Goal: Task Accomplishment & Management: Manage account settings

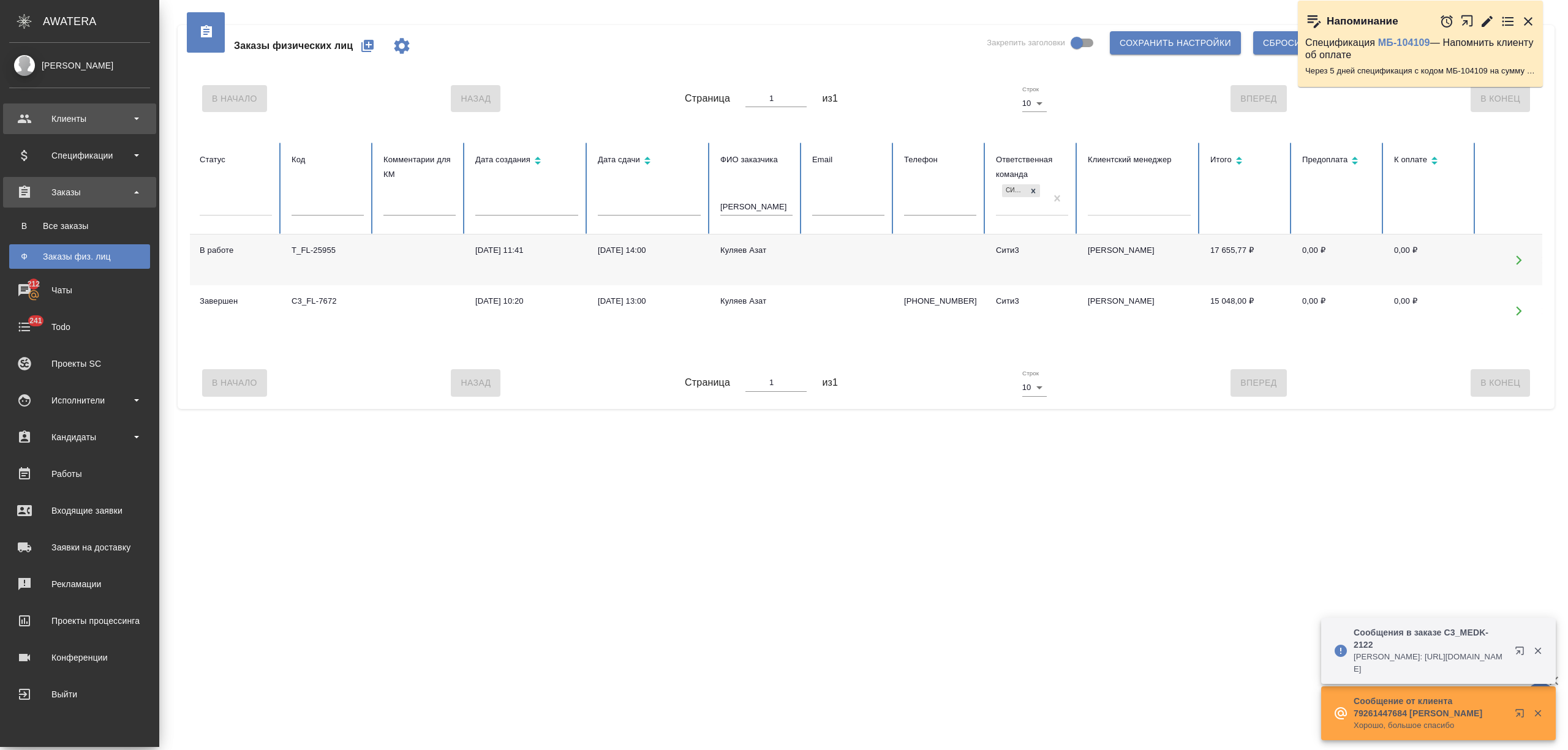
click at [29, 125] on div "Клиенты" at bounding box center [80, 119] width 141 height 19
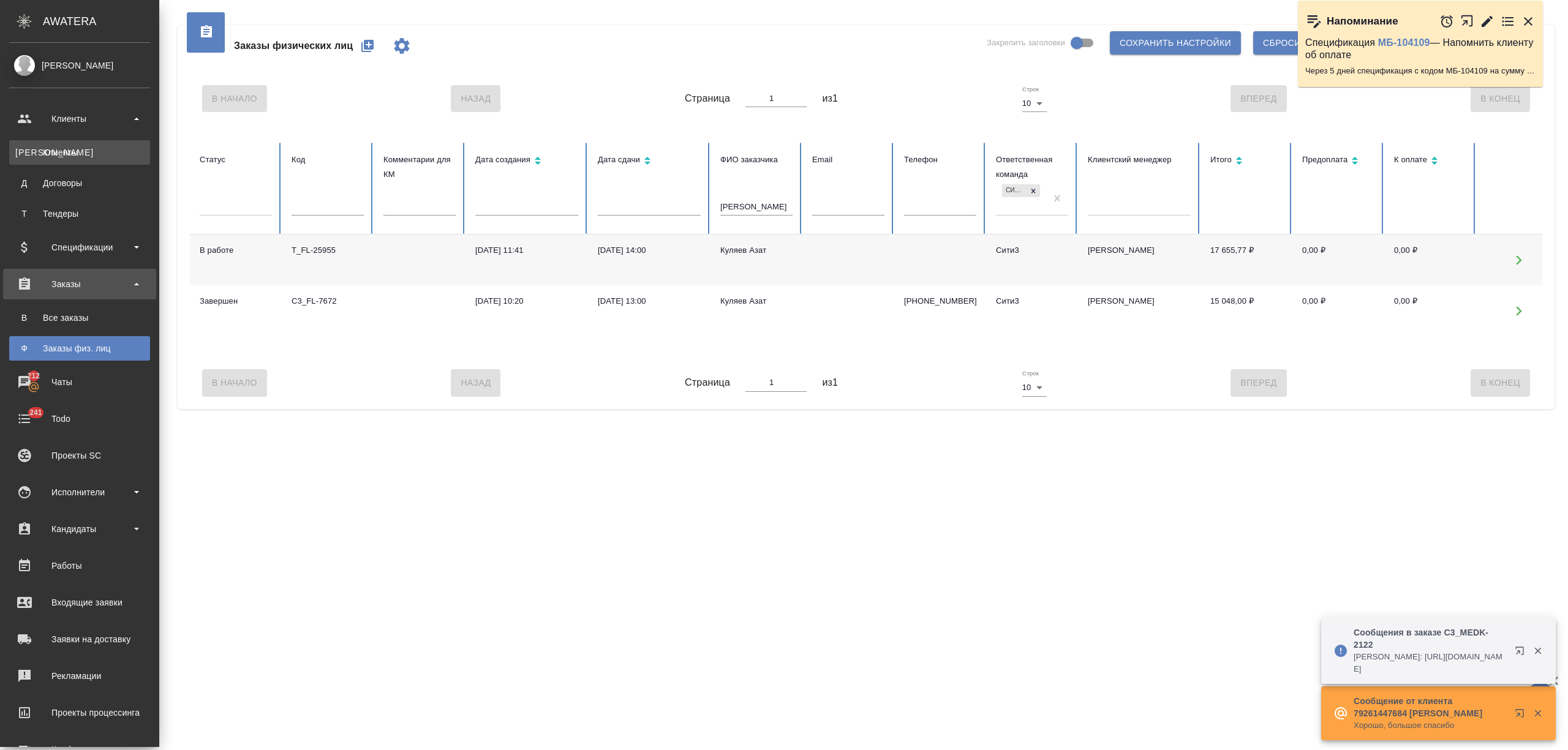
click at [39, 147] on div "Клиенты" at bounding box center [79, 152] width 129 height 12
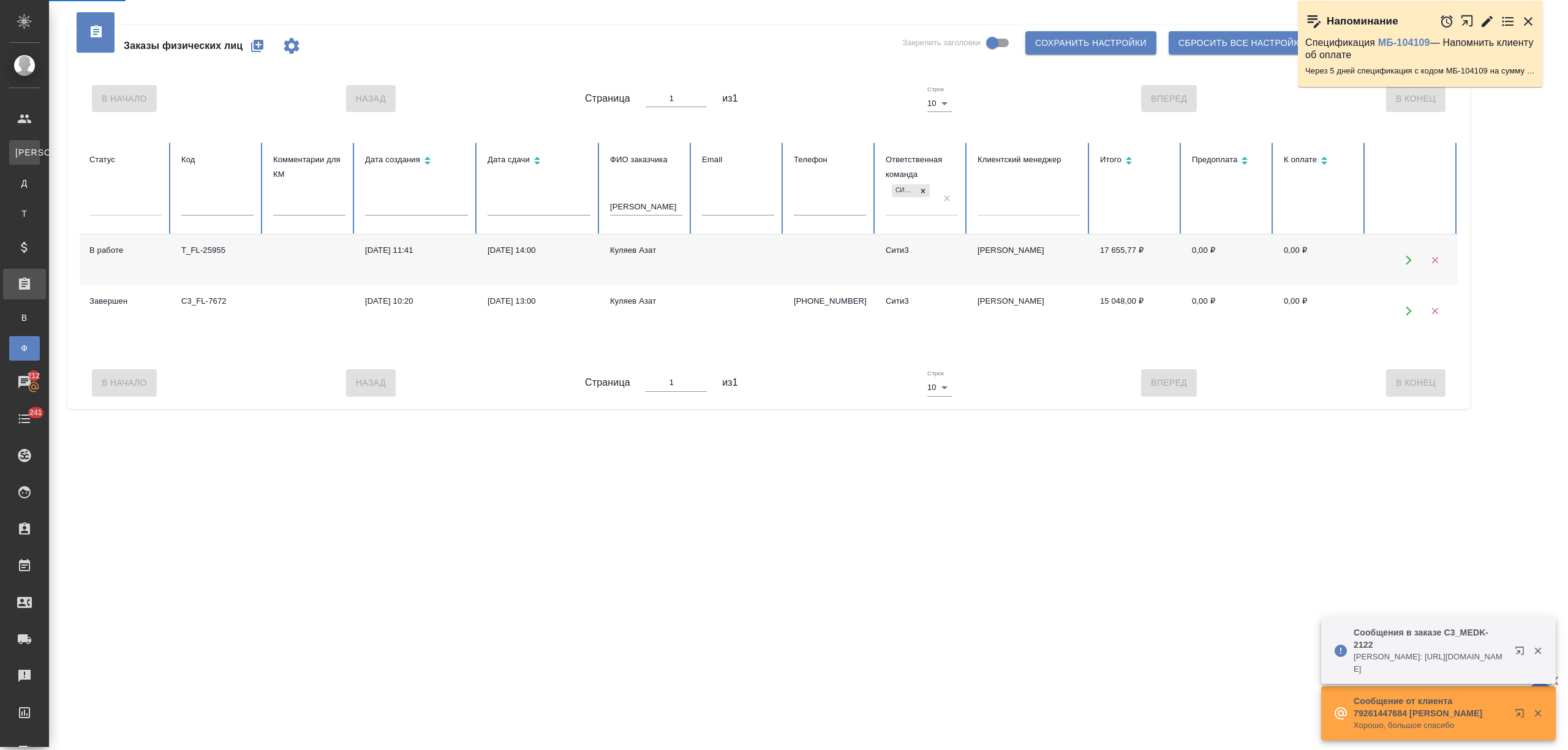
select select "RU"
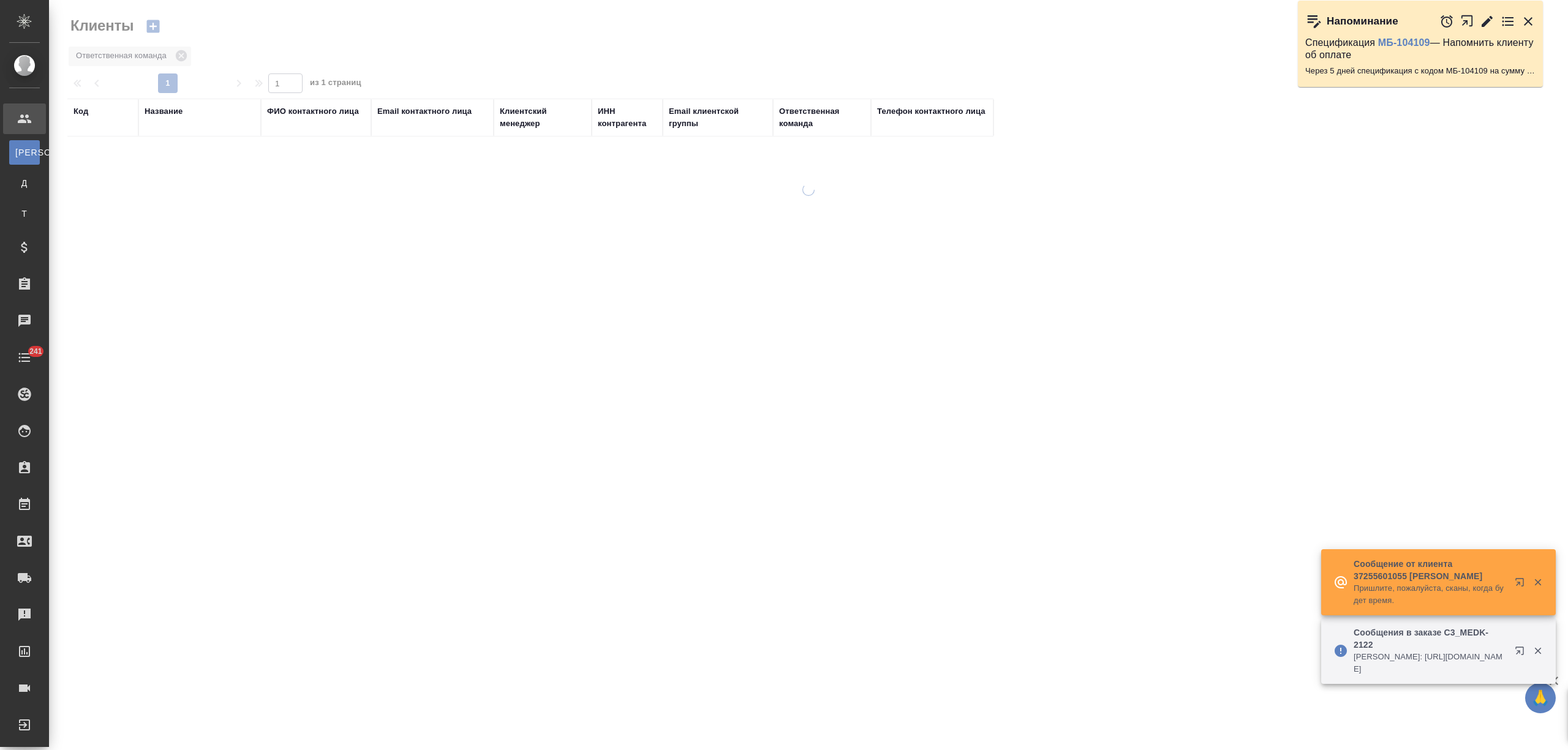
click at [162, 105] on div "Название" at bounding box center [163, 111] width 38 height 12
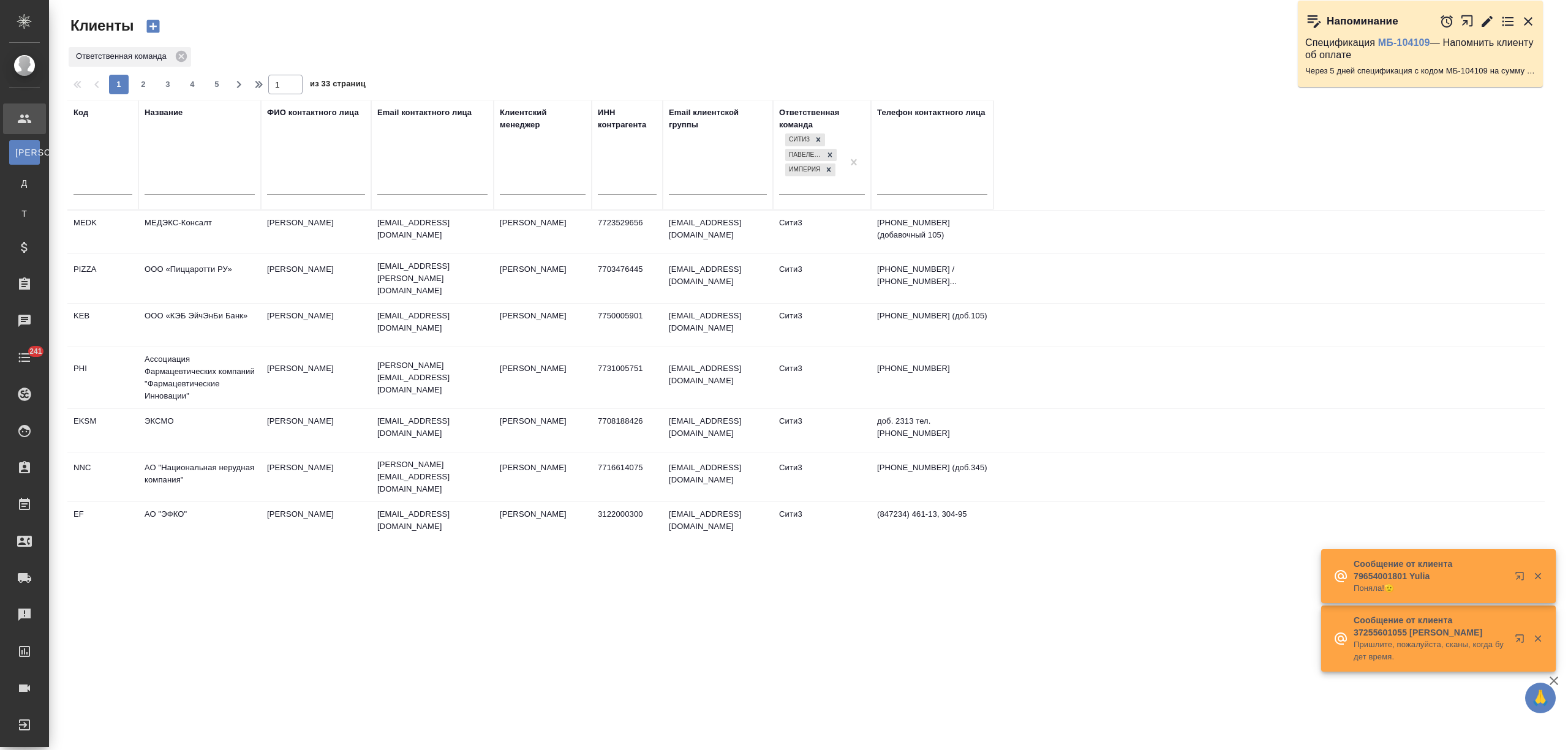
click at [167, 224] on td "МЕДЭКС-Консалт" at bounding box center [199, 232] width 123 height 43
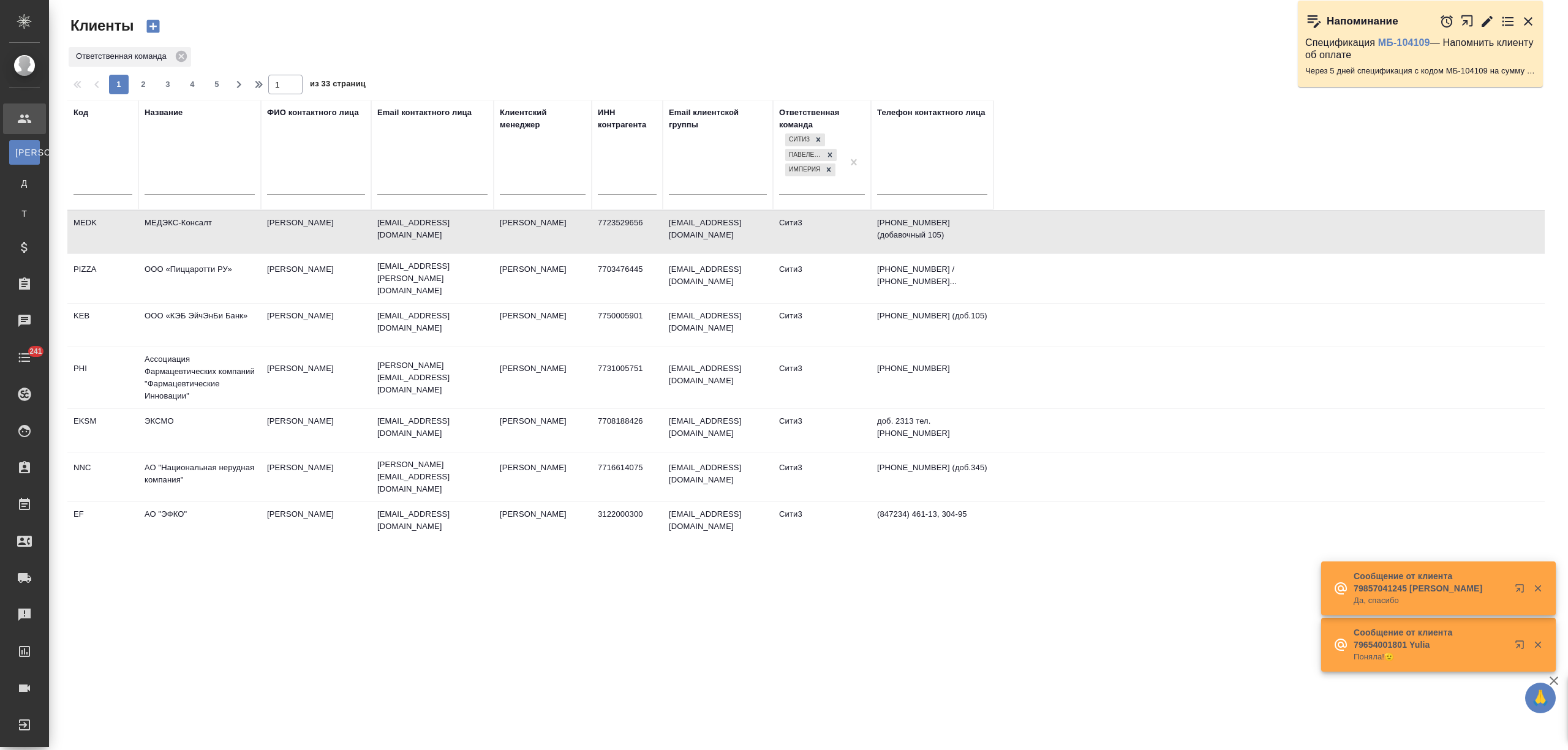
click at [167, 224] on td "МЕДЭКС-Консалт" at bounding box center [199, 232] width 123 height 43
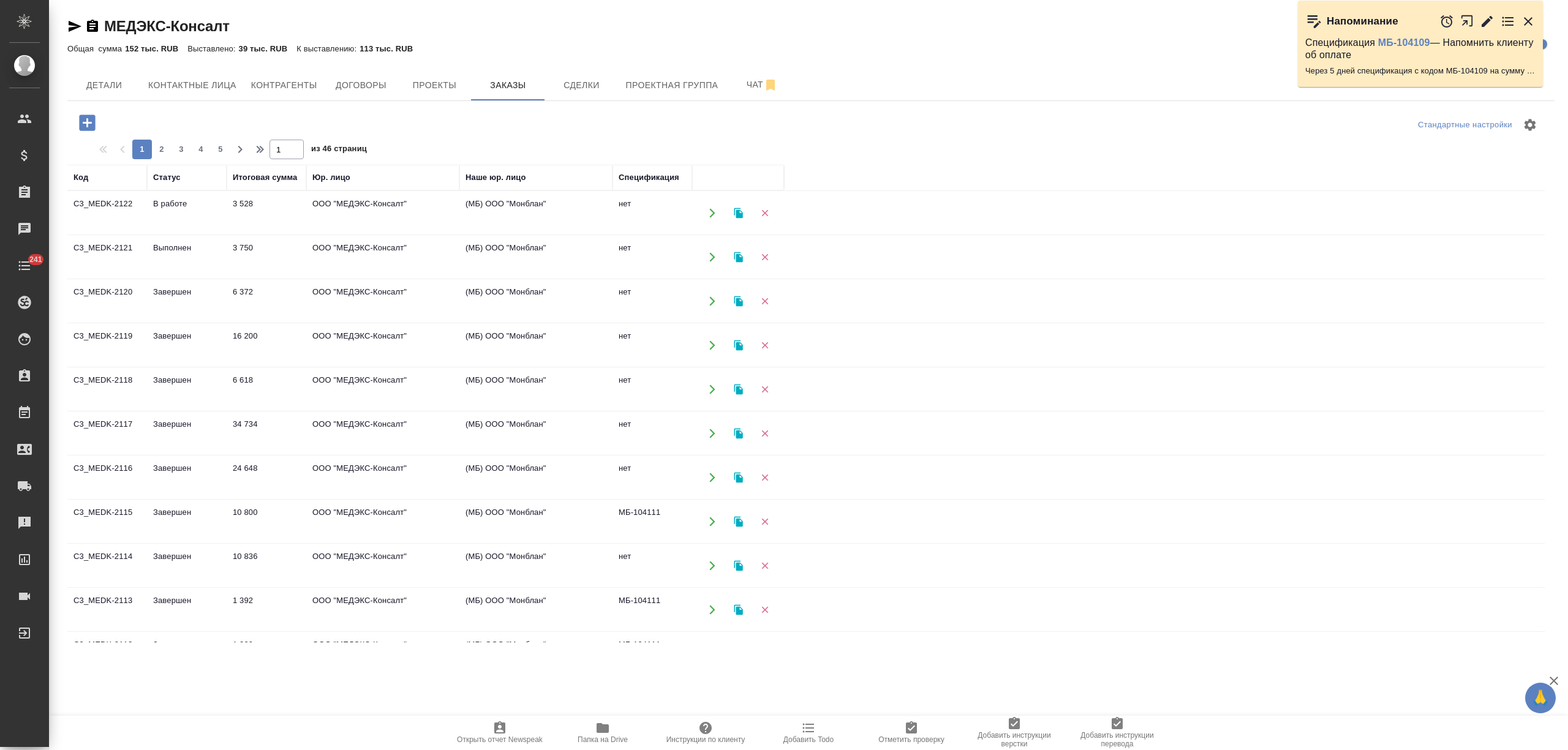
click at [233, 252] on td "3 750" at bounding box center [266, 257] width 80 height 43
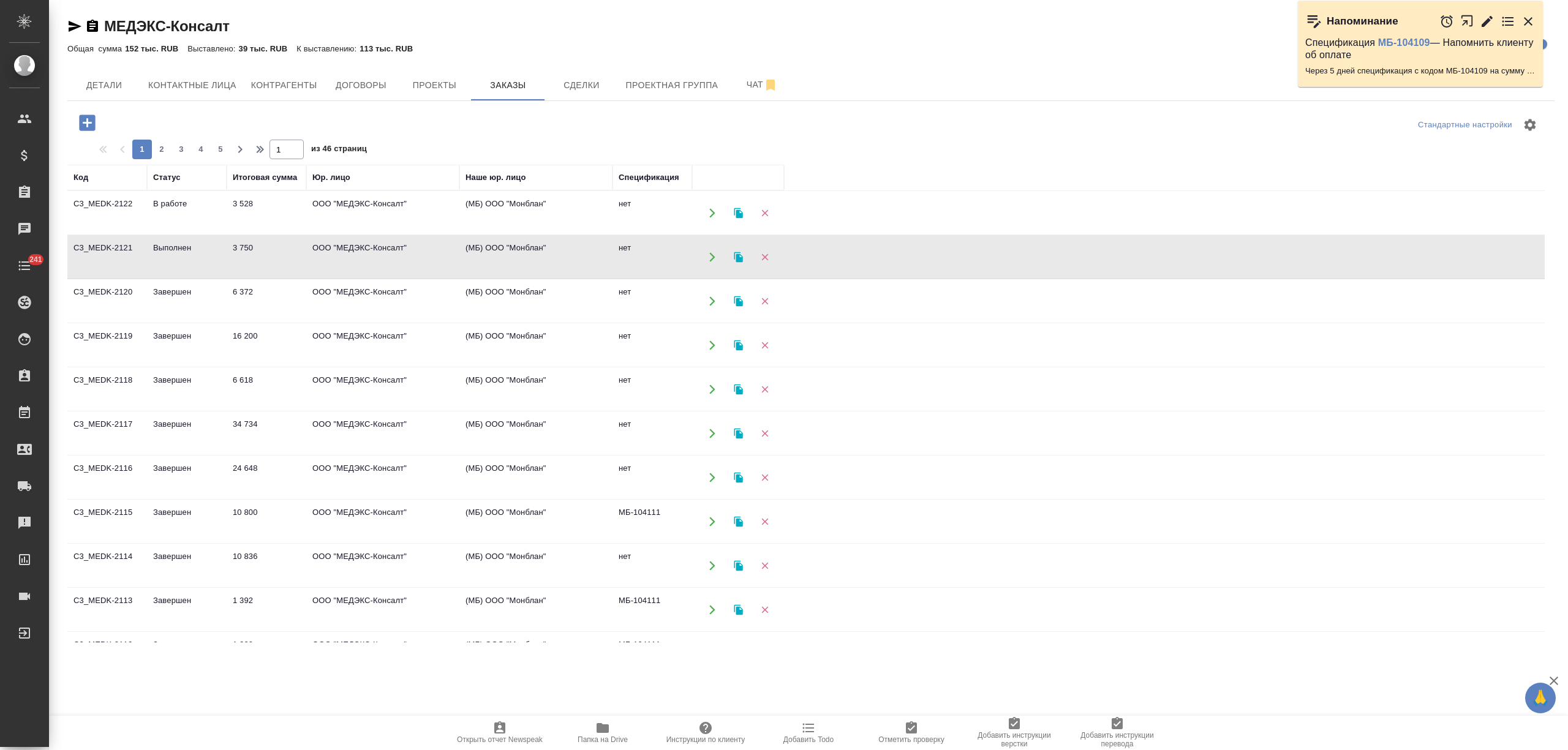
click at [233, 252] on td "3 750" at bounding box center [266, 257] width 80 height 43
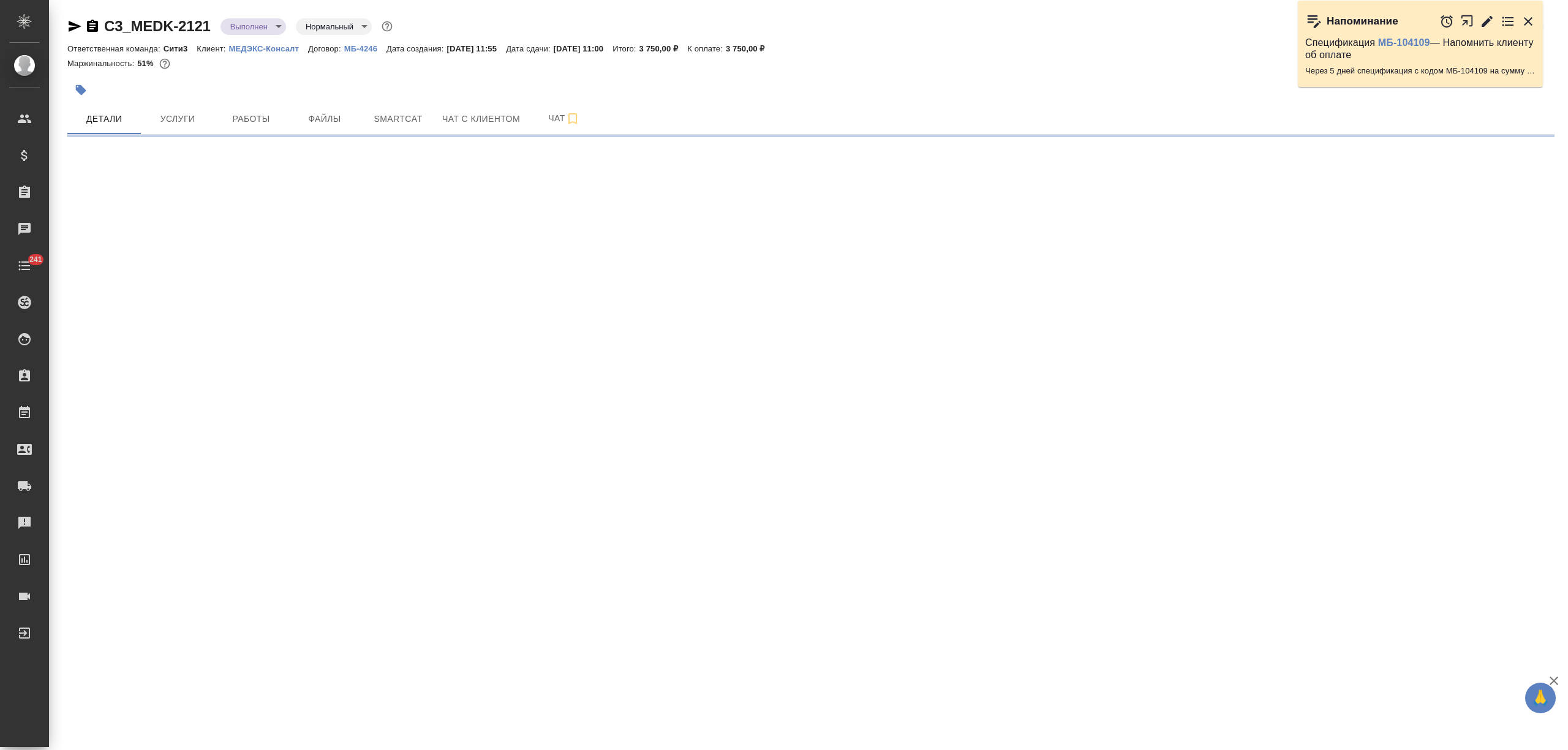
select select "RU"
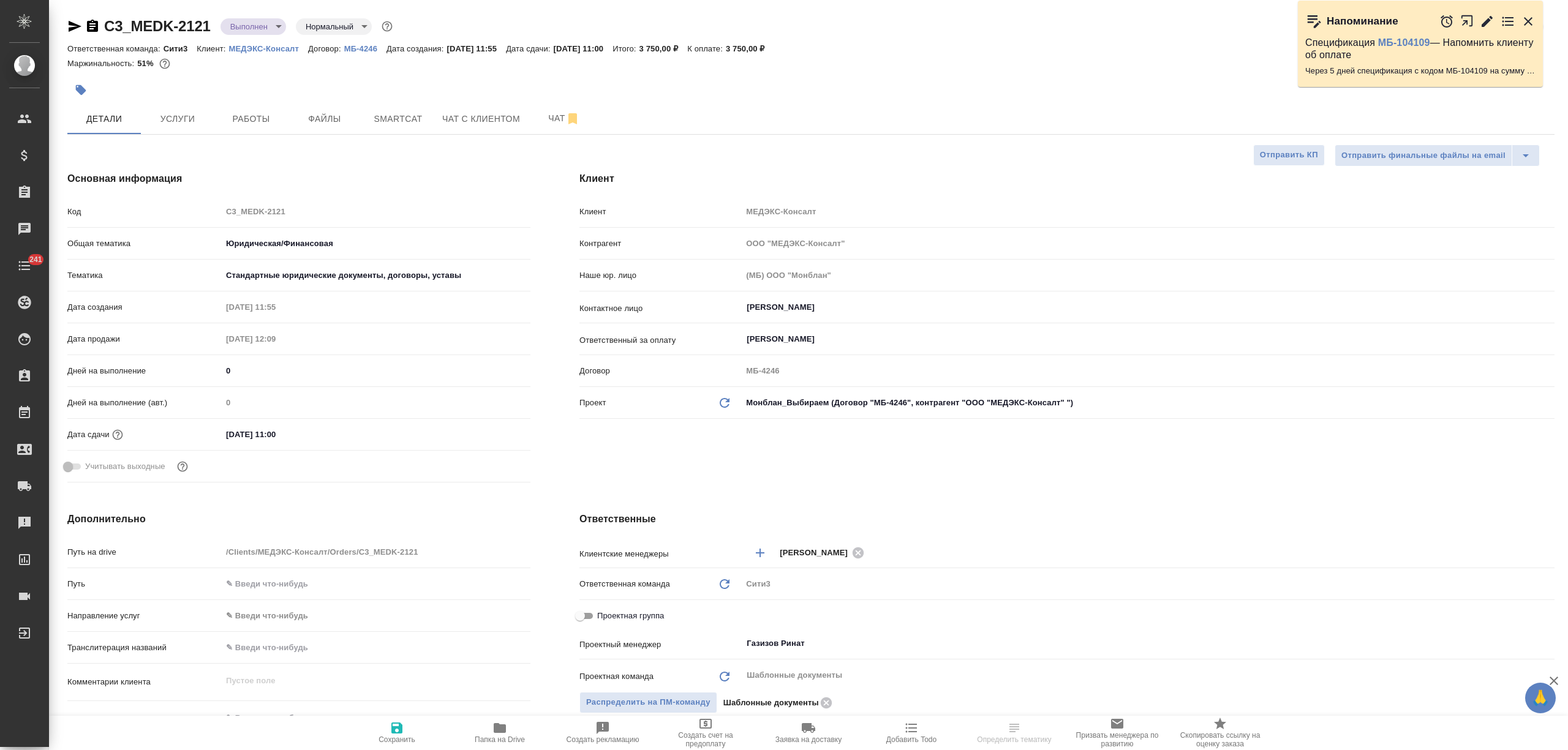
type textarea "x"
click at [251, 115] on span "Работы" at bounding box center [251, 119] width 59 height 15
type textarea "x"
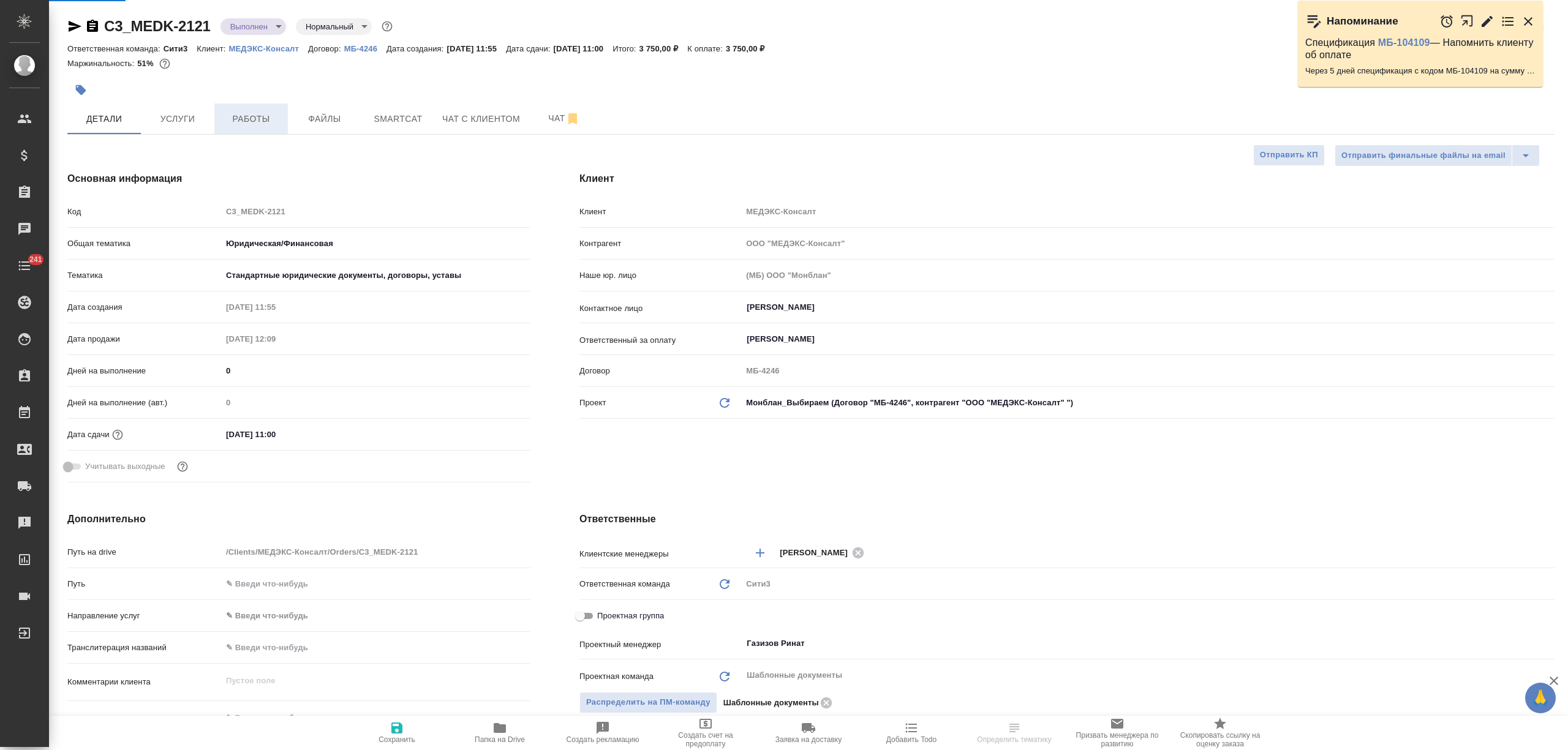
type textarea "x"
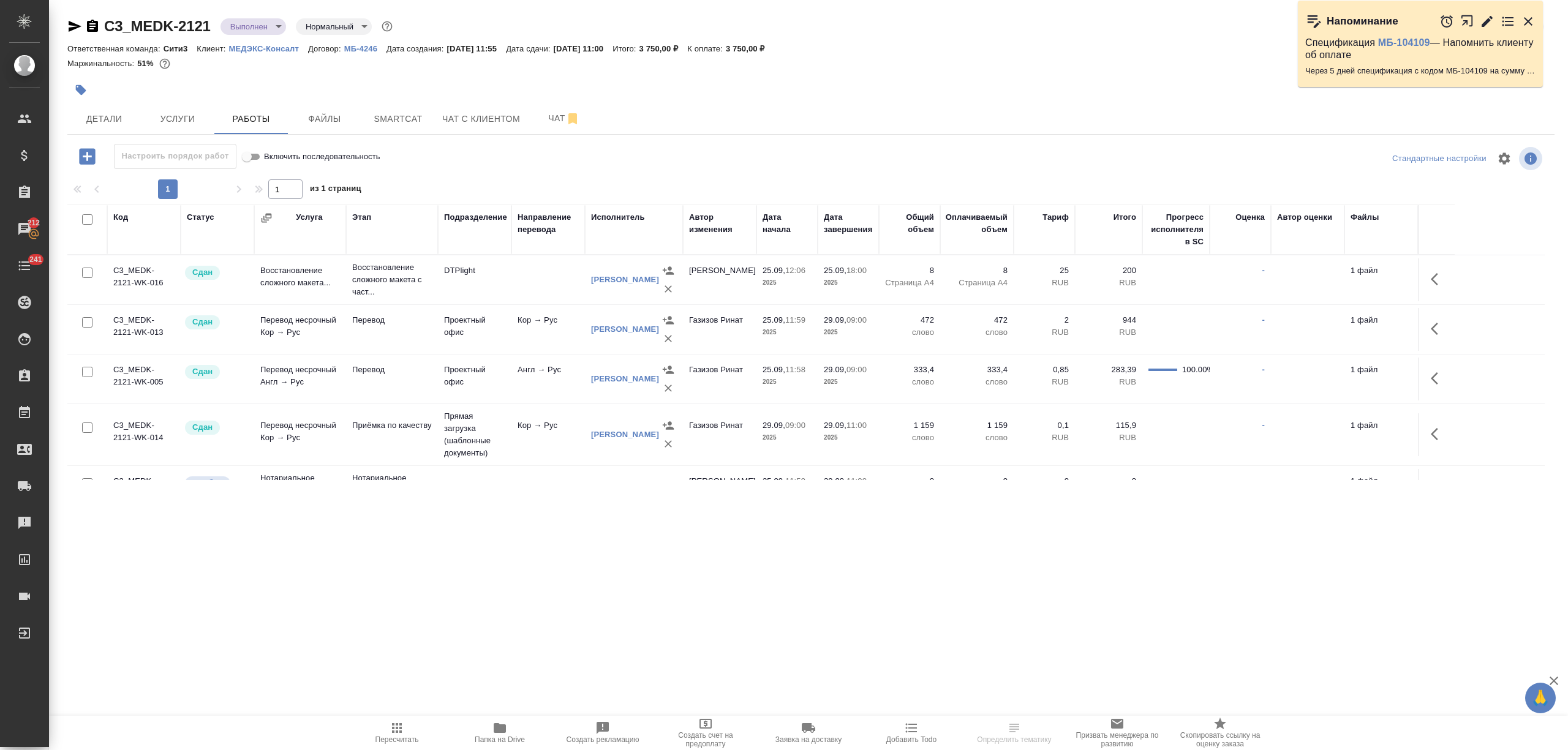
scroll to position [37, 0]
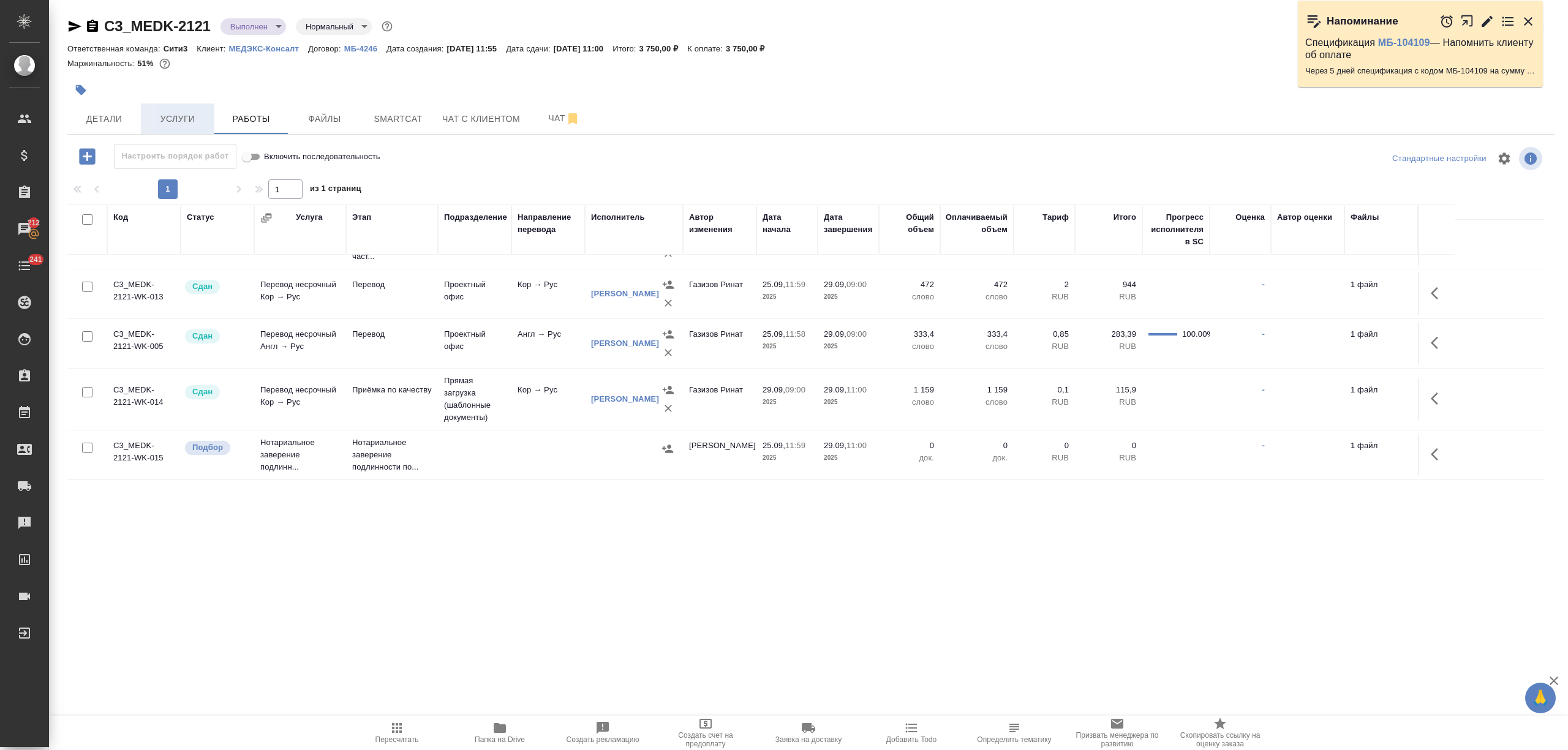
click at [201, 125] on span "Услуги" at bounding box center [177, 119] width 59 height 15
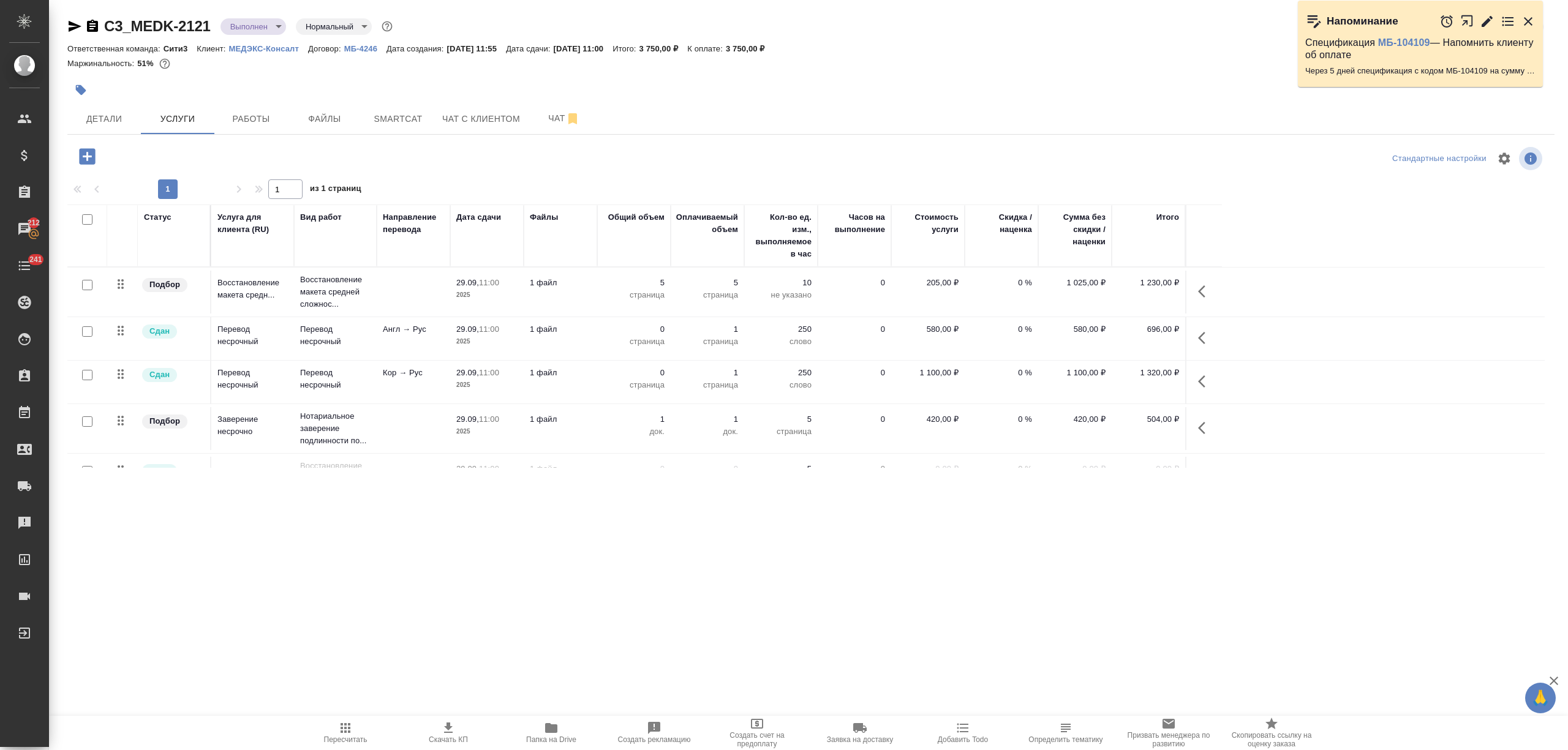
click at [402, 342] on td "Англ → Рус" at bounding box center [413, 338] width 73 height 43
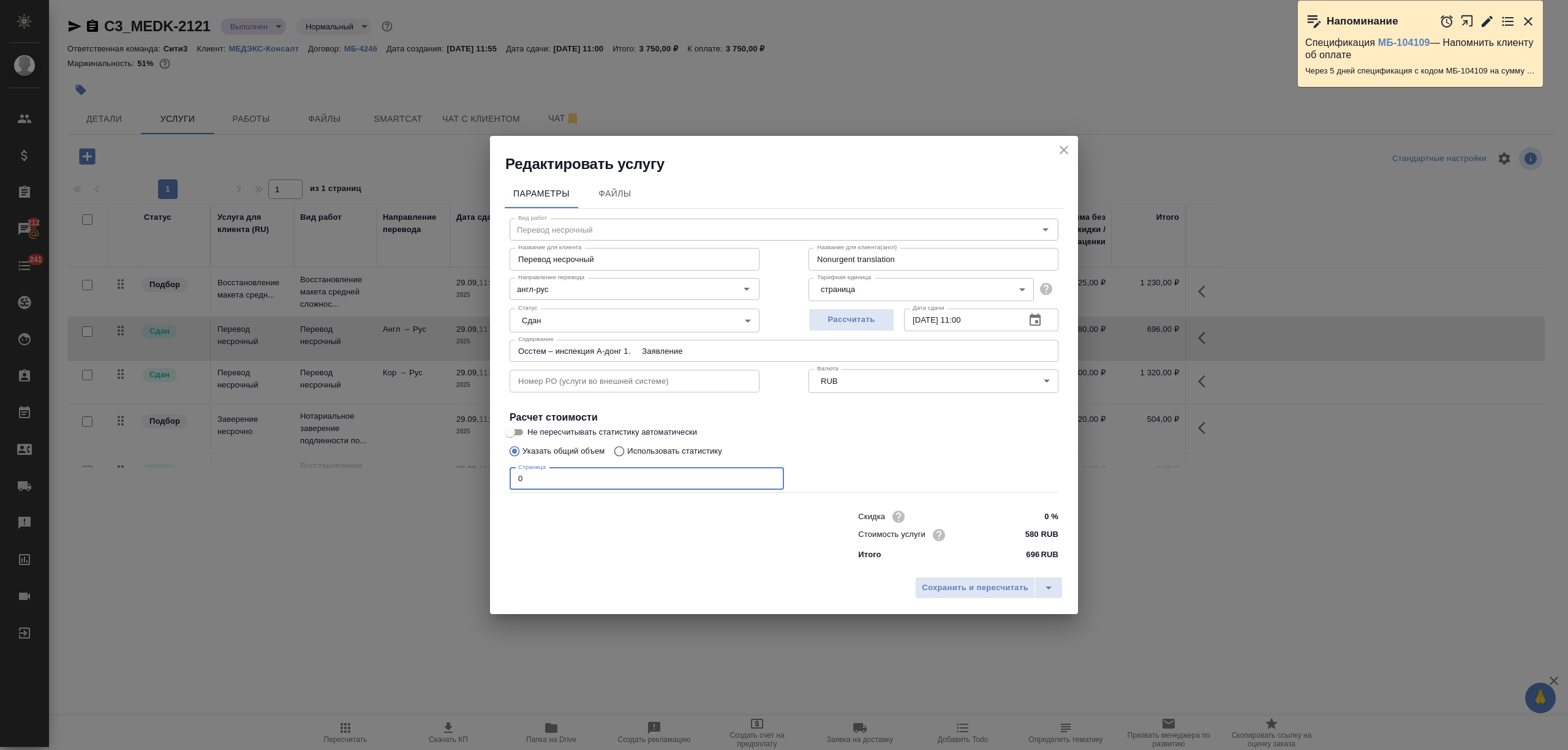
click at [474, 476] on div "Редактировать услугу Параметры Файлы Вид работ Перевод несрочный Вид работ Назв…" at bounding box center [784, 375] width 1568 height 750
type input "Осстем – инспекция А-донг 1. Заявление"
type input "2"
type input "Осстем – инспекция А-донг 1. Заявление"
type input "2"
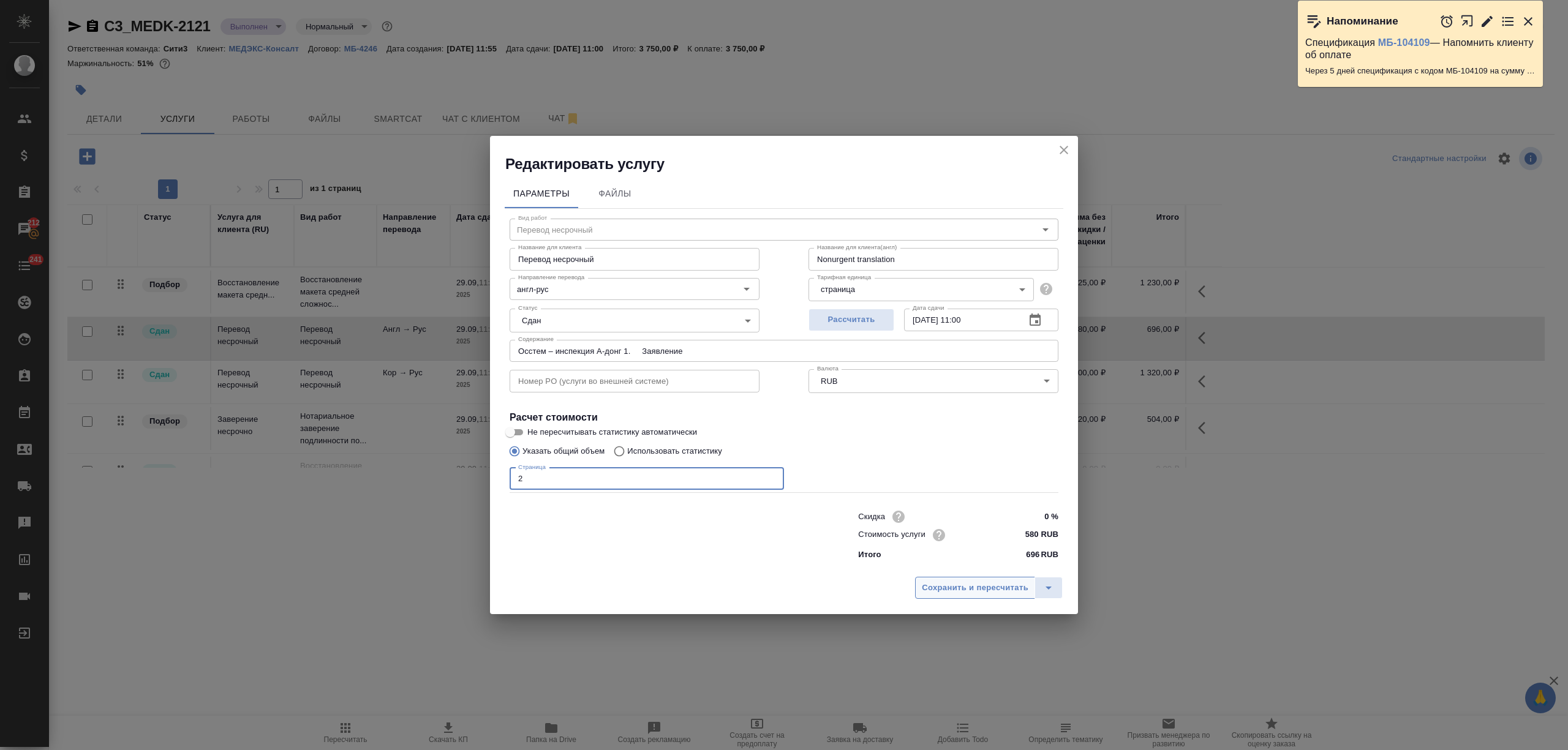
click at [961, 583] on span "Сохранить и пересчитать" at bounding box center [975, 588] width 107 height 14
type input "Осстем – инспекция А-донг 1. Заявление"
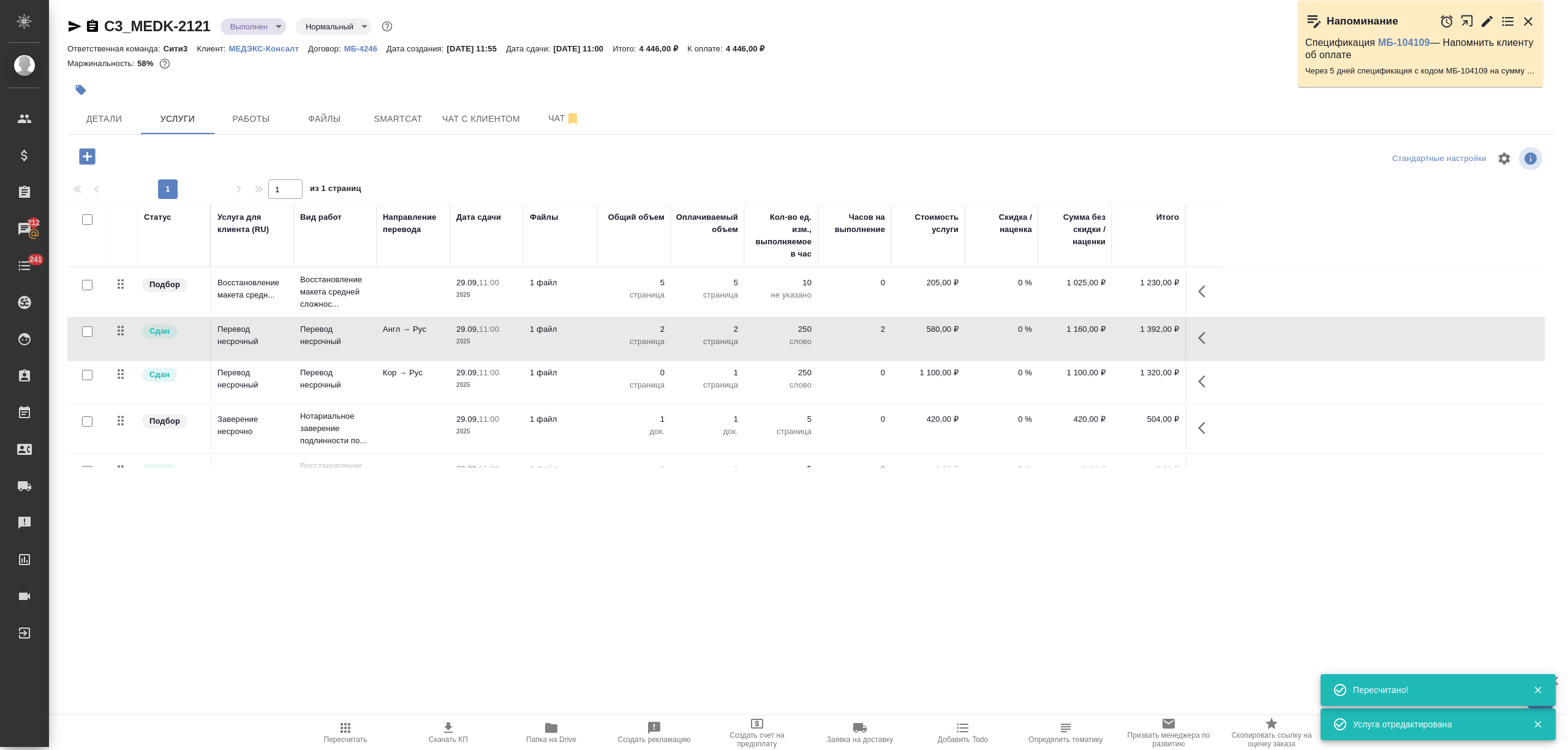
click at [412, 392] on td "Кор → Рус" at bounding box center [413, 382] width 73 height 43
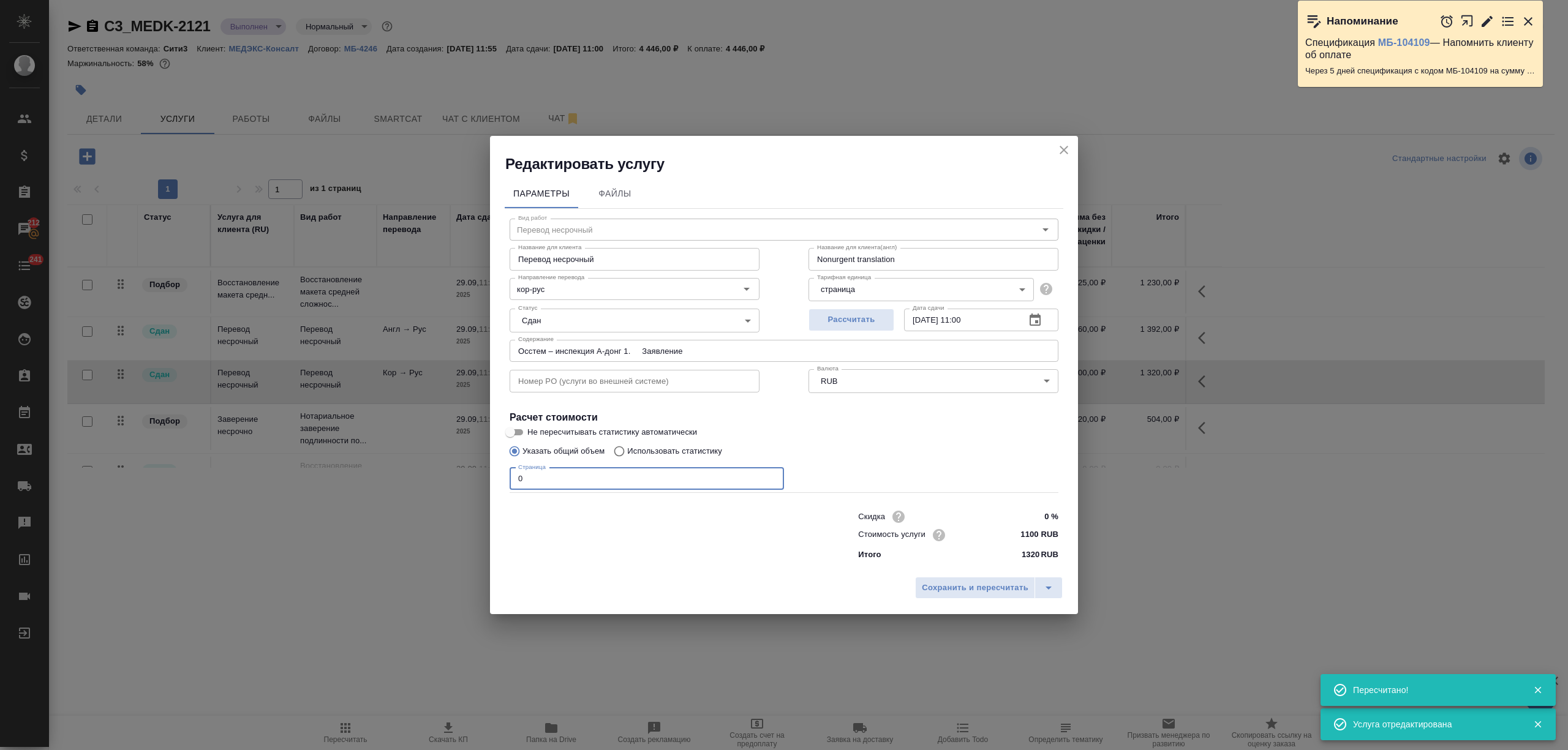
drag, startPoint x: 530, startPoint y: 481, endPoint x: 496, endPoint y: 476, distance: 34.4
click at [496, 476] on div "Параметры Файлы Вид работ Перевод несрочный Вид работ Название для клиента Пере…" at bounding box center [784, 372] width 588 height 397
type input "Осстем – инспекция А-донг 1. Заявление"
type input "5"
type input "Осстем – инспекция А-донг 1. Заявление"
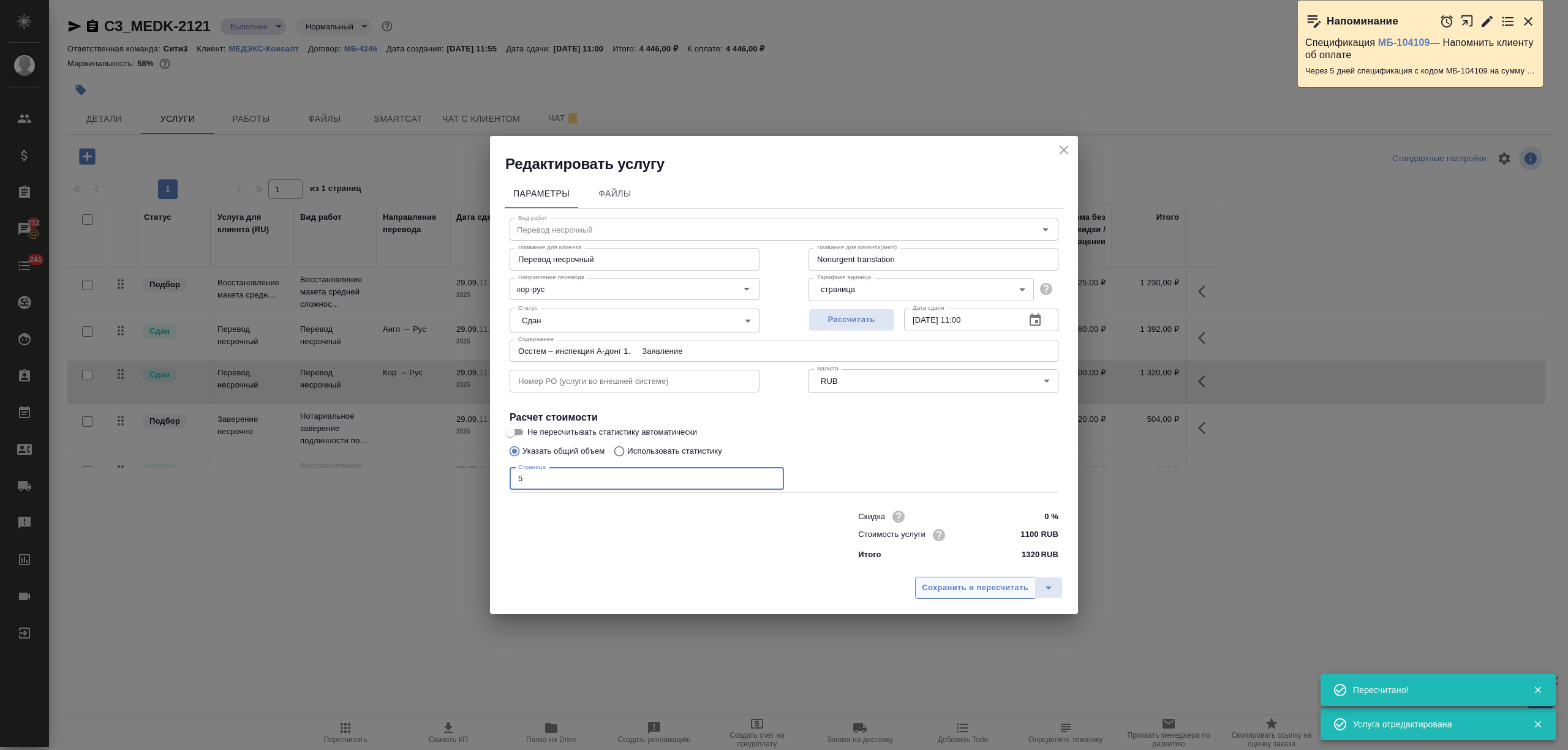
type input "5"
click at [977, 589] on span "Сохранить и пересчитать" at bounding box center [975, 588] width 107 height 14
type input "Осстем – инспекция А-донг 1. Заявление"
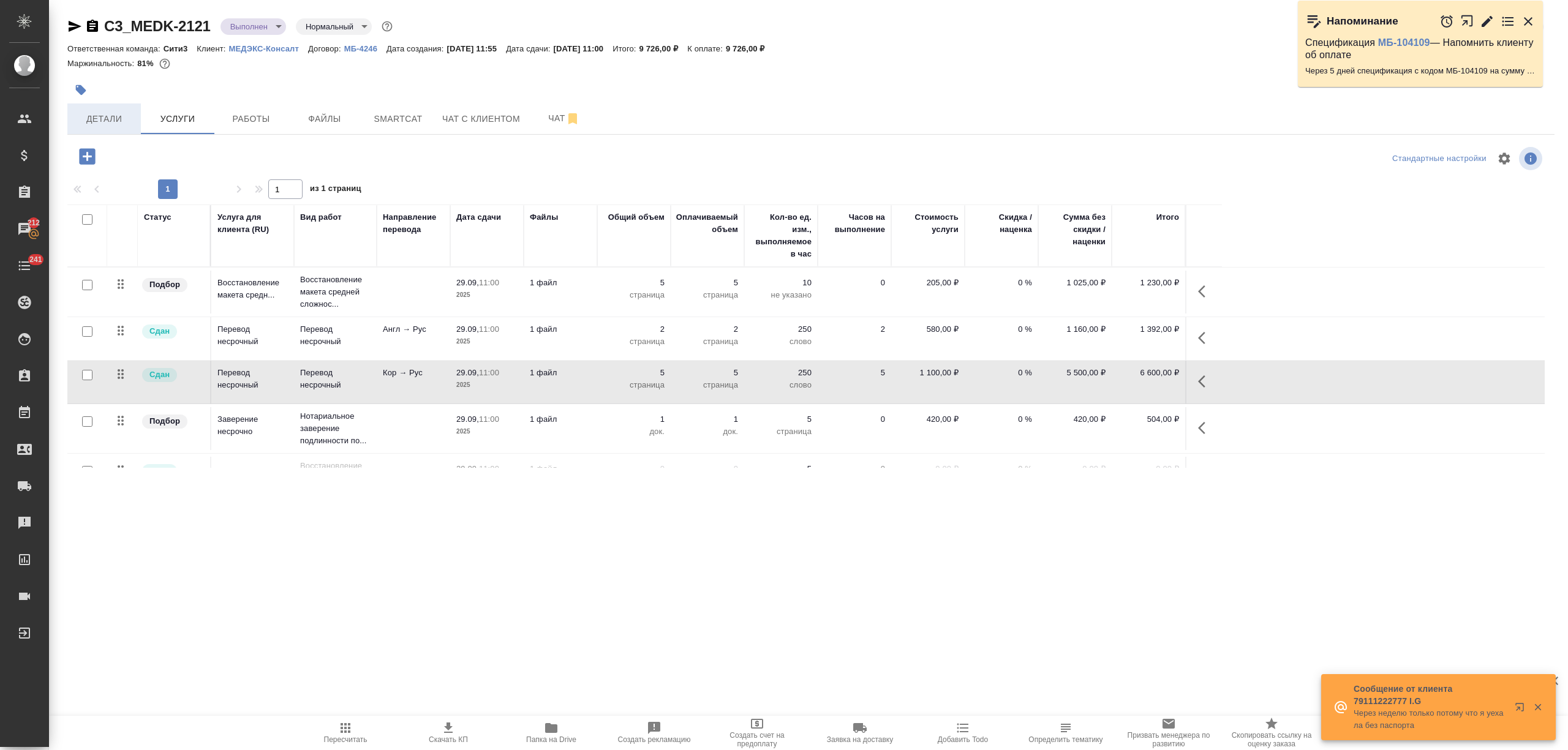
click at [110, 120] on span "Детали" at bounding box center [104, 119] width 59 height 15
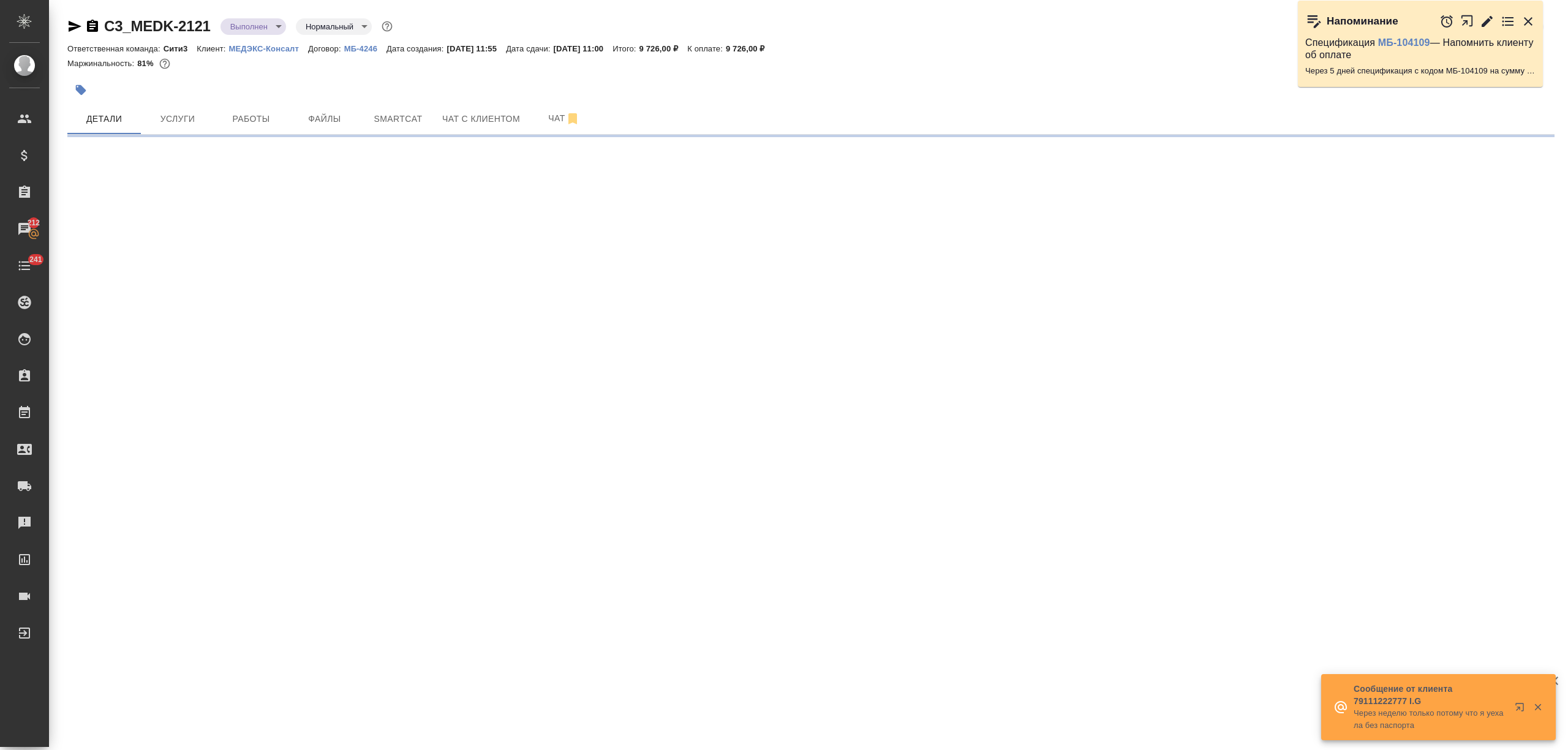
select select "RU"
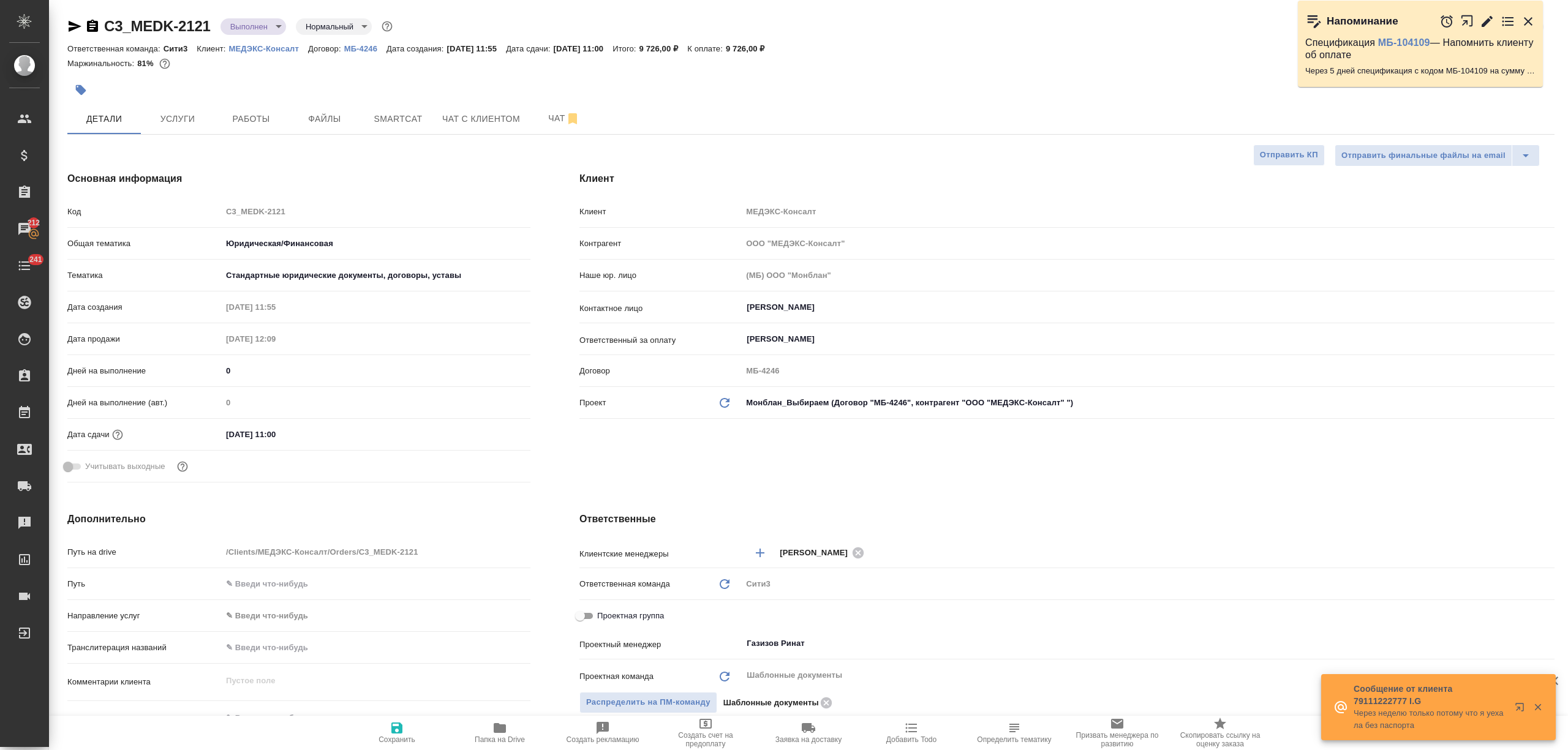
type textarea "x"
drag, startPoint x: 237, startPoint y: 435, endPoint x: 214, endPoint y: 435, distance: 23.0
click at [214, 435] on div "Дата сдачи 29.09.2025 11:00" at bounding box center [299, 434] width 463 height 21
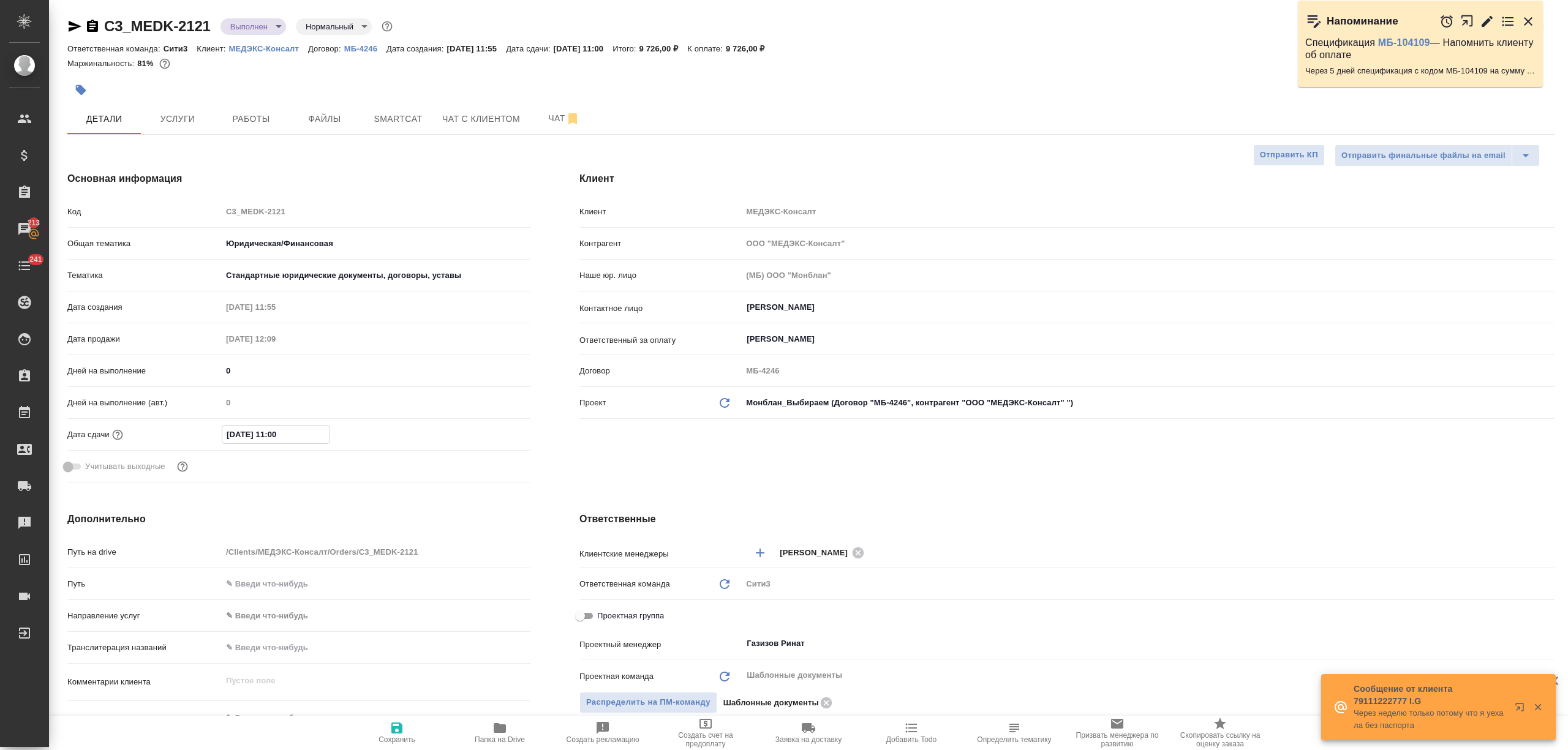
type input "30.92.0251 10:0_"
type textarea "x"
type input "30.09.2025 11:00"
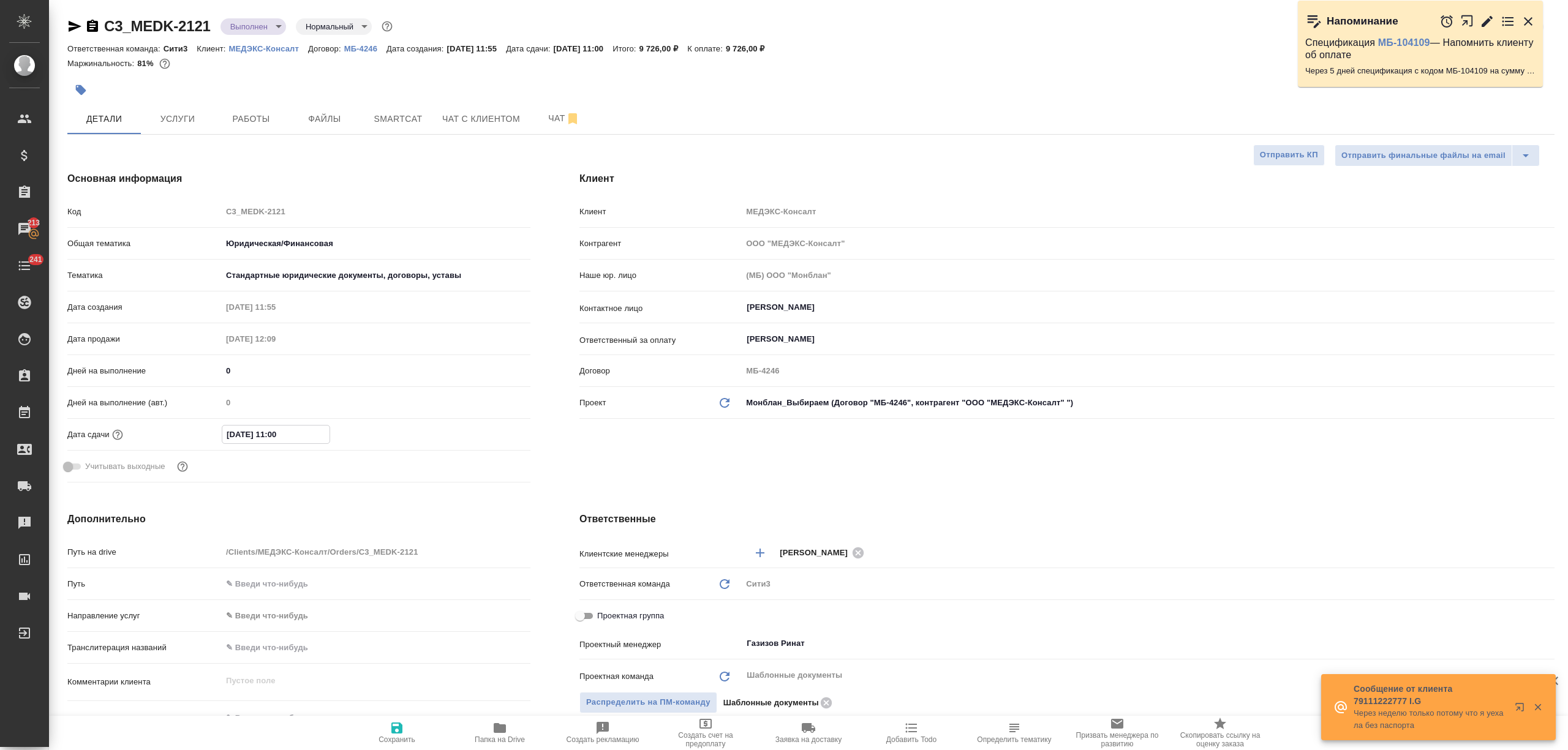
type textarea "x"
type input "30.09.2025 11:00"
click at [405, 726] on span "Сохранить" at bounding box center [397, 732] width 88 height 24
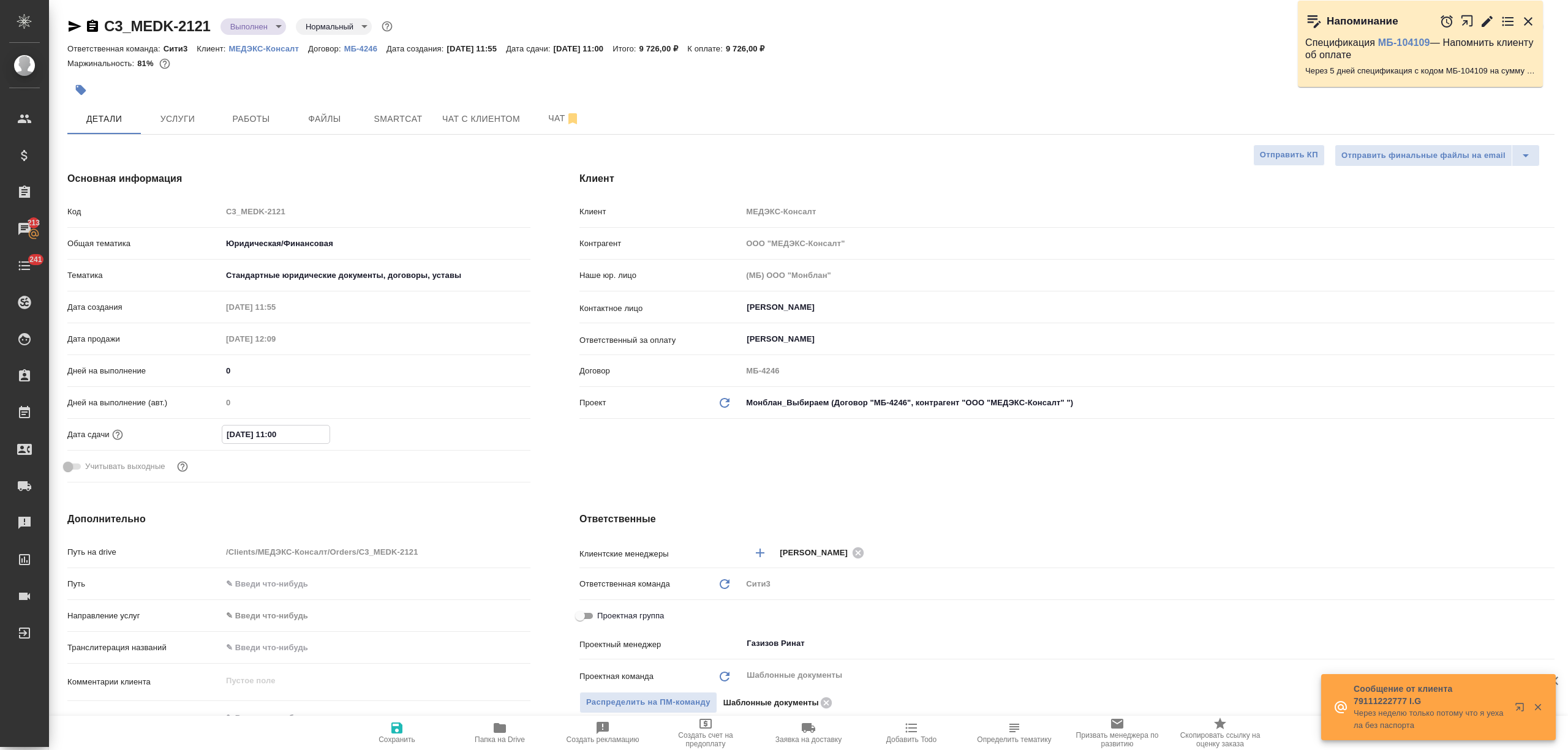
type textarea "x"
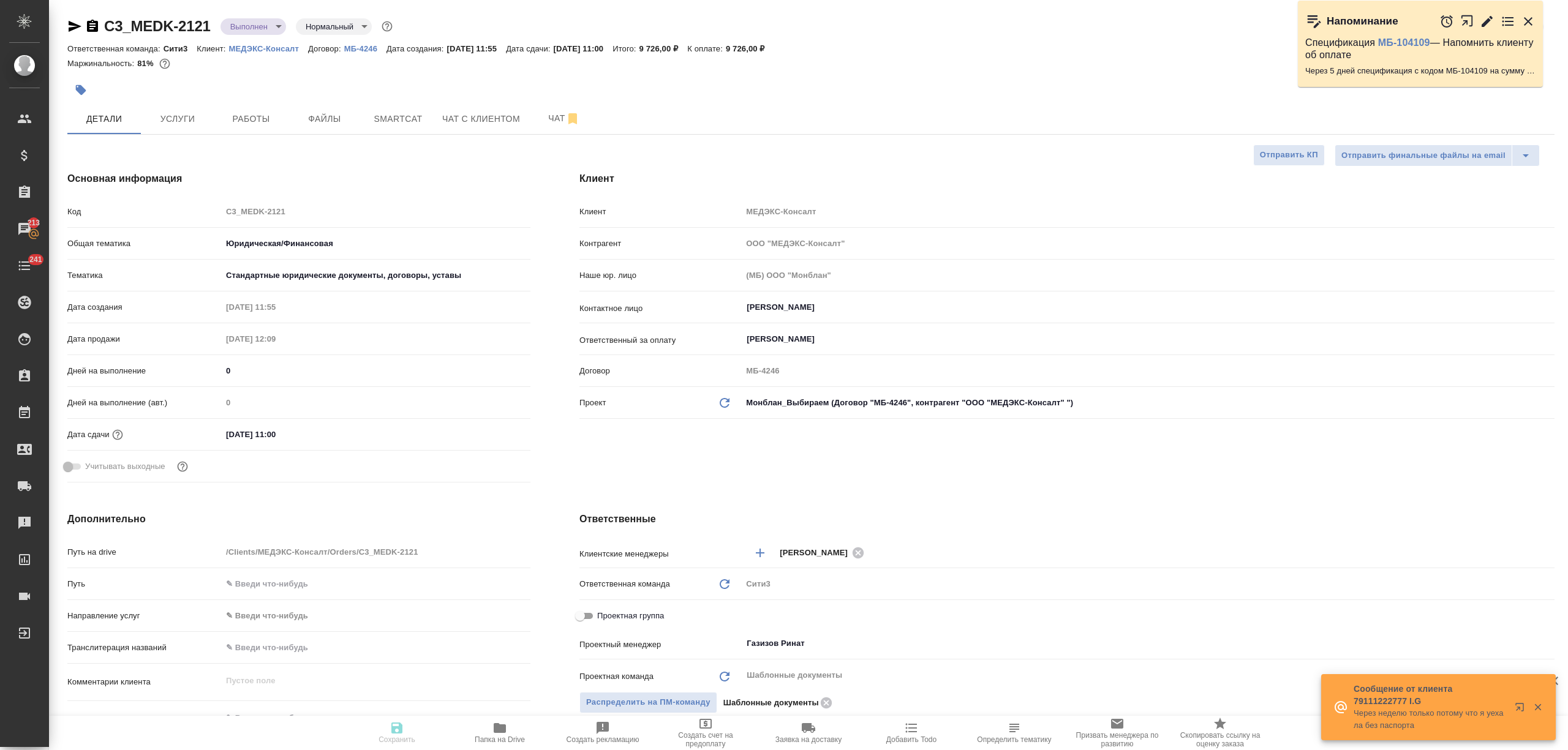
type textarea "x"
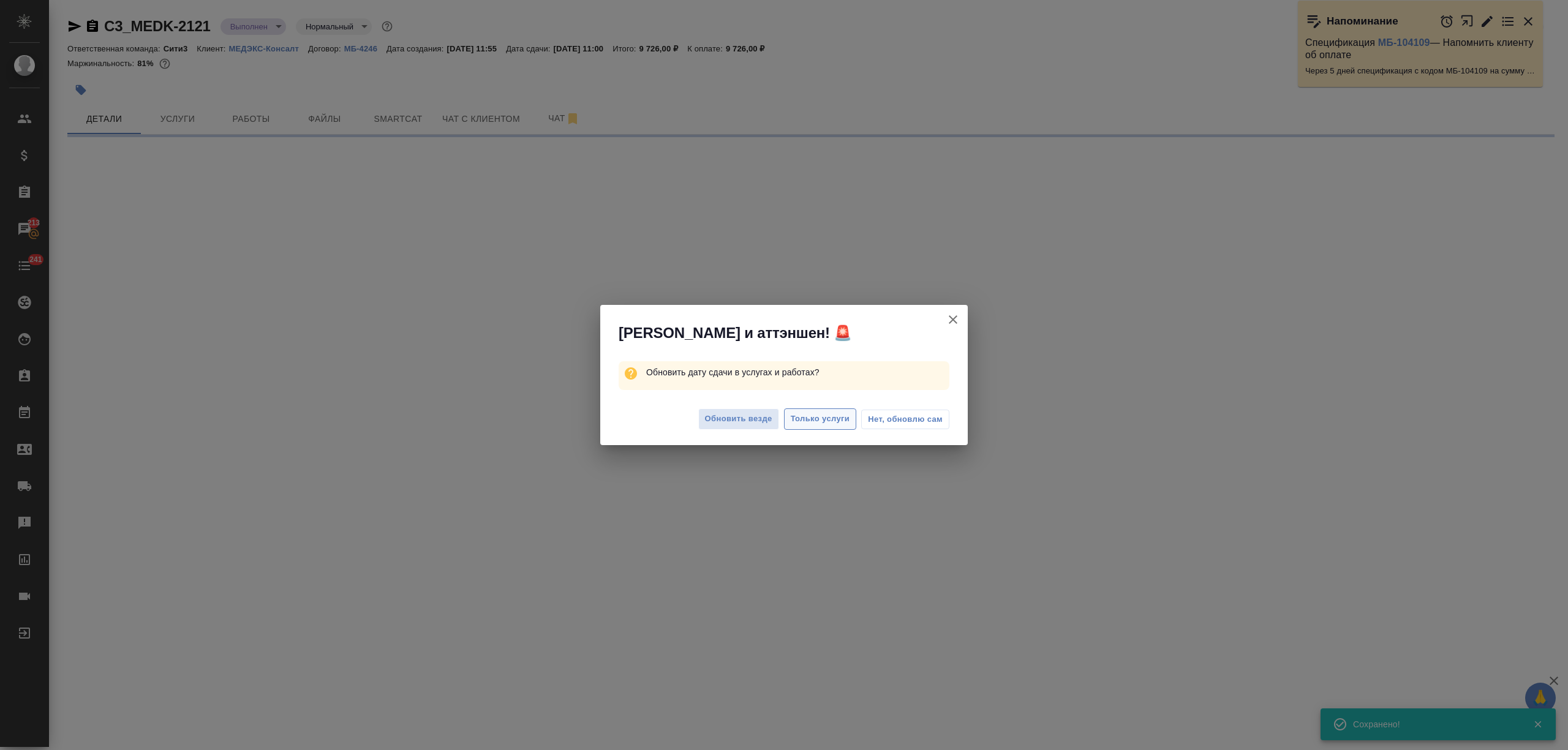
click at [811, 429] on button "Только услуги" at bounding box center [821, 420] width 73 height 21
select select "RU"
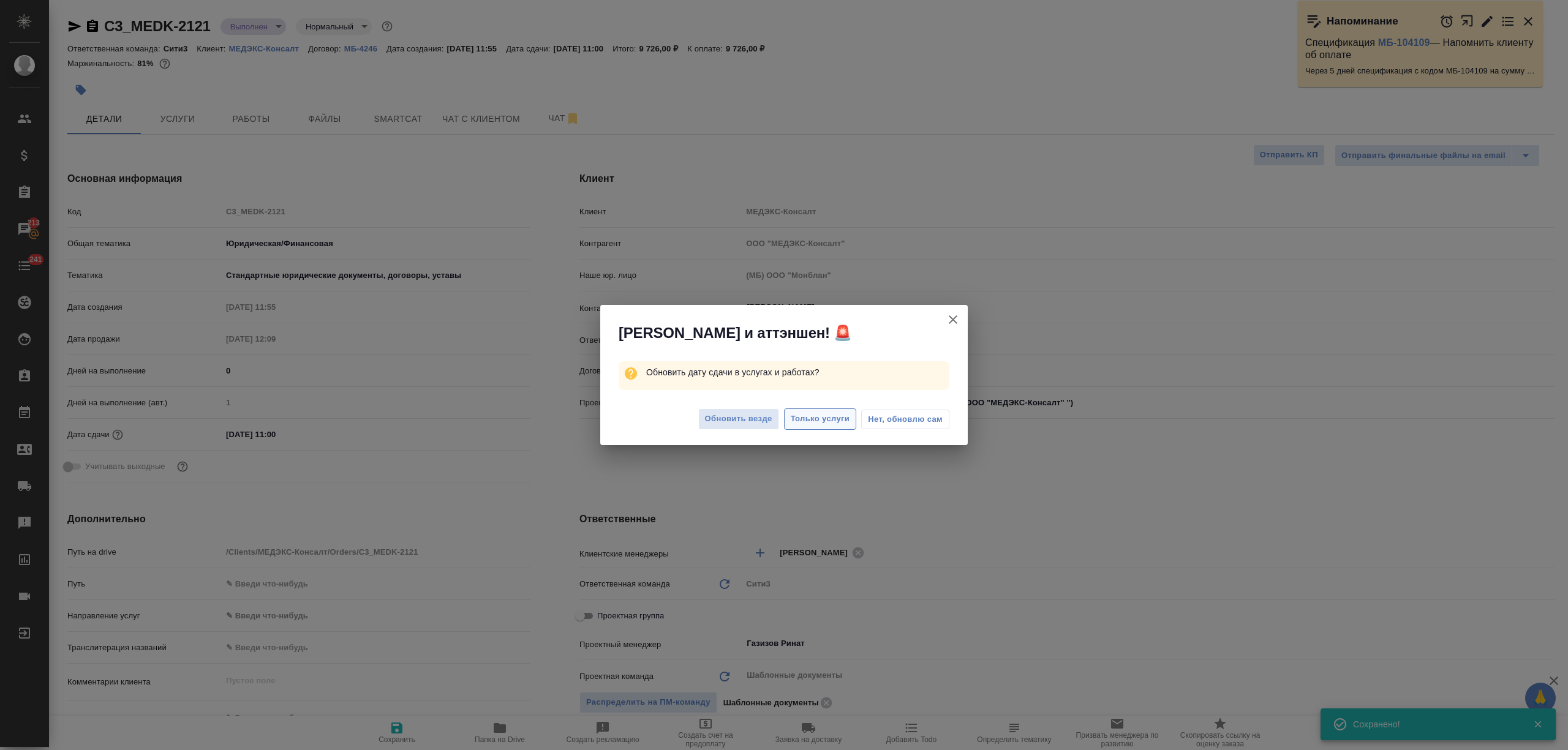
type textarea "x"
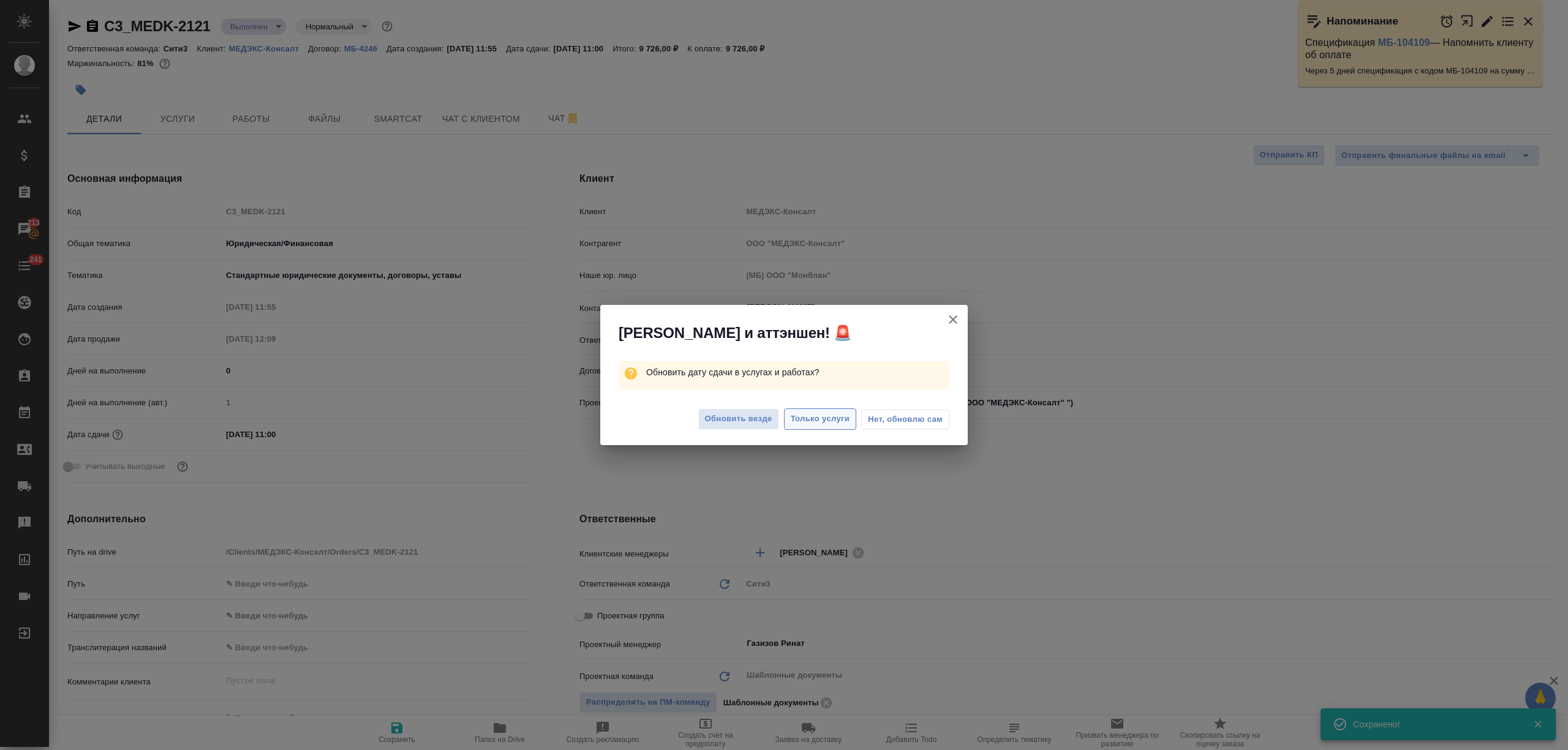
type textarea "x"
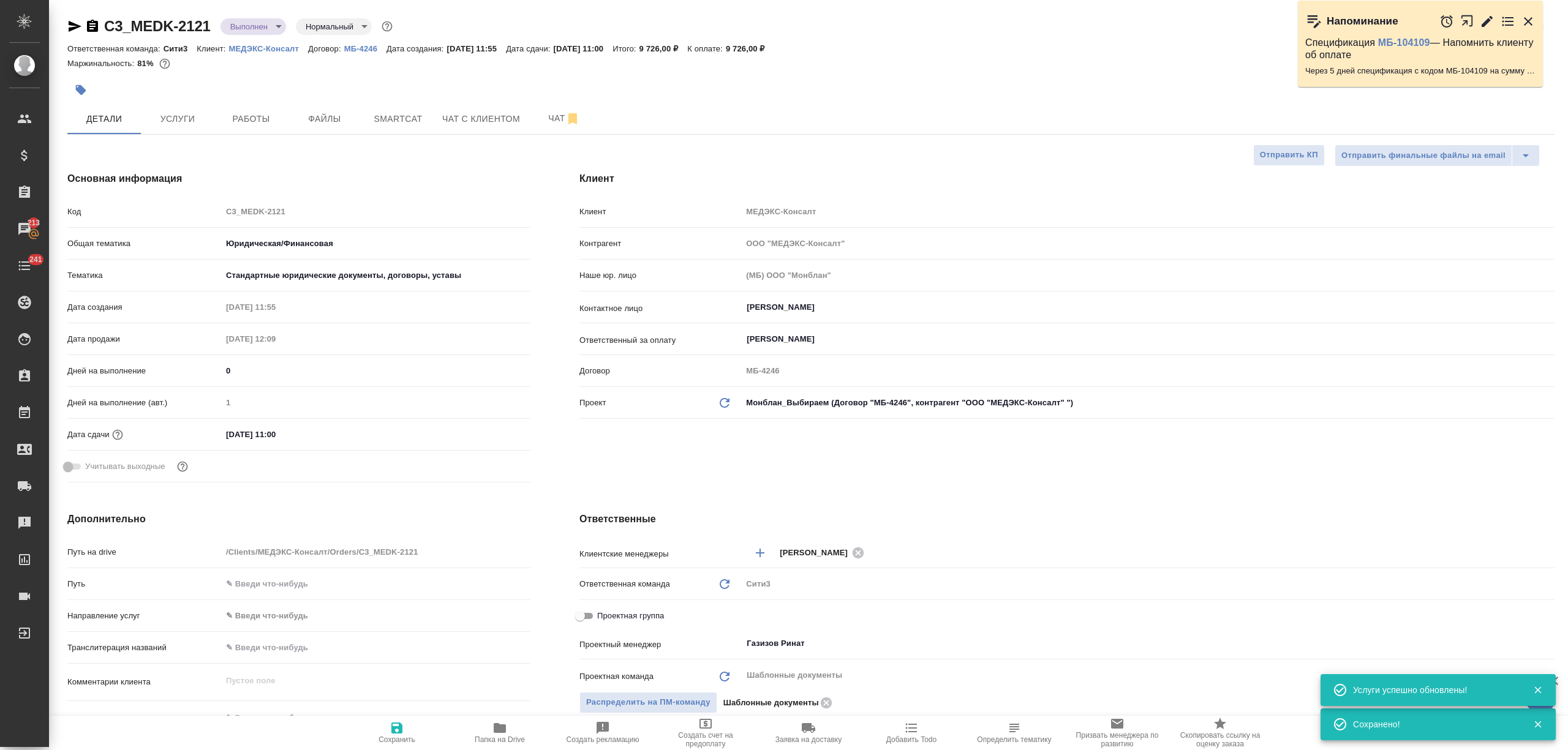
click at [516, 739] on span "Папка на Drive" at bounding box center [499, 740] width 51 height 9
type textarea "x"
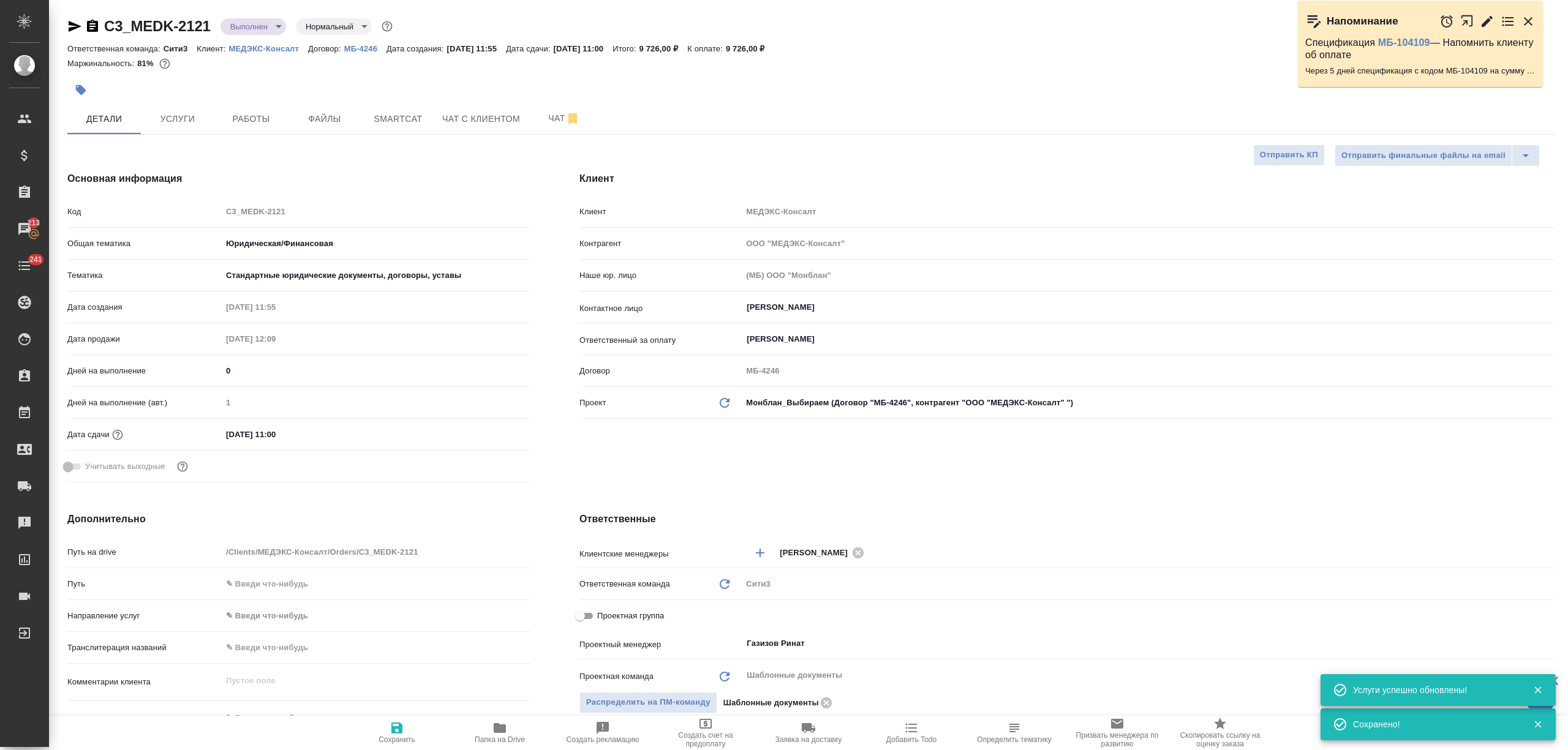
type textarea "x"
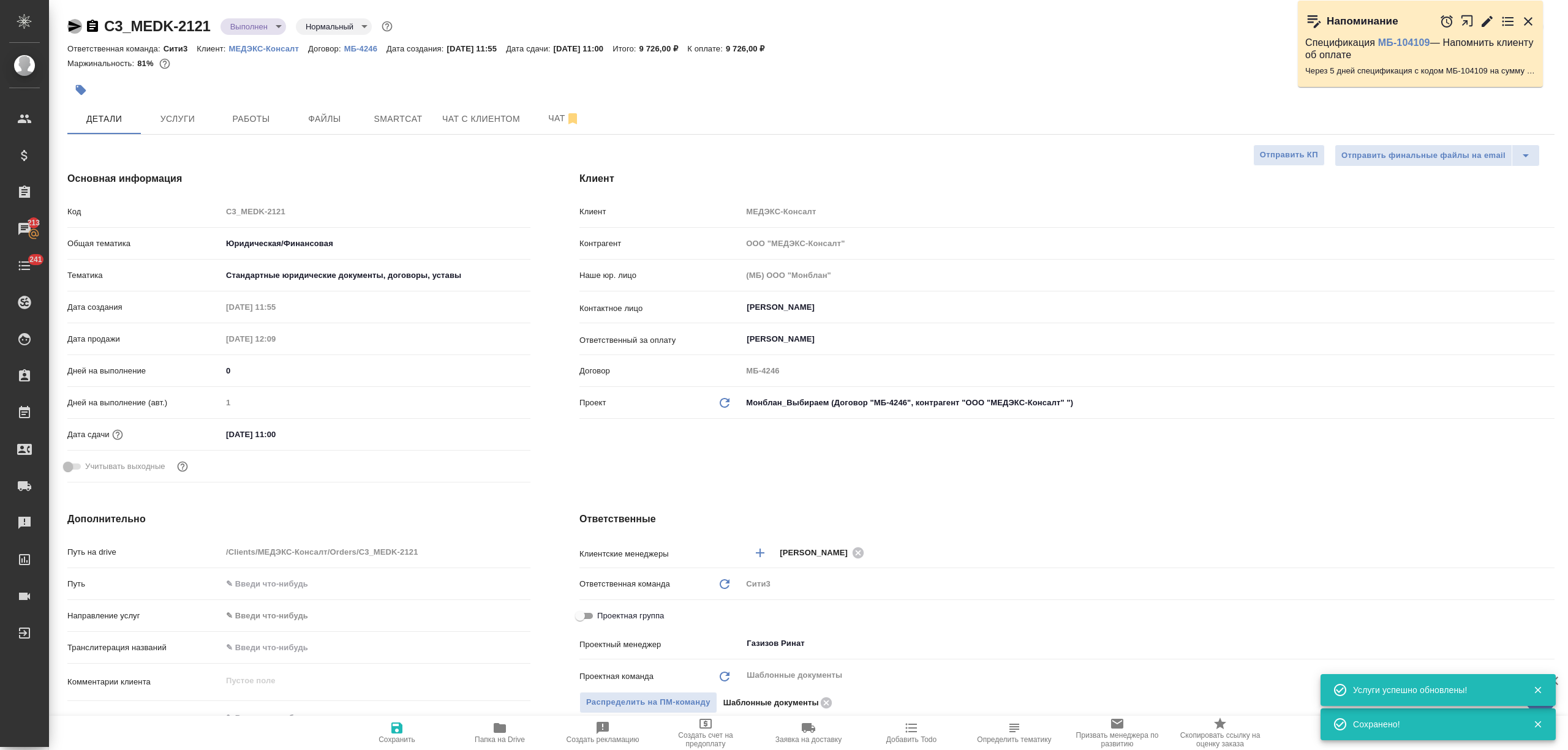
click at [71, 22] on icon "button" at bounding box center [75, 26] width 13 height 11
type textarea "x"
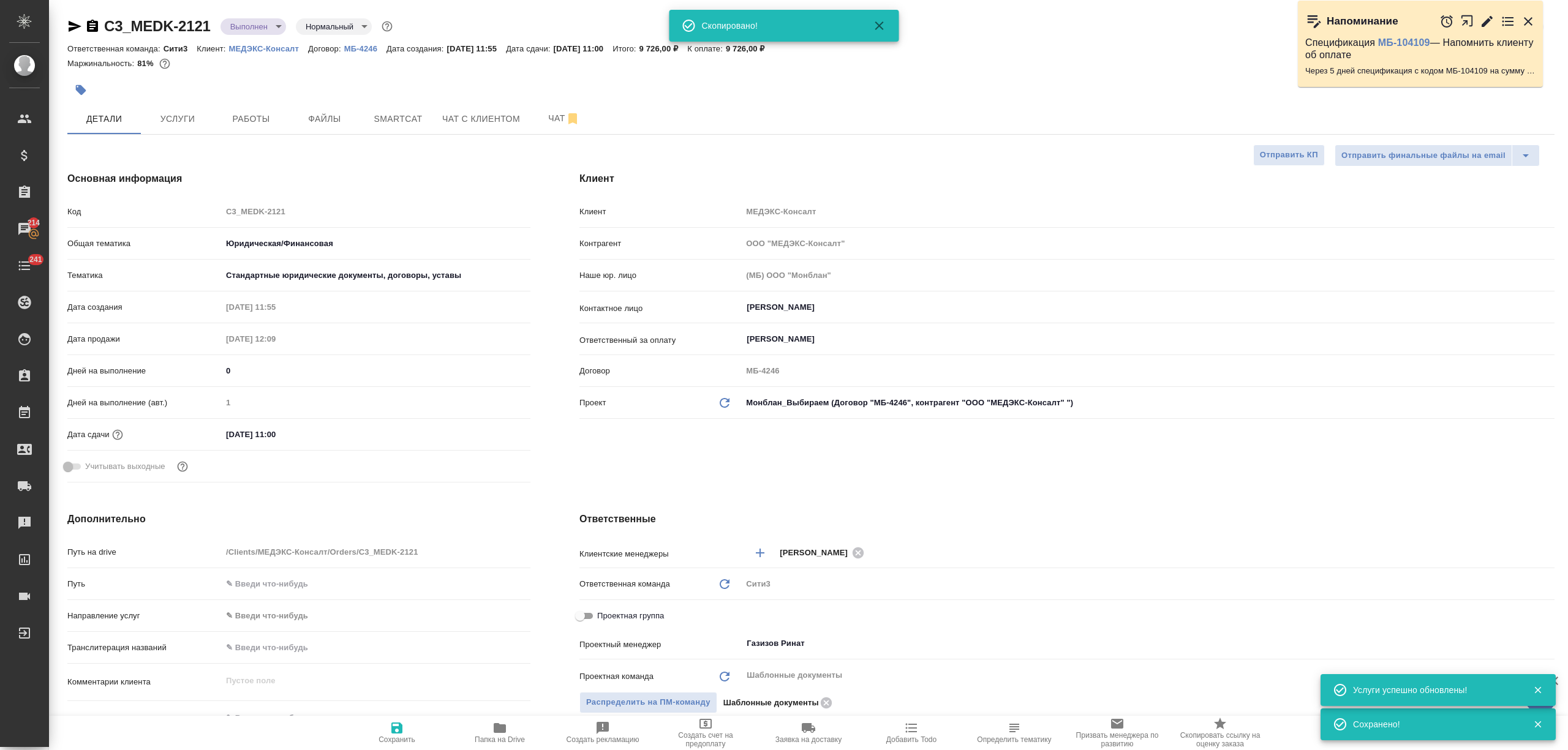
type textarea "x"
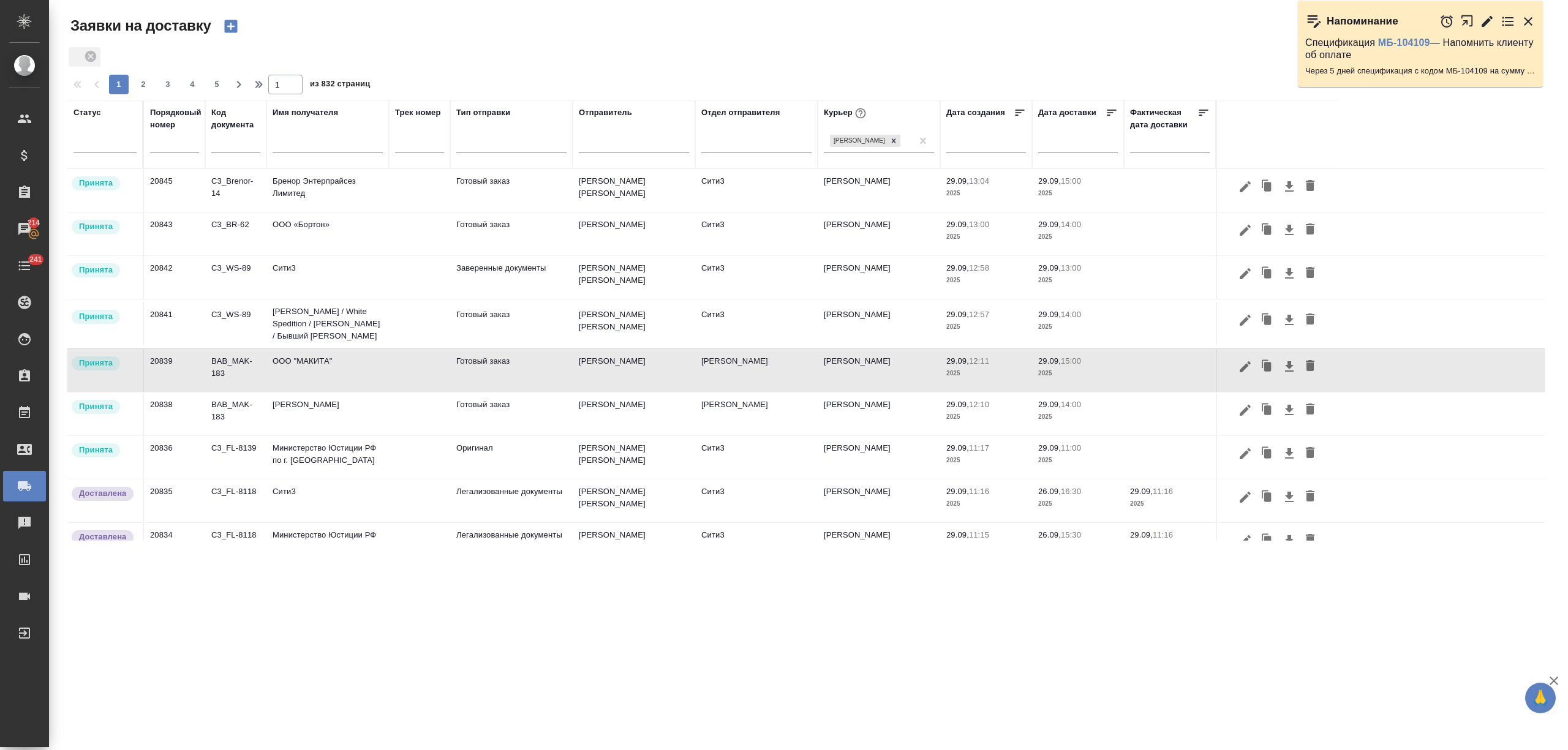
click at [280, 459] on td "Министерство Юстиции РФ по г. Москве" at bounding box center [328, 457] width 123 height 43
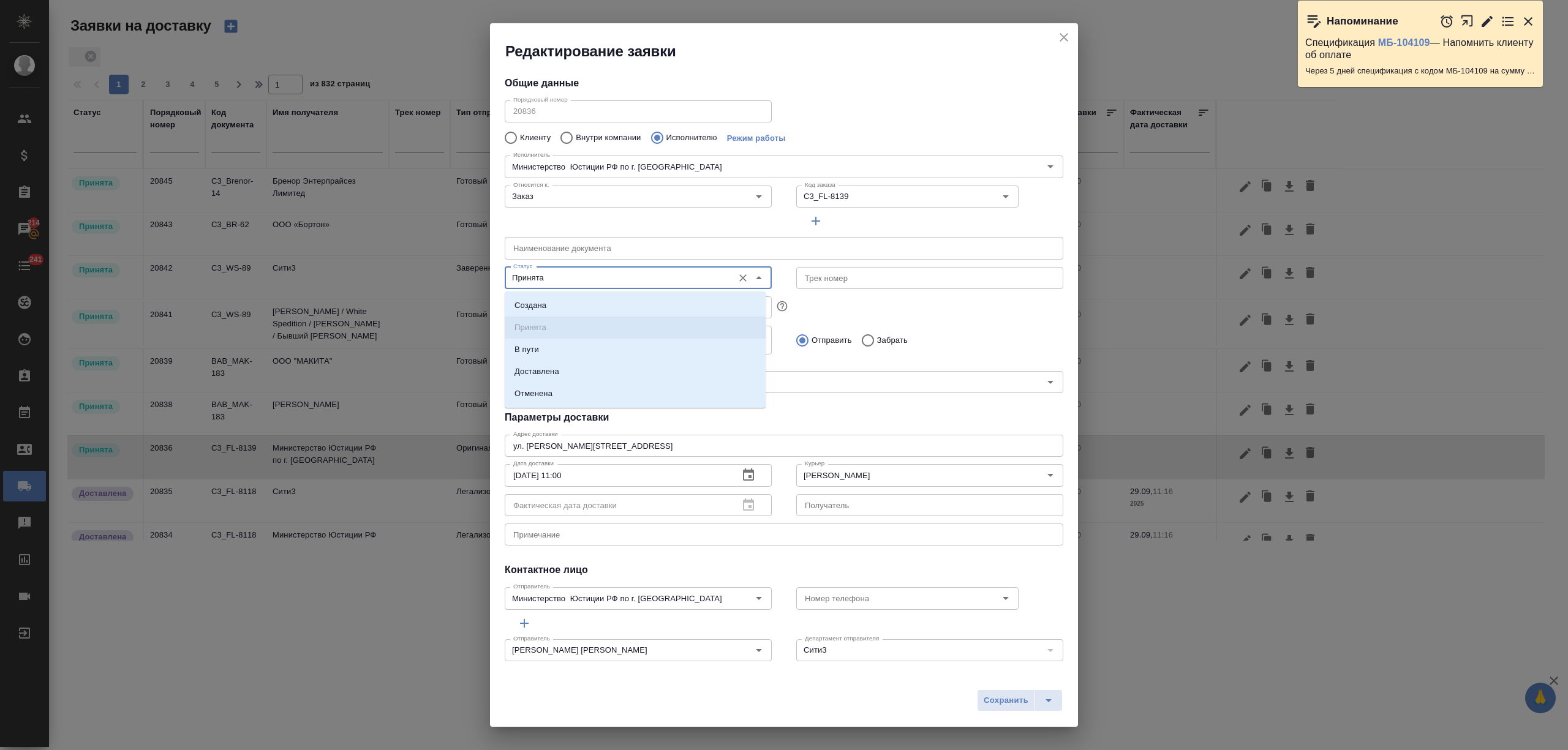
click at [628, 276] on input "Принята" at bounding box center [618, 278] width 219 height 15
click at [614, 373] on li "Доставлена" at bounding box center [635, 372] width 261 height 22
type input "Доставлена"
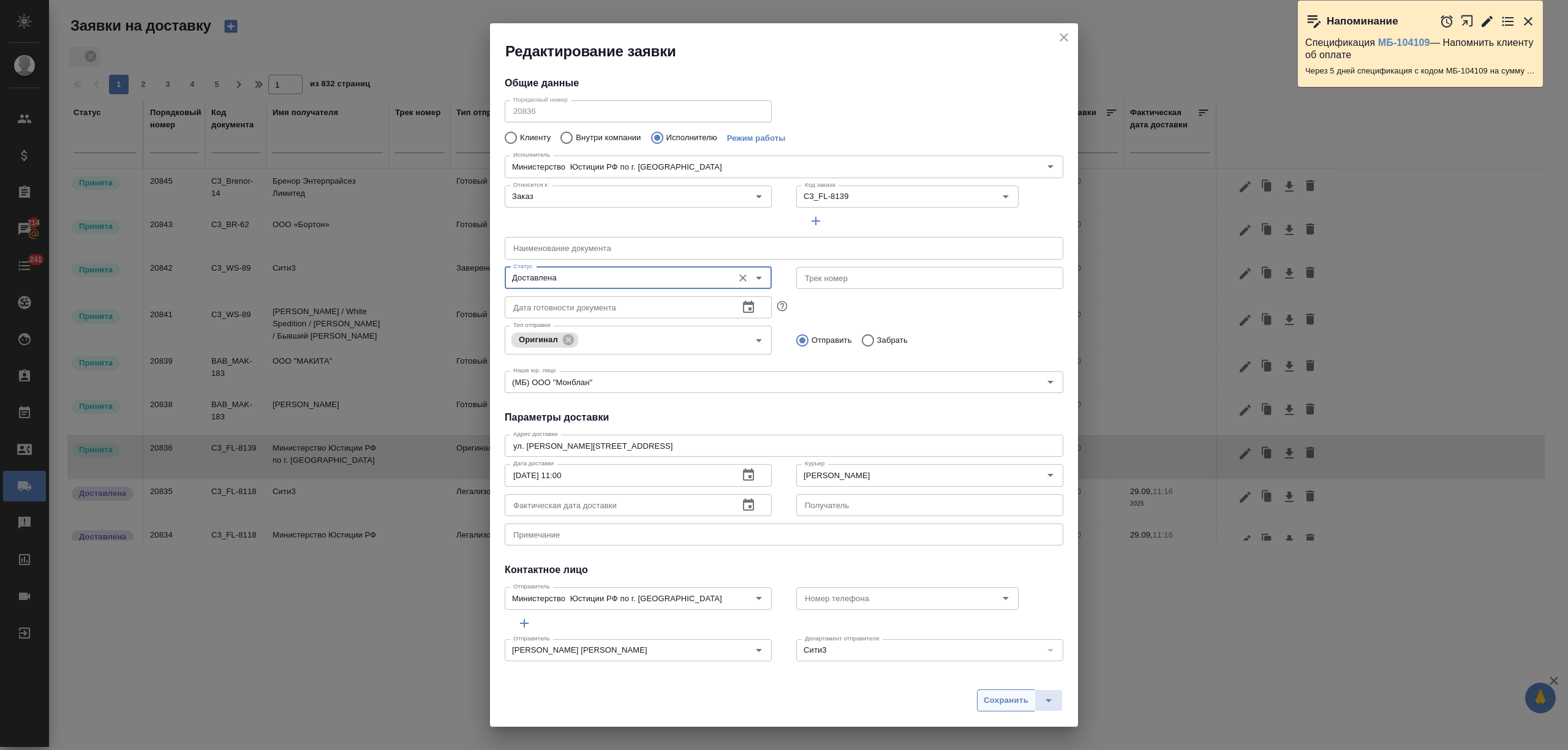
click at [1009, 698] on span "Сохранить" at bounding box center [1006, 701] width 45 height 14
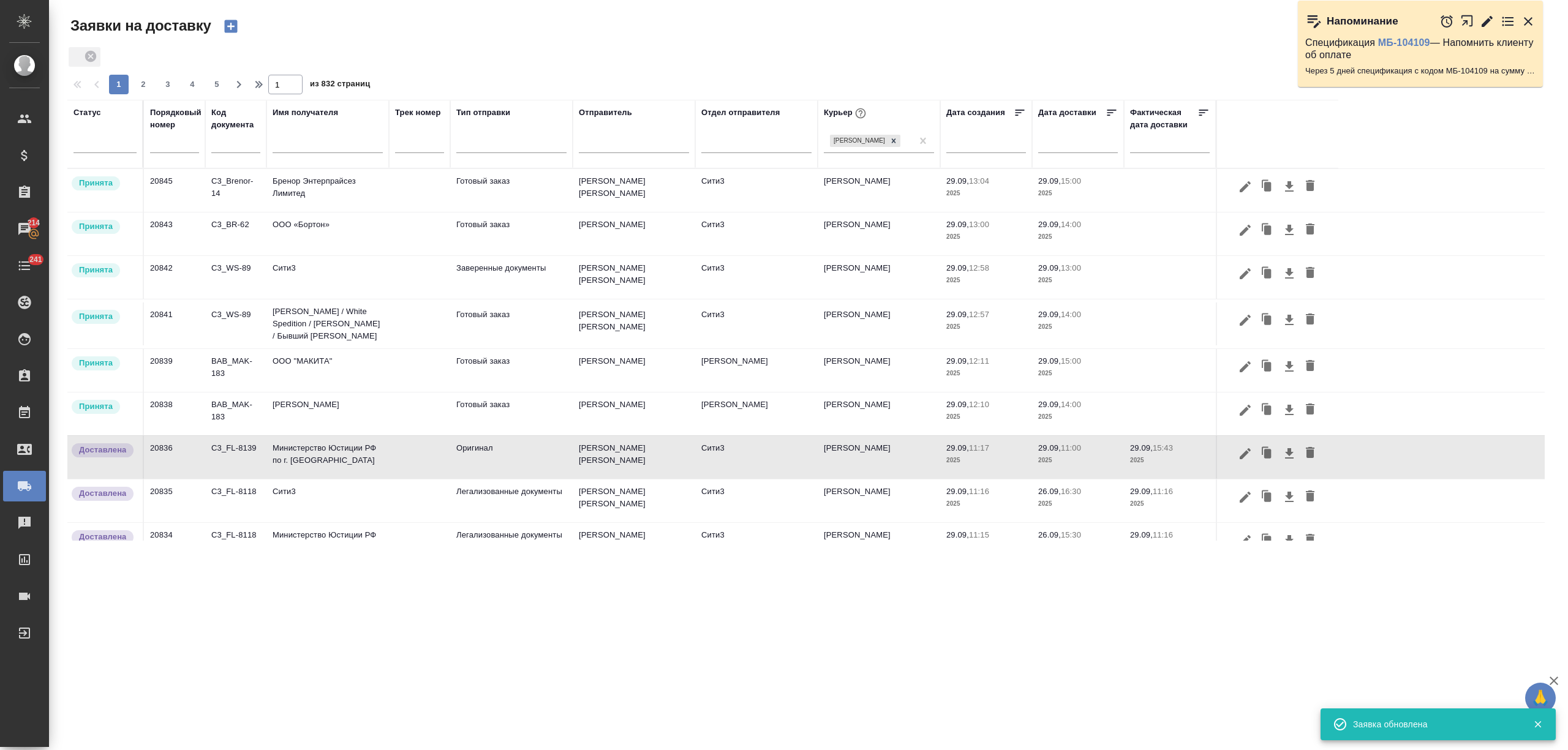
click at [304, 338] on td "Вайт Спедишн / White Spedition / Давыденко Оксана / Бывший АЛЬТХАУС" at bounding box center [328, 324] width 123 height 49
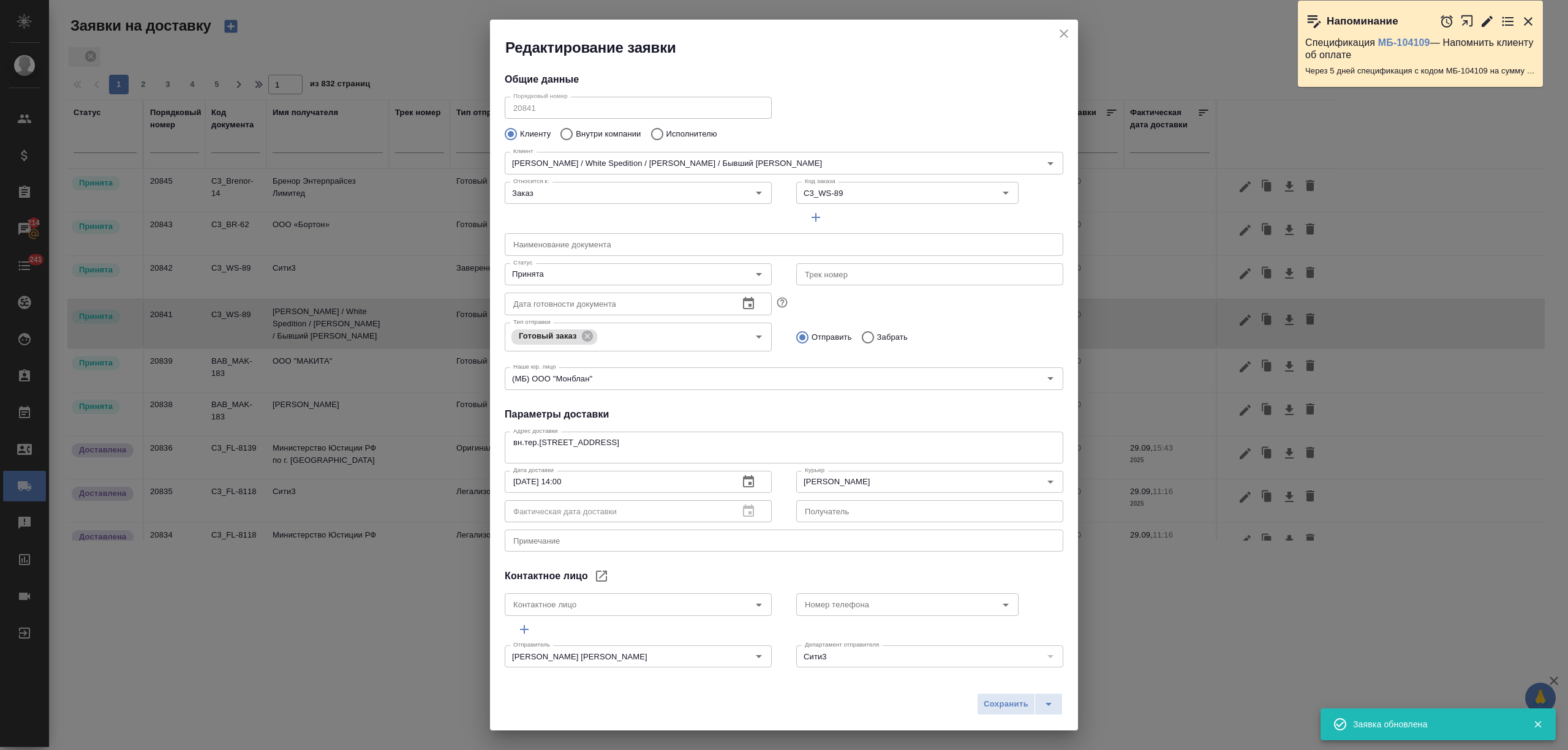
type input "Секретарь Любовь"
type input "7 926 622 62 60."
click at [566, 270] on input "Принята" at bounding box center [618, 274] width 219 height 15
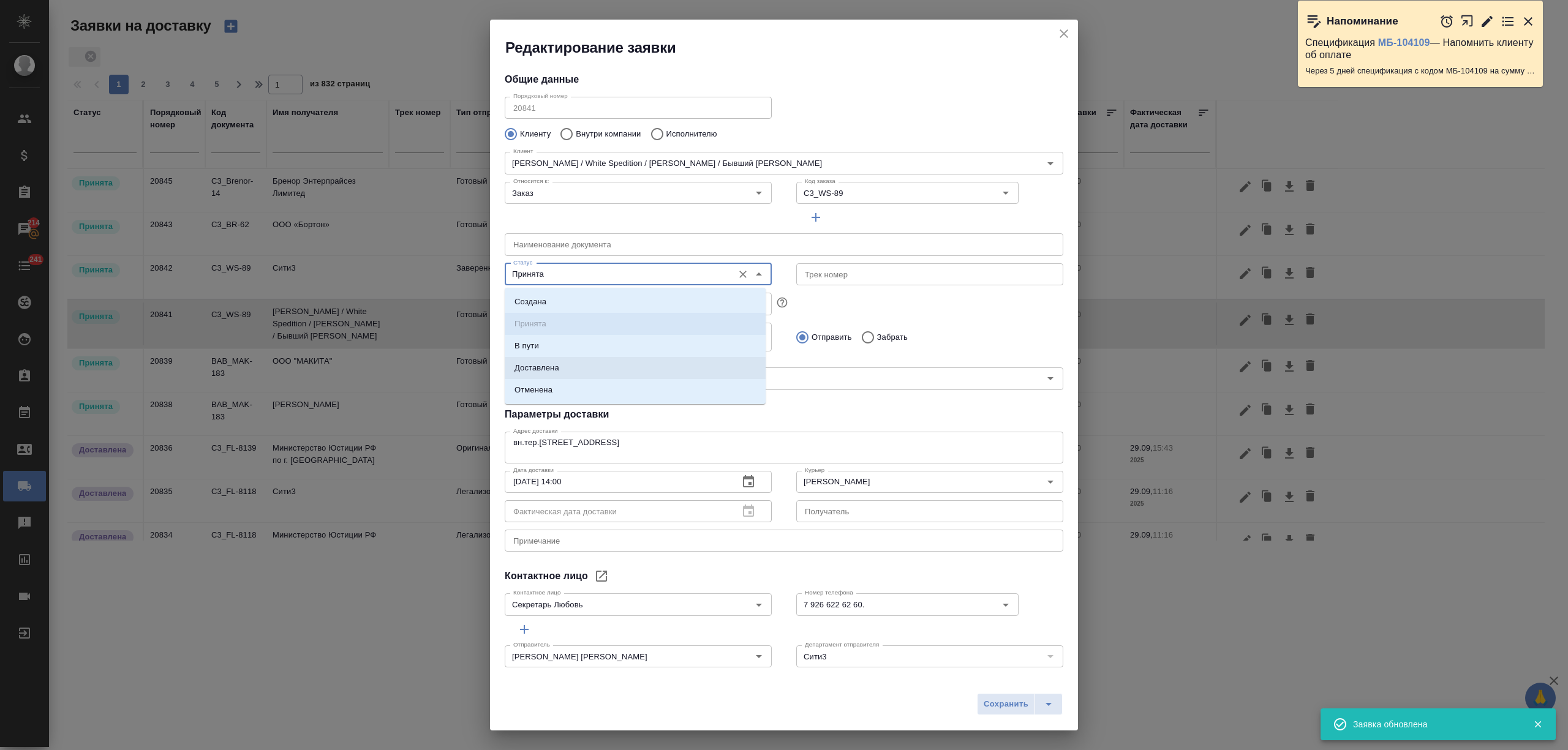
click at [571, 364] on li "Доставлена" at bounding box center [635, 368] width 261 height 22
type input "Доставлена"
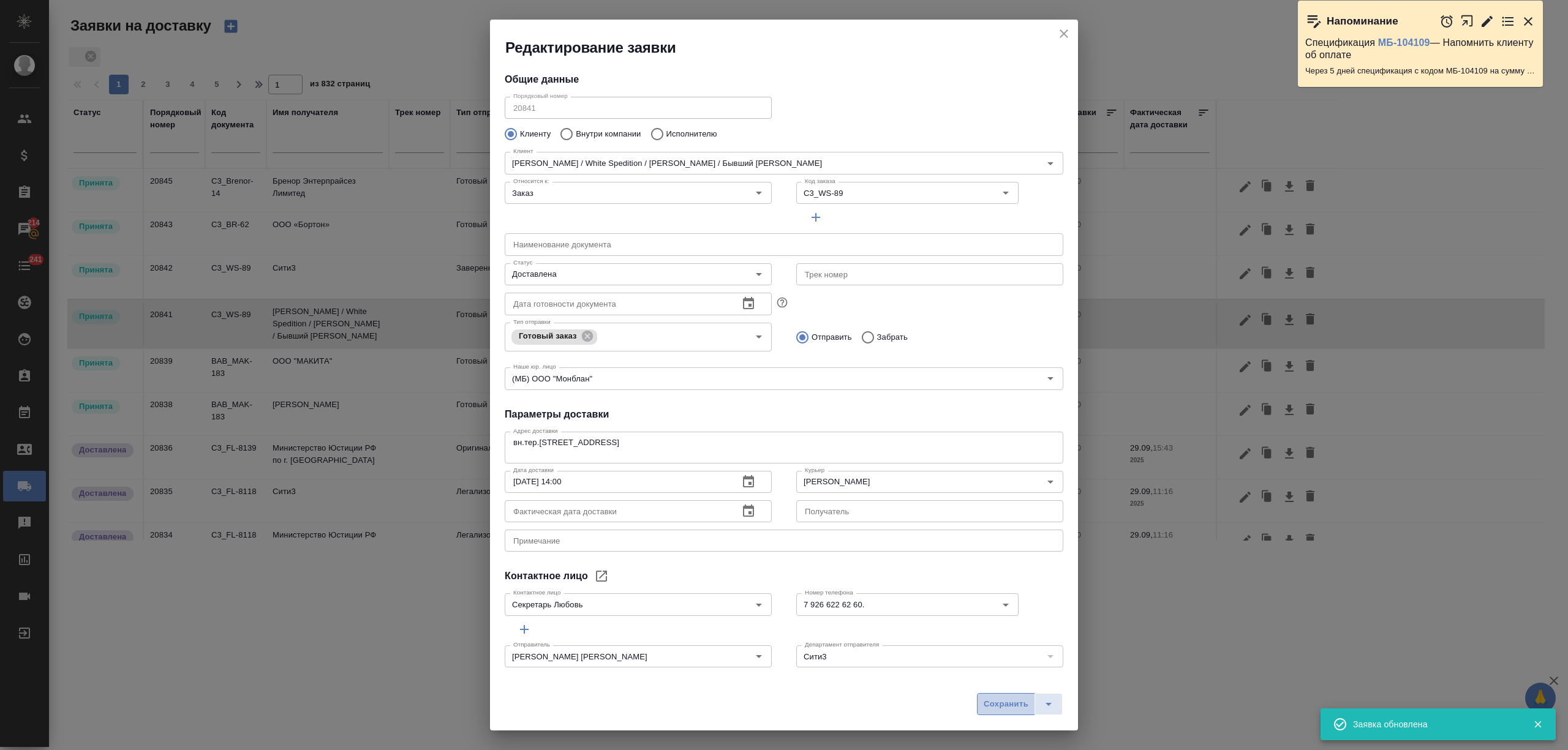
click at [981, 706] on button "Сохранить" at bounding box center [1007, 704] width 58 height 22
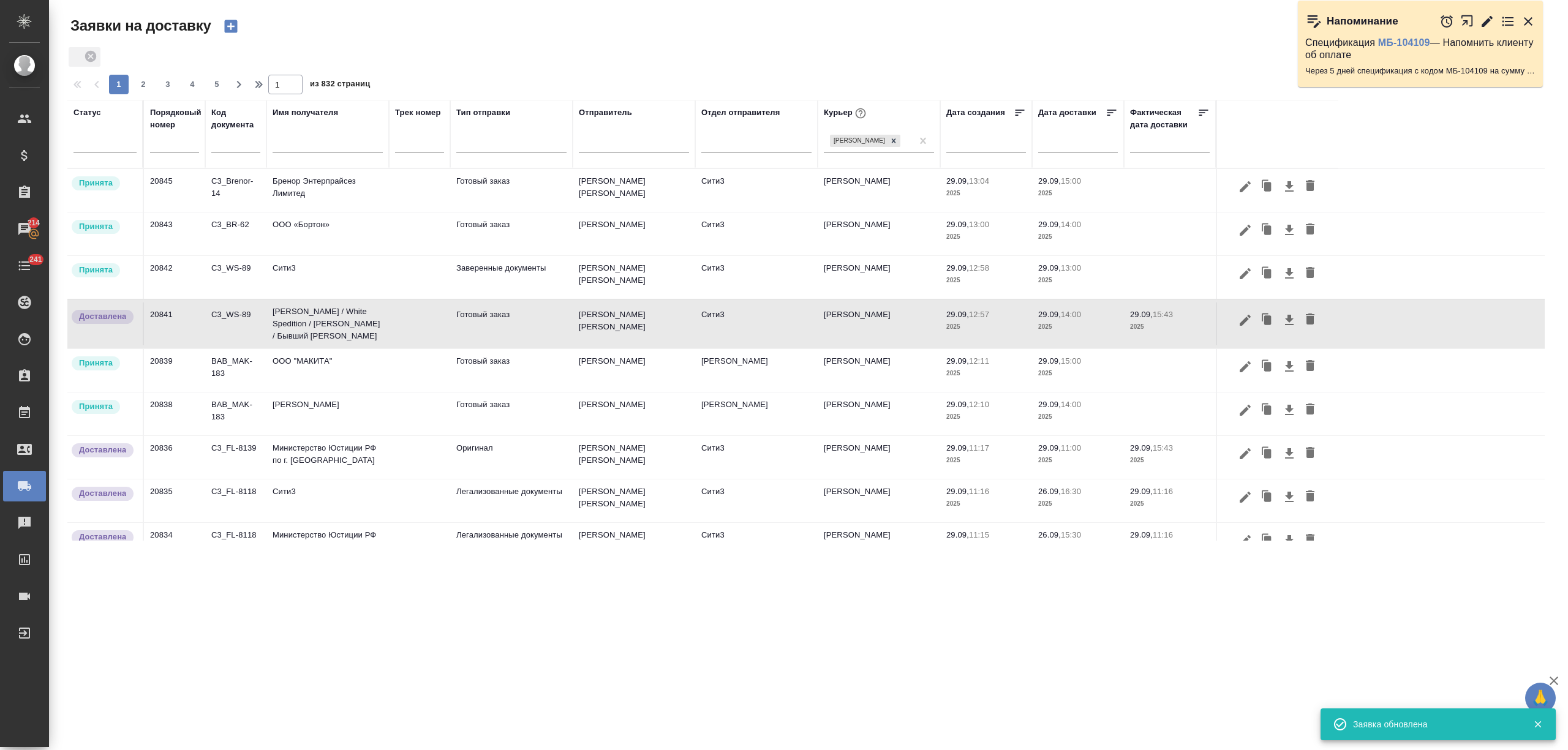
click at [341, 278] on td "Сити3" at bounding box center [328, 277] width 123 height 43
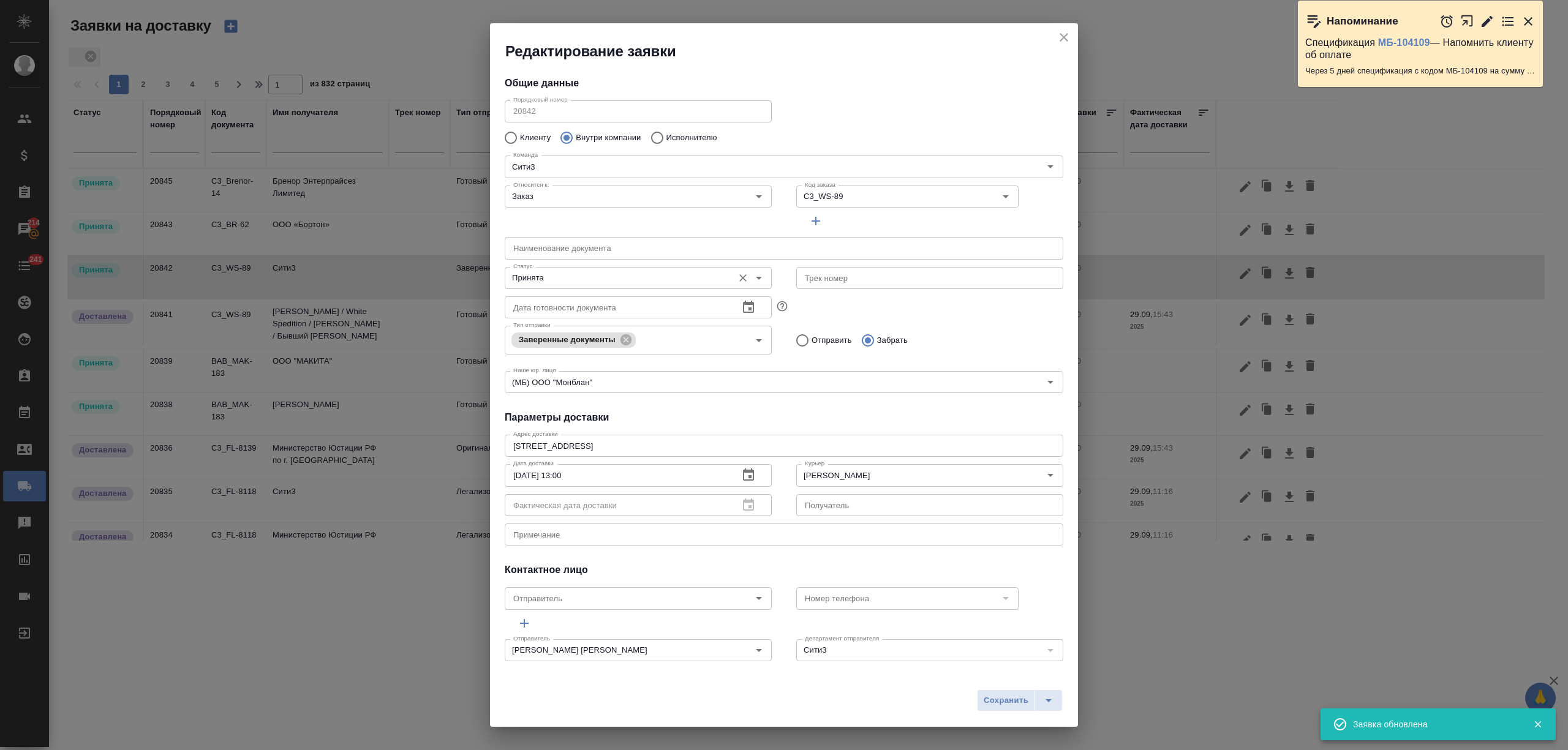
click at [572, 276] on input "Принята" at bounding box center [618, 278] width 219 height 15
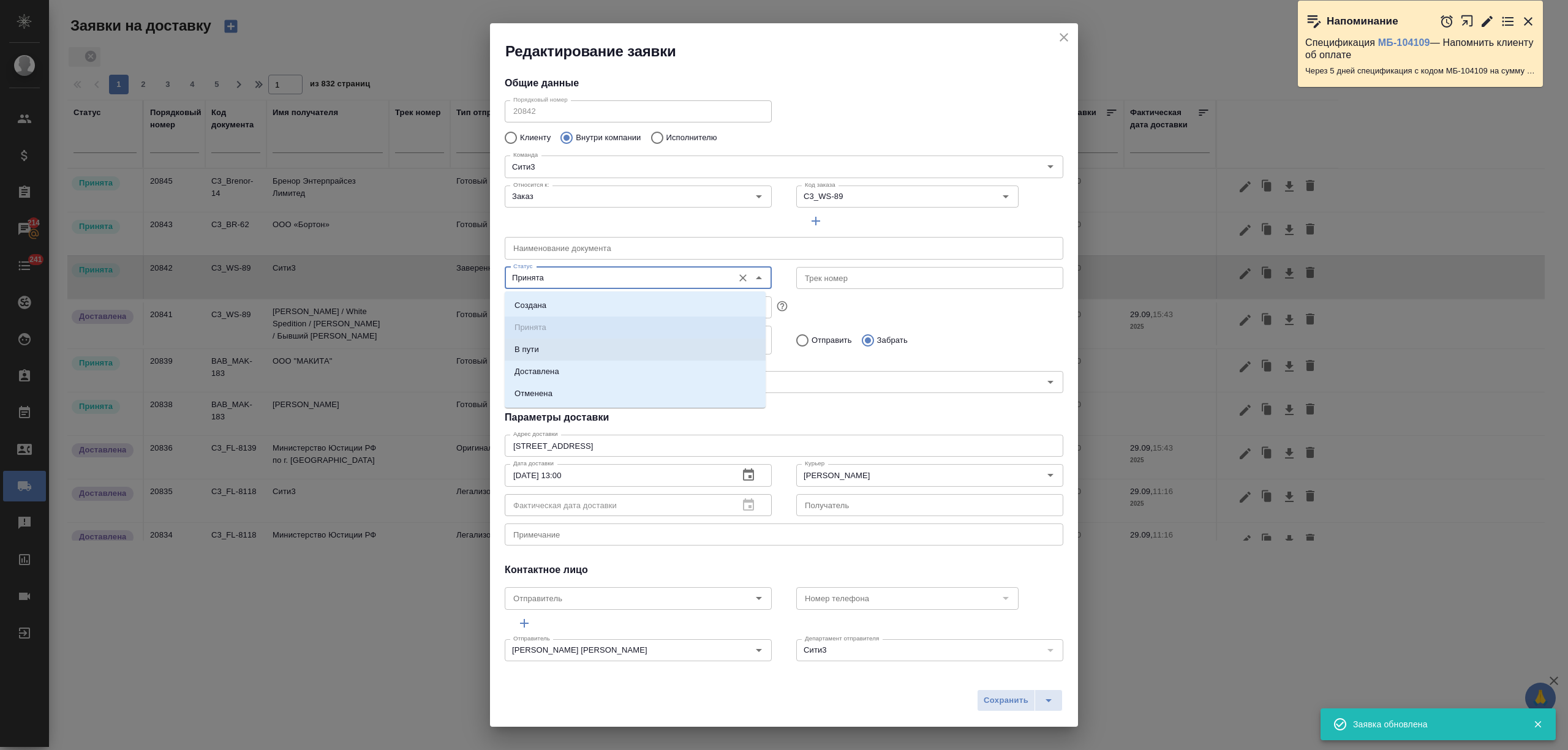
click at [570, 369] on li "Доставлена" at bounding box center [635, 372] width 261 height 22
type input "Доставлена"
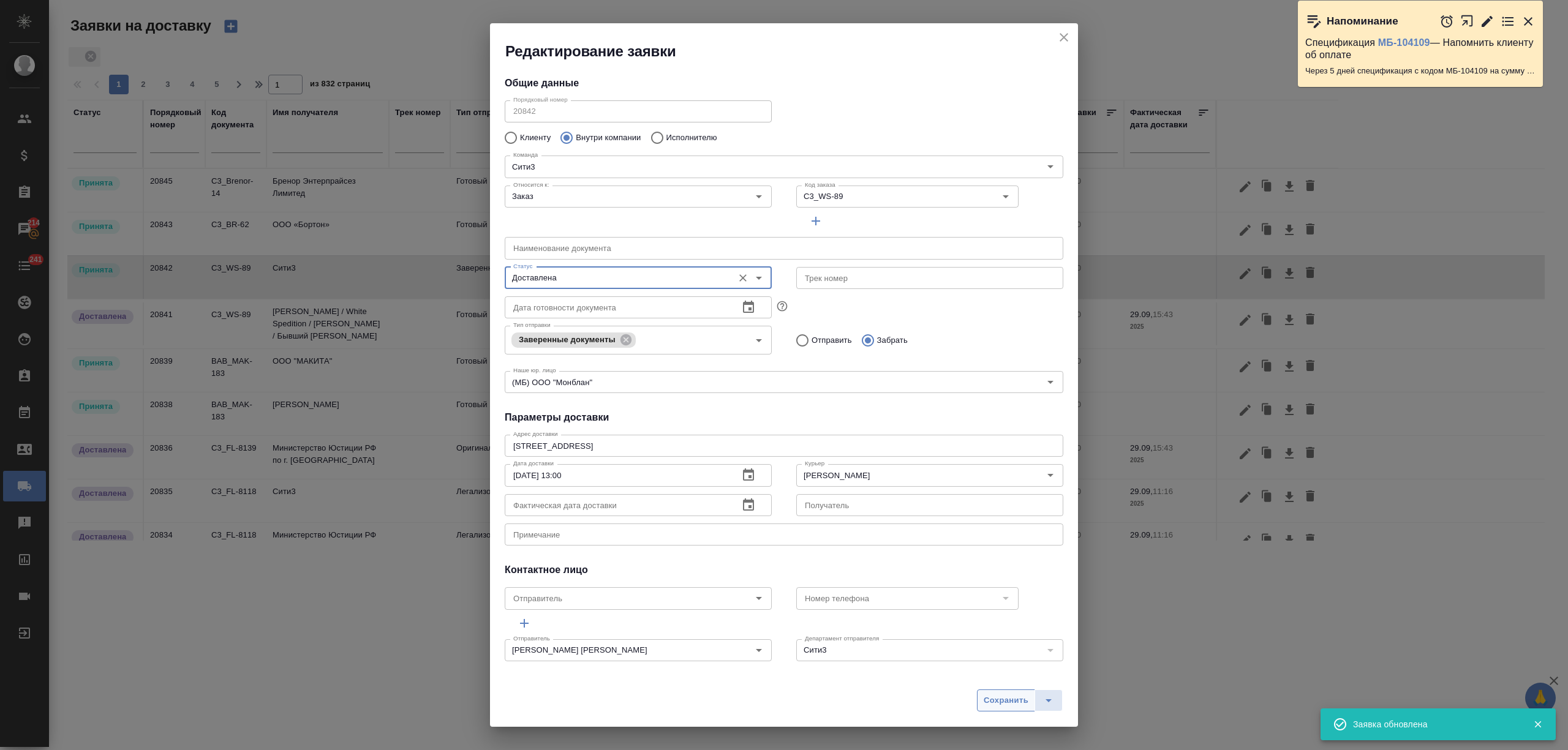
click at [1004, 701] on span "Сохранить" at bounding box center [1006, 701] width 45 height 14
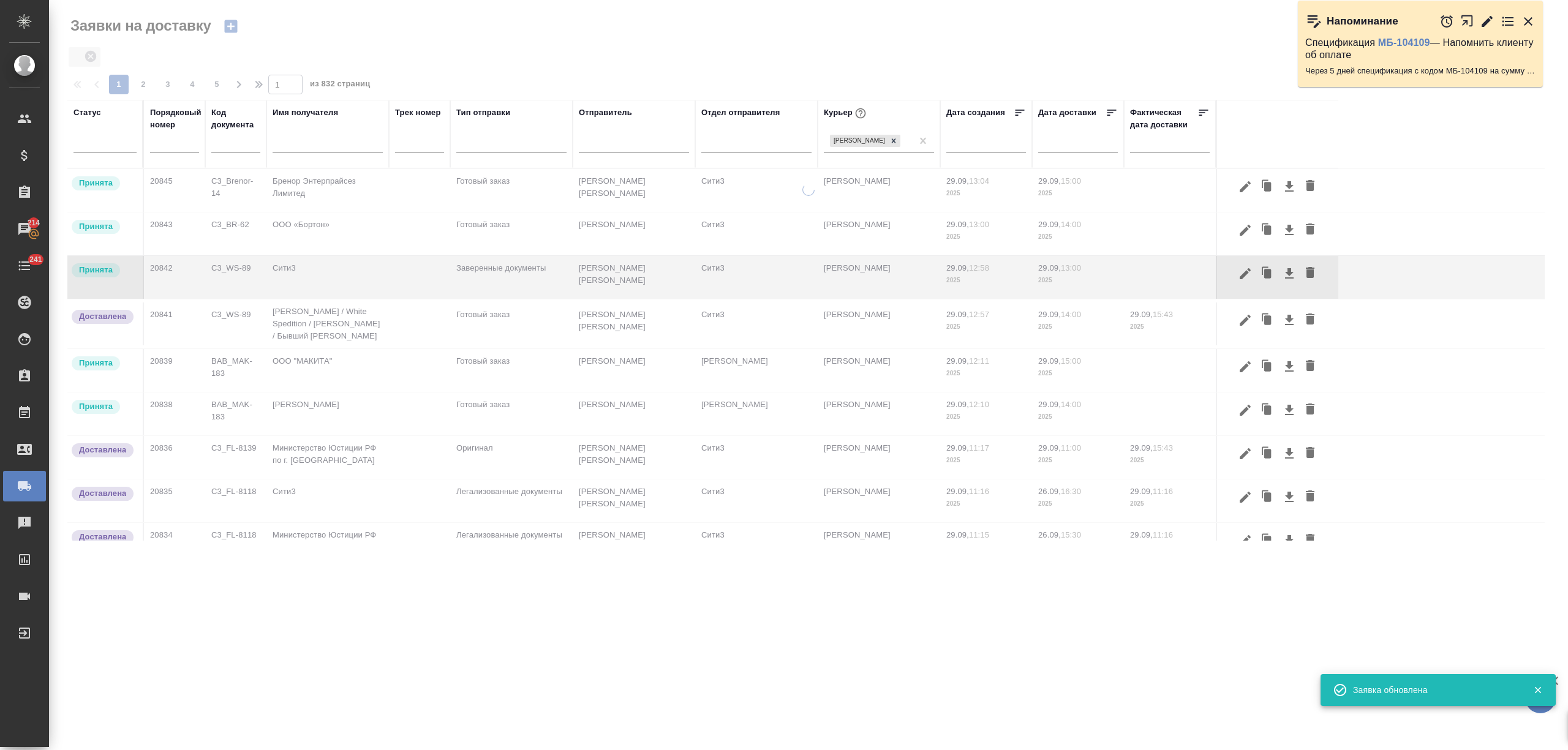
click at [368, 234] on td "ООО «Бортон»" at bounding box center [328, 234] width 123 height 43
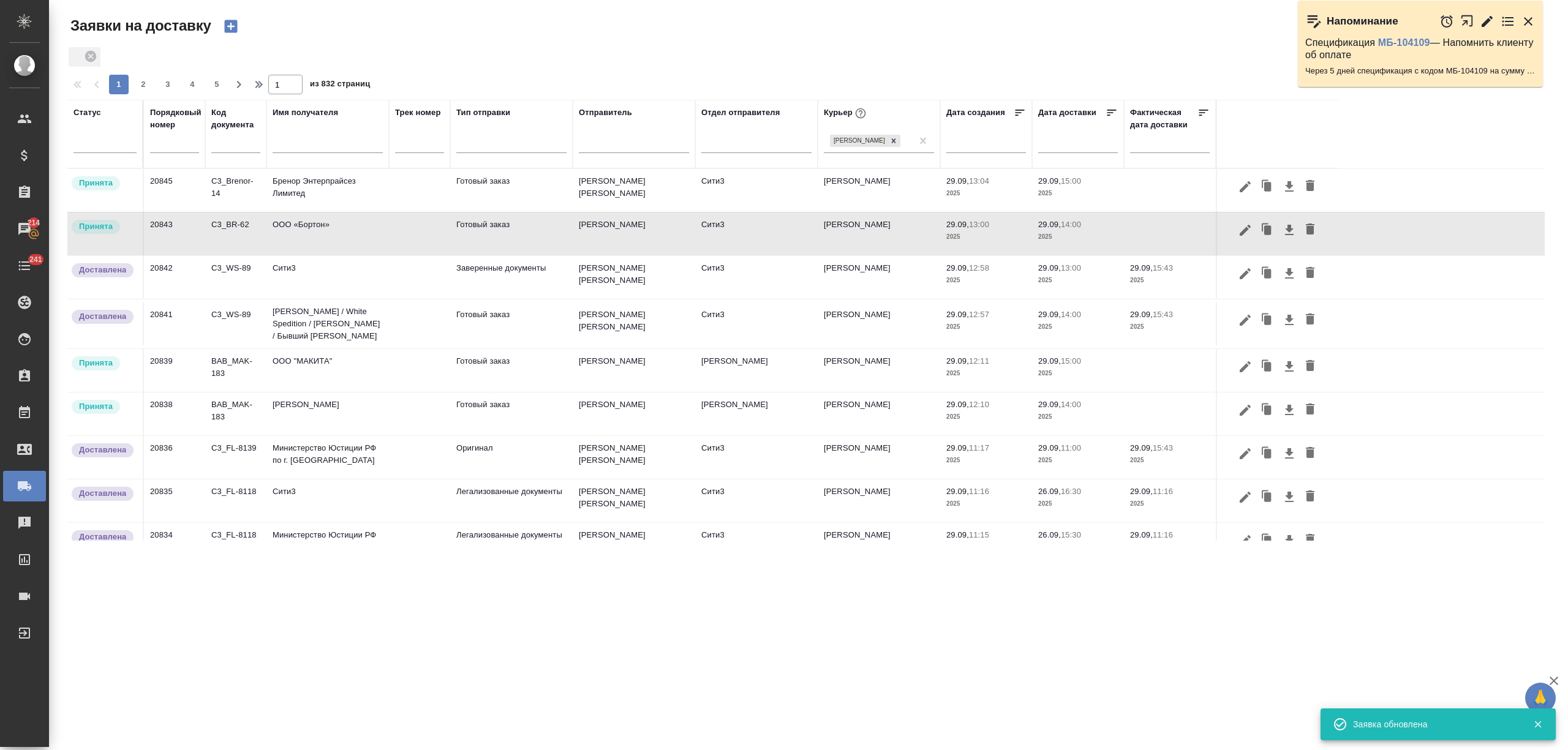
click at [368, 234] on td "ООО «Бортон»" at bounding box center [328, 234] width 123 height 43
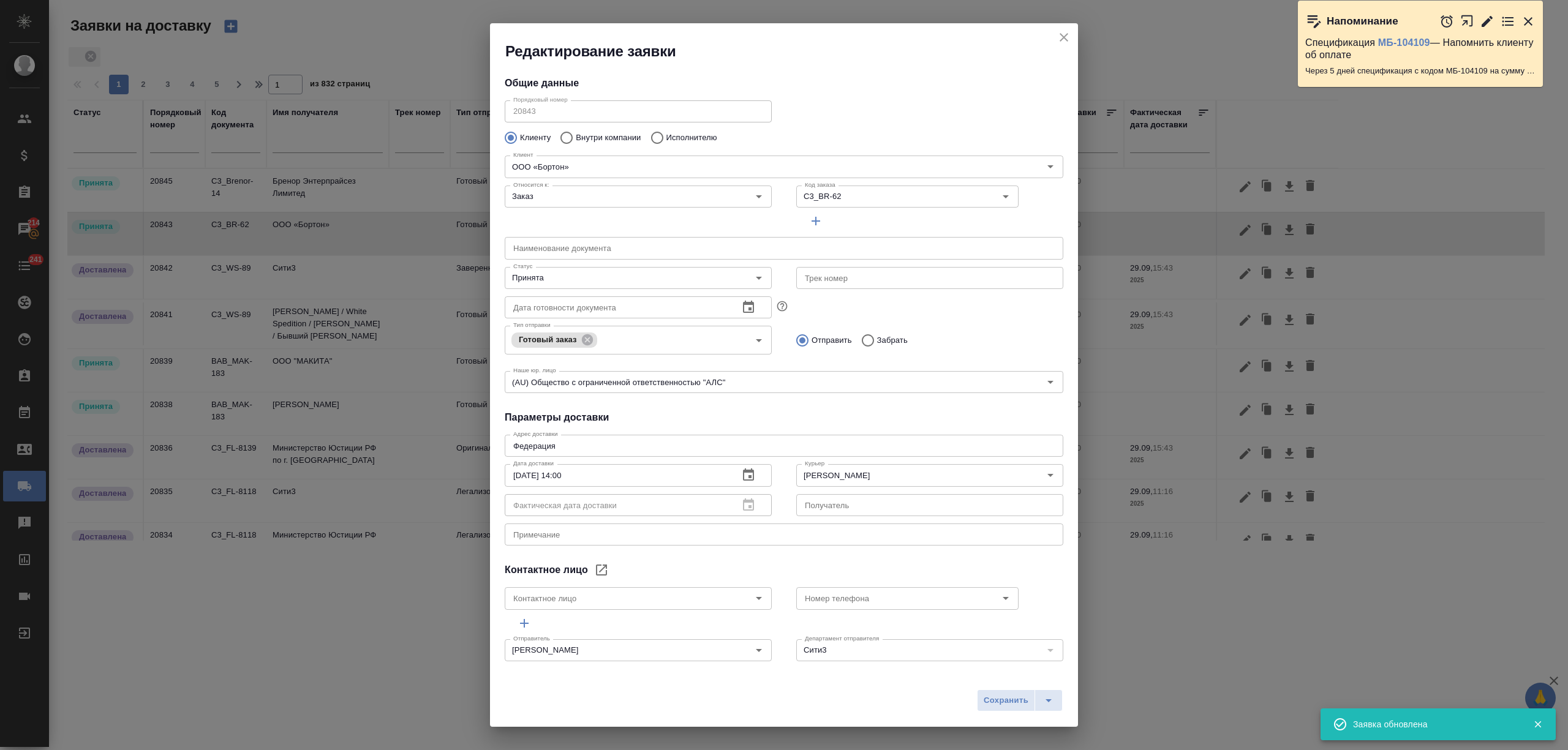
type input "Василенко Светлана"
type input "+79835386518"
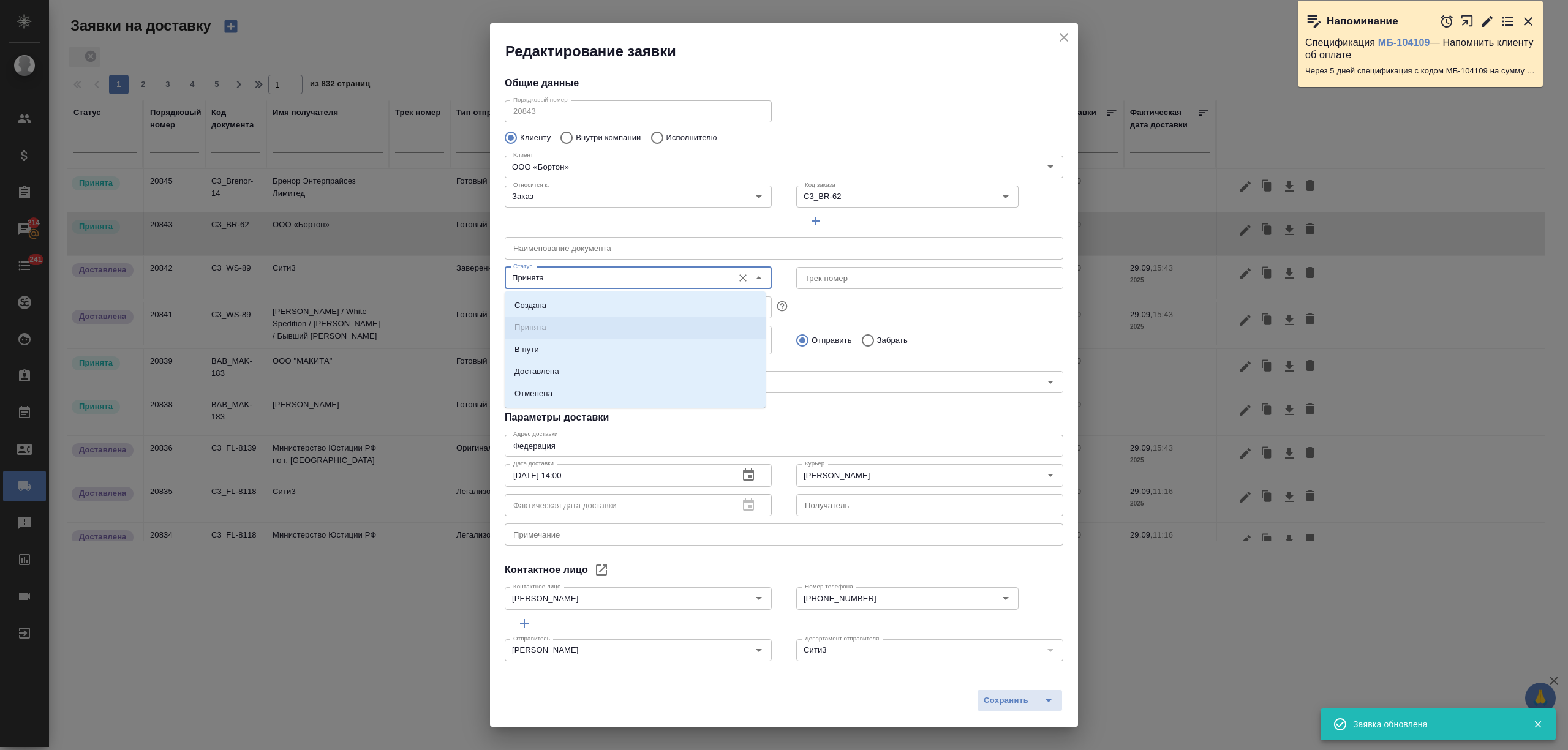
click at [611, 280] on input "Принята" at bounding box center [618, 278] width 219 height 15
click at [601, 366] on li "Доставлена" at bounding box center [635, 372] width 261 height 22
type input "Доставлена"
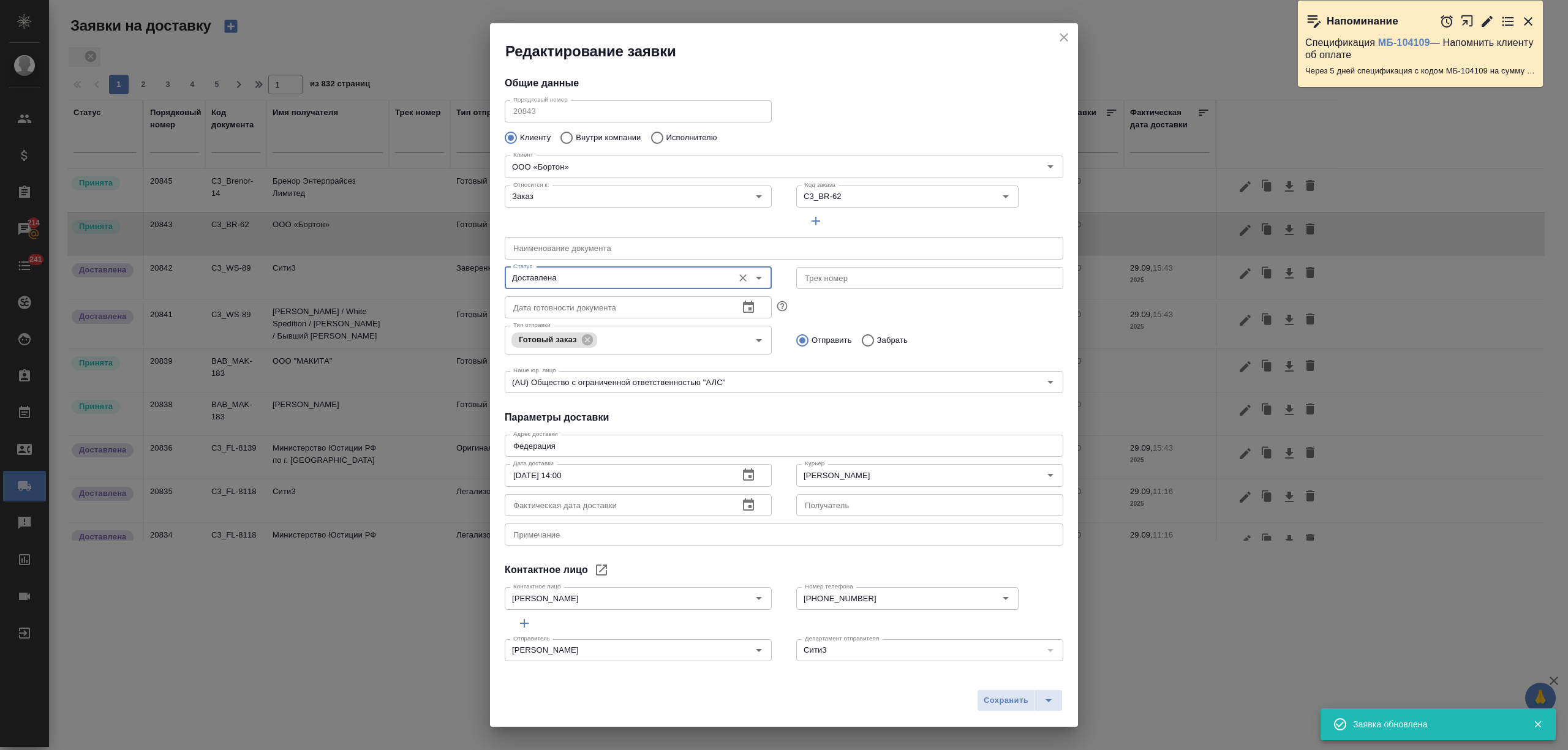
click at [989, 692] on button "Сохранить" at bounding box center [1007, 700] width 58 height 22
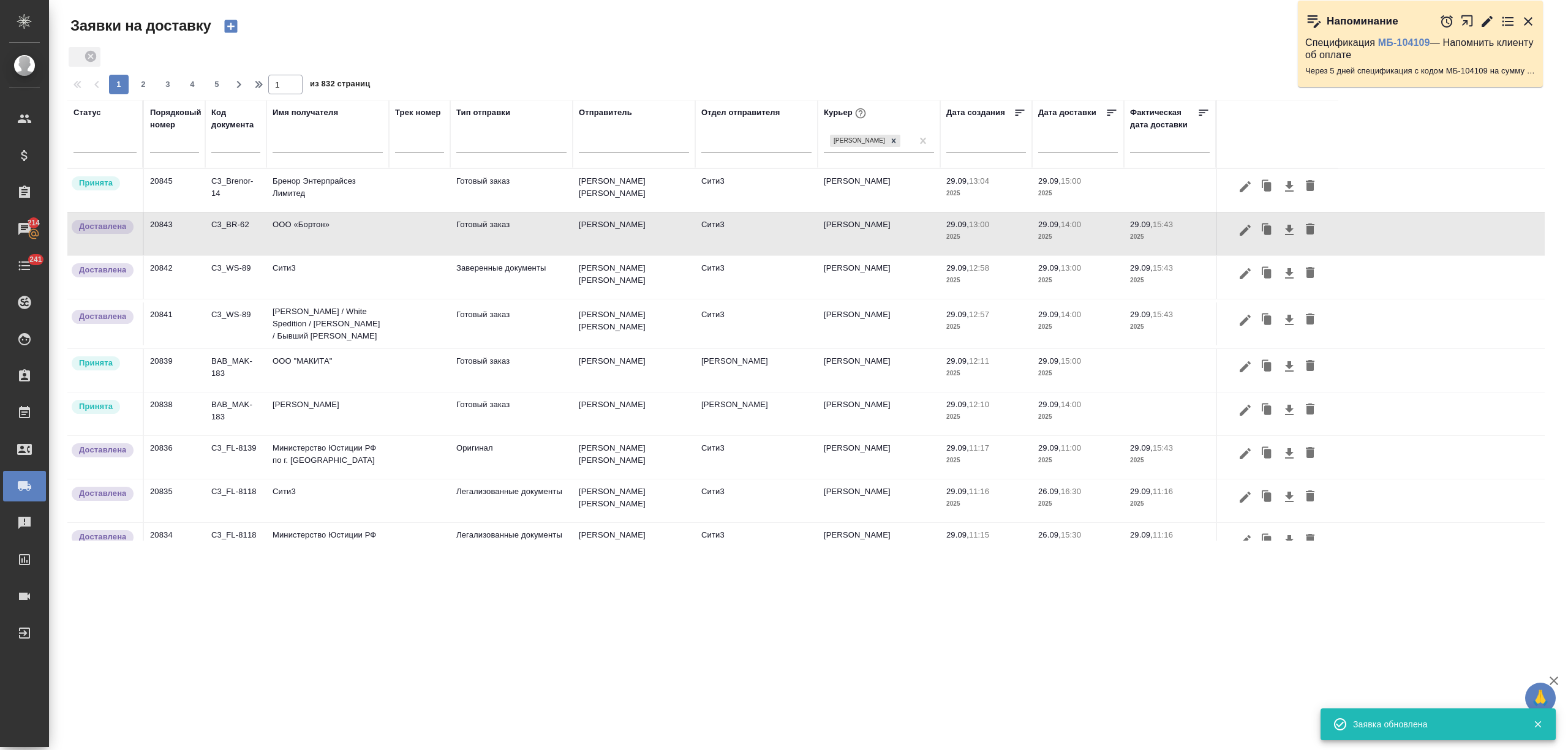
click at [361, 196] on td "Бренор Энтерпрайсез Лимитед" at bounding box center [328, 190] width 123 height 43
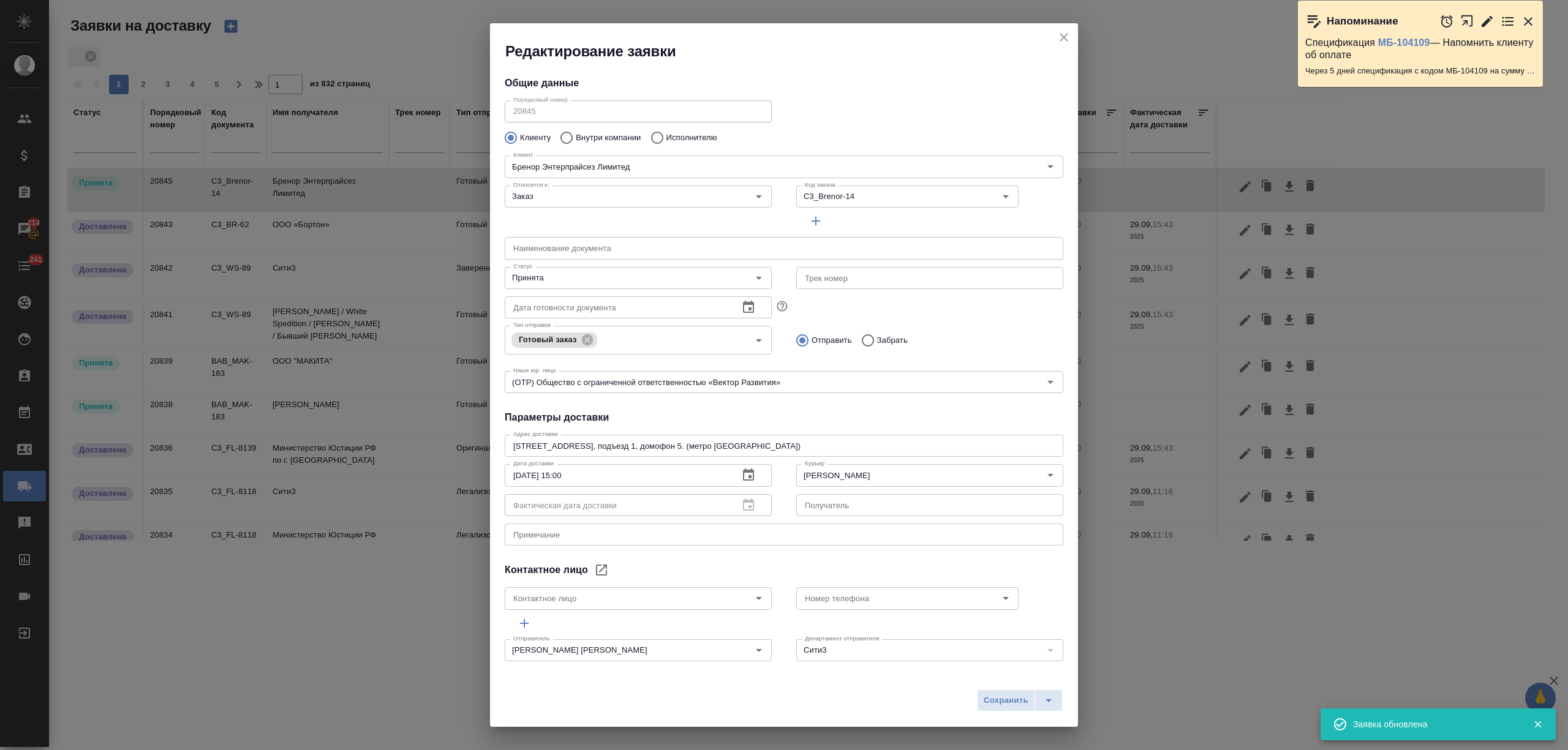
type input "Моисеева Наталия"
type input "+79857769795"
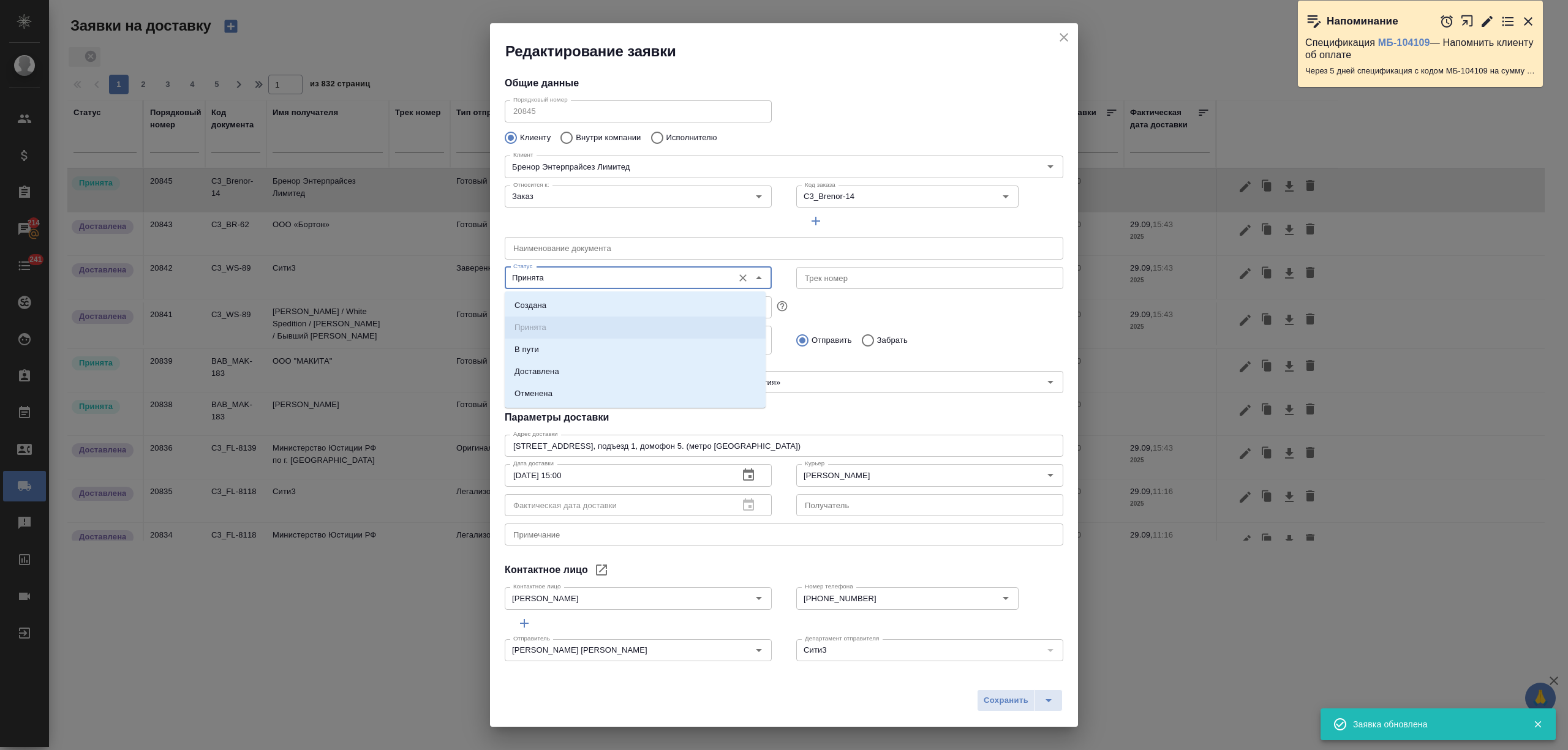
click at [588, 283] on input "Принята" at bounding box center [618, 278] width 219 height 15
click at [596, 363] on li "Доставлена" at bounding box center [635, 372] width 261 height 22
type input "Доставлена"
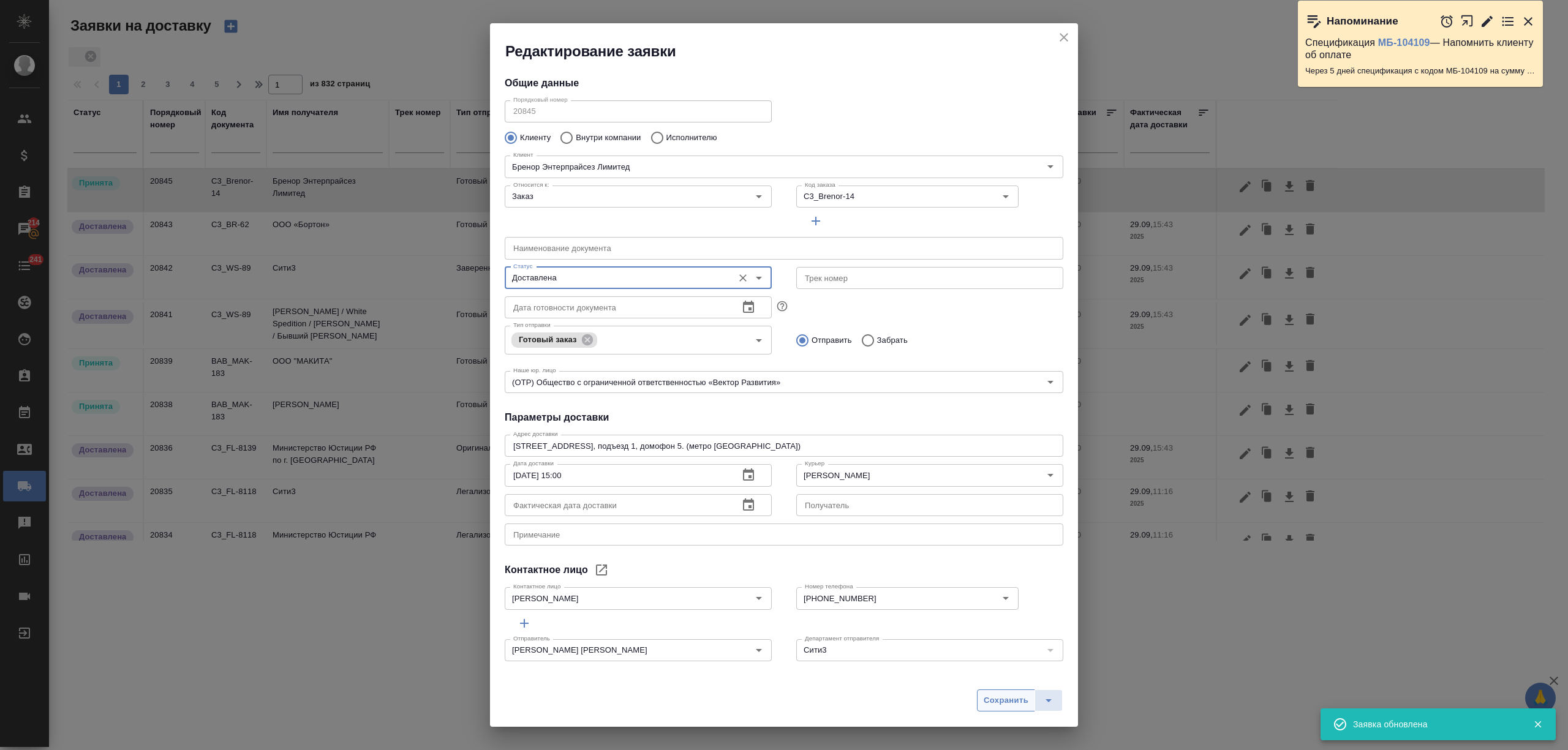
click at [1008, 698] on span "Сохранить" at bounding box center [1006, 701] width 45 height 14
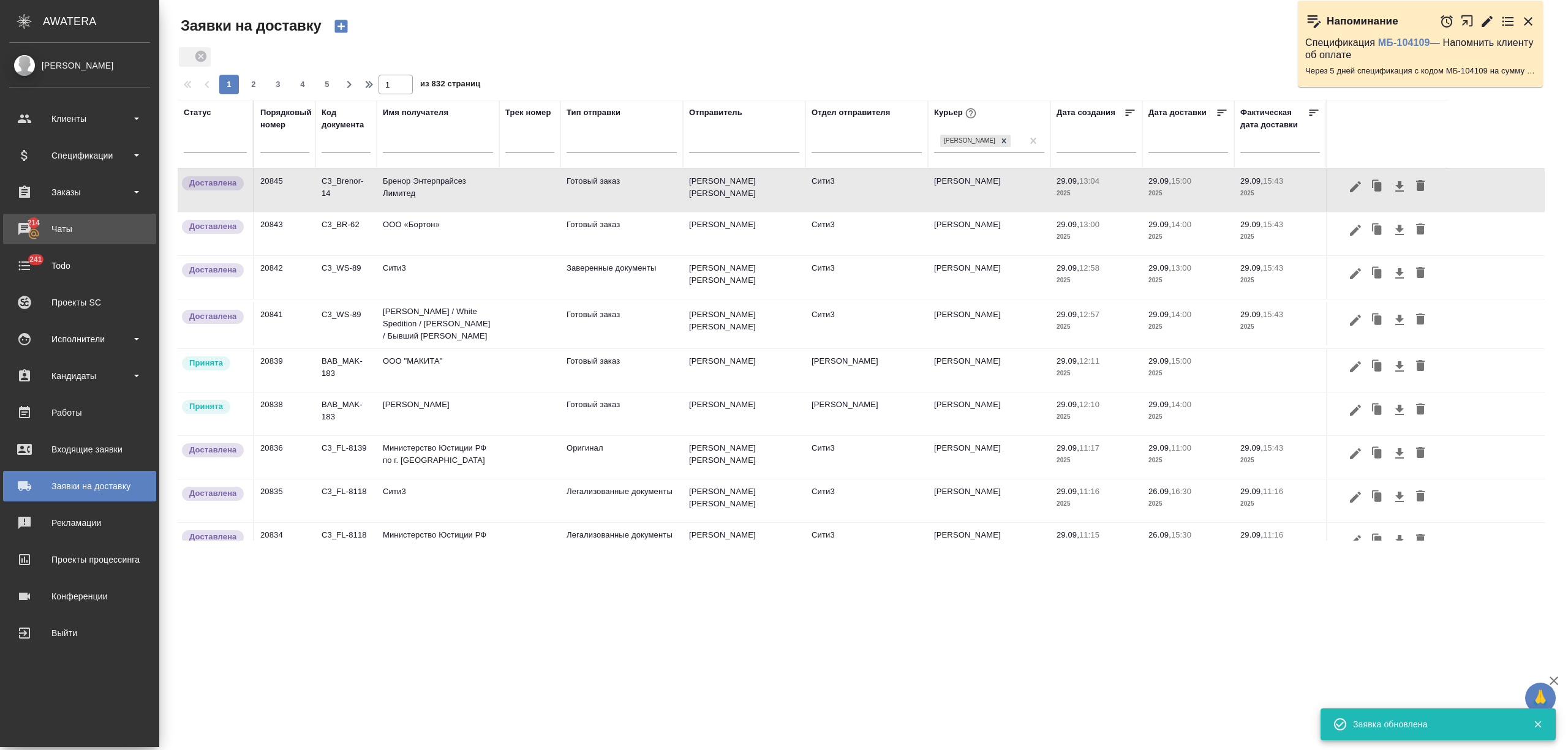
click at [37, 226] on div "Чаты" at bounding box center [80, 229] width 141 height 19
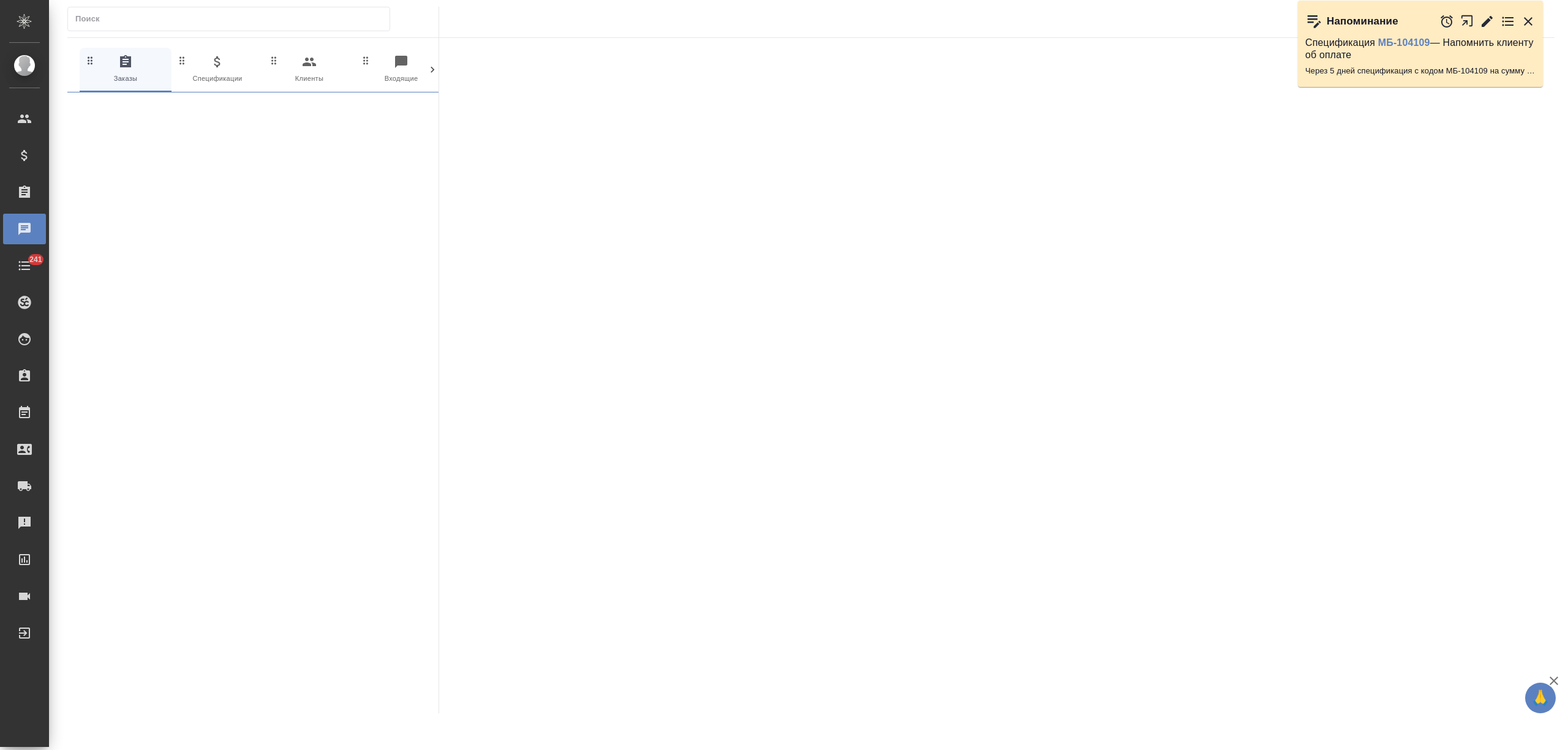
click at [425, 69] on span "0 Входящие" at bounding box center [401, 70] width 82 height 30
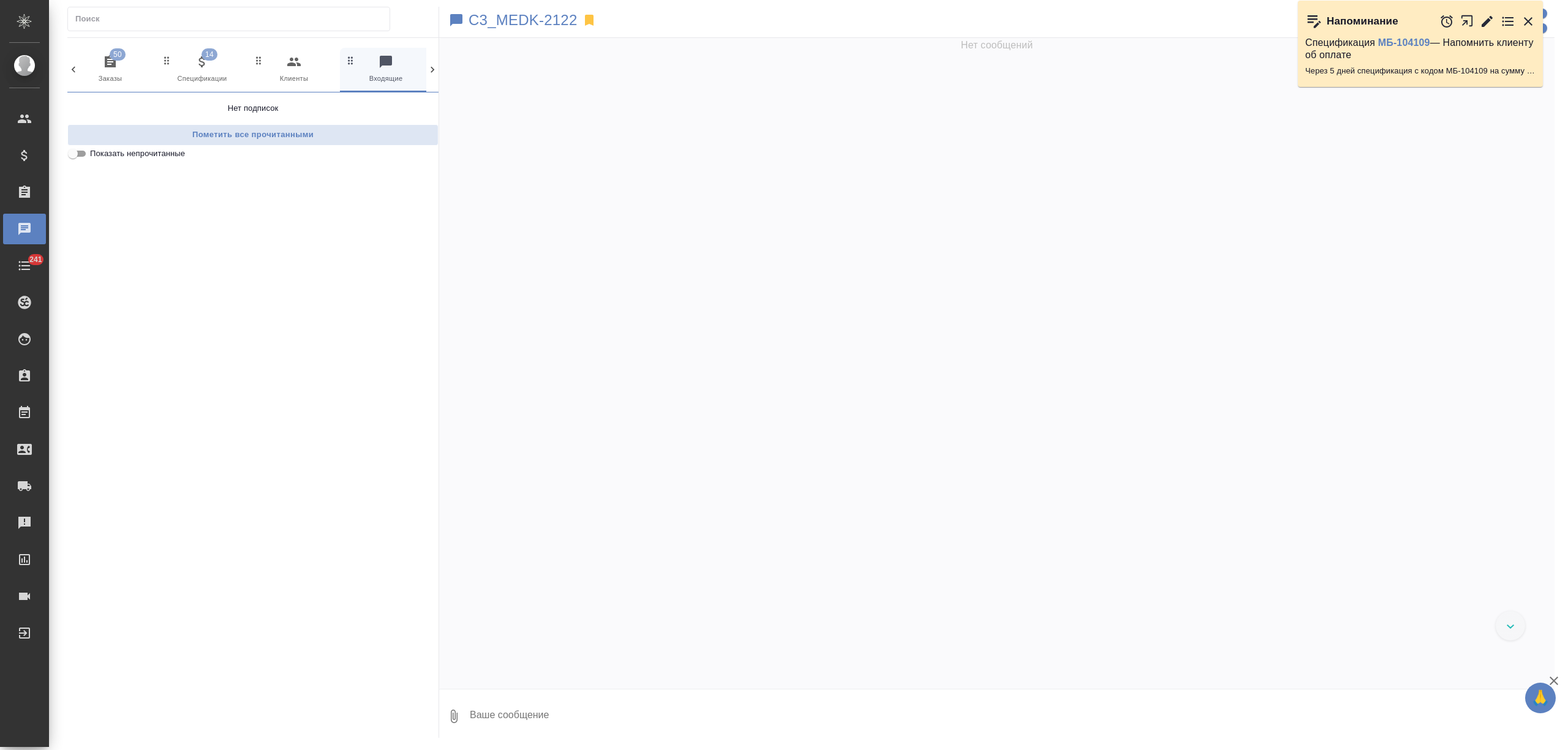
click at [425, 69] on button "0 Входящие" at bounding box center [385, 70] width 92 height 44
click at [430, 69] on icon at bounding box center [432, 69] width 12 height 12
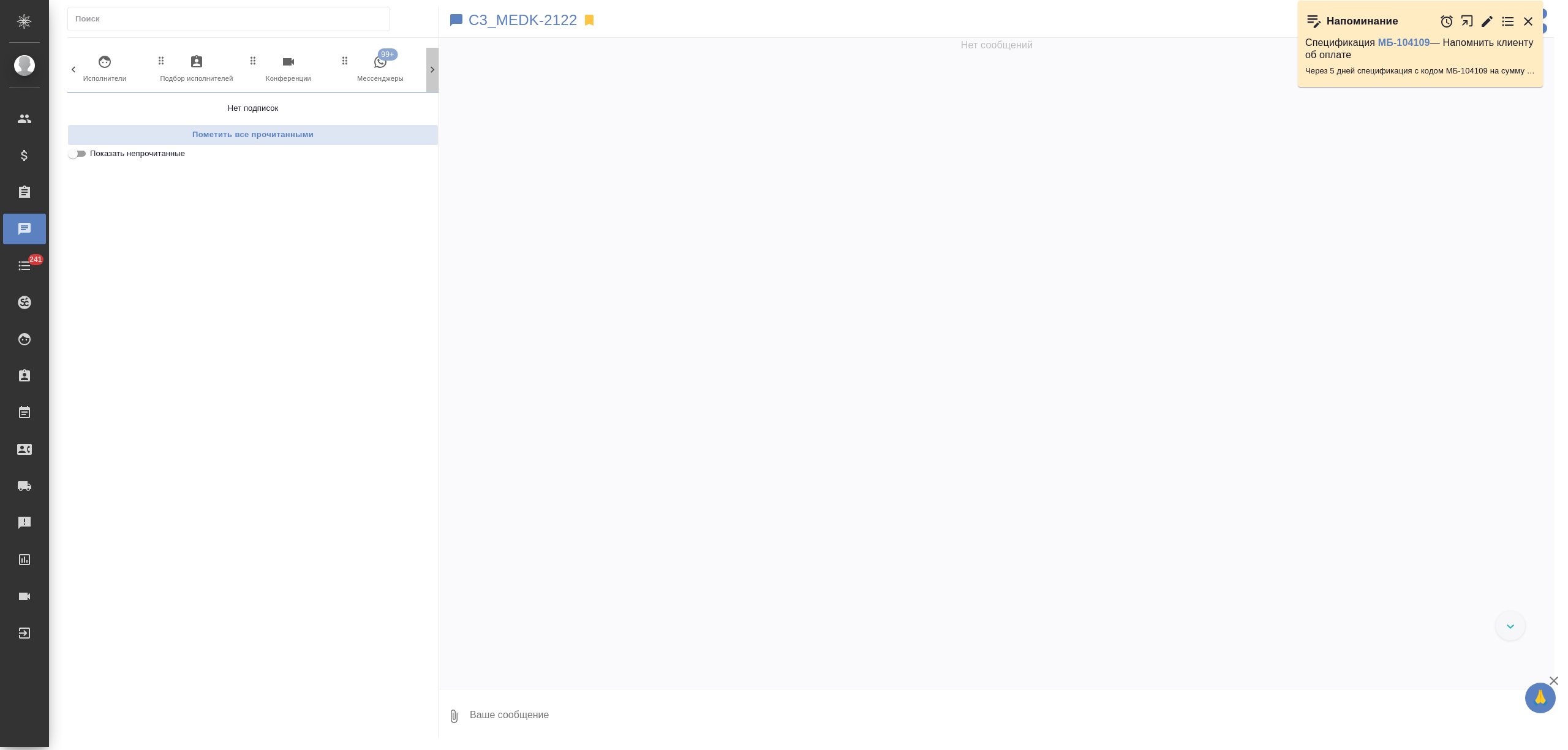
scroll to position [0, 481]
click at [400, 70] on span "99+ Мессенджеры" at bounding box center [380, 70] width 82 height 30
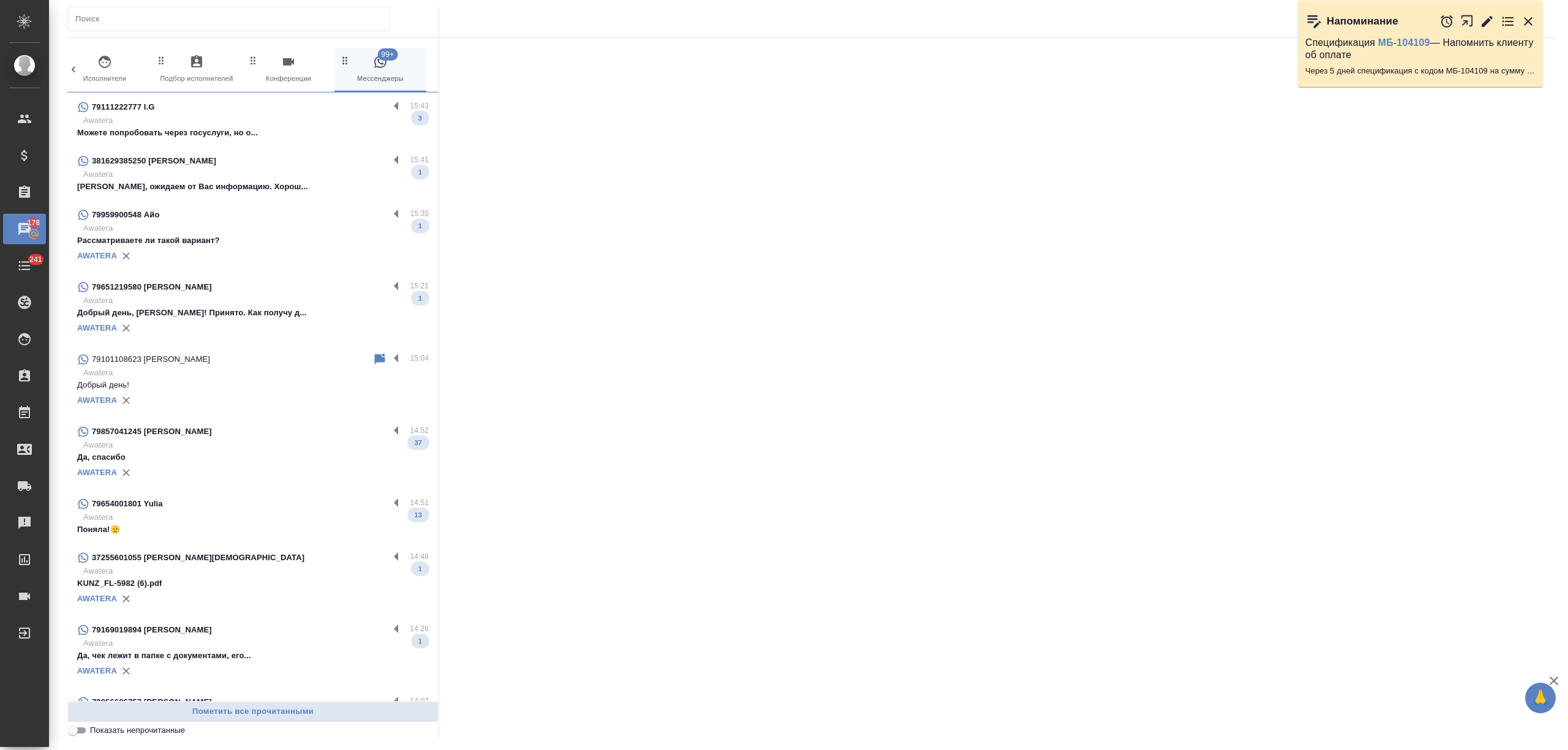
click at [291, 127] on p "Можете попробовать через госуслуги, но о..." at bounding box center [253, 132] width 352 height 12
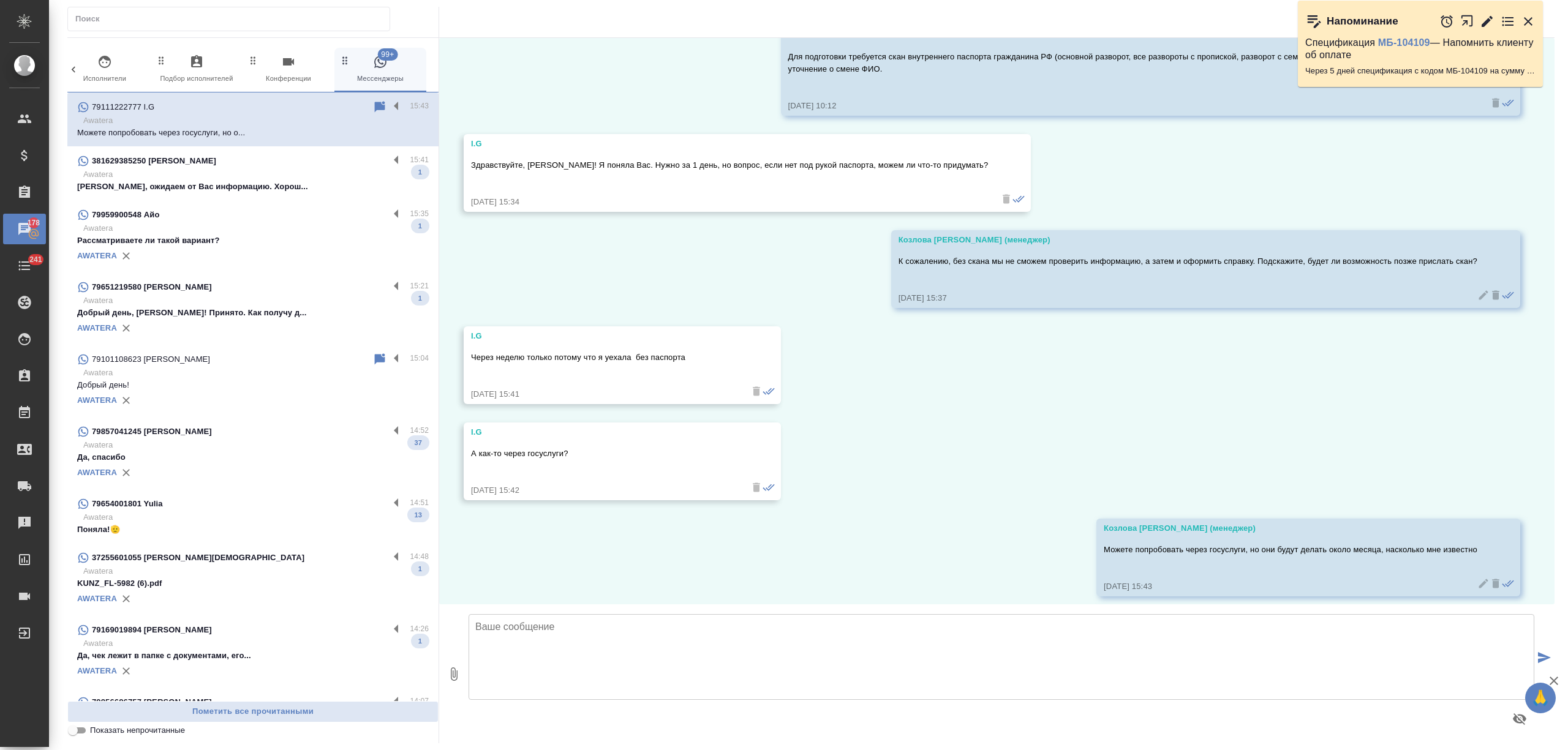
scroll to position [1345, 0]
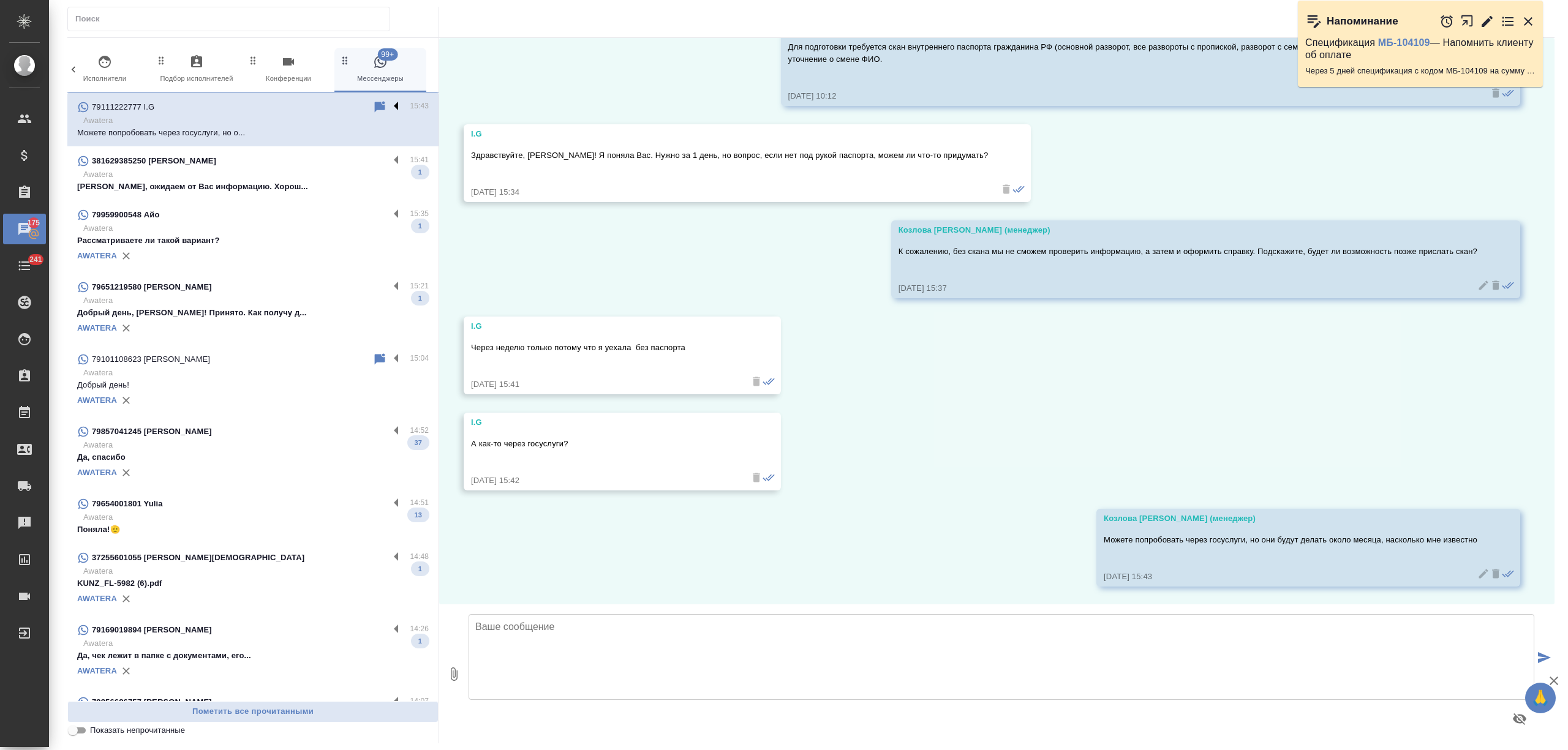
click at [389, 103] on label at bounding box center [399, 107] width 21 height 14
click at [0, 0] on input "checkbox" at bounding box center [0, 0] width 0 height 0
click at [328, 105] on icon at bounding box center [332, 107] width 9 height 11
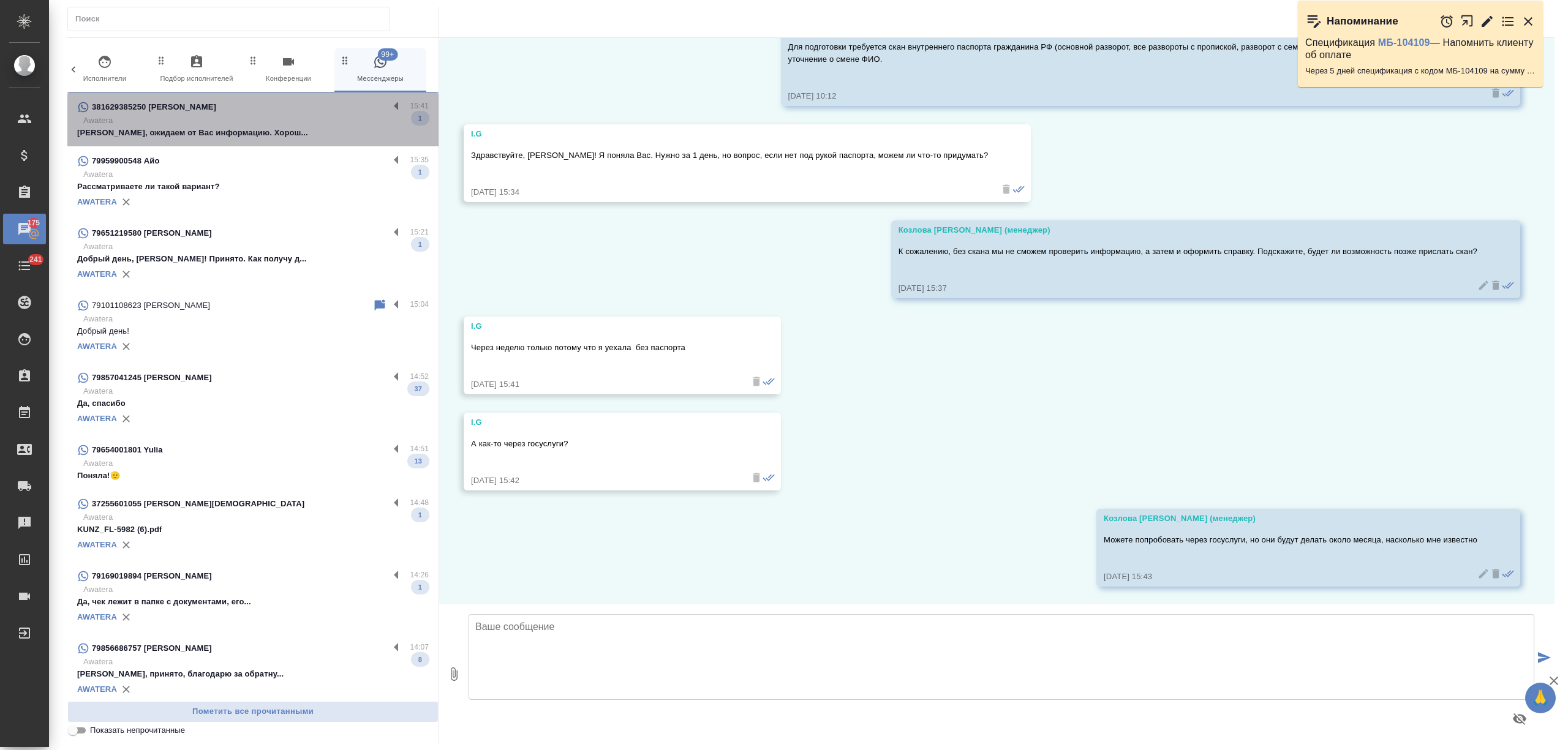
click at [311, 129] on p "Хорошо, ожидаем от Вас информацию. Хорош..." at bounding box center [253, 132] width 352 height 12
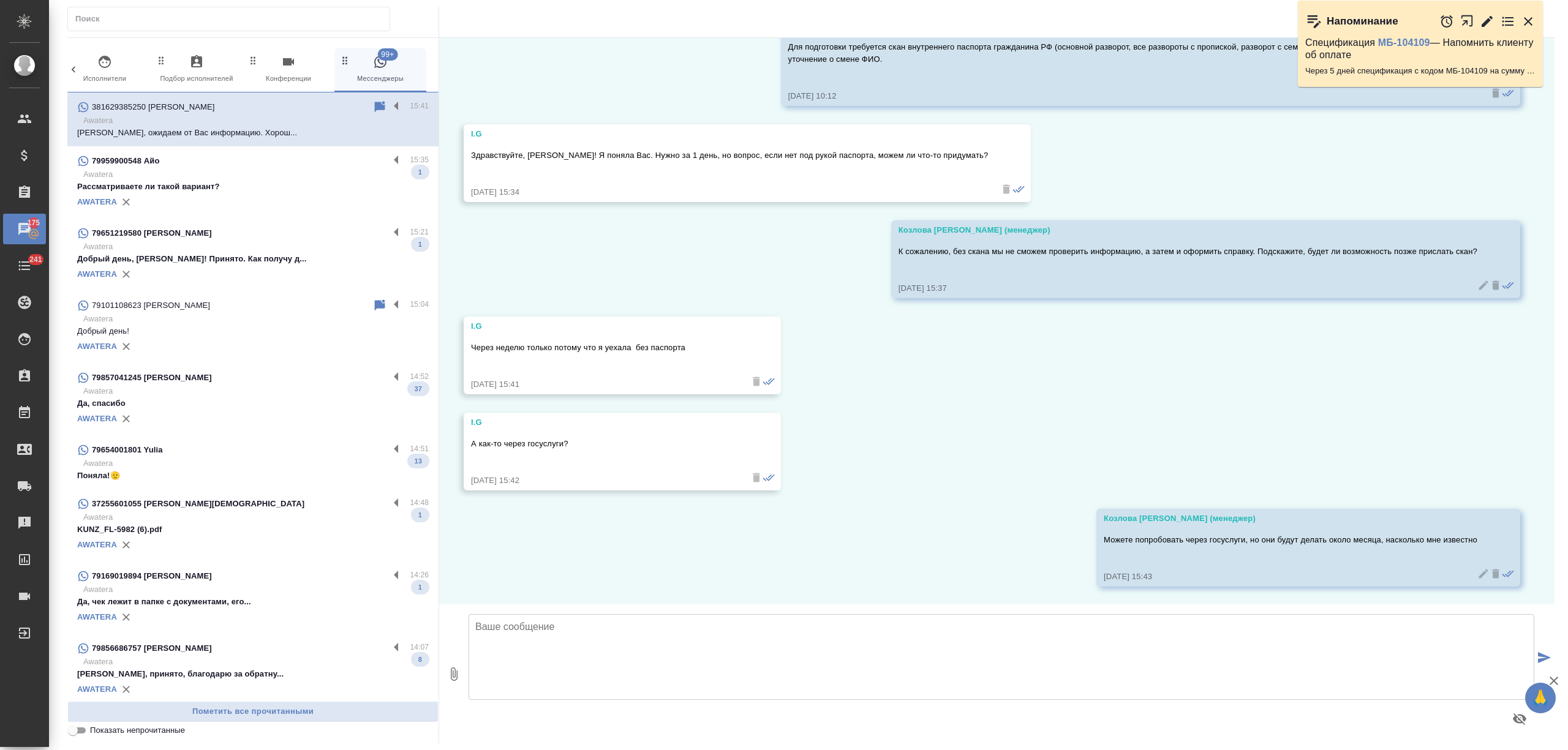
scroll to position [730, 0]
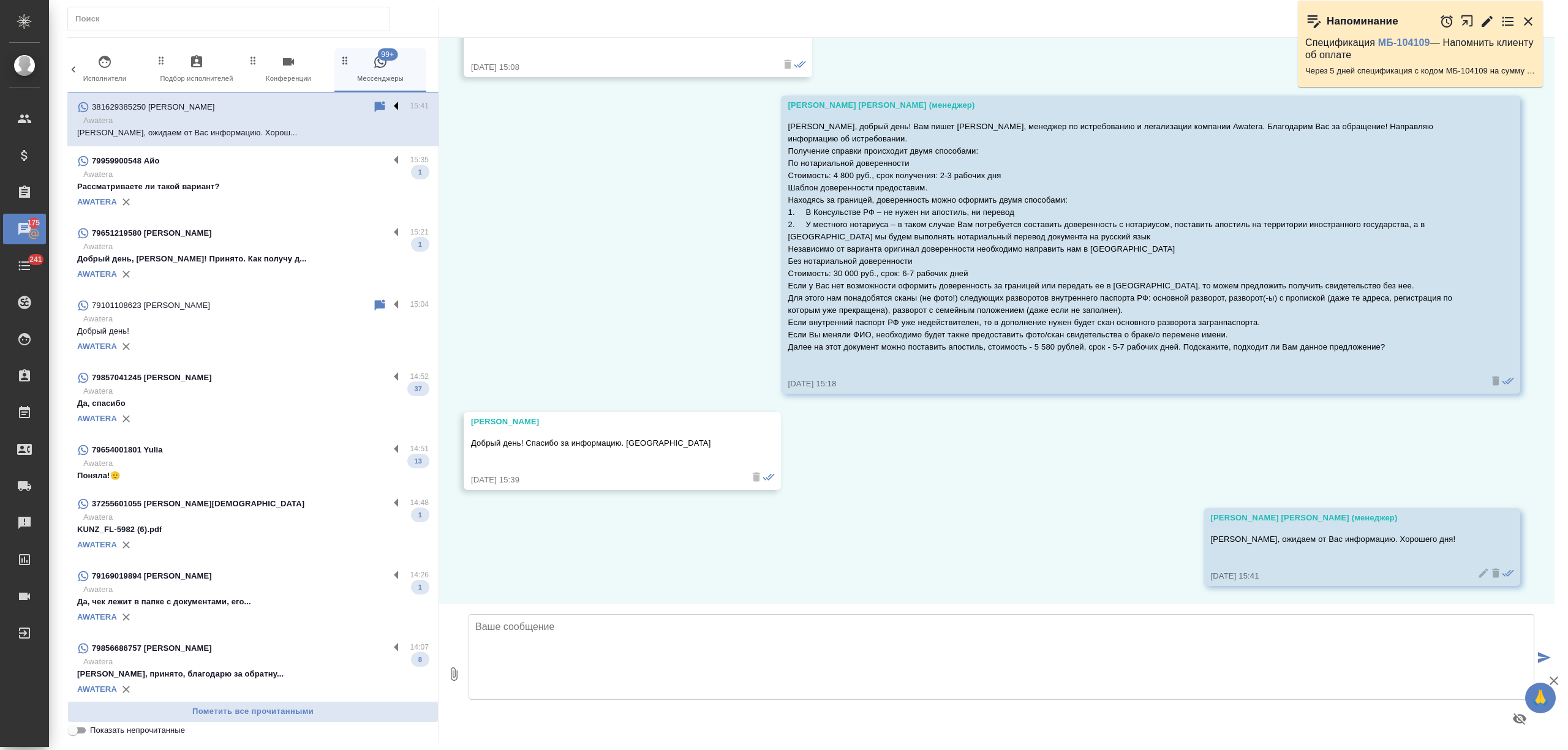
click at [389, 106] on label at bounding box center [399, 107] width 21 height 14
click at [0, 0] on input "checkbox" at bounding box center [0, 0] width 0 height 0
click at [328, 108] on icon at bounding box center [332, 107] width 9 height 11
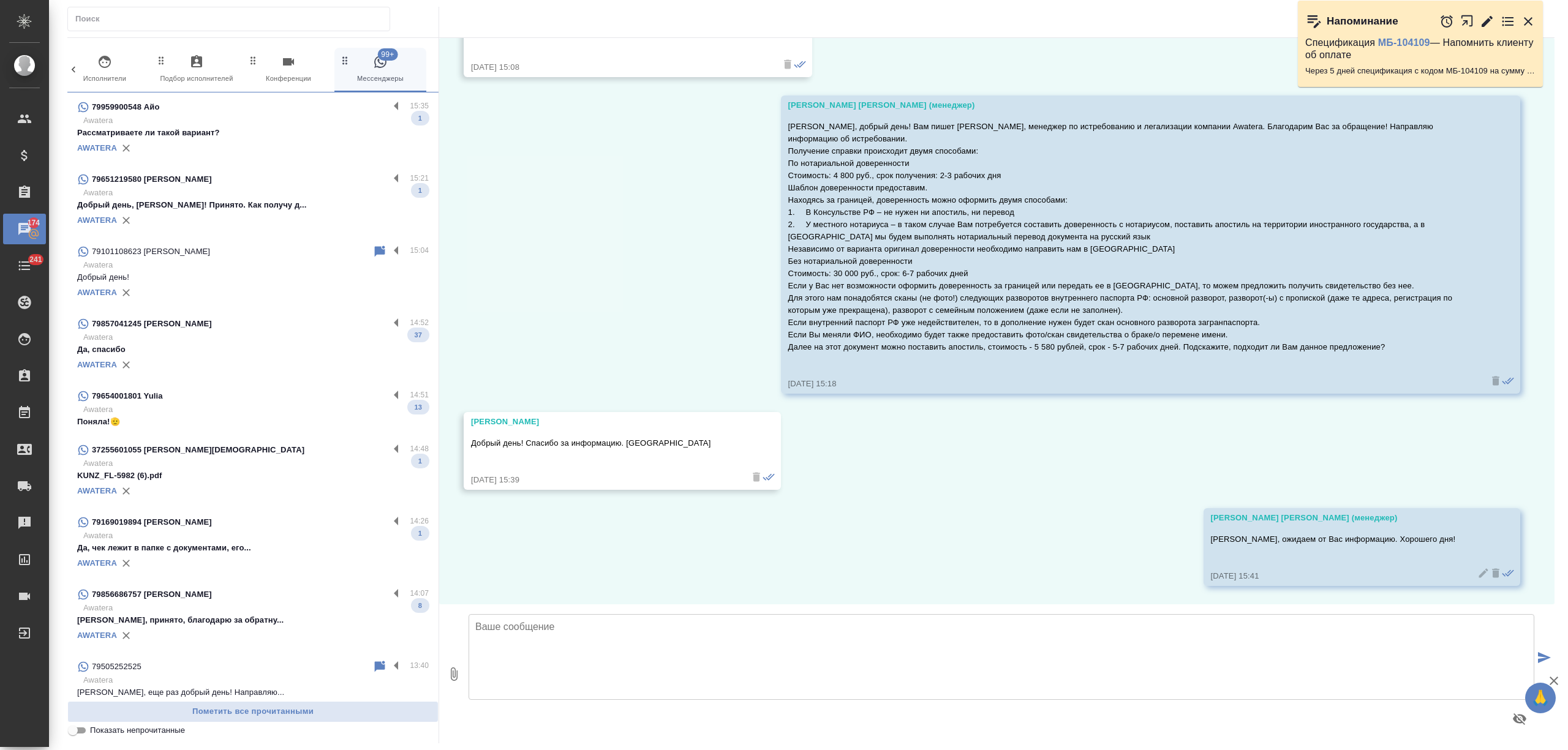
click at [299, 136] on p "Рассматриваете ли такой вариант?" at bounding box center [253, 132] width 352 height 12
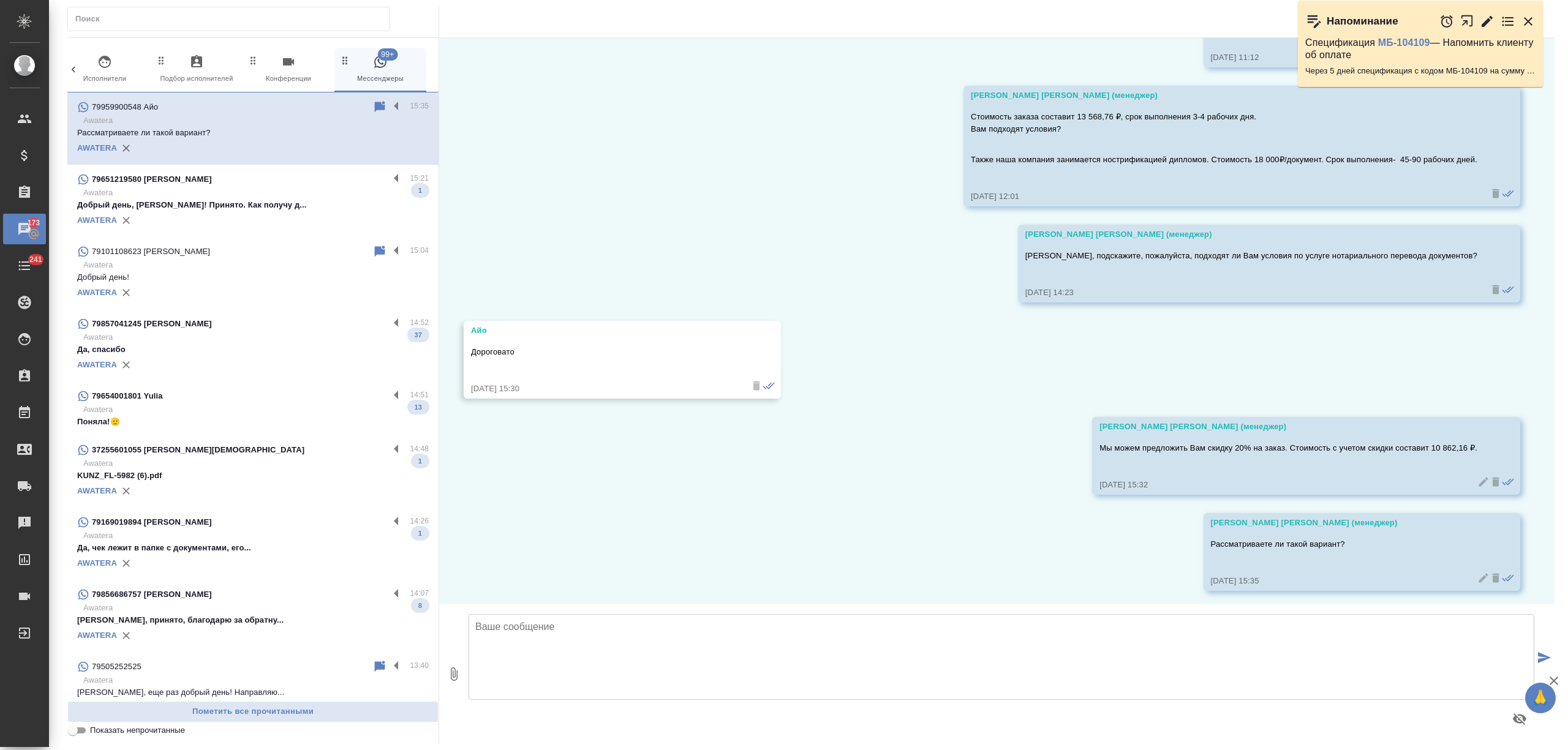
scroll to position [1361, 0]
click at [389, 108] on label at bounding box center [399, 107] width 21 height 14
click at [0, 0] on input "checkbox" at bounding box center [0, 0] width 0 height 0
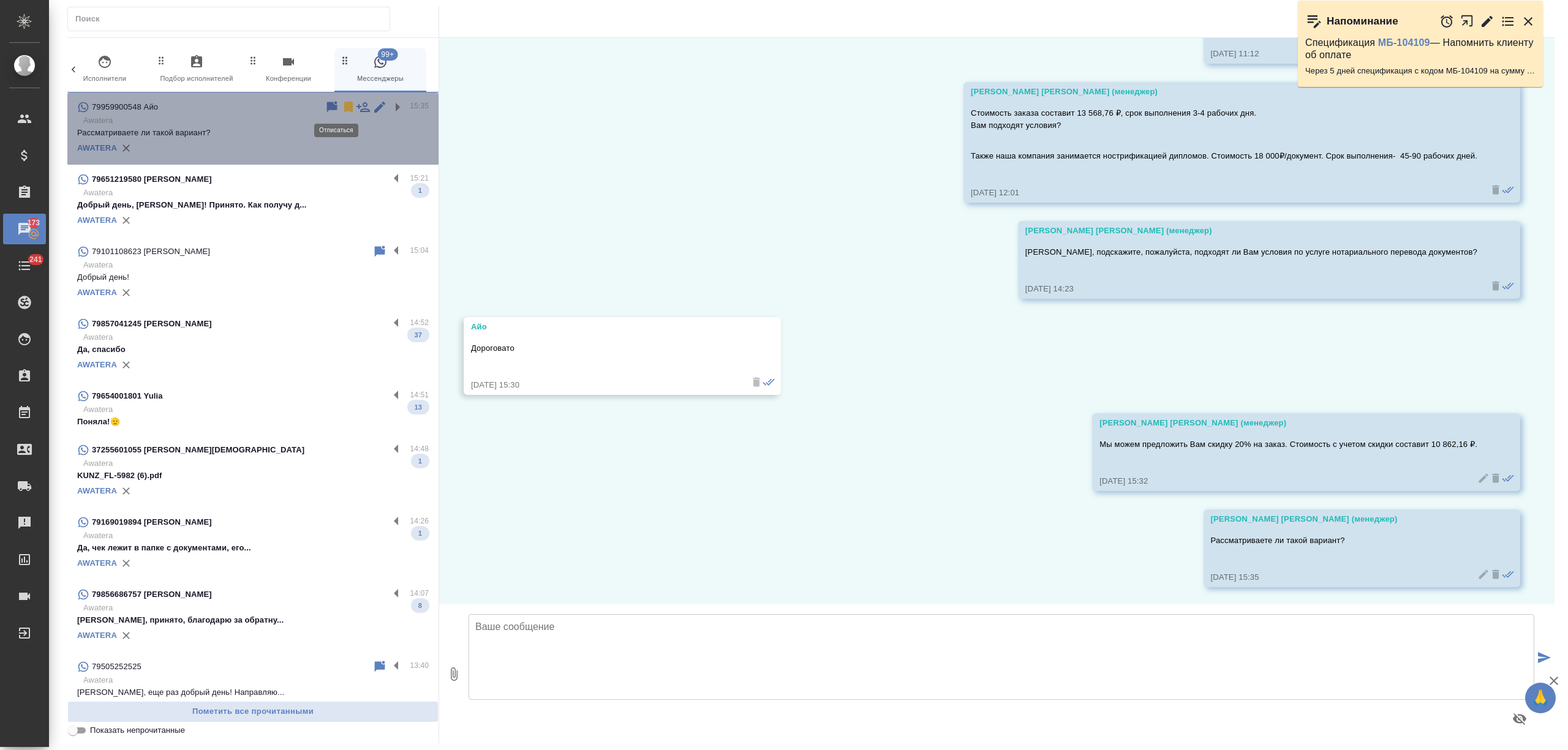
click at [344, 104] on icon at bounding box center [348, 107] width 9 height 11
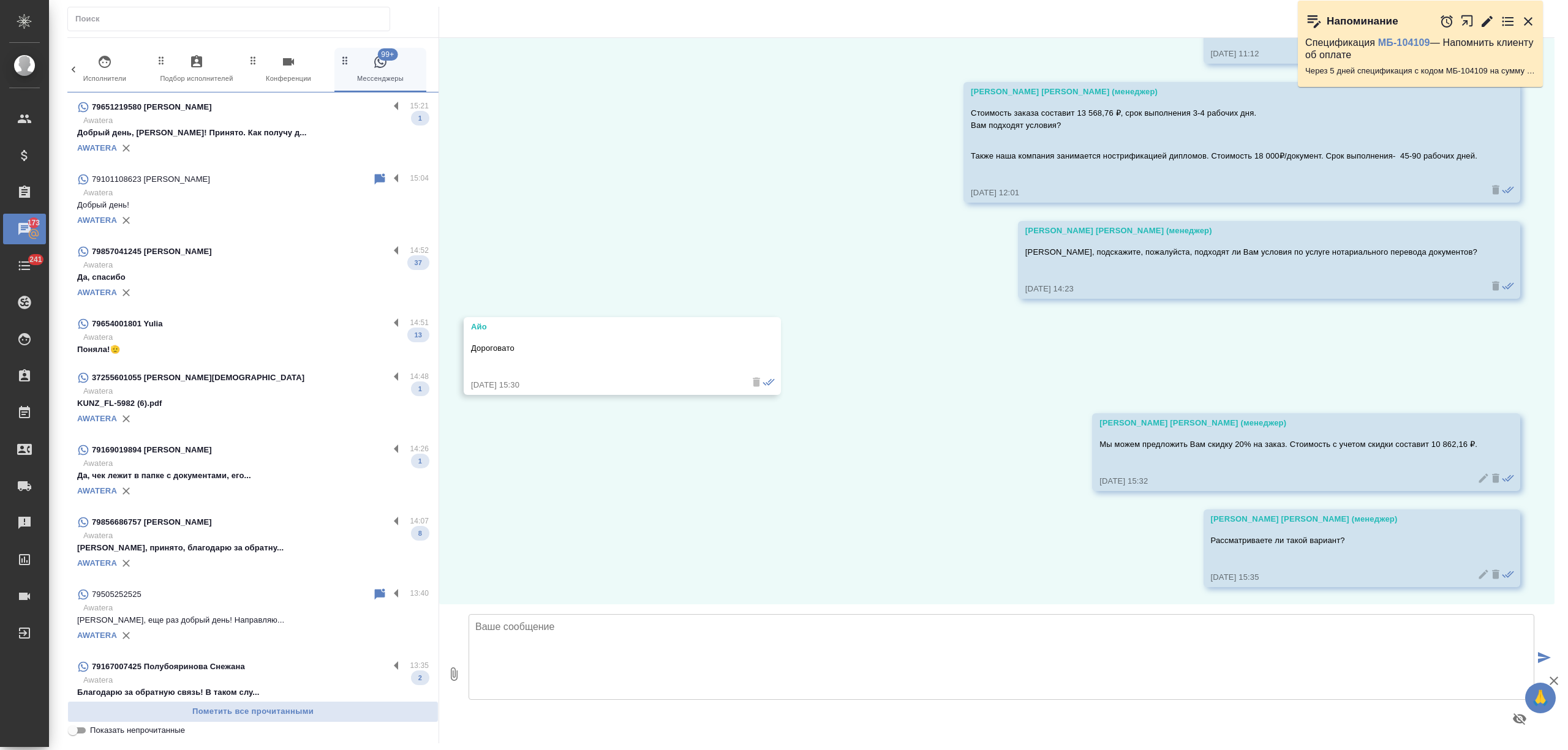
click at [341, 151] on div "AWATERA" at bounding box center [253, 148] width 352 height 19
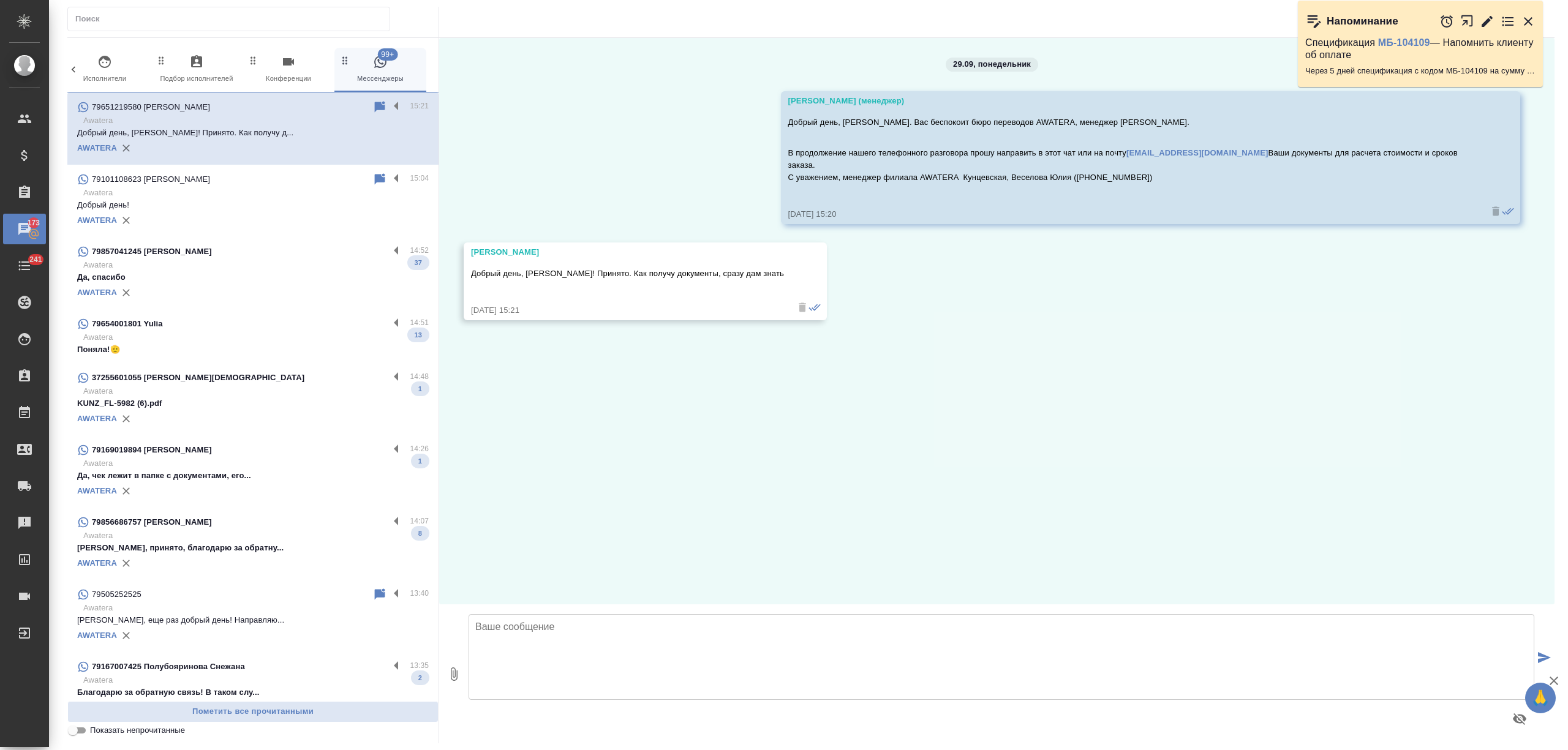
scroll to position [0, 0]
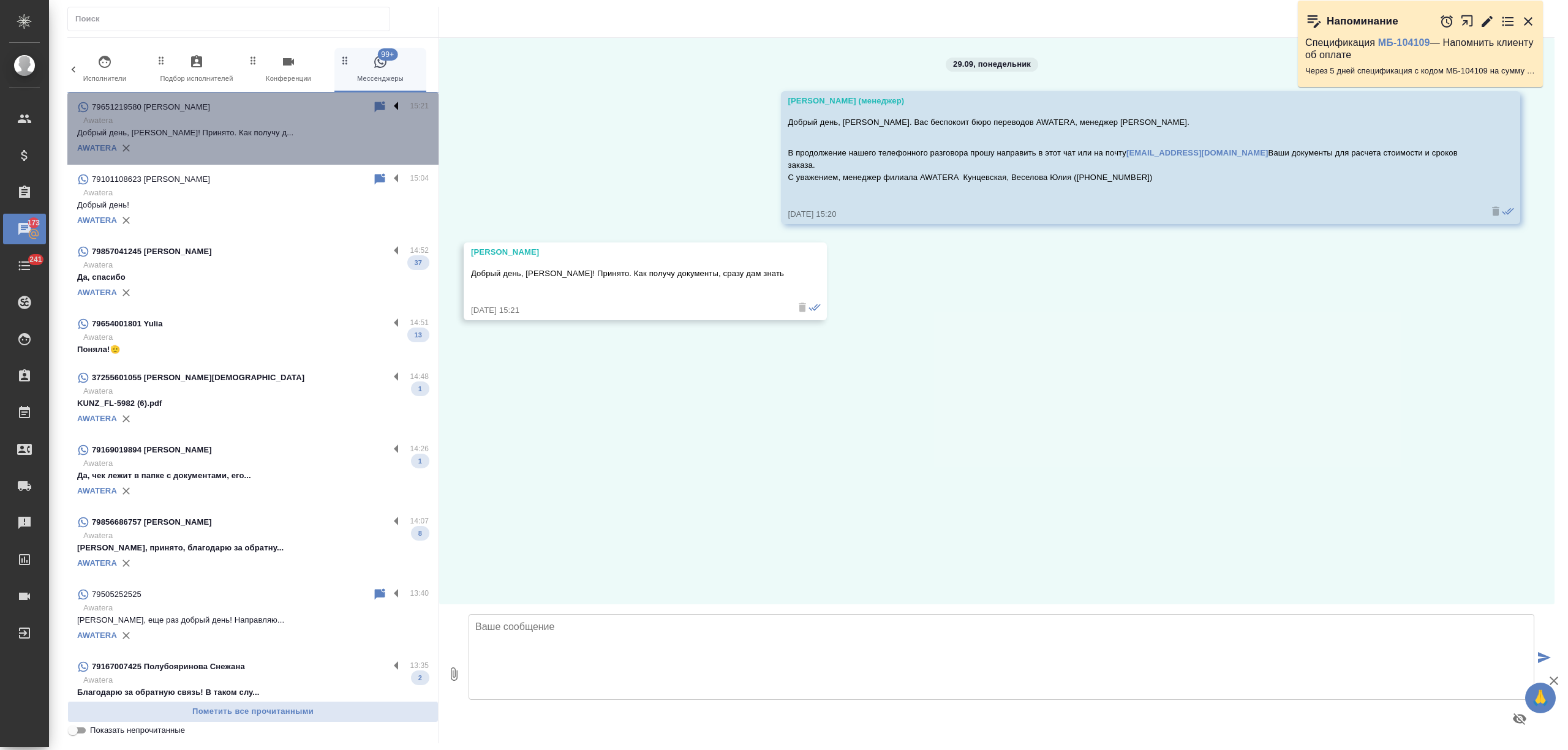
click at [389, 103] on label at bounding box center [399, 107] width 21 height 14
click at [0, 0] on input "checkbox" at bounding box center [0, 0] width 0 height 0
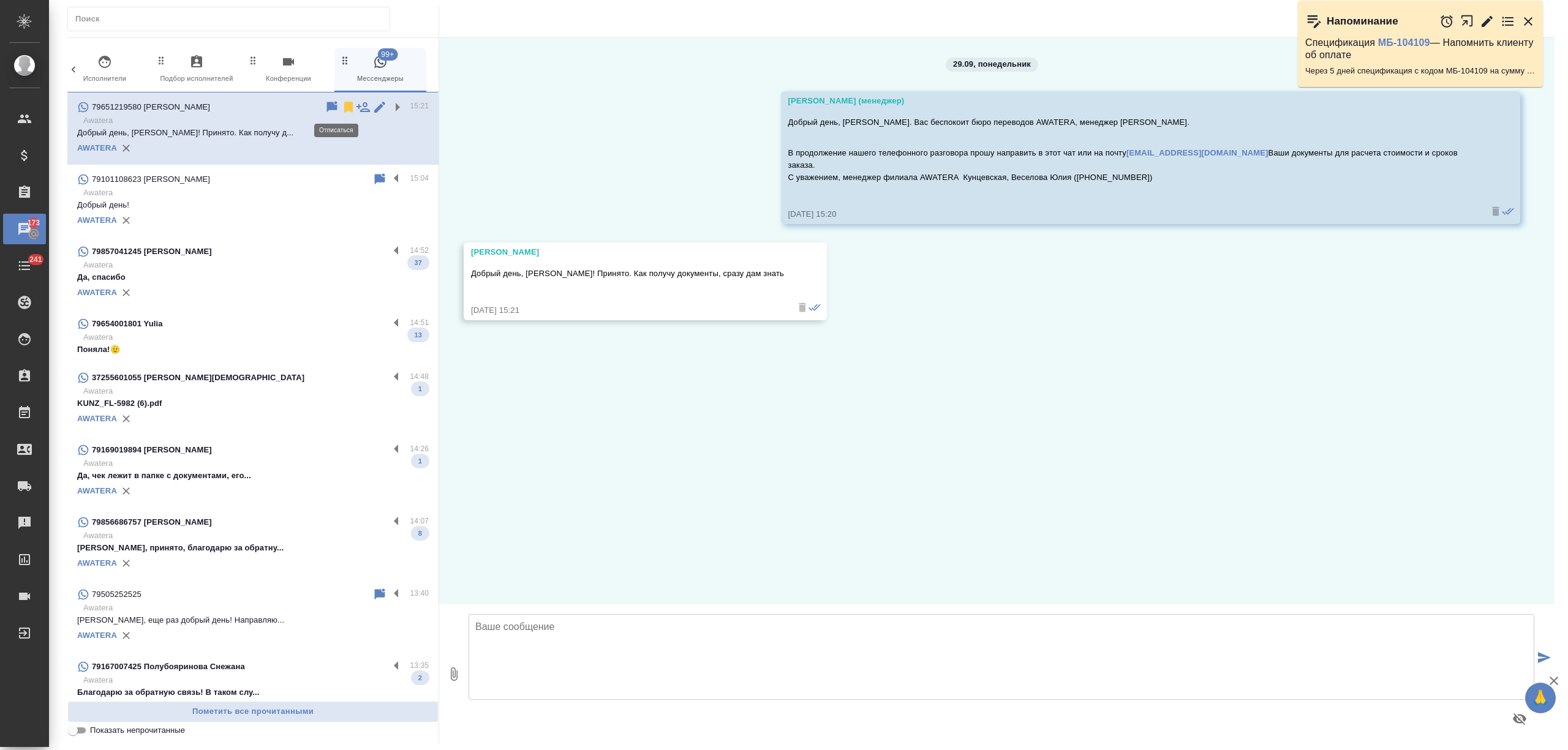
click at [344, 107] on icon at bounding box center [348, 107] width 9 height 11
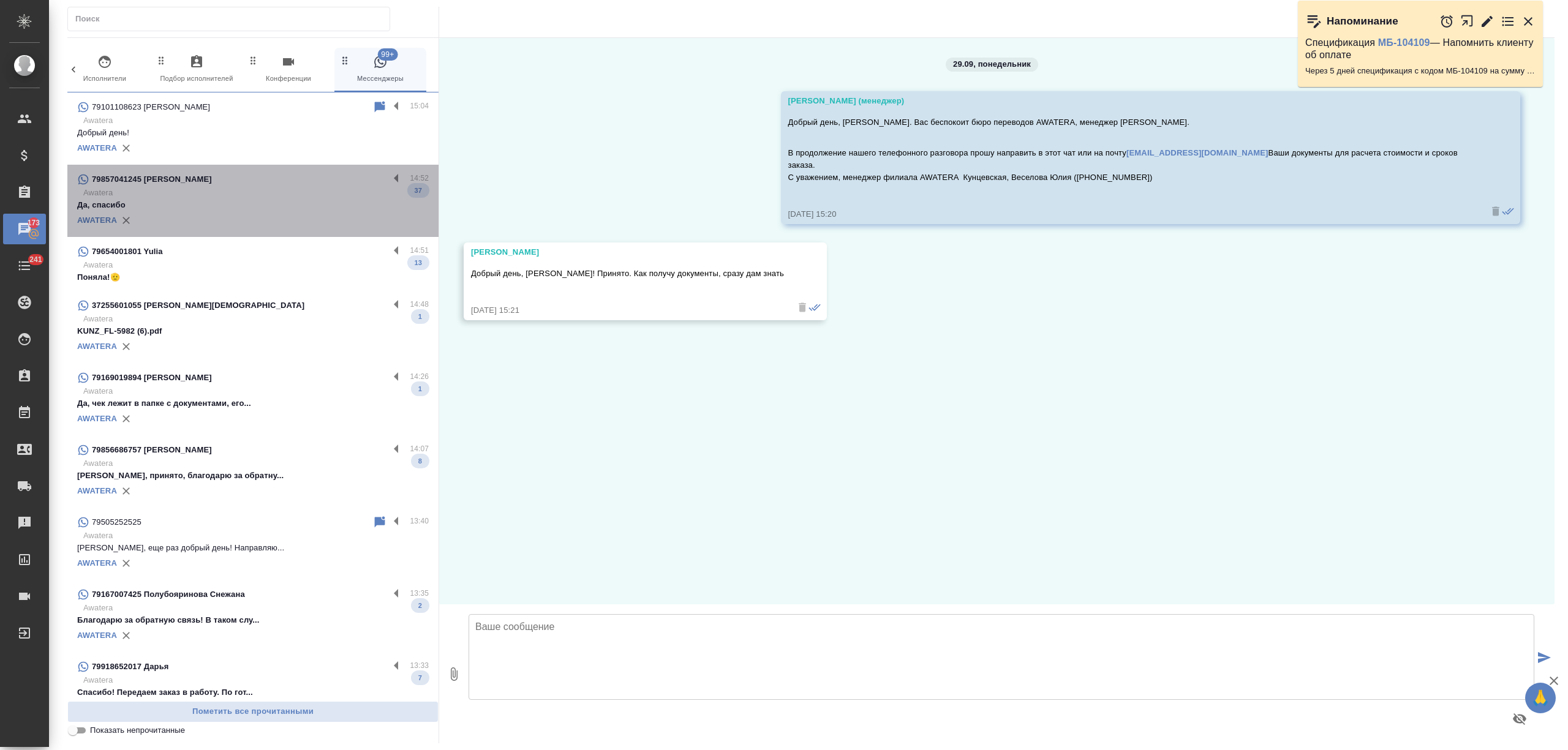
click at [291, 184] on div "79857041245 Виктория" at bounding box center [233, 179] width 312 height 15
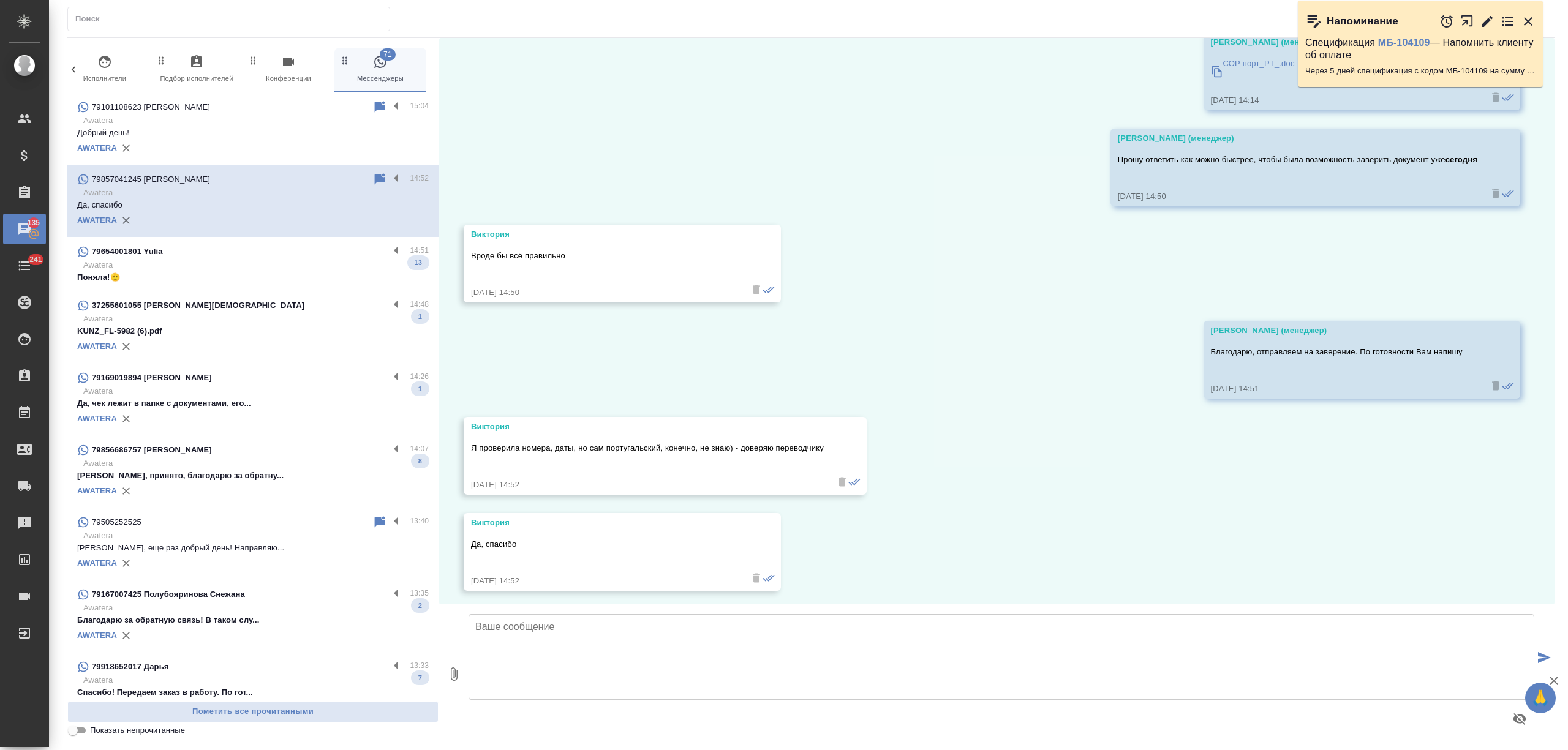
scroll to position [5775, 0]
click at [389, 175] on label at bounding box center [399, 179] width 21 height 14
click at [0, 0] on input "checkbox" at bounding box center [0, 0] width 0 height 0
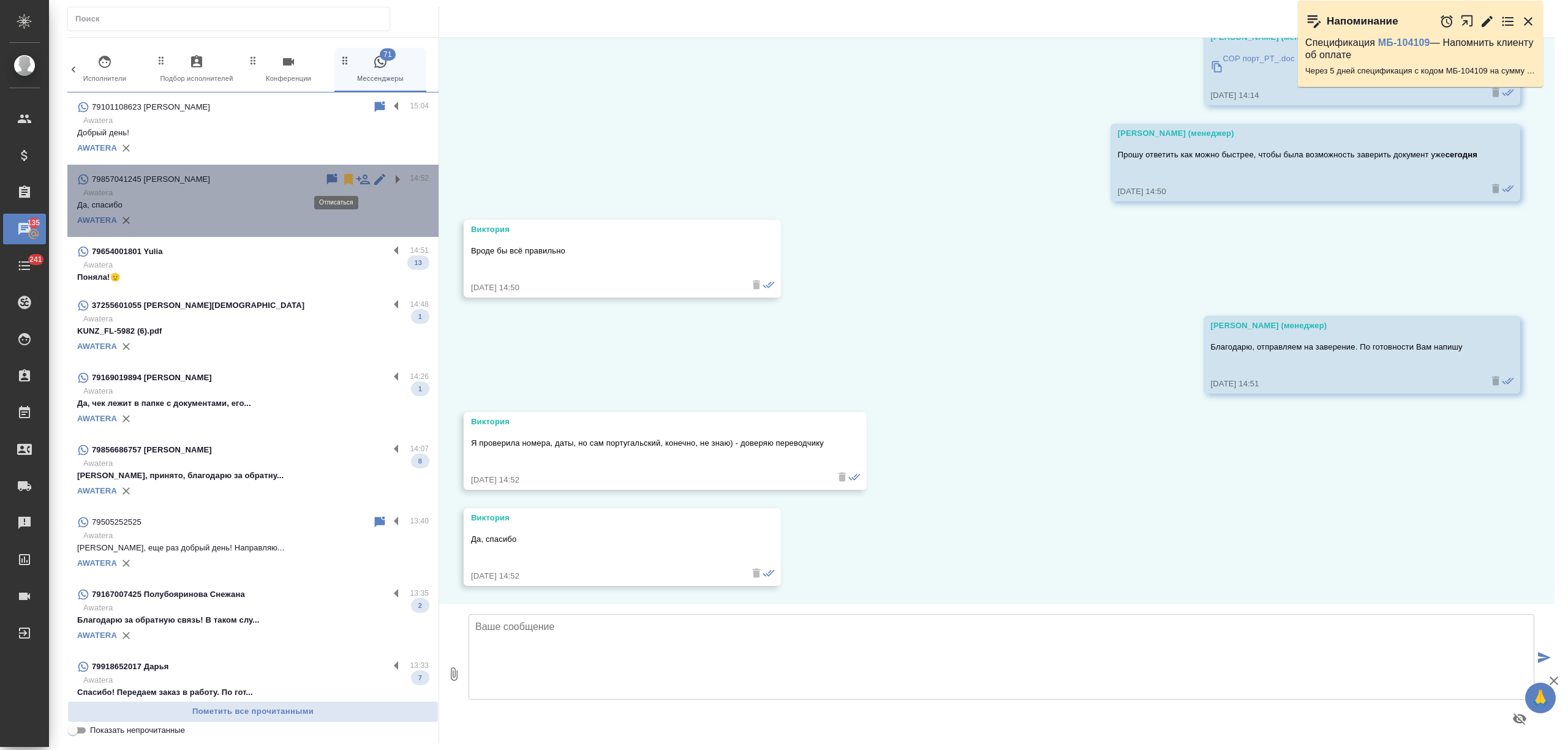
click at [344, 177] on icon at bounding box center [348, 179] width 9 height 11
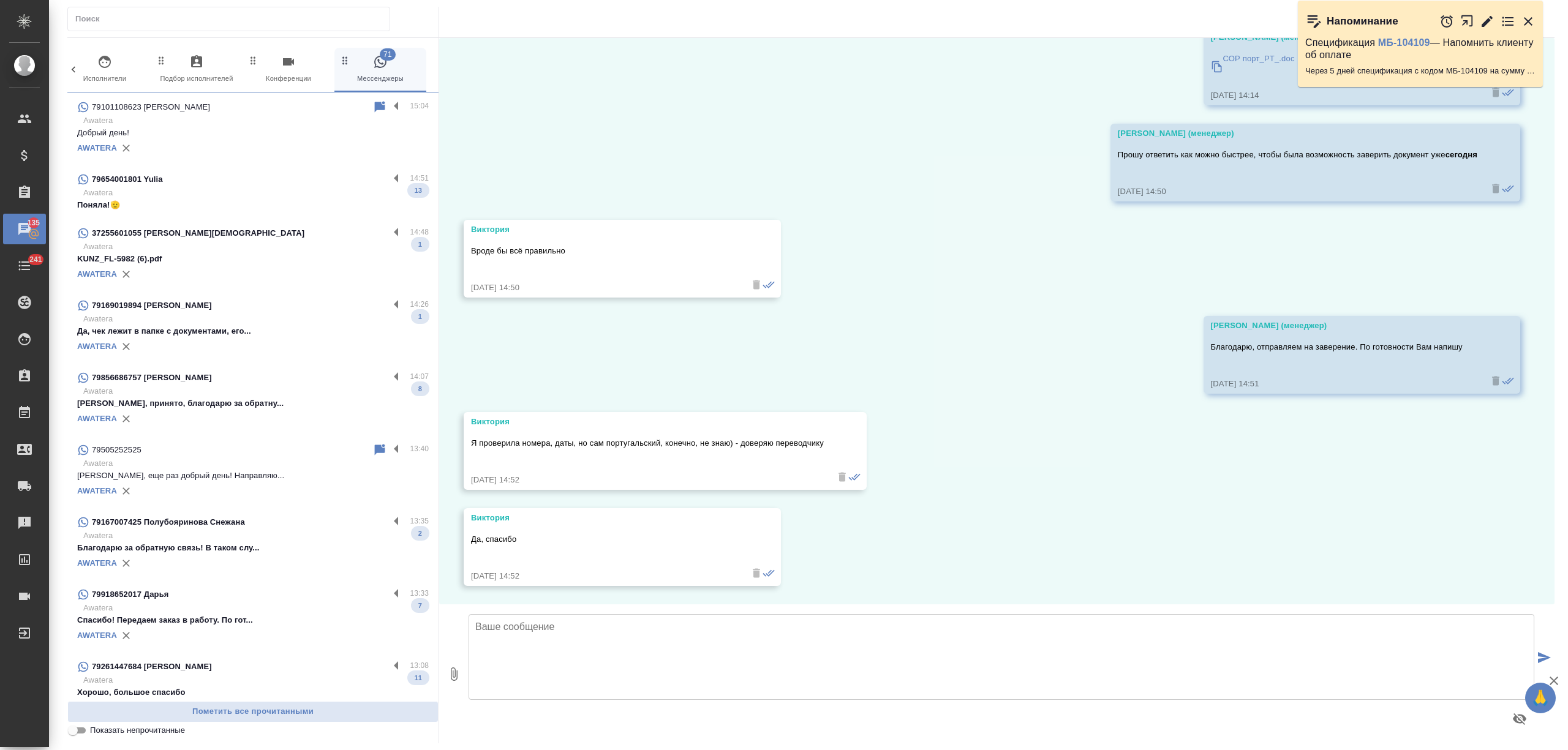
click at [234, 121] on p "Awatera" at bounding box center [256, 120] width 346 height 12
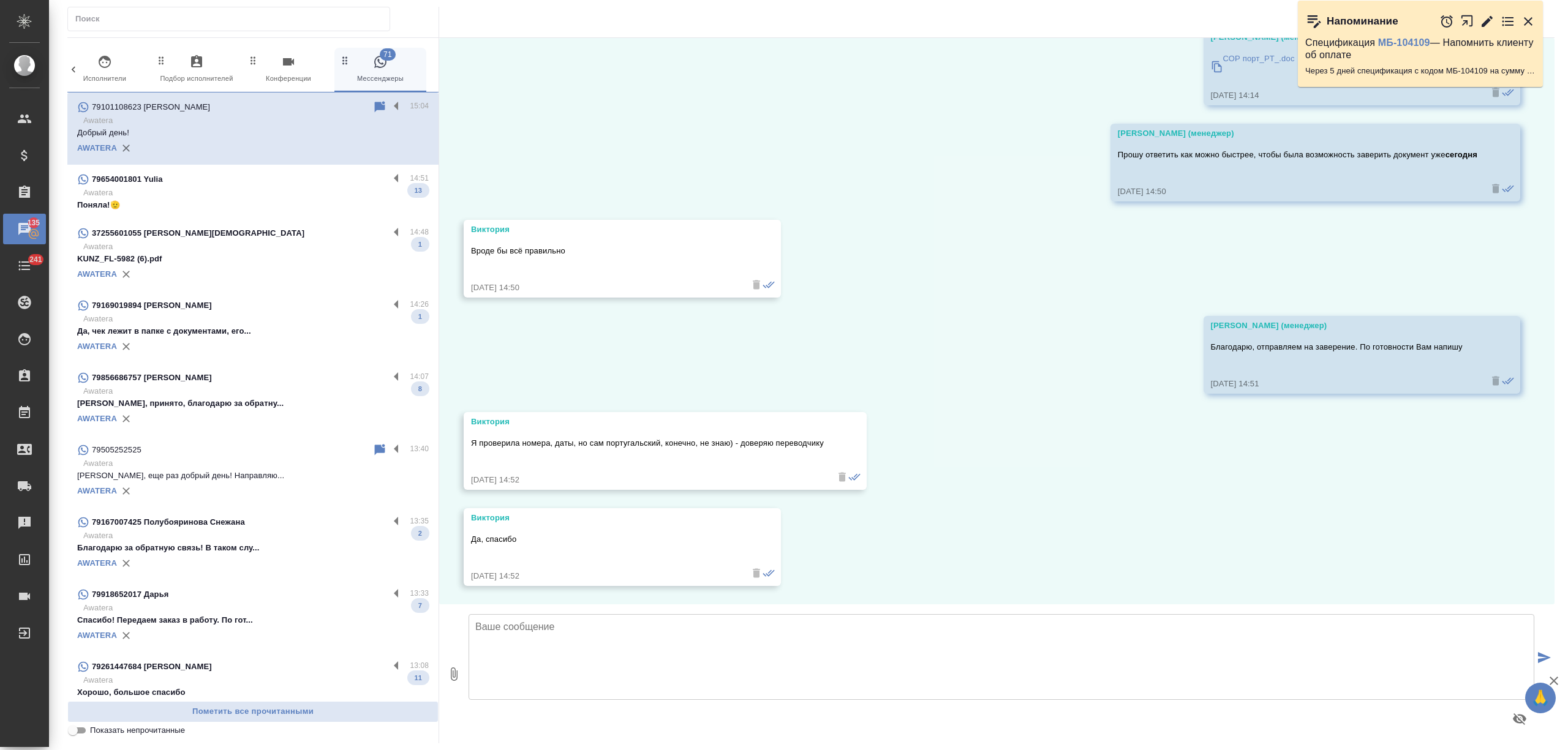
scroll to position [0, 0]
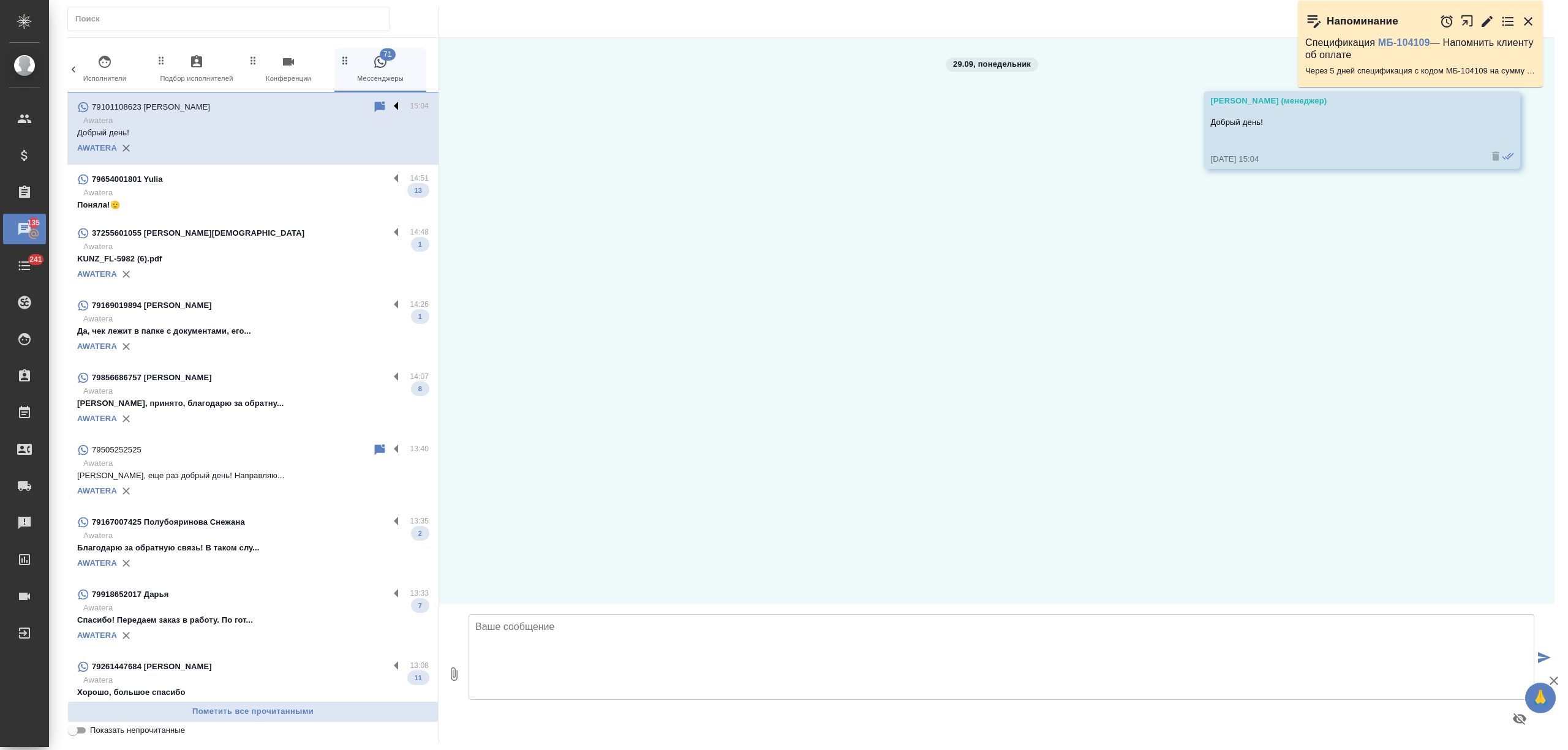
click at [389, 105] on label at bounding box center [399, 107] width 21 height 14
click at [0, 0] on input "checkbox" at bounding box center [0, 0] width 0 height 0
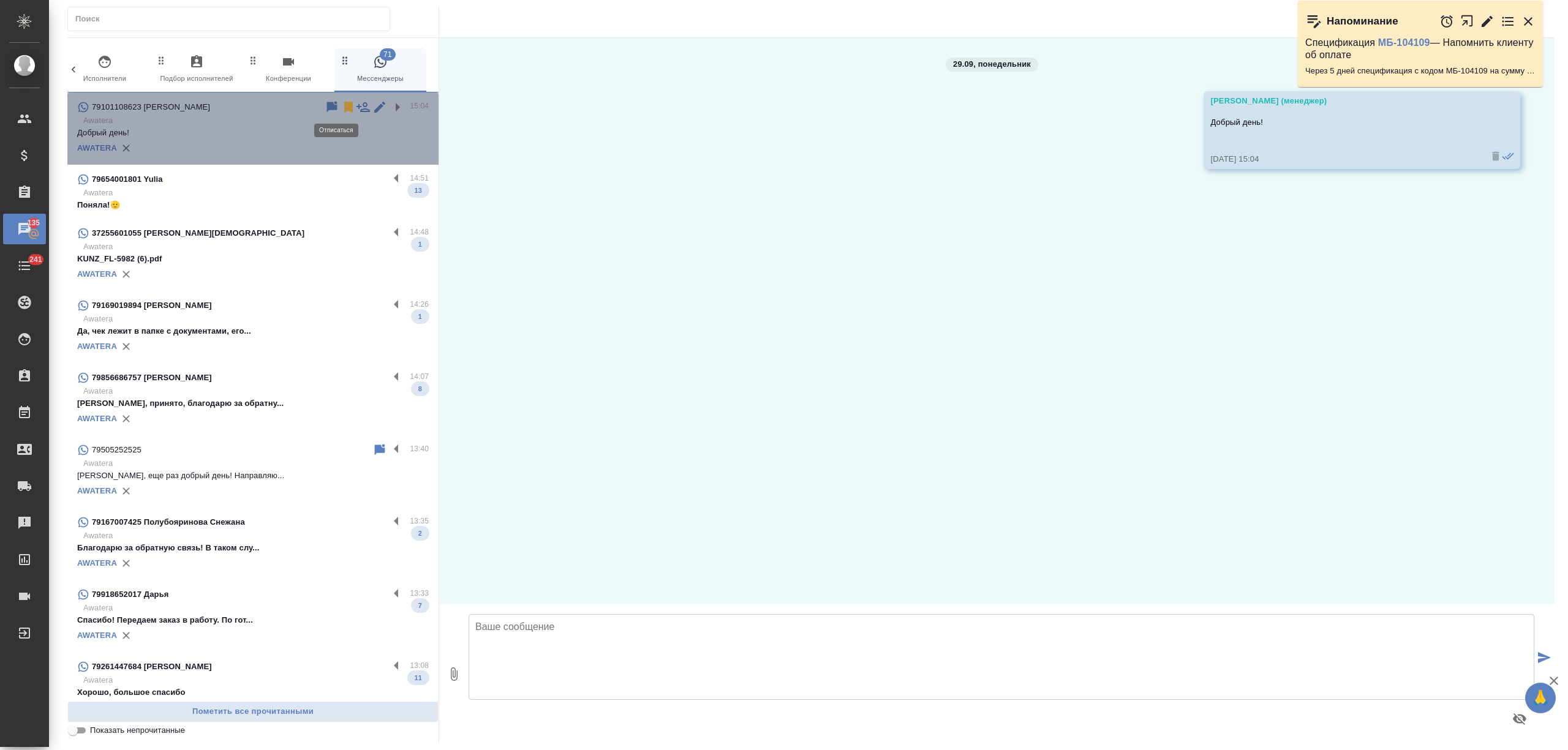
click at [344, 108] on icon at bounding box center [348, 107] width 9 height 11
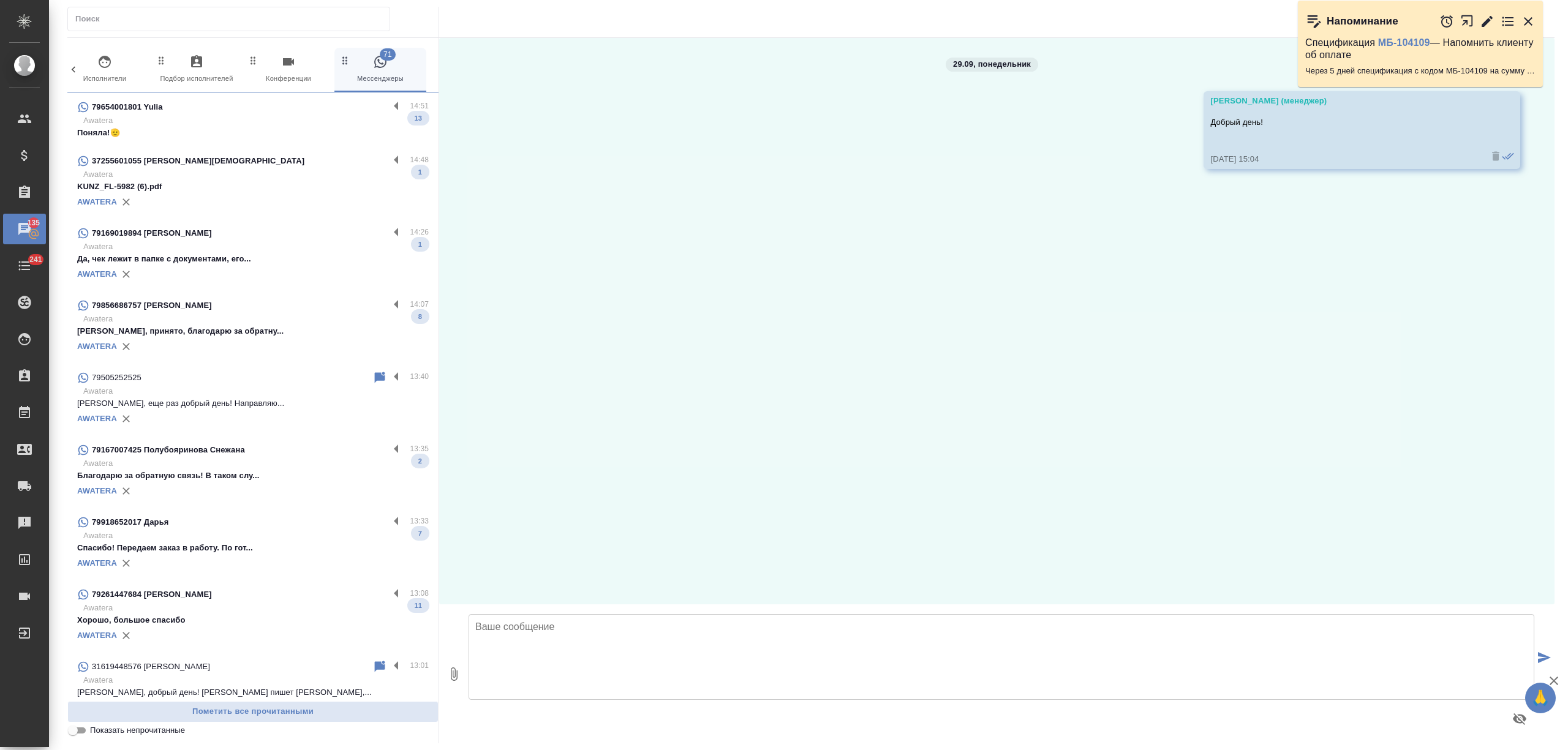
click at [291, 130] on p "Поняла!🫡" at bounding box center [253, 132] width 352 height 12
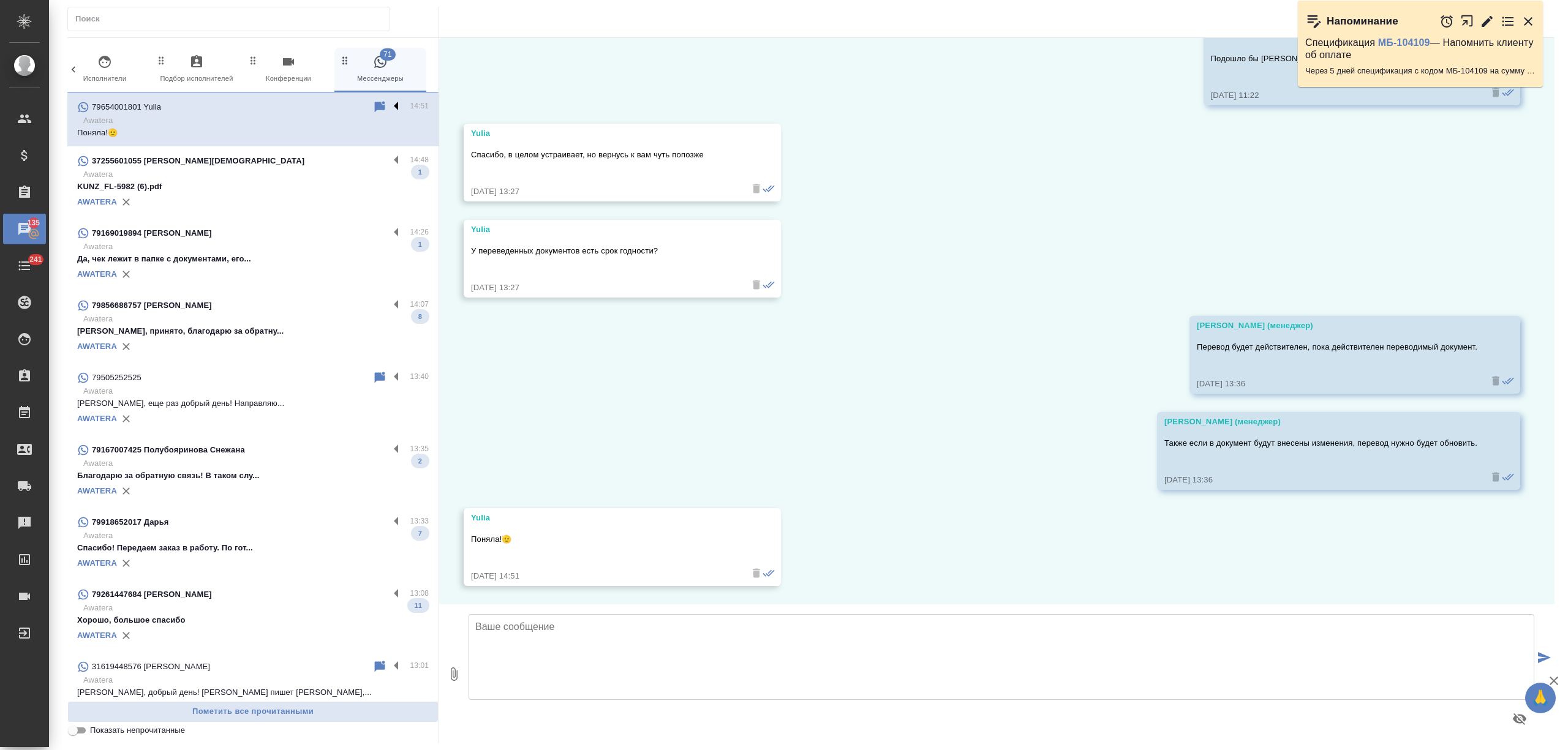
scroll to position [3759, 0]
click at [389, 107] on label at bounding box center [399, 107] width 21 height 14
click at [0, 0] on input "checkbox" at bounding box center [0, 0] width 0 height 0
click at [328, 105] on icon at bounding box center [332, 107] width 9 height 11
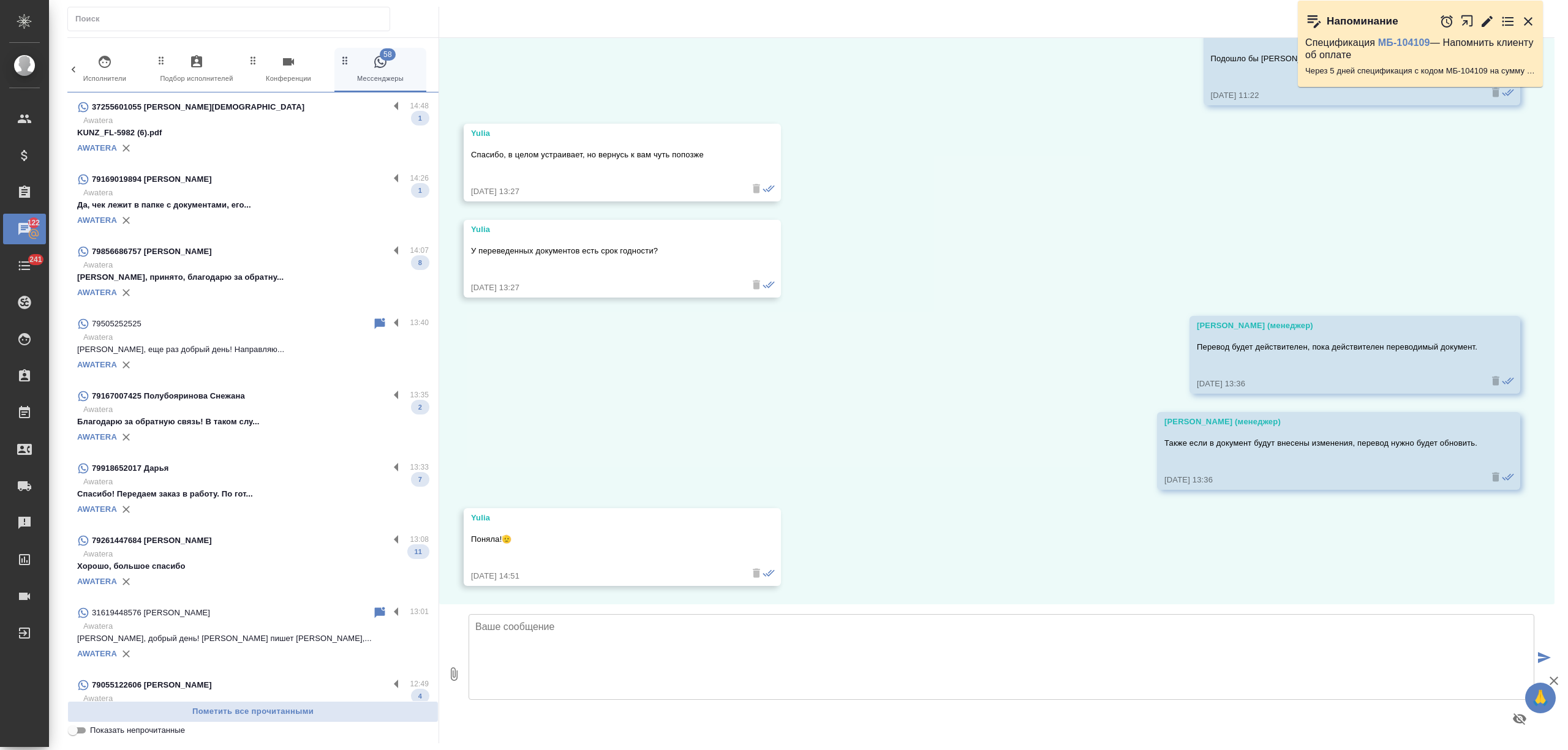
click at [324, 155] on div "AWATERA" at bounding box center [253, 148] width 352 height 19
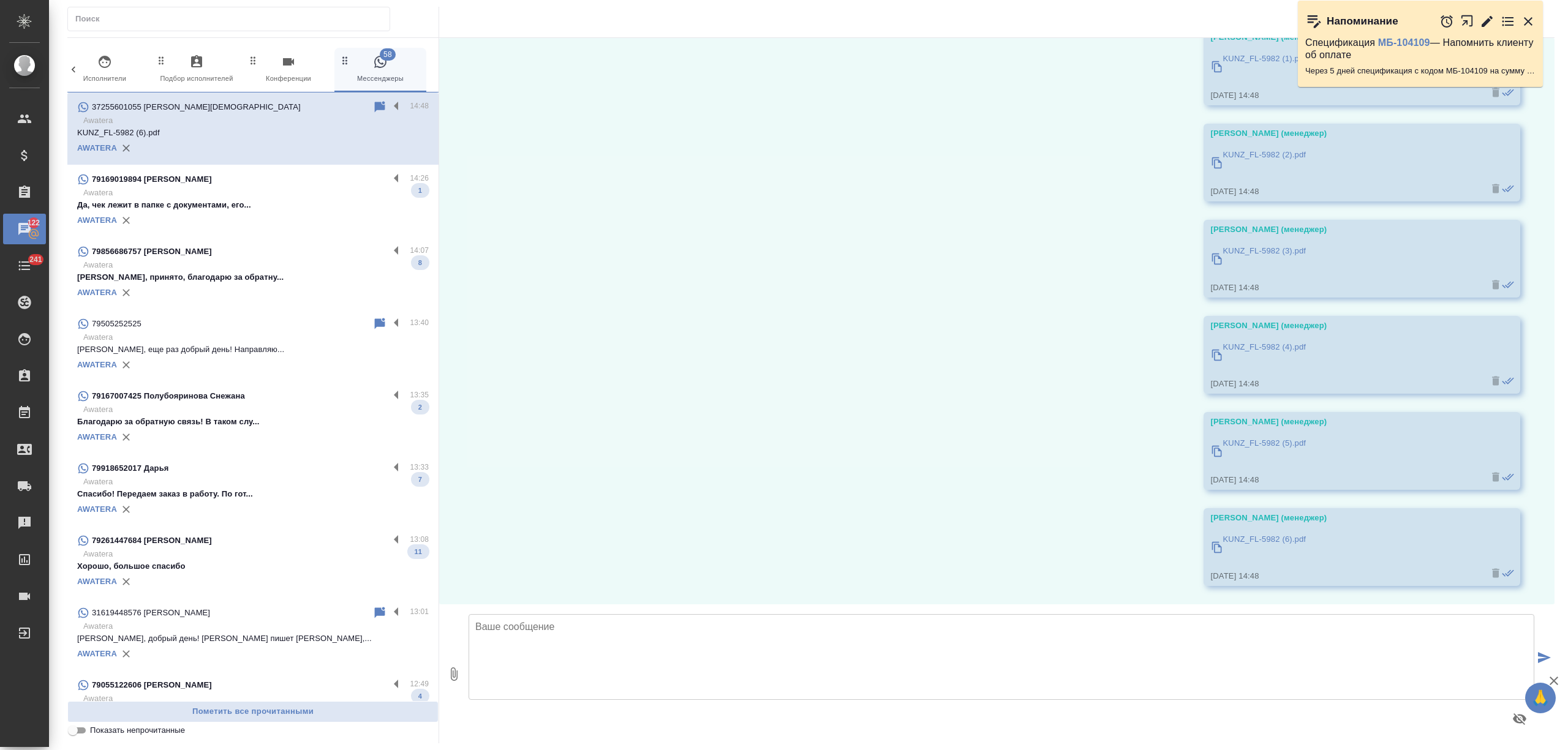
scroll to position [376, 0]
click at [389, 100] on label at bounding box center [399, 107] width 21 height 14
click at [0, 0] on input "checkbox" at bounding box center [0, 0] width 0 height 0
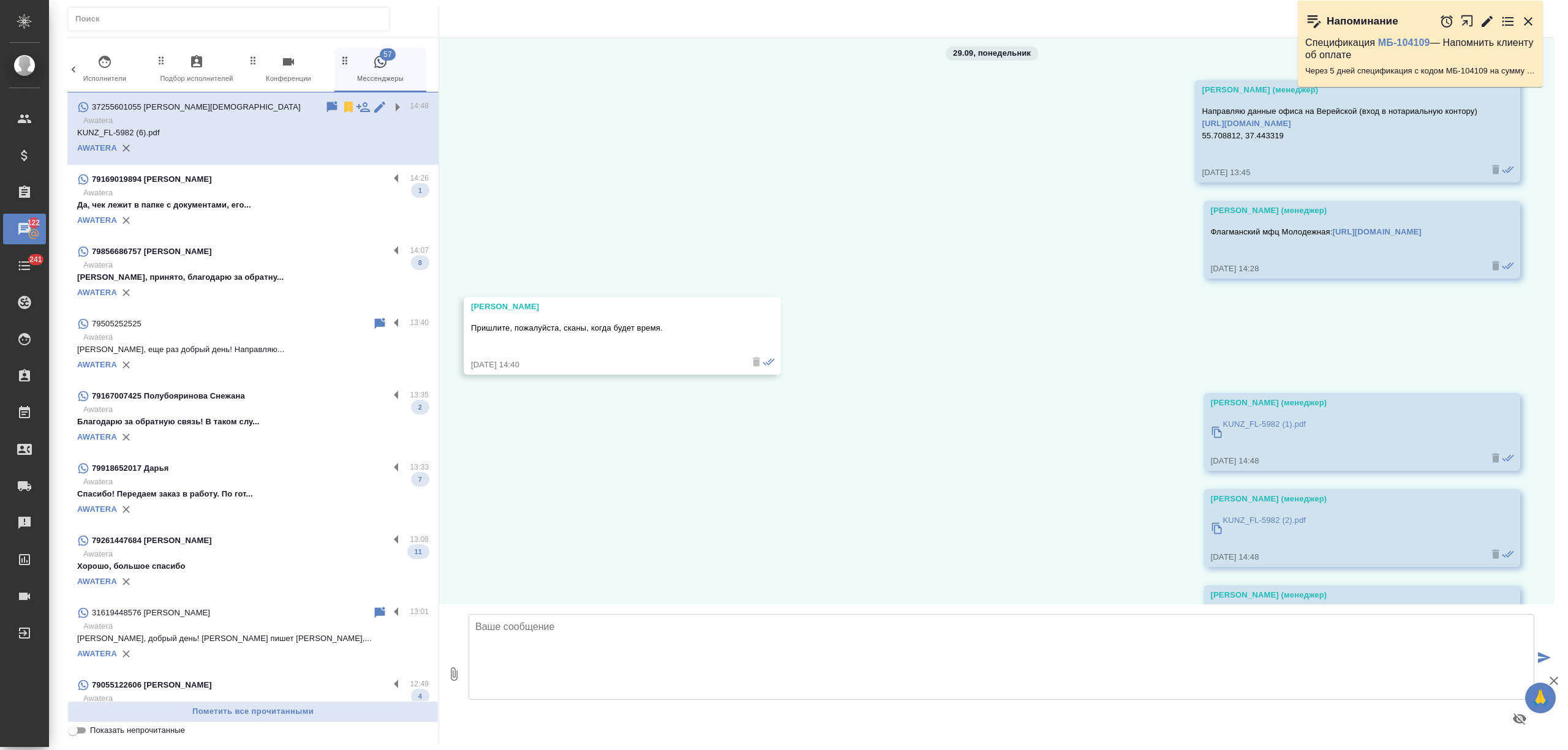
scroll to position [0, 0]
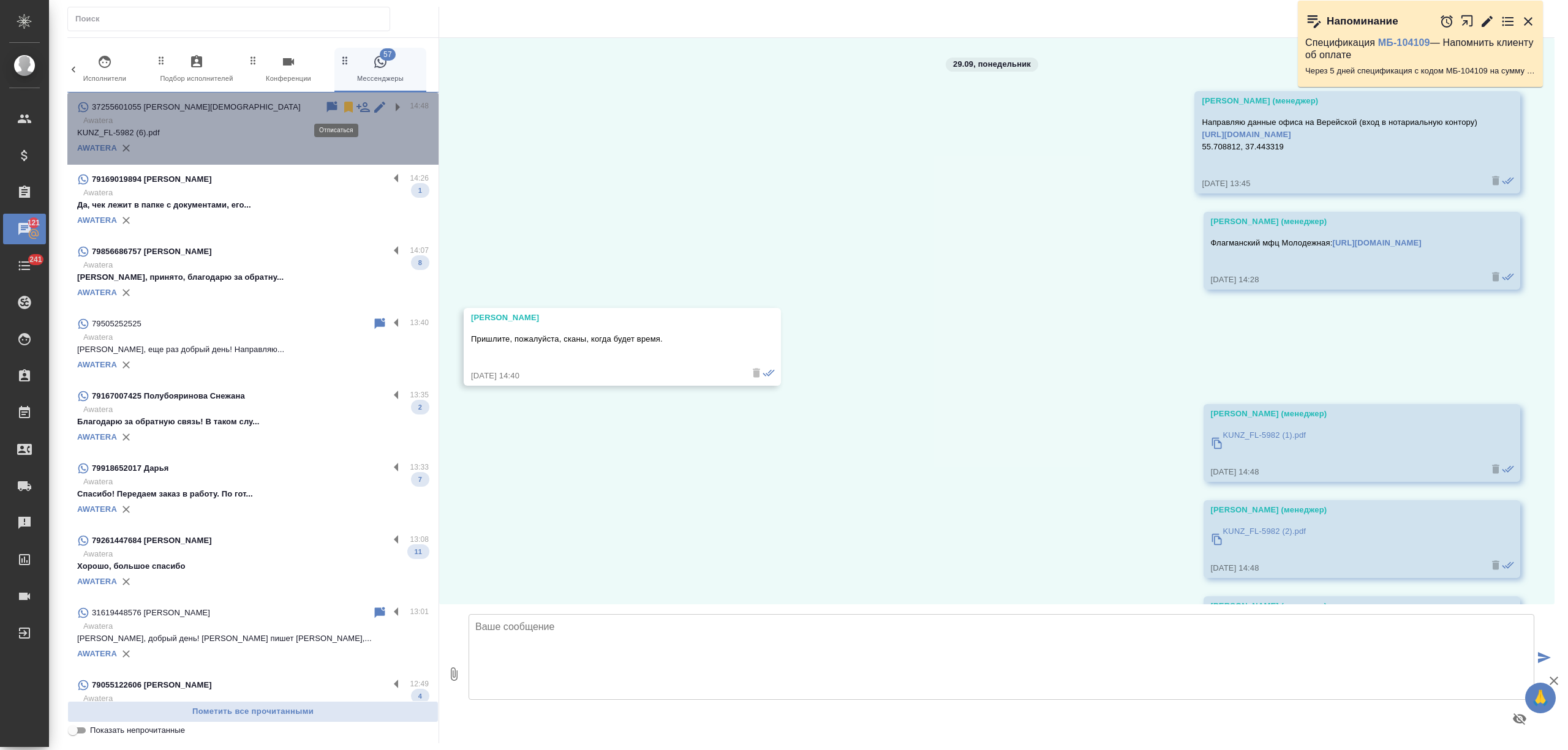
click at [344, 109] on icon at bounding box center [348, 107] width 9 height 11
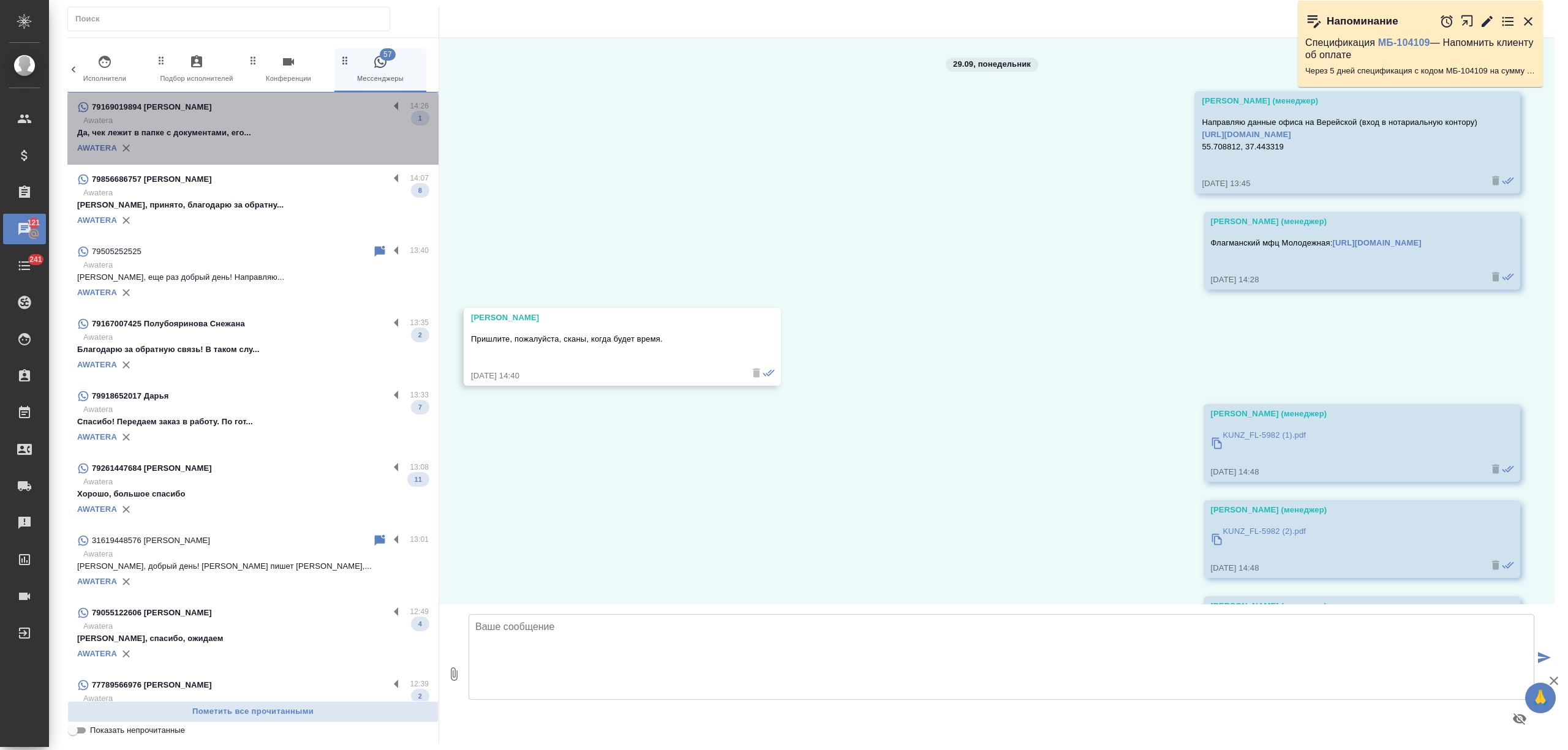
click at [285, 129] on p "Да, чек лежит в папке с документами, его..." at bounding box center [253, 132] width 352 height 12
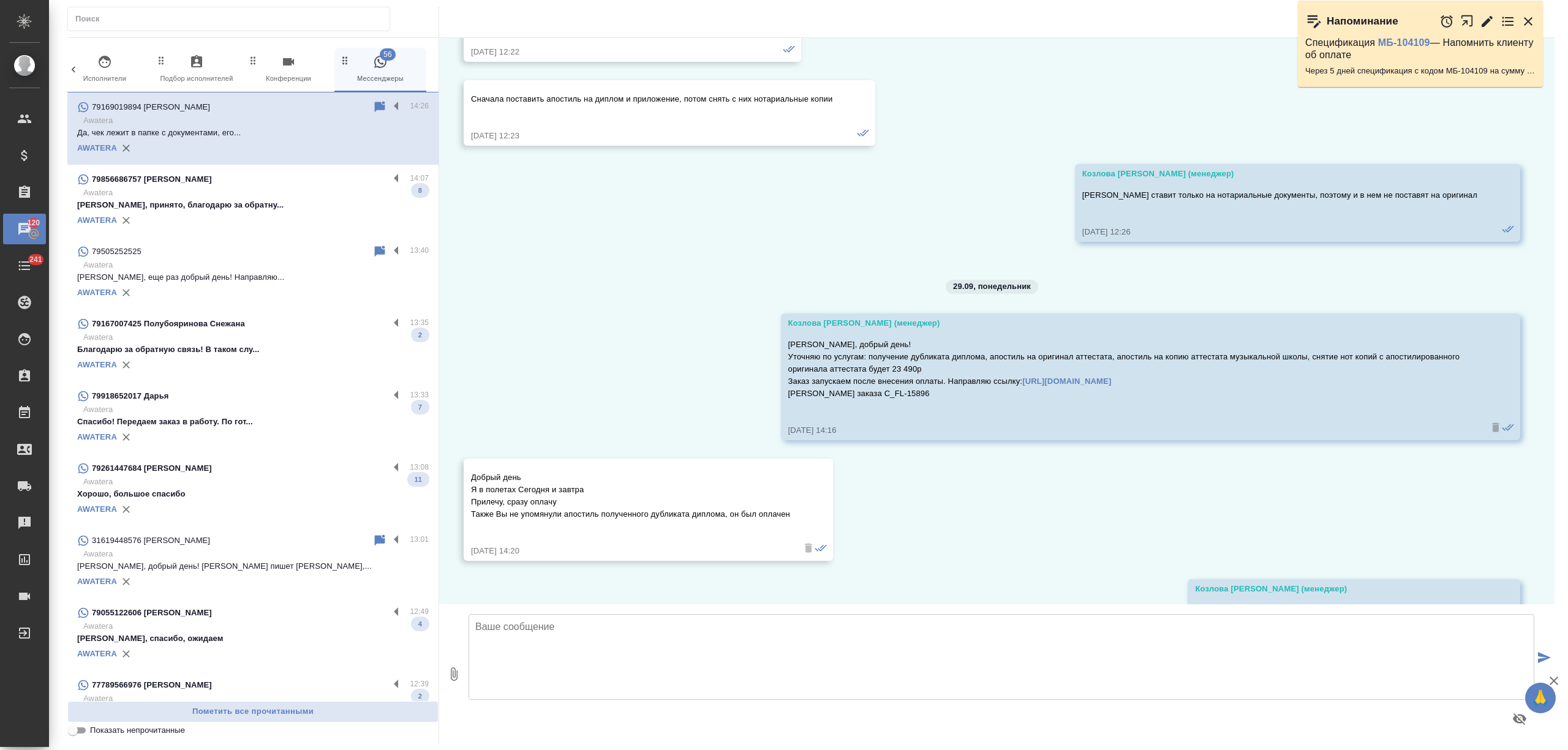
scroll to position [7786, 0]
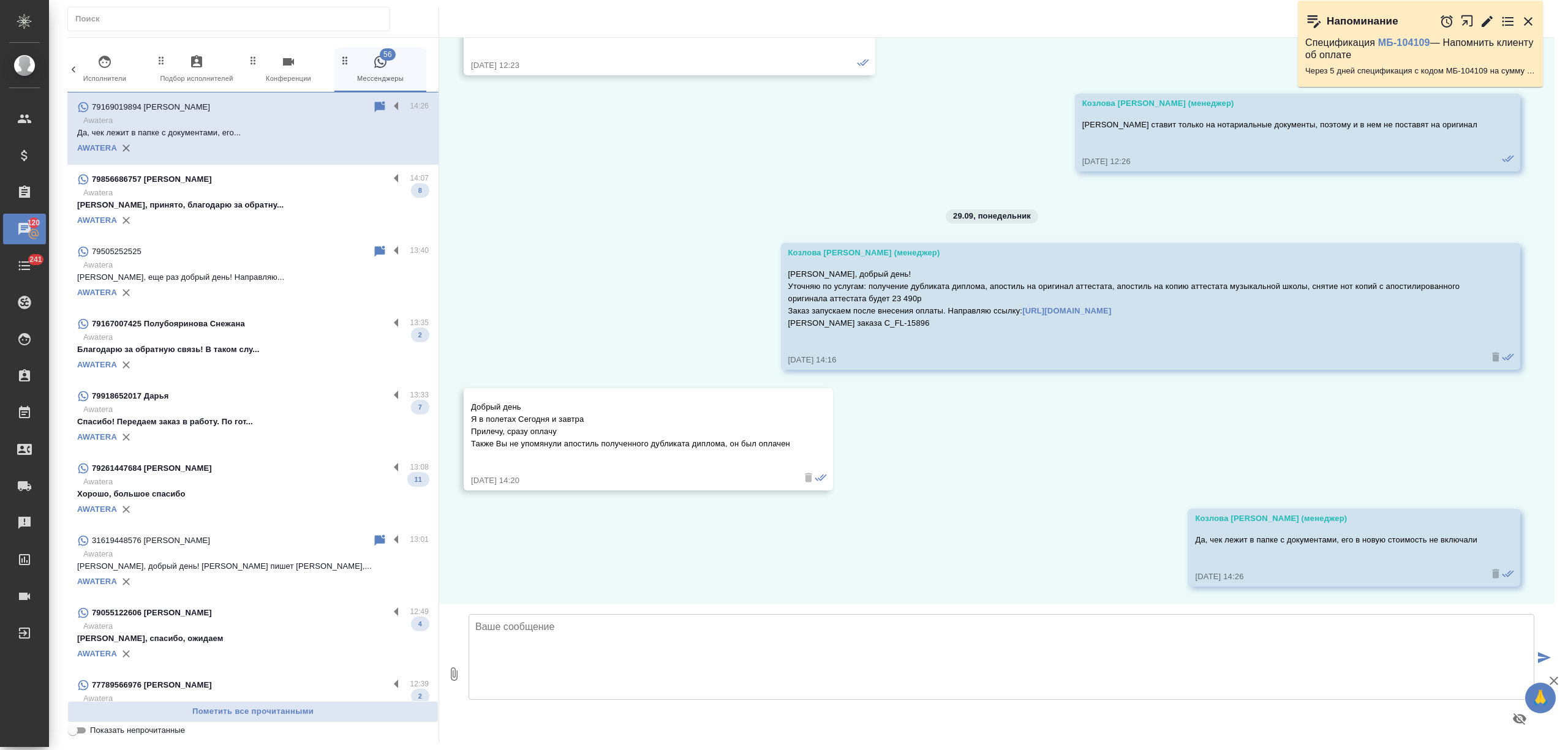
click at [286, 199] on p "Екатерина, принято, благодарю за обратну..." at bounding box center [253, 204] width 352 height 12
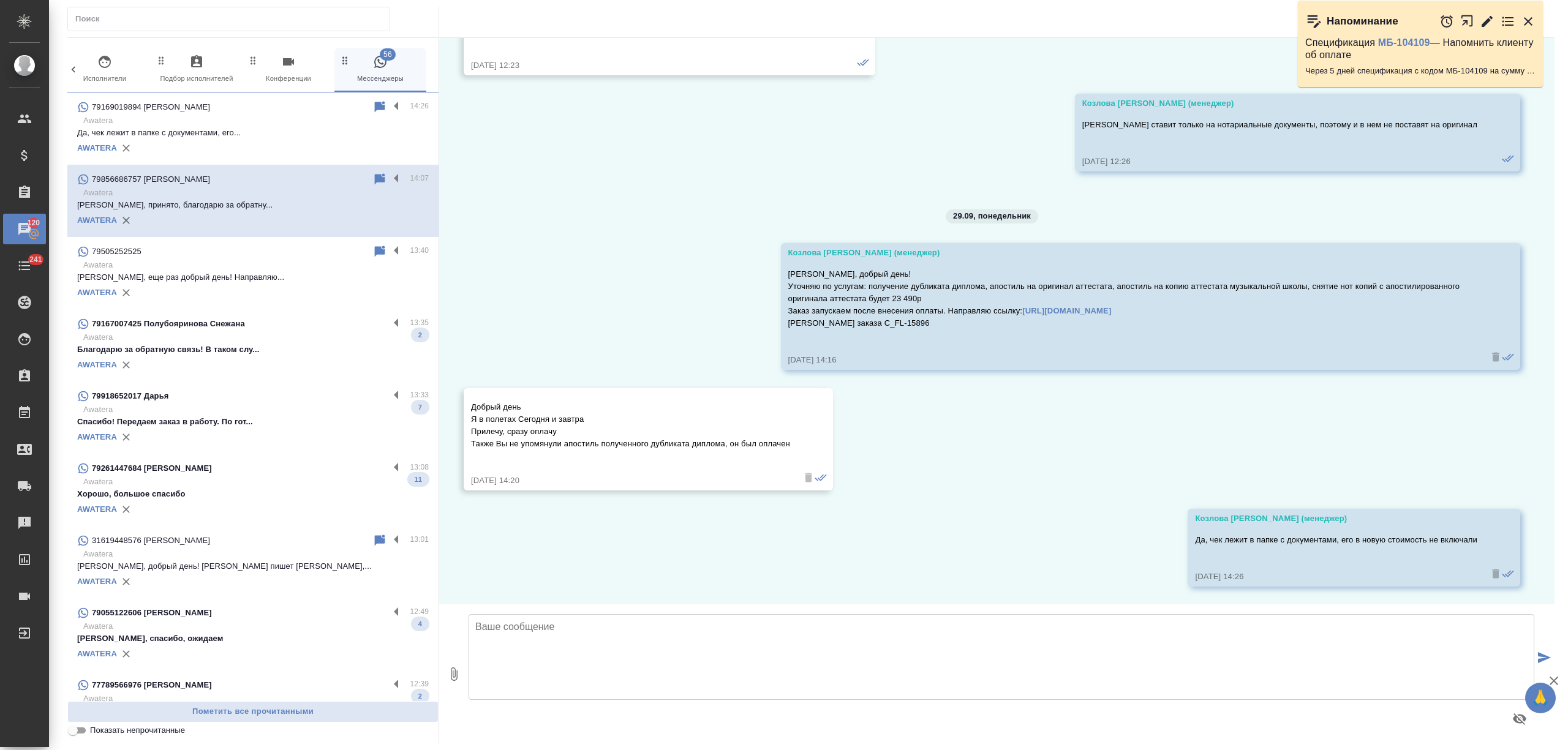
scroll to position [1473, 0]
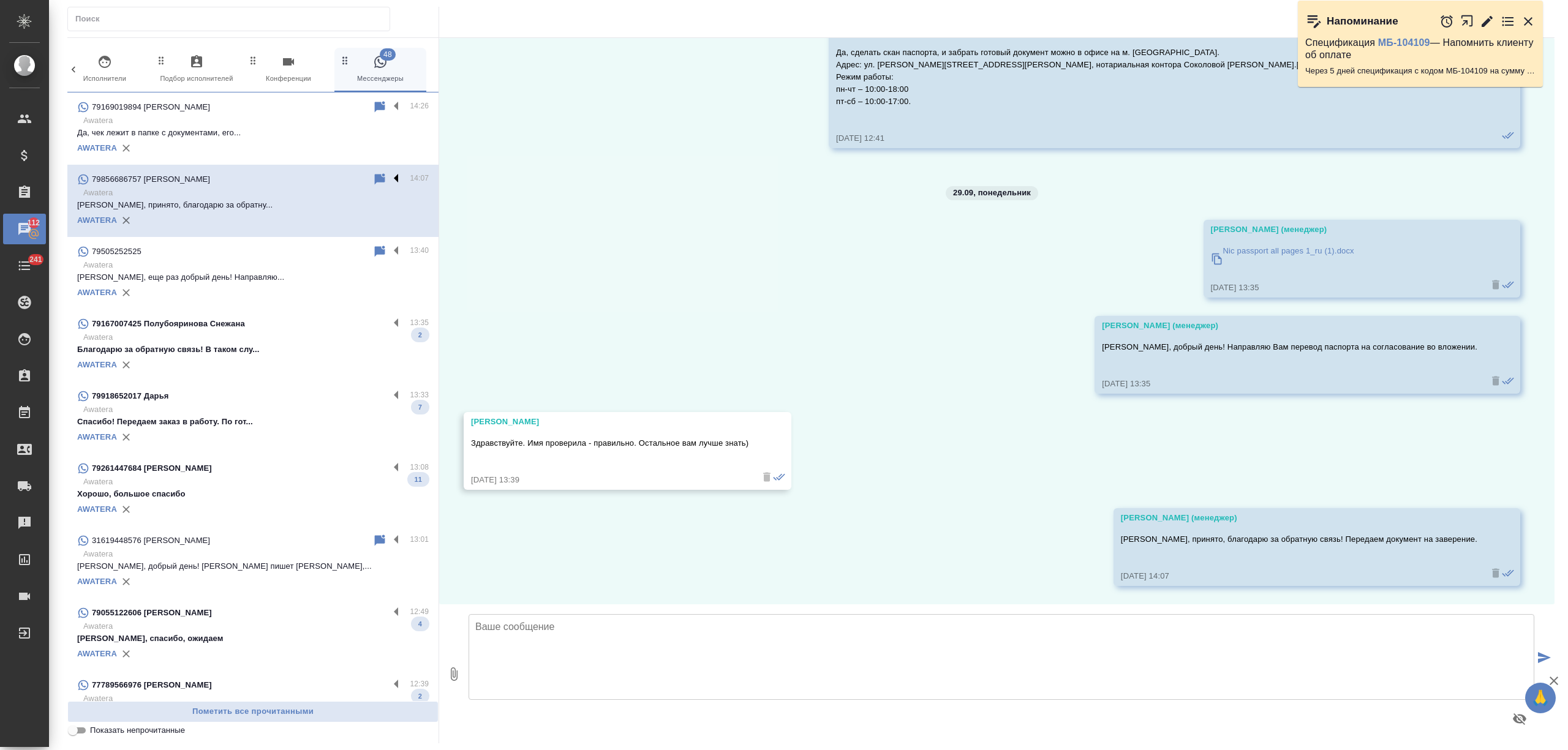
click at [389, 174] on label at bounding box center [399, 179] width 21 height 14
click at [0, 0] on input "checkbox" at bounding box center [0, 0] width 0 height 0
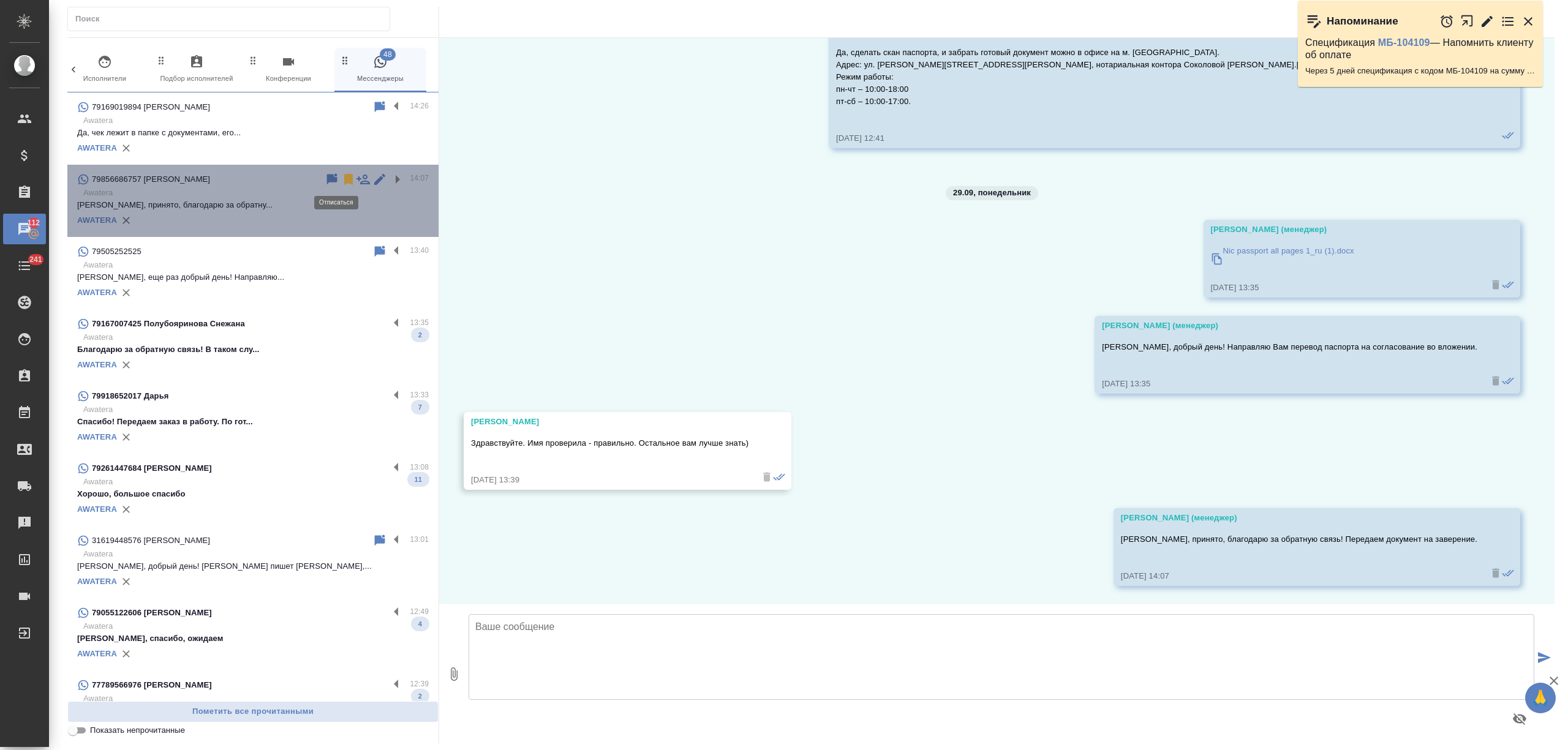
click at [344, 179] on icon at bounding box center [348, 179] width 9 height 11
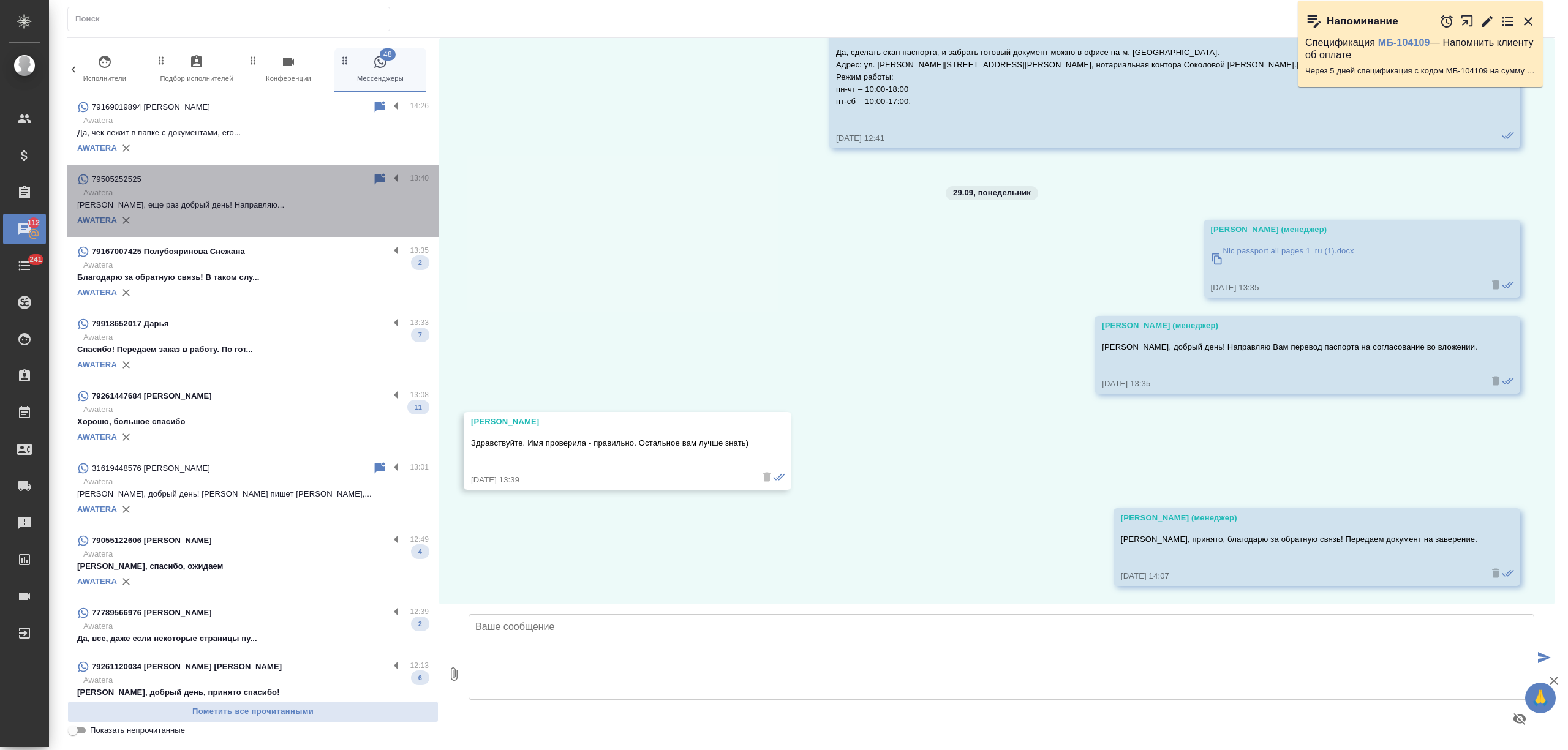
click at [287, 217] on div "AWATERA" at bounding box center [253, 221] width 352 height 19
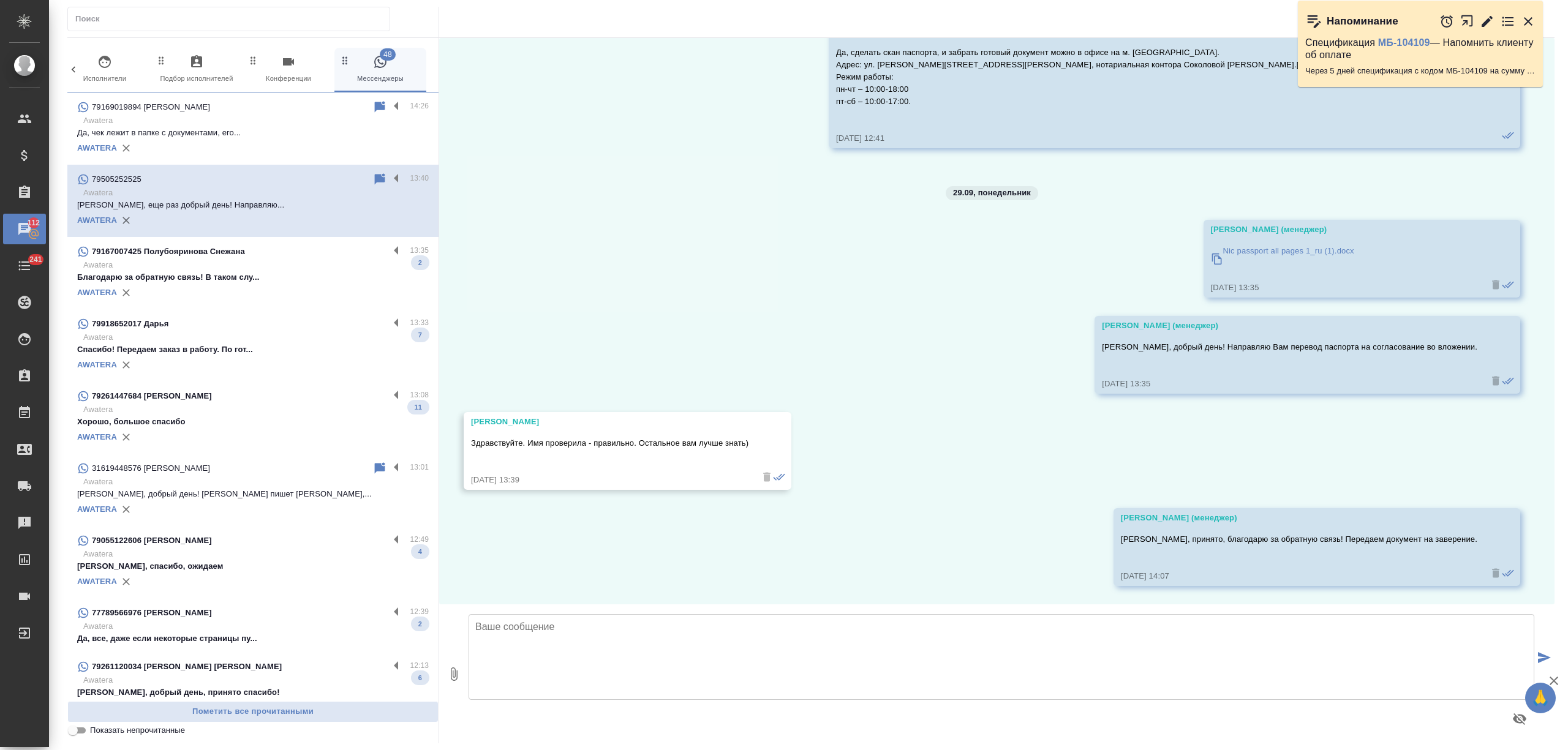
scroll to position [0, 0]
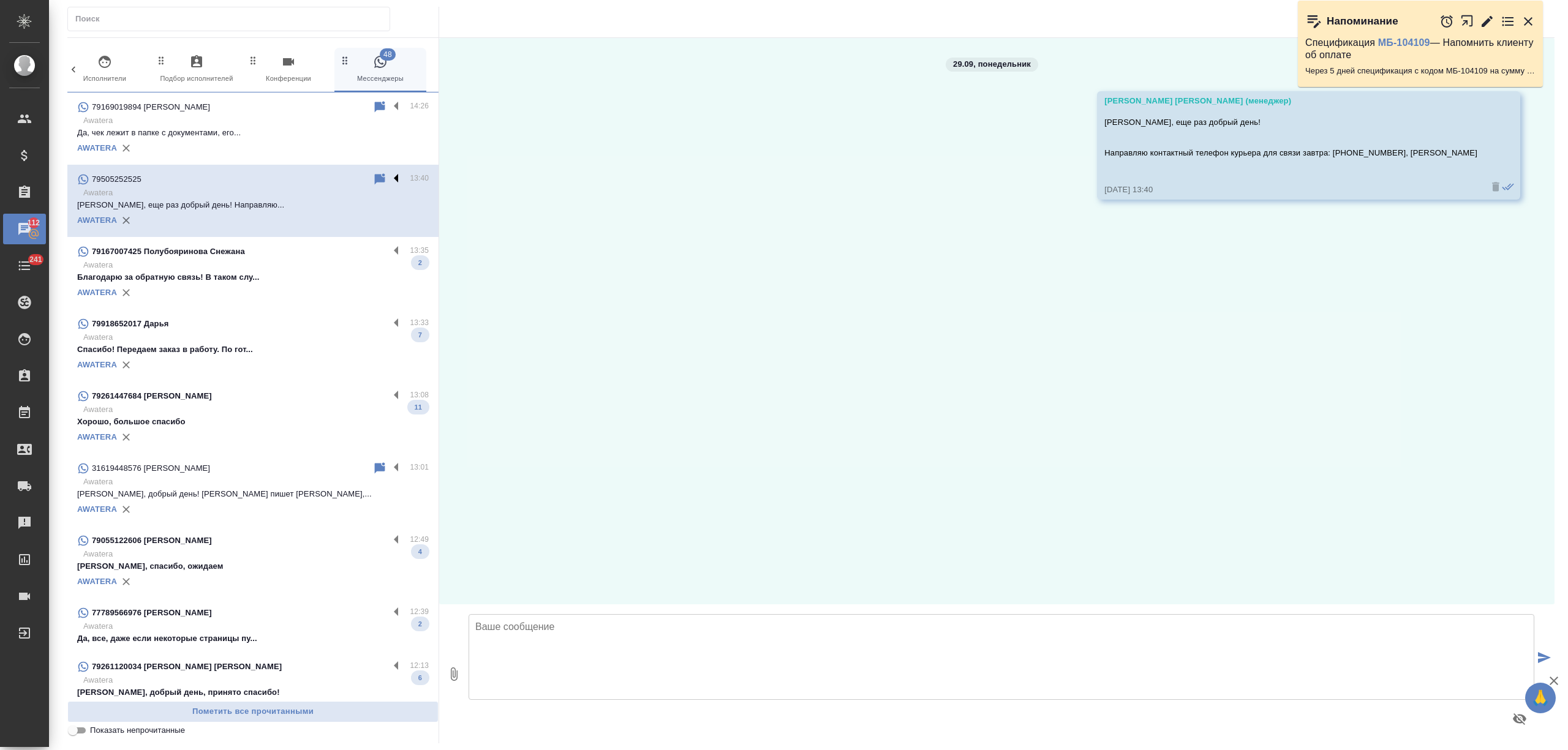
click at [389, 175] on label at bounding box center [399, 179] width 21 height 14
click at [0, 0] on input "checkbox" at bounding box center [0, 0] width 0 height 0
click at [344, 177] on icon at bounding box center [348, 179] width 9 height 11
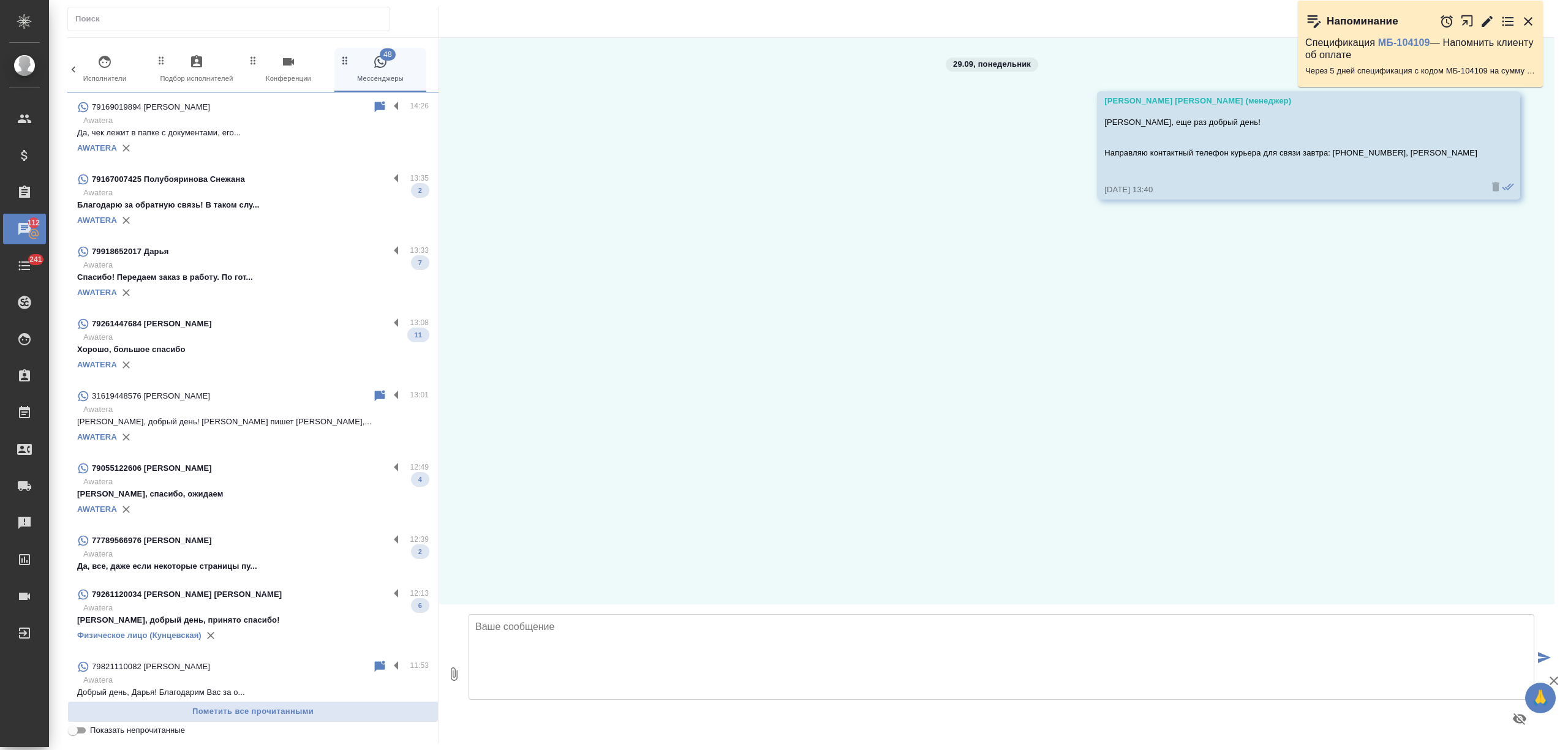
click at [300, 209] on p "Благодарю за обратную связь! В таком слу..." at bounding box center [253, 204] width 352 height 12
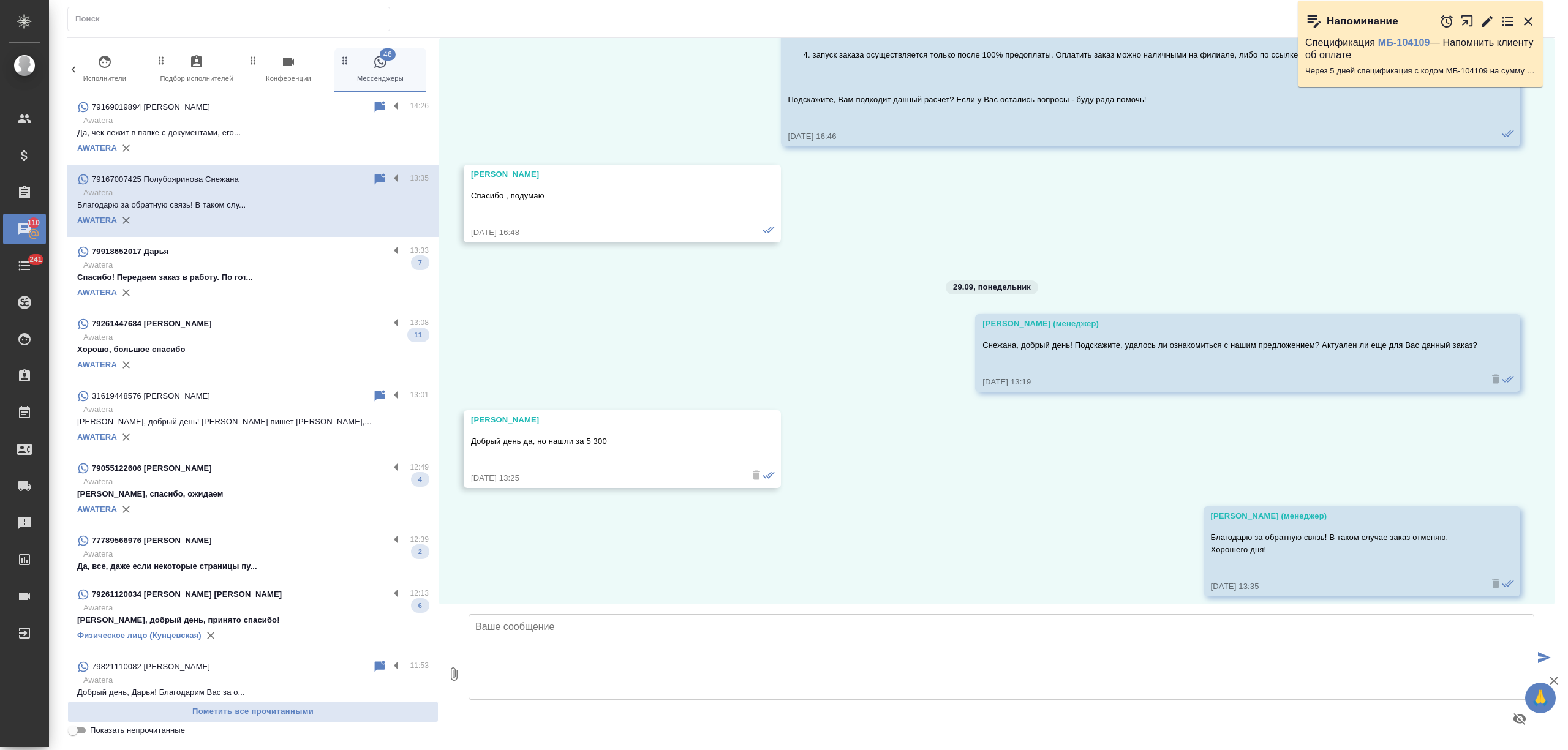
scroll to position [1271, 0]
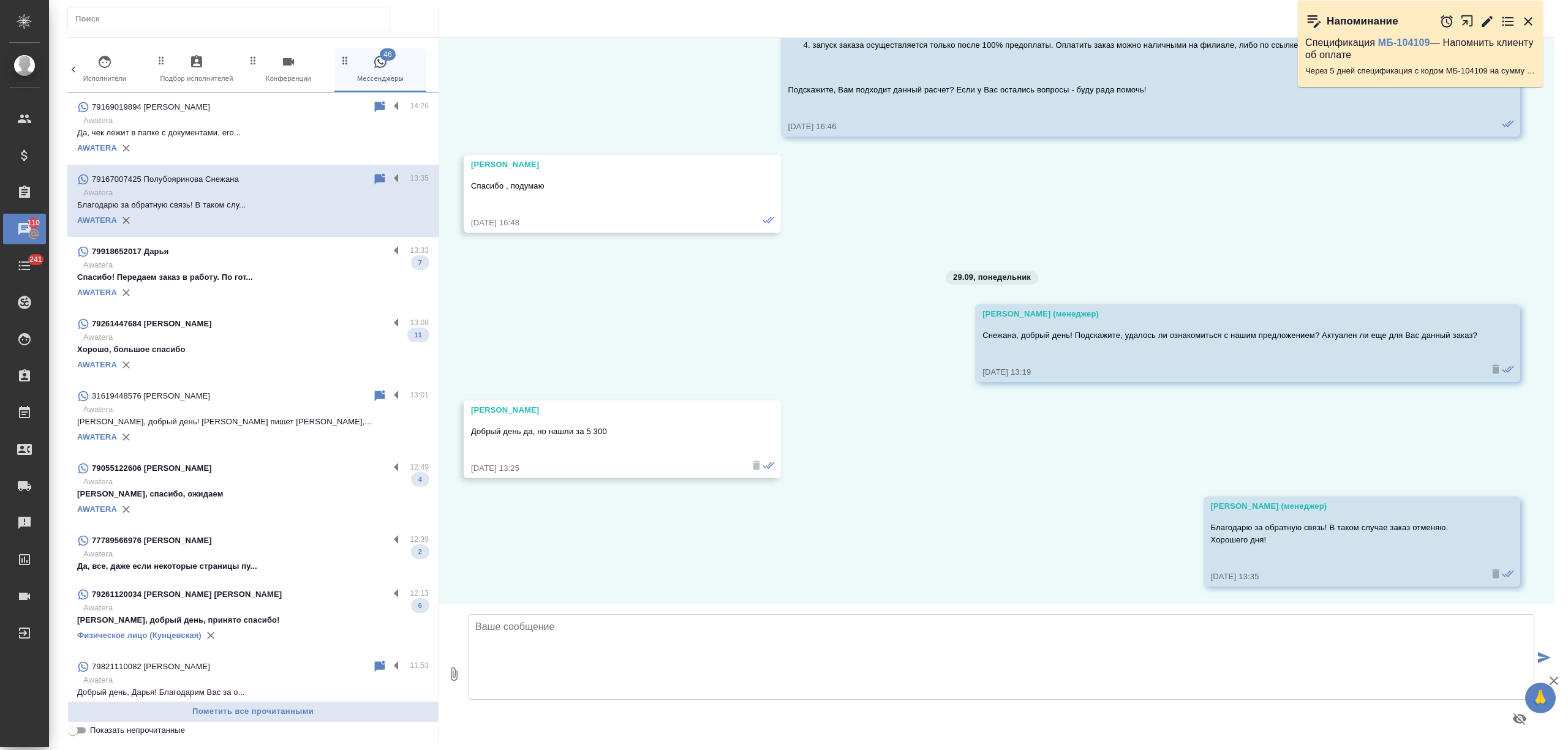
click at [389, 177] on label at bounding box center [399, 179] width 21 height 14
click at [0, 0] on input "checkbox" at bounding box center [0, 0] width 0 height 0
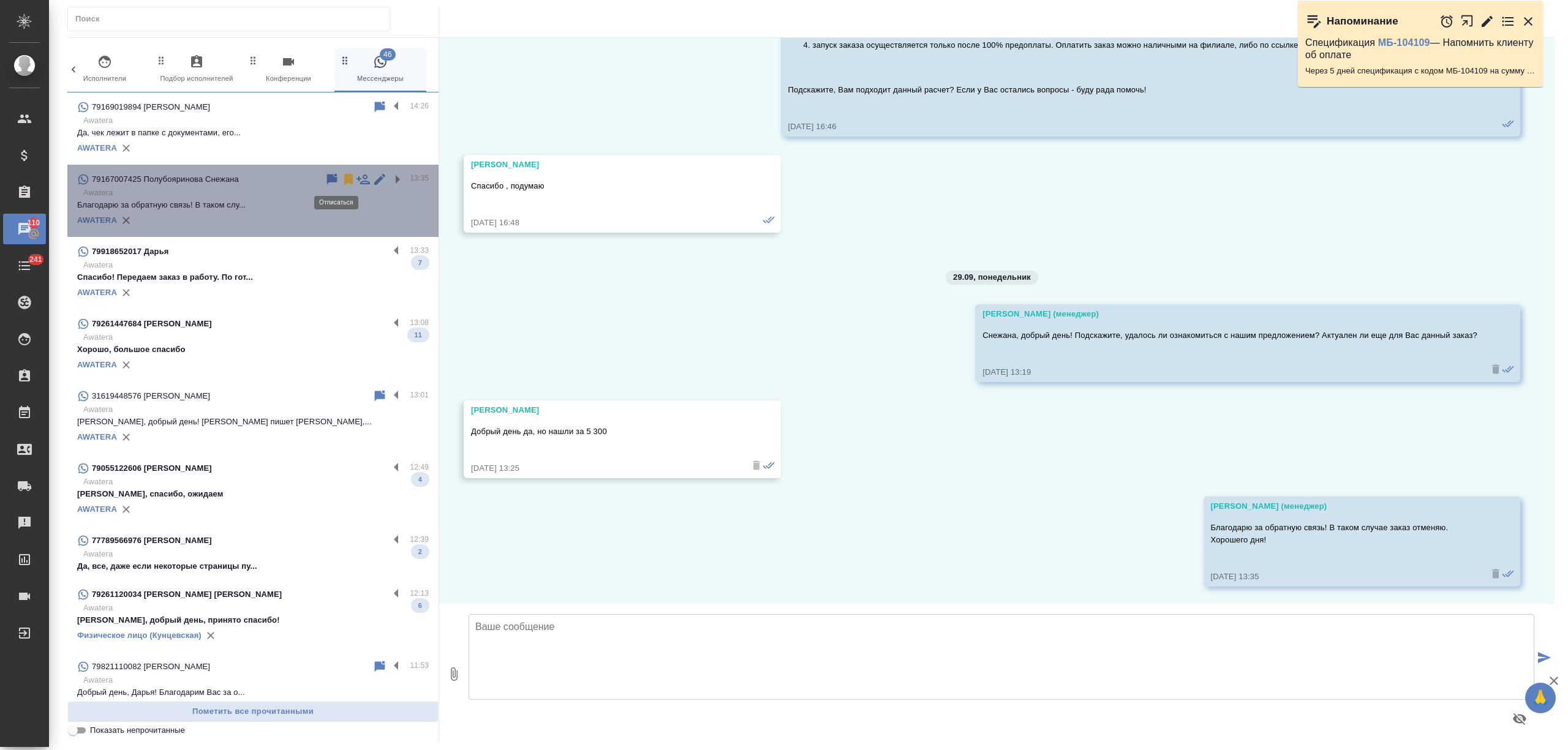
click at [341, 172] on icon at bounding box center [348, 179] width 15 height 15
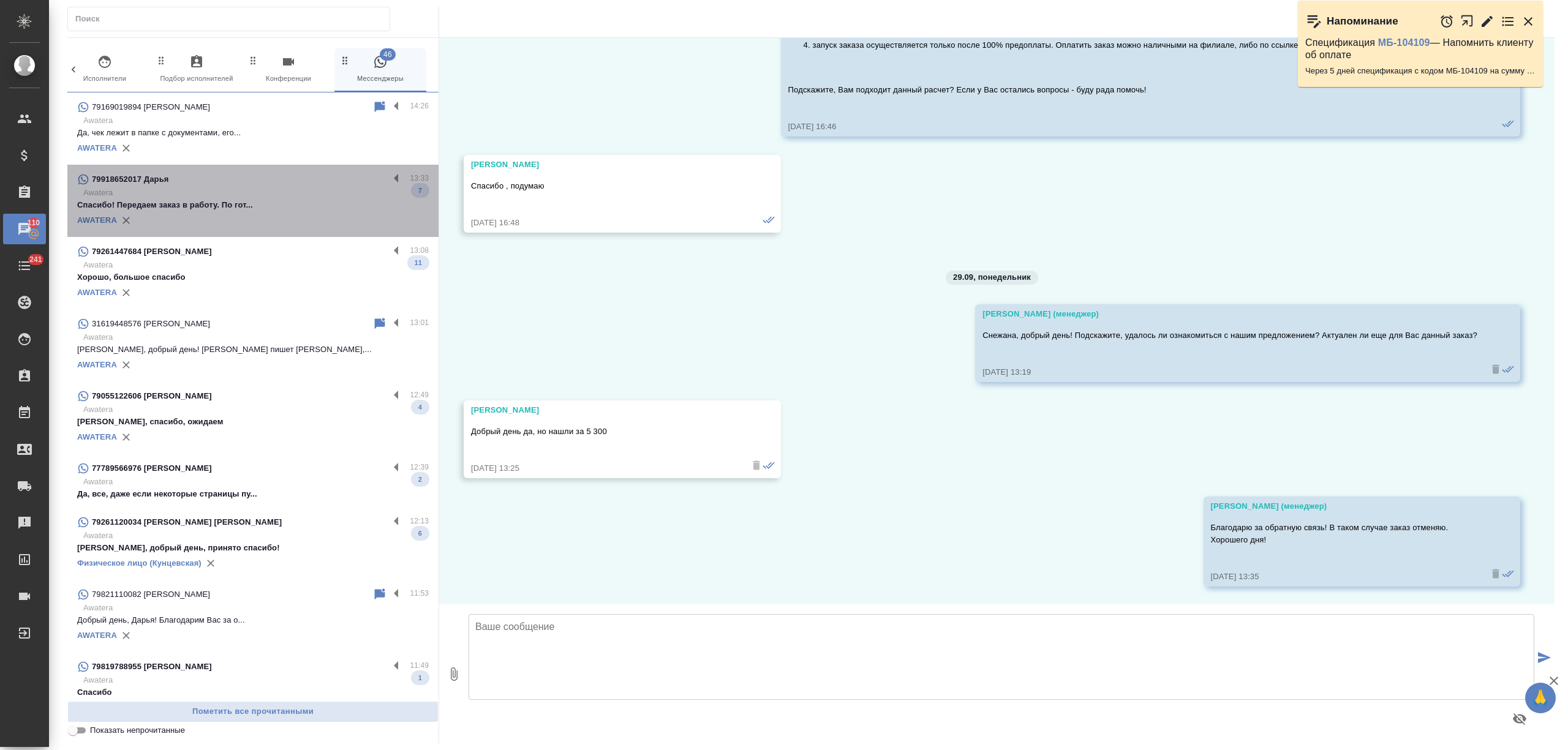
click at [328, 202] on p "Спасибо! Передаем заказ в работу. По гот..." at bounding box center [253, 204] width 352 height 12
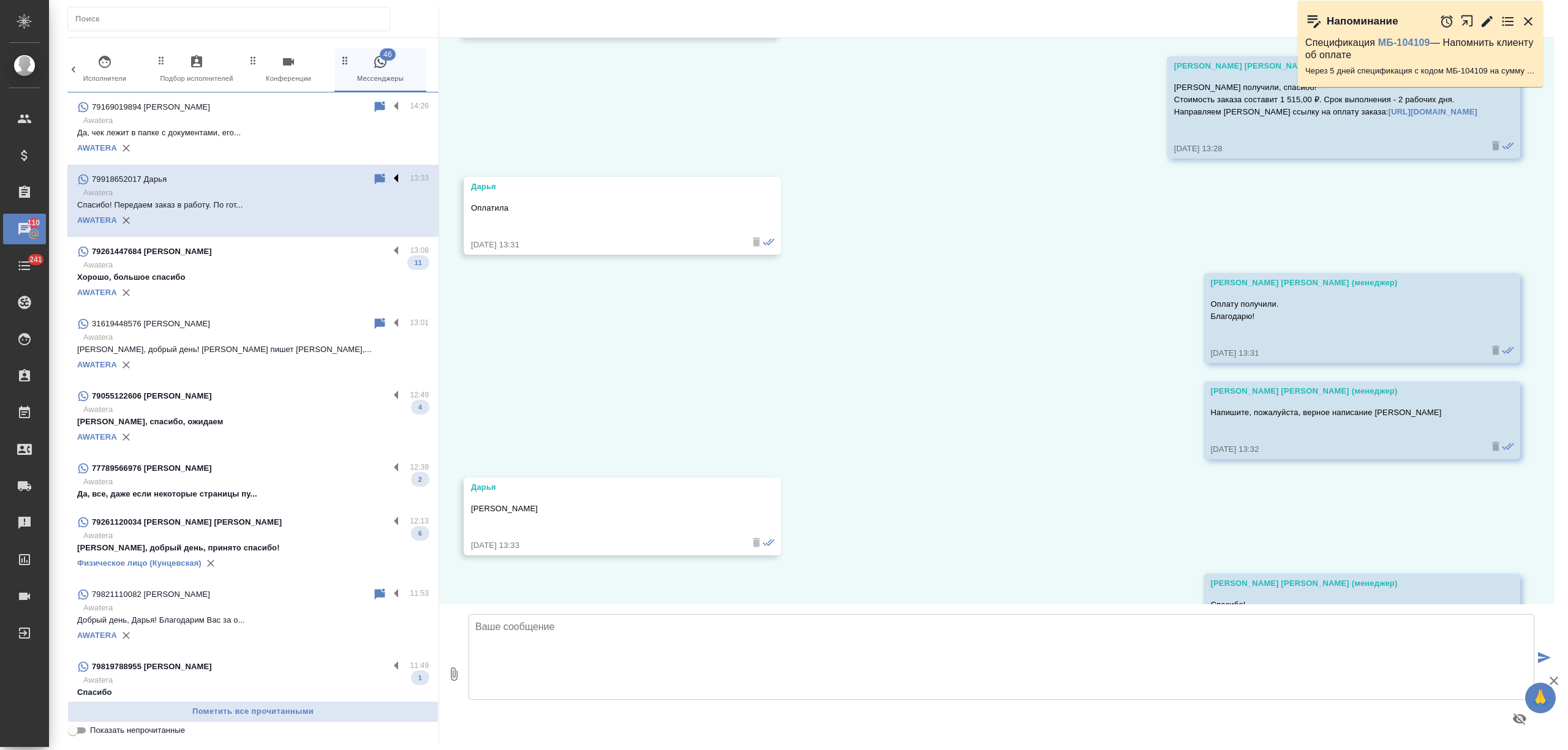
scroll to position [1182, 0]
click at [389, 182] on label at bounding box center [399, 179] width 21 height 14
click at [0, 0] on input "checkbox" at bounding box center [0, 0] width 0 height 0
click at [344, 179] on icon at bounding box center [348, 179] width 9 height 11
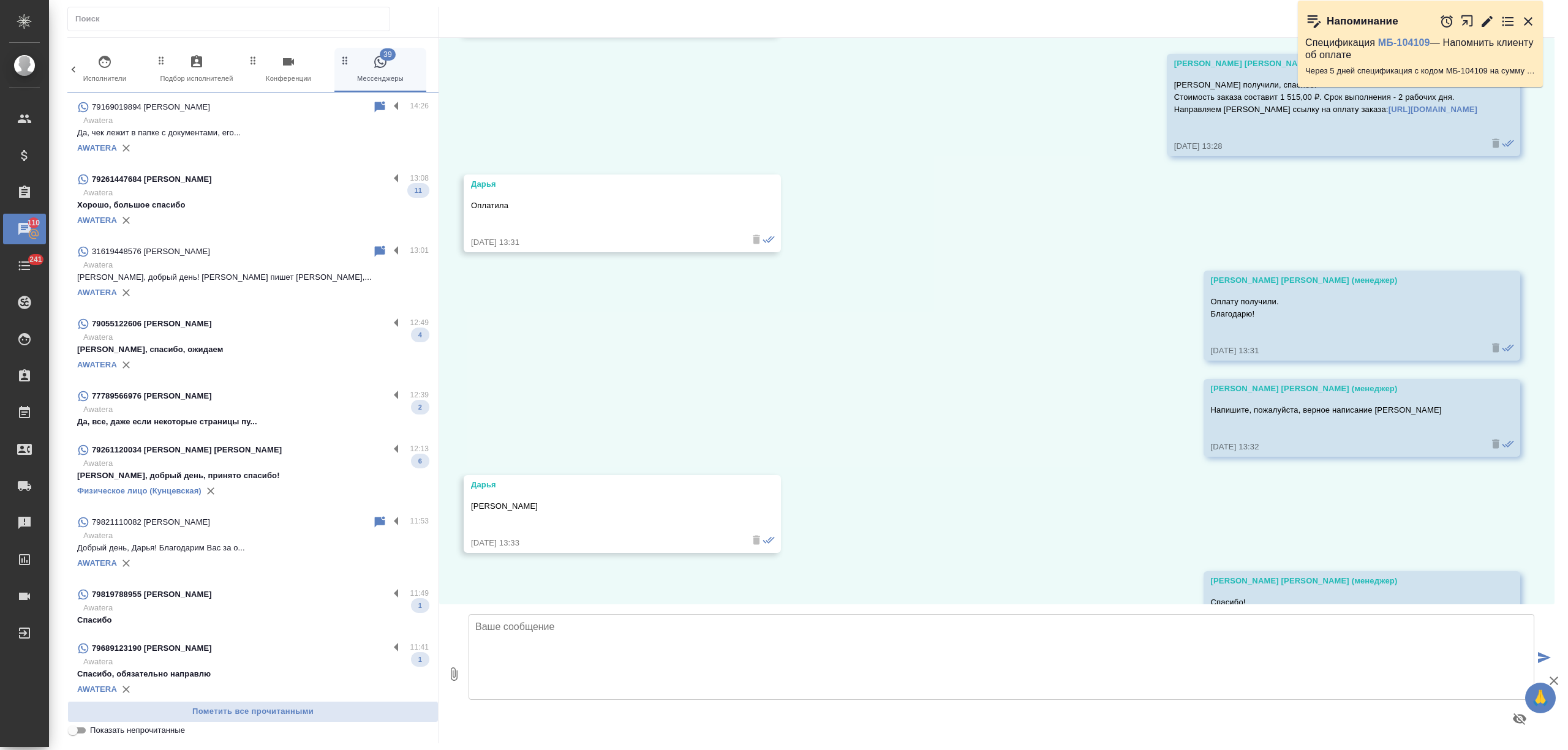
click at [282, 216] on div "AWATERA" at bounding box center [253, 221] width 352 height 19
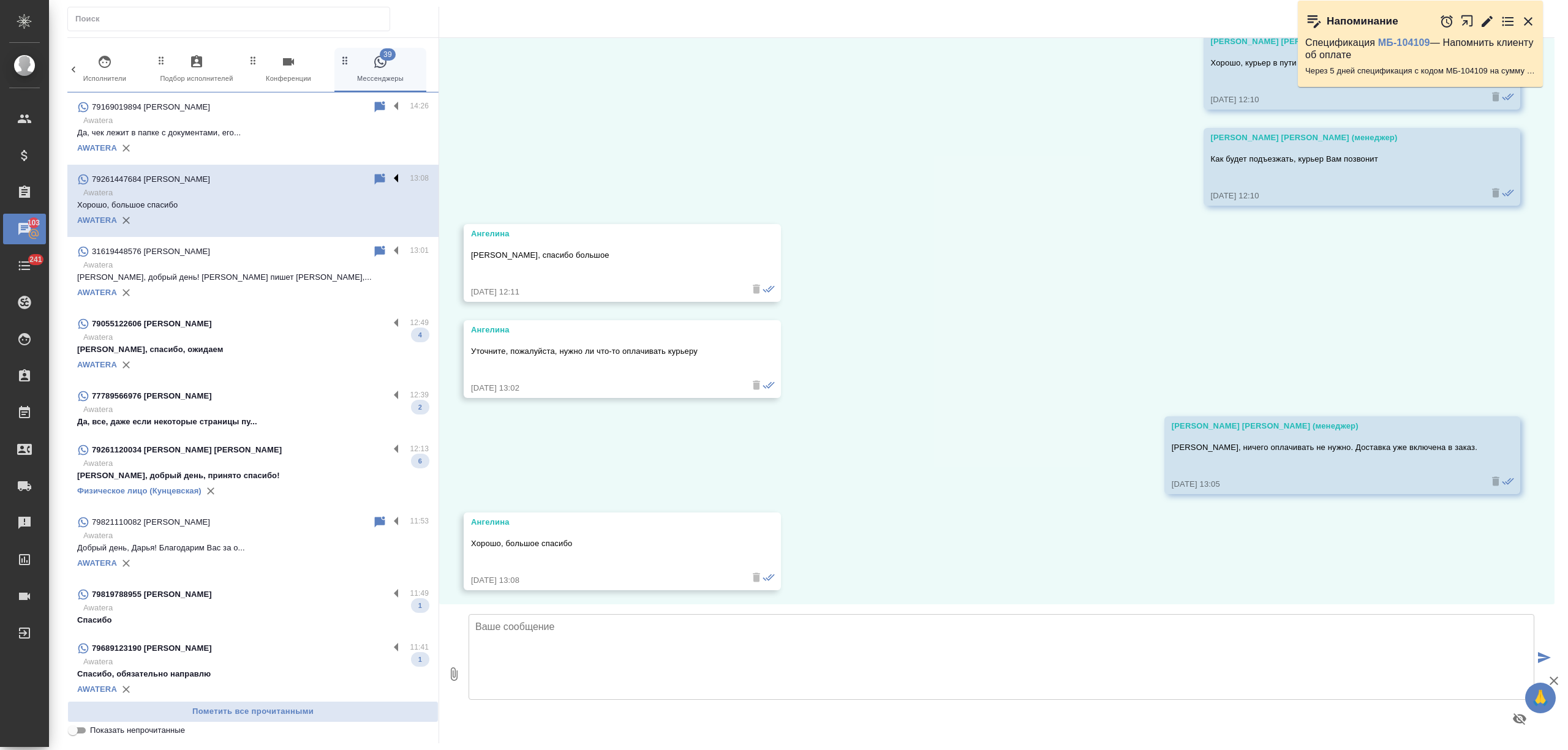
scroll to position [2882, 0]
click at [389, 179] on label at bounding box center [399, 179] width 21 height 14
click at [0, 0] on input "checkbox" at bounding box center [0, 0] width 0 height 0
click at [344, 177] on icon at bounding box center [348, 179] width 9 height 11
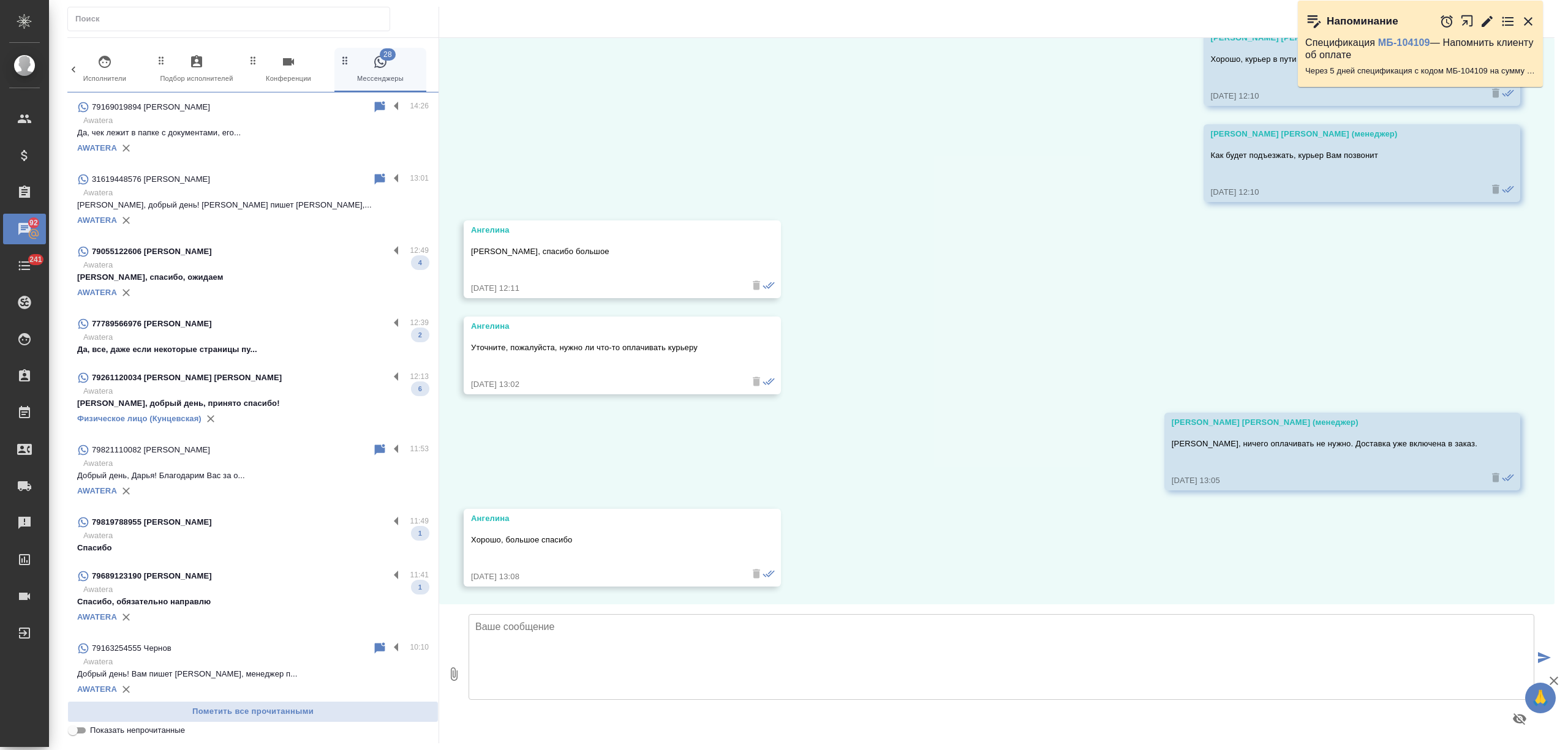
click at [293, 201] on p "Александра, добрый день! Вам пишет Анна,..." at bounding box center [253, 204] width 352 height 12
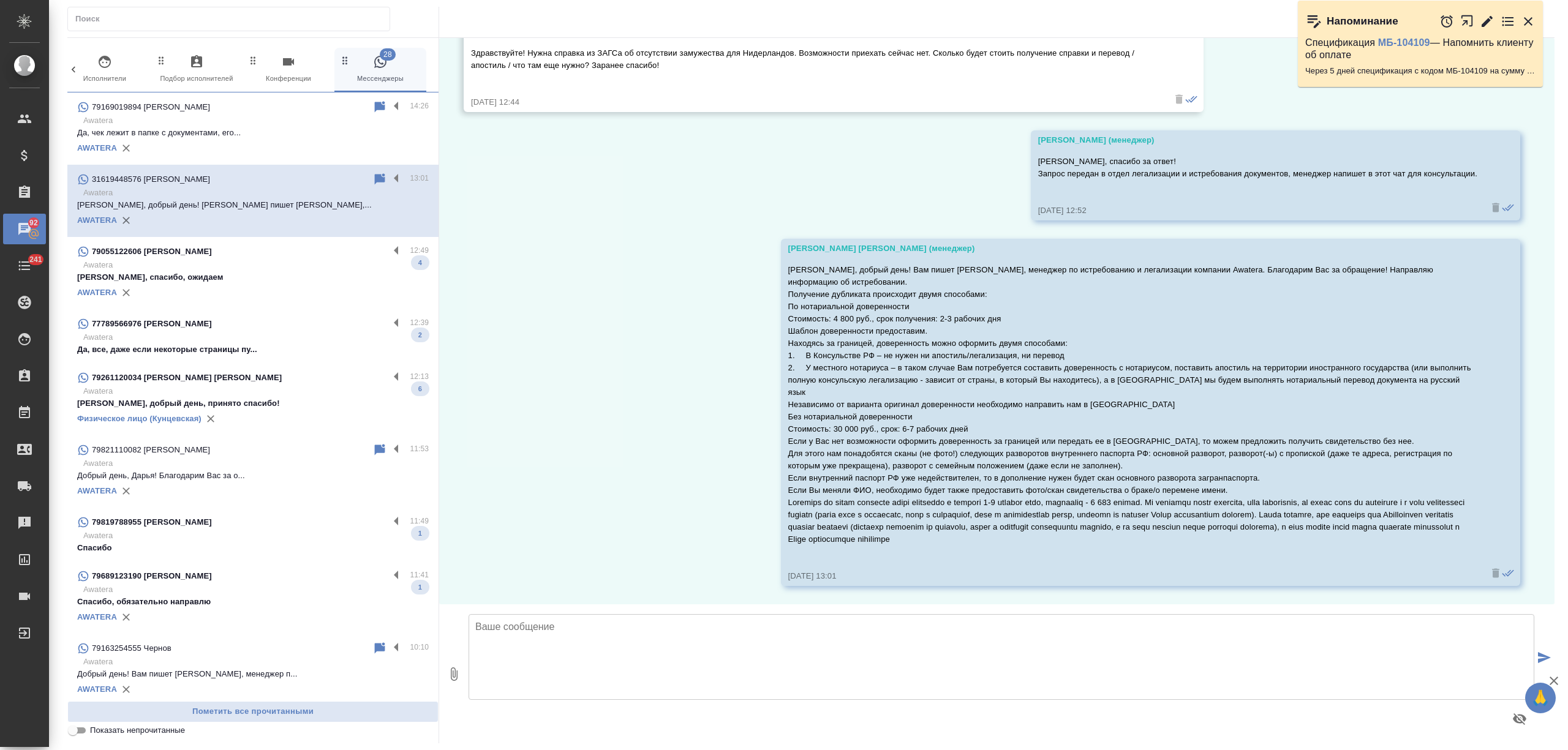
scroll to position [184, 0]
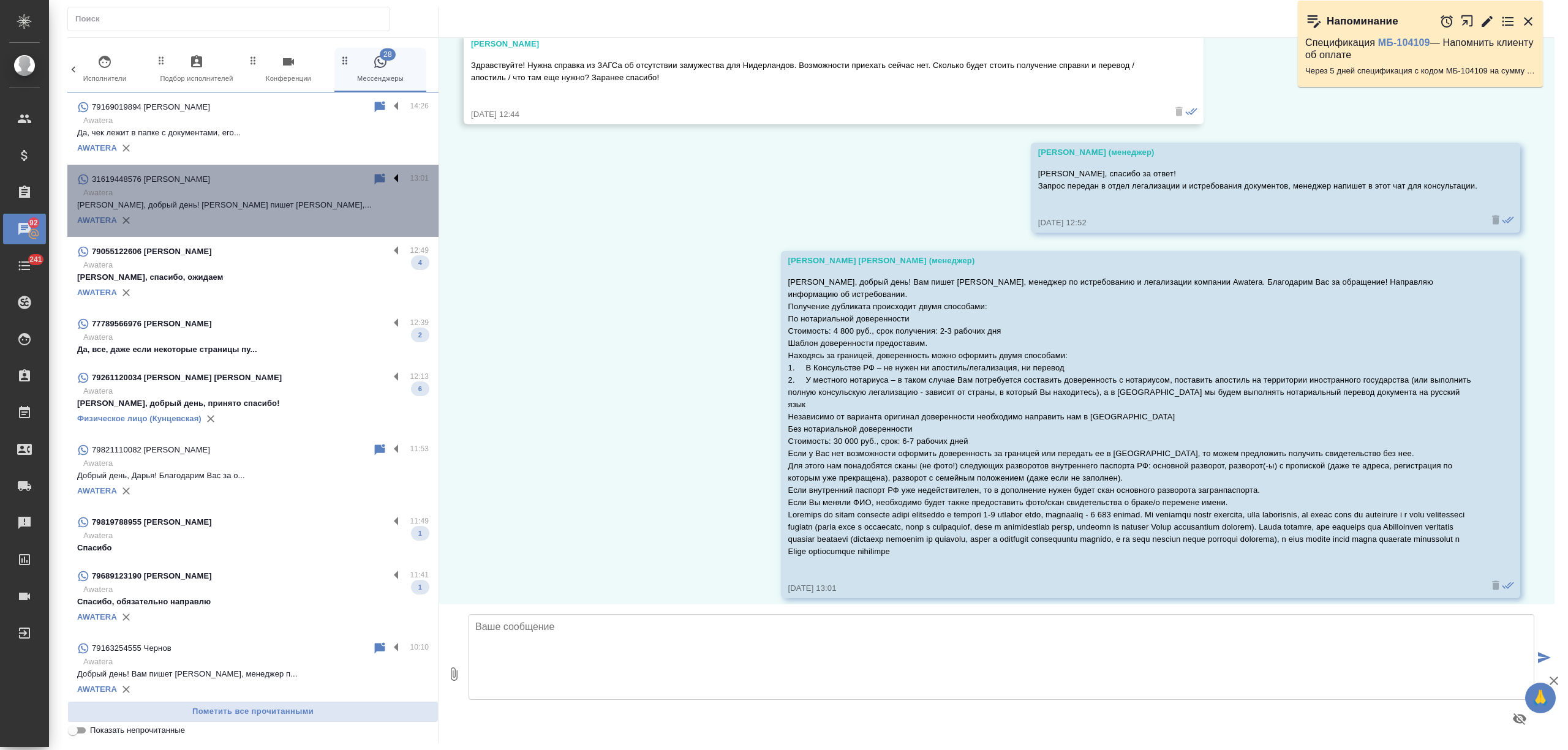
click at [389, 172] on label at bounding box center [399, 179] width 21 height 14
click at [0, 0] on input "checkbox" at bounding box center [0, 0] width 0 height 0
click at [344, 177] on icon at bounding box center [348, 179] width 9 height 11
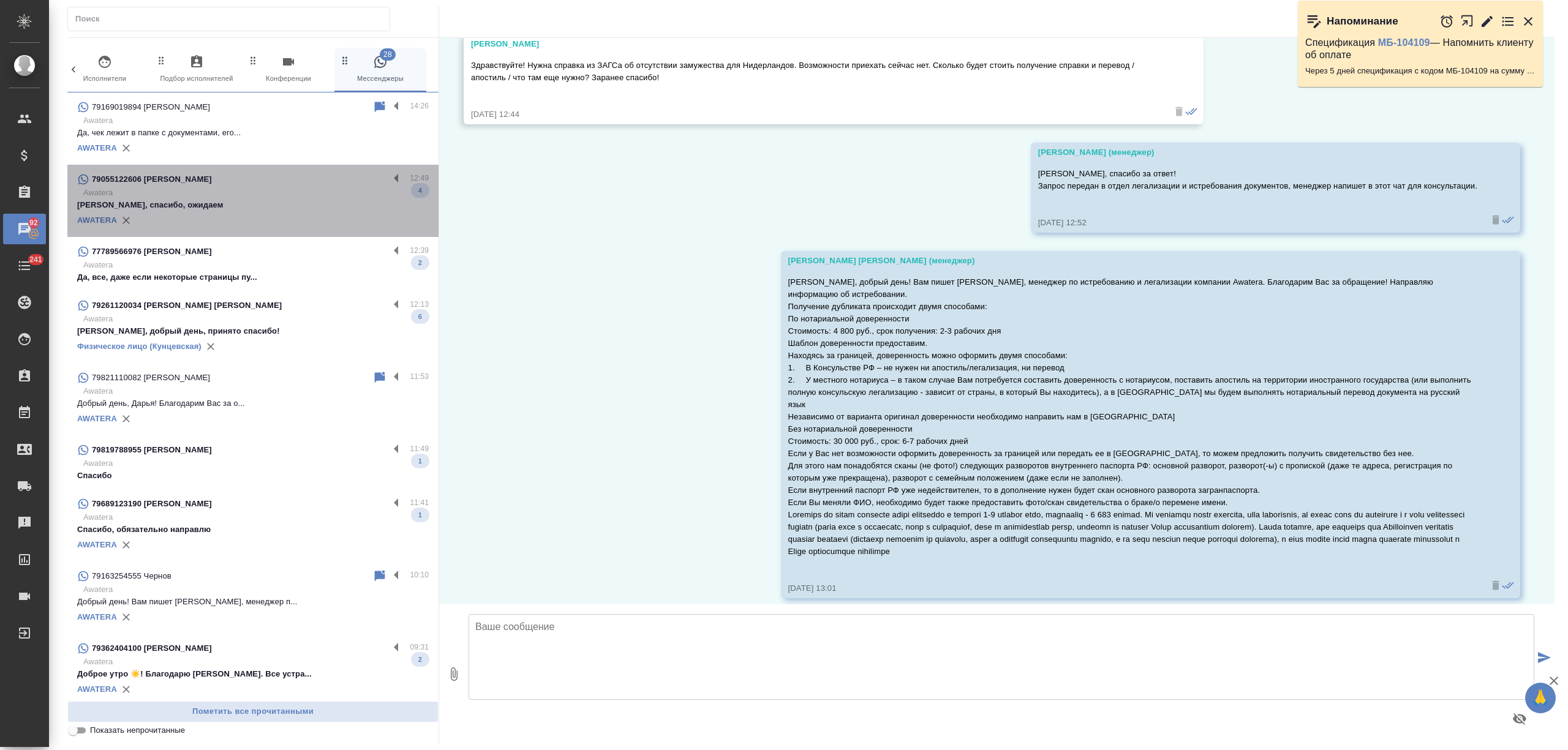
click at [285, 208] on p "Ирина, спасибо, ожидаем" at bounding box center [253, 204] width 352 height 12
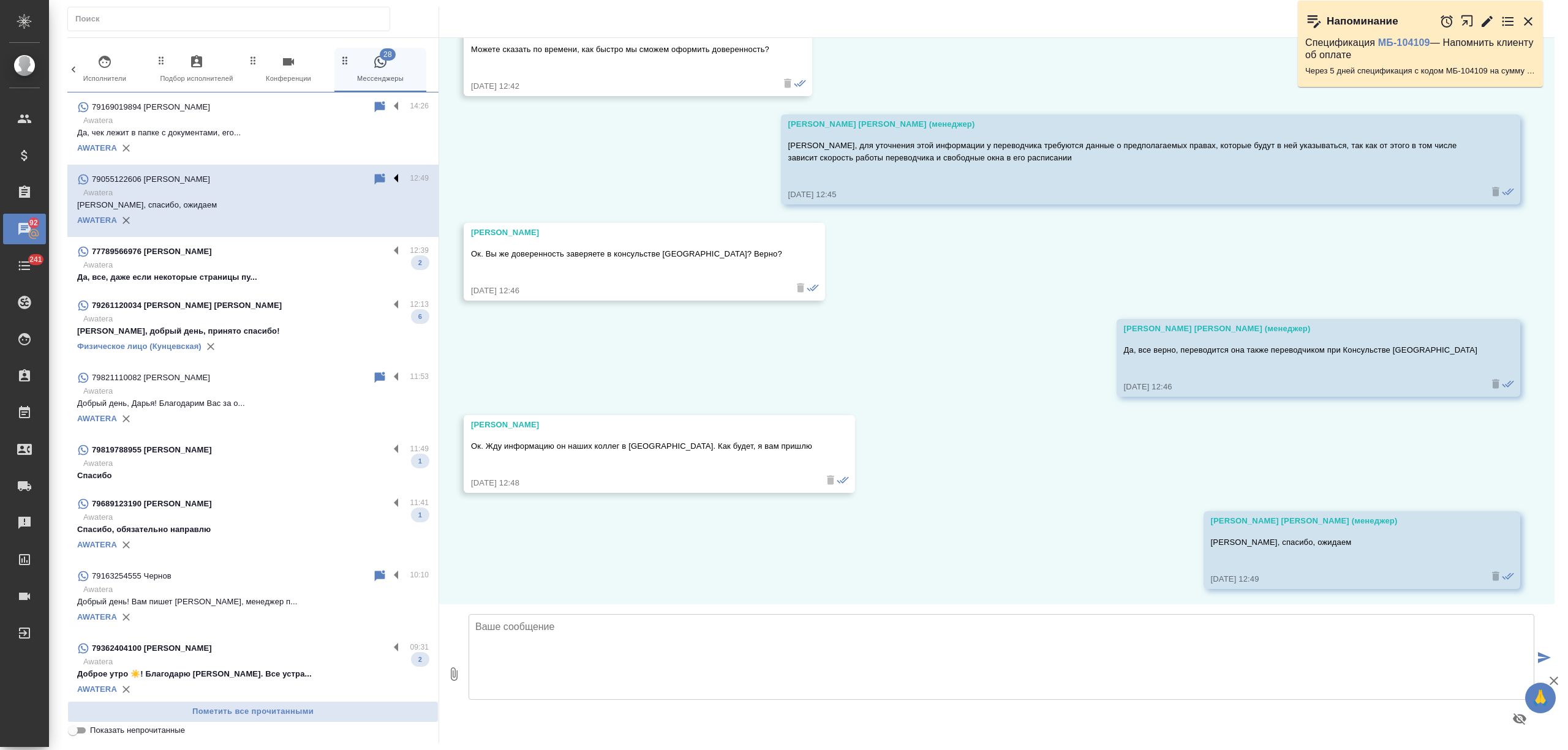
scroll to position [292, 0]
click at [389, 177] on label at bounding box center [399, 179] width 21 height 14
click at [0, 0] on input "checkbox" at bounding box center [0, 0] width 0 height 0
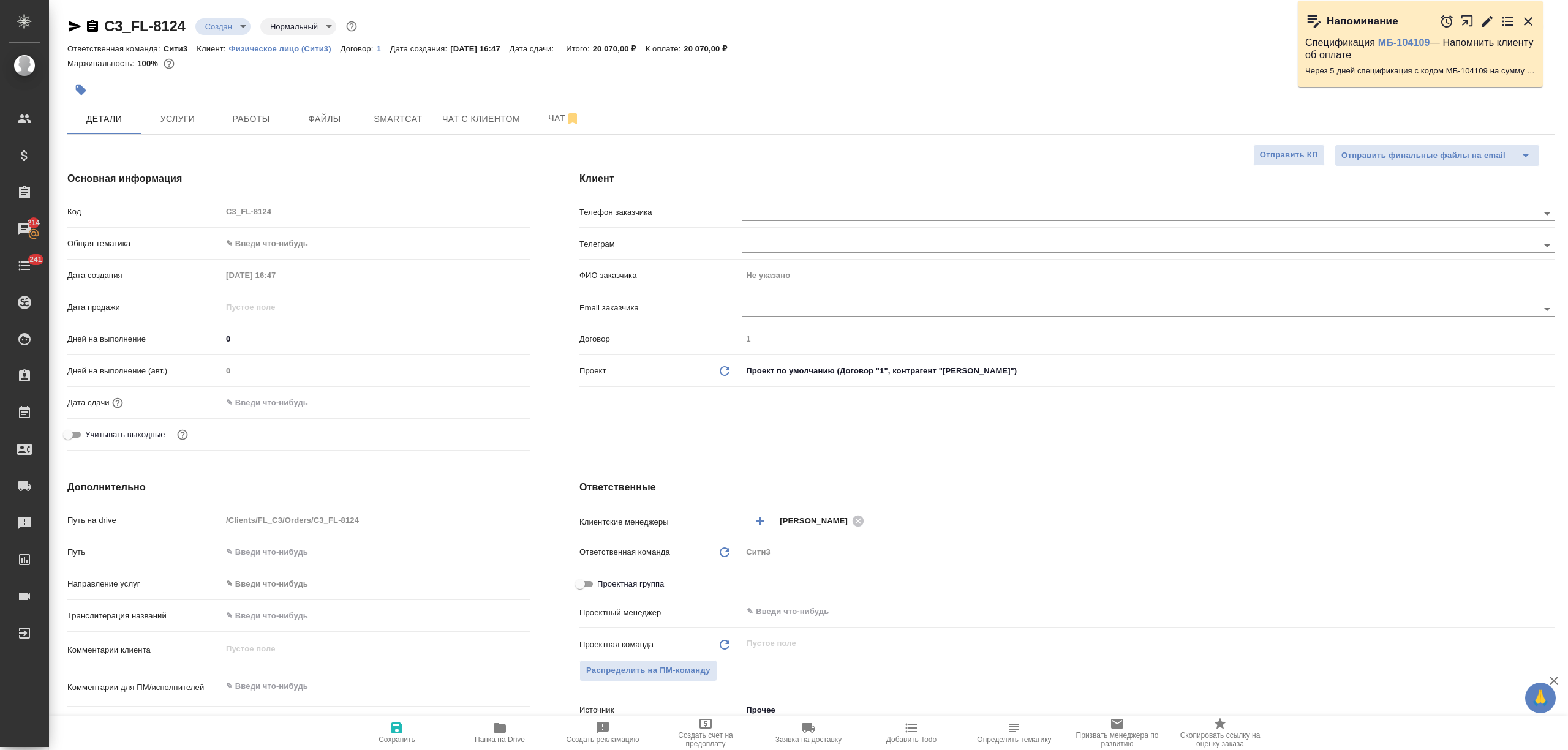
select select "RU"
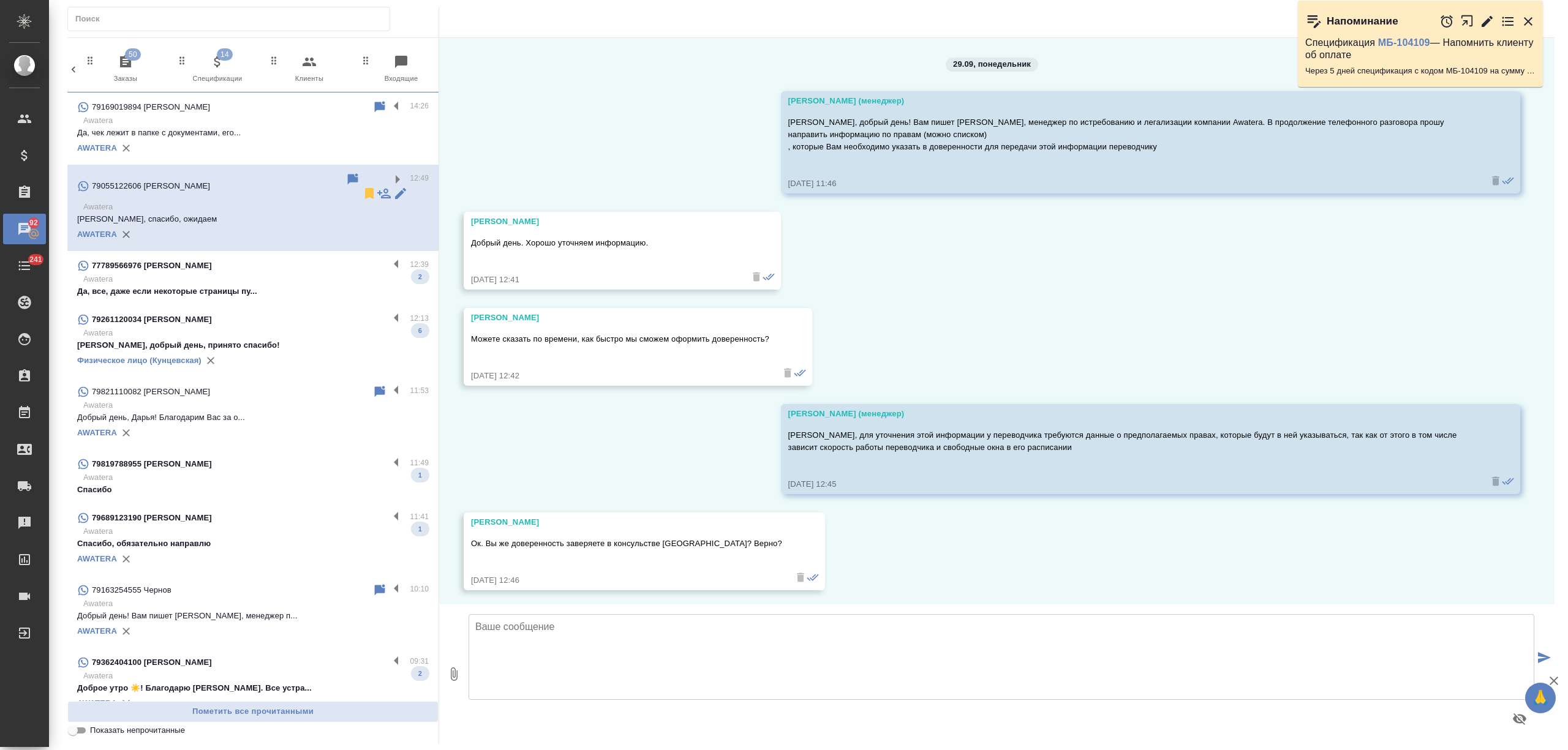
scroll to position [292, 0]
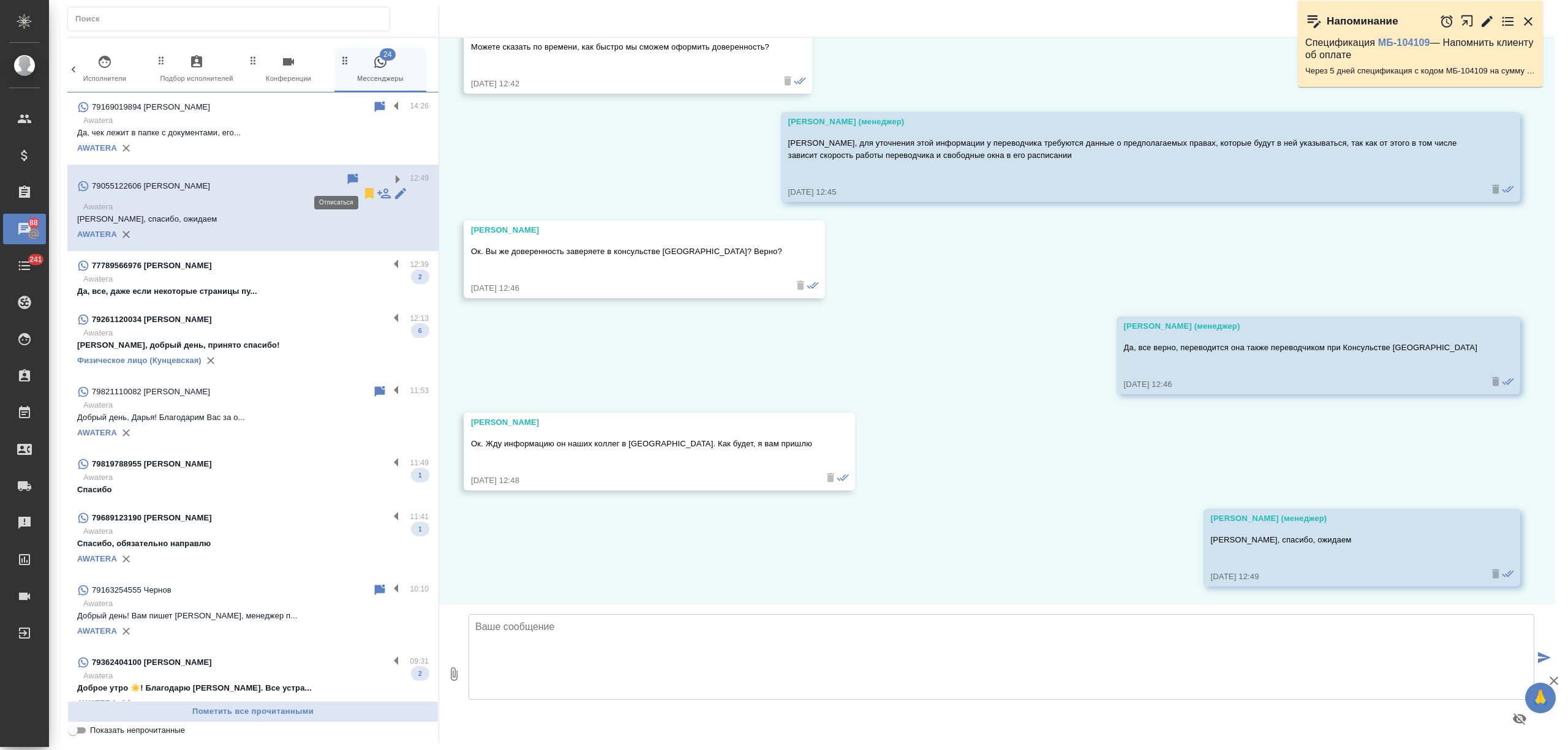
click at [362, 186] on icon at bounding box center [369, 193] width 15 height 15
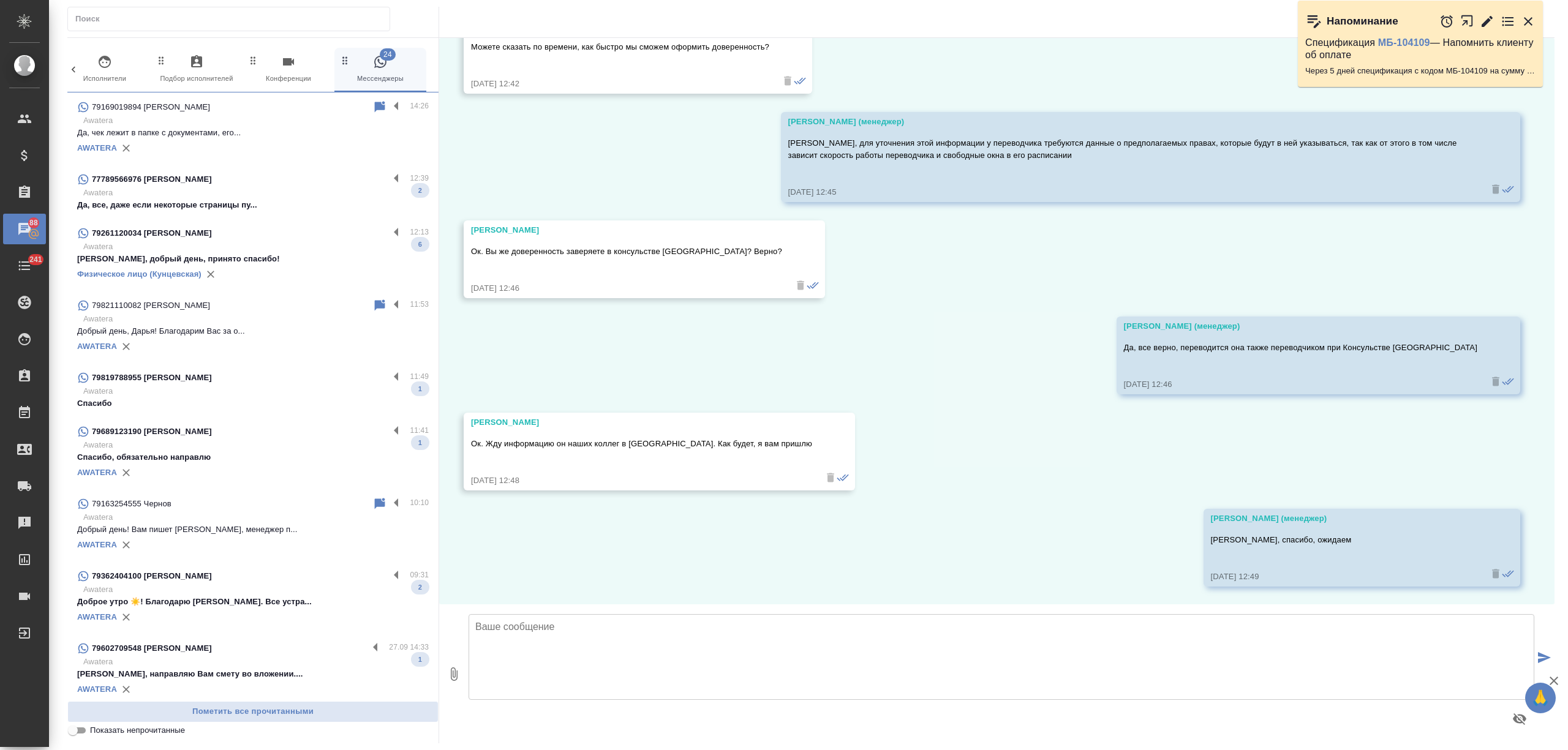
click at [293, 197] on p "Awatera" at bounding box center [256, 192] width 346 height 12
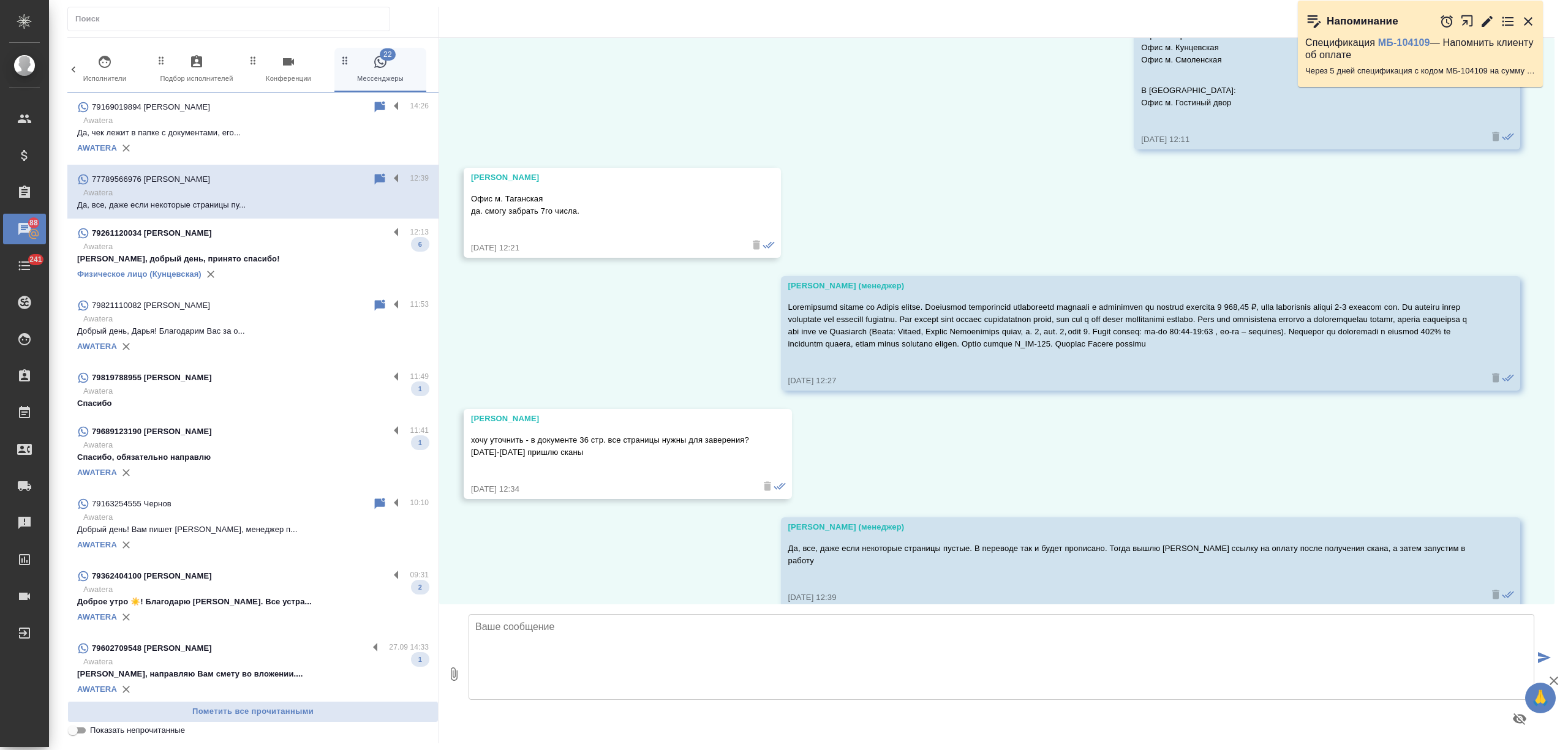
scroll to position [2142, 0]
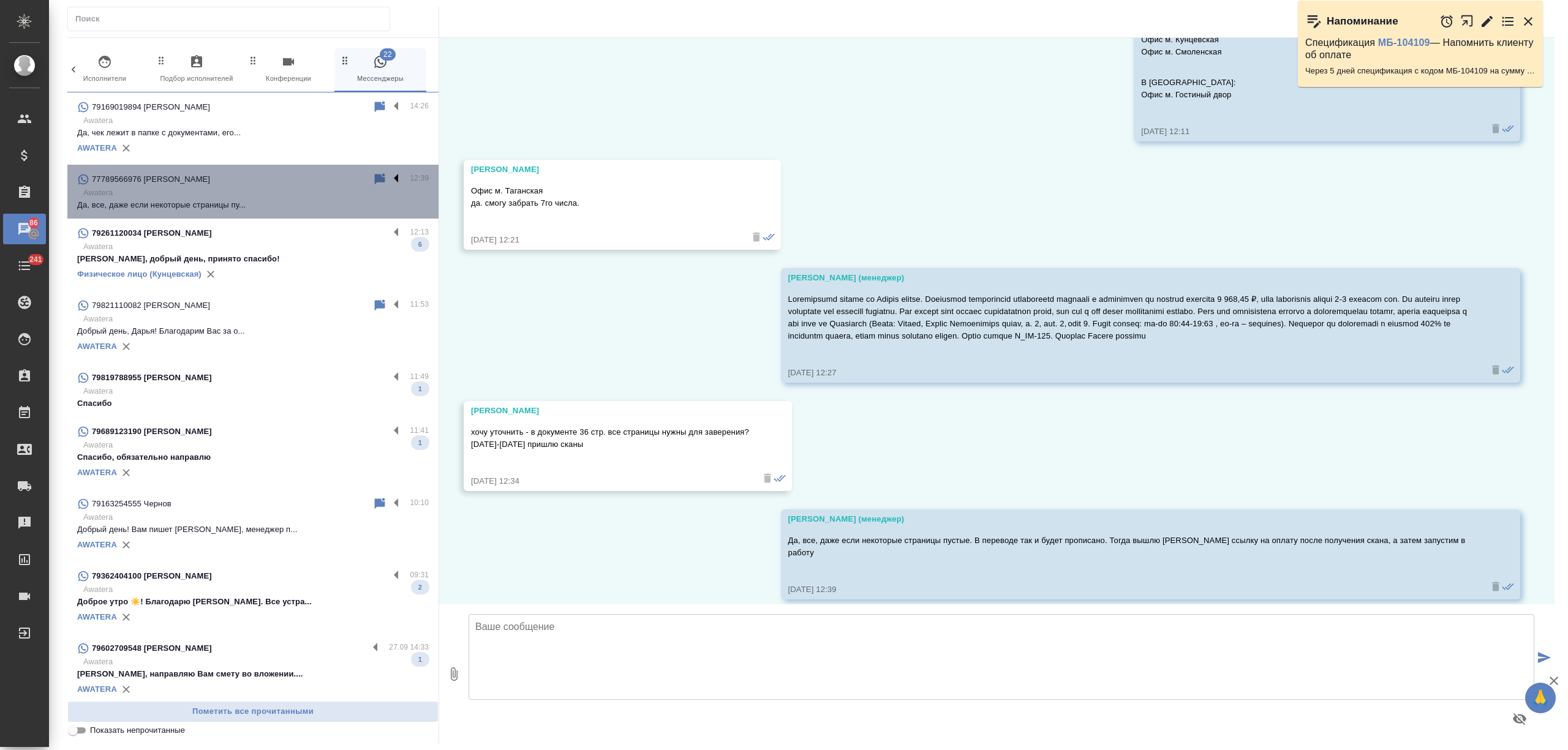
click at [389, 179] on label at bounding box center [399, 179] width 21 height 14
click at [0, 0] on input "checkbox" at bounding box center [0, 0] width 0 height 0
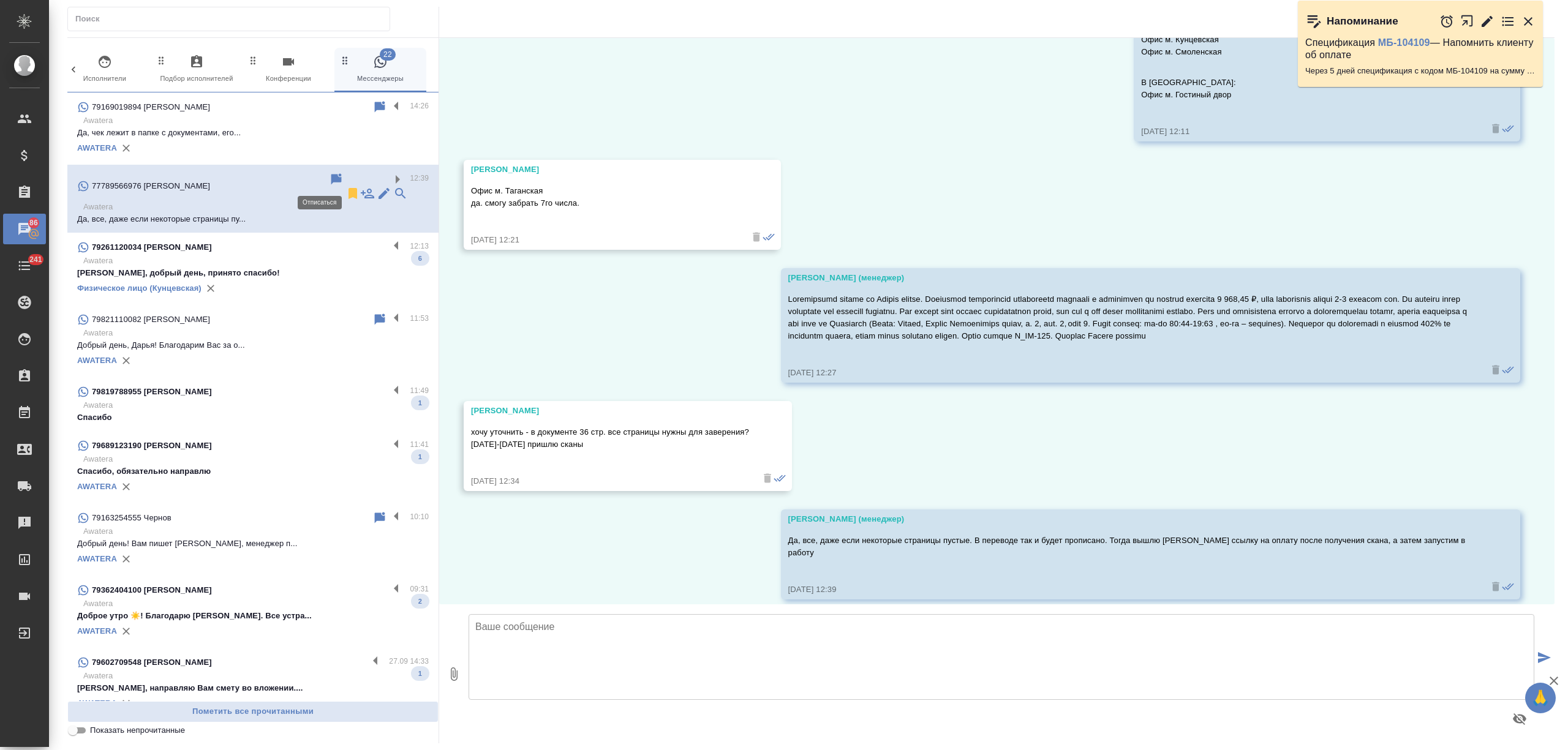
click at [346, 186] on icon at bounding box center [353, 193] width 15 height 15
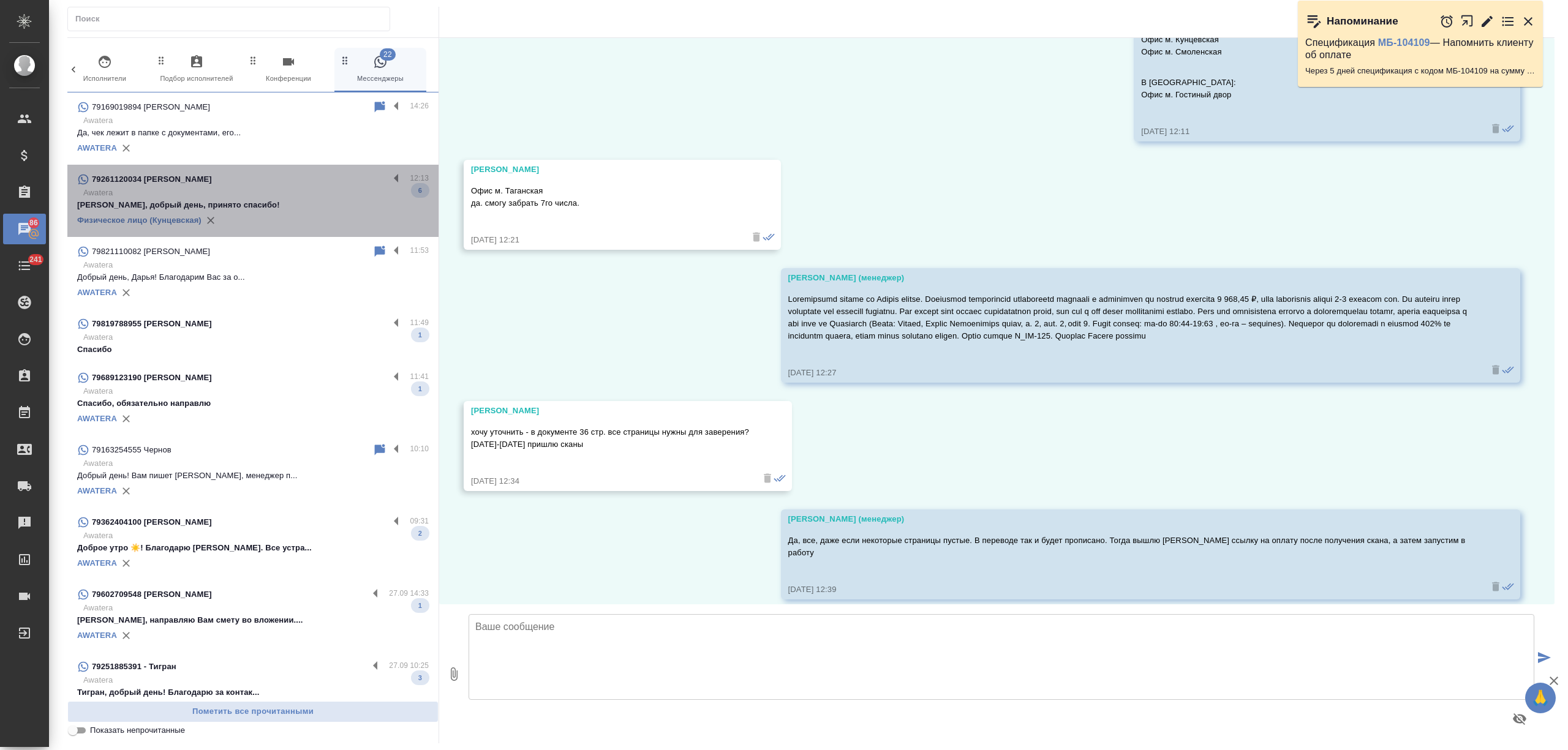
click at [295, 201] on p "Екатерина, добрый день, принято спасибо!" at bounding box center [253, 204] width 352 height 12
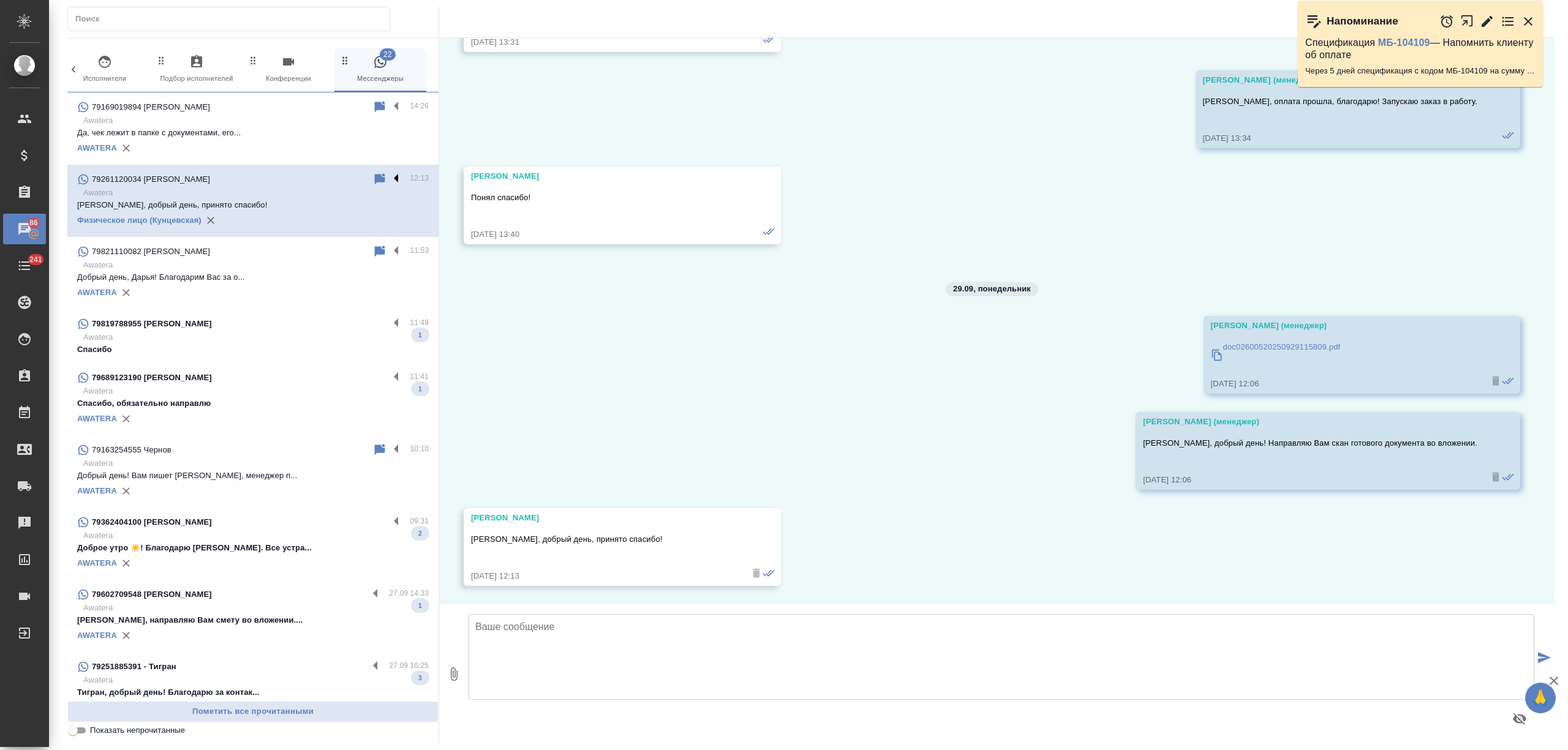
scroll to position [3599, 0]
click at [389, 177] on label at bounding box center [399, 179] width 21 height 14
click at [0, 0] on input "checkbox" at bounding box center [0, 0] width 0 height 0
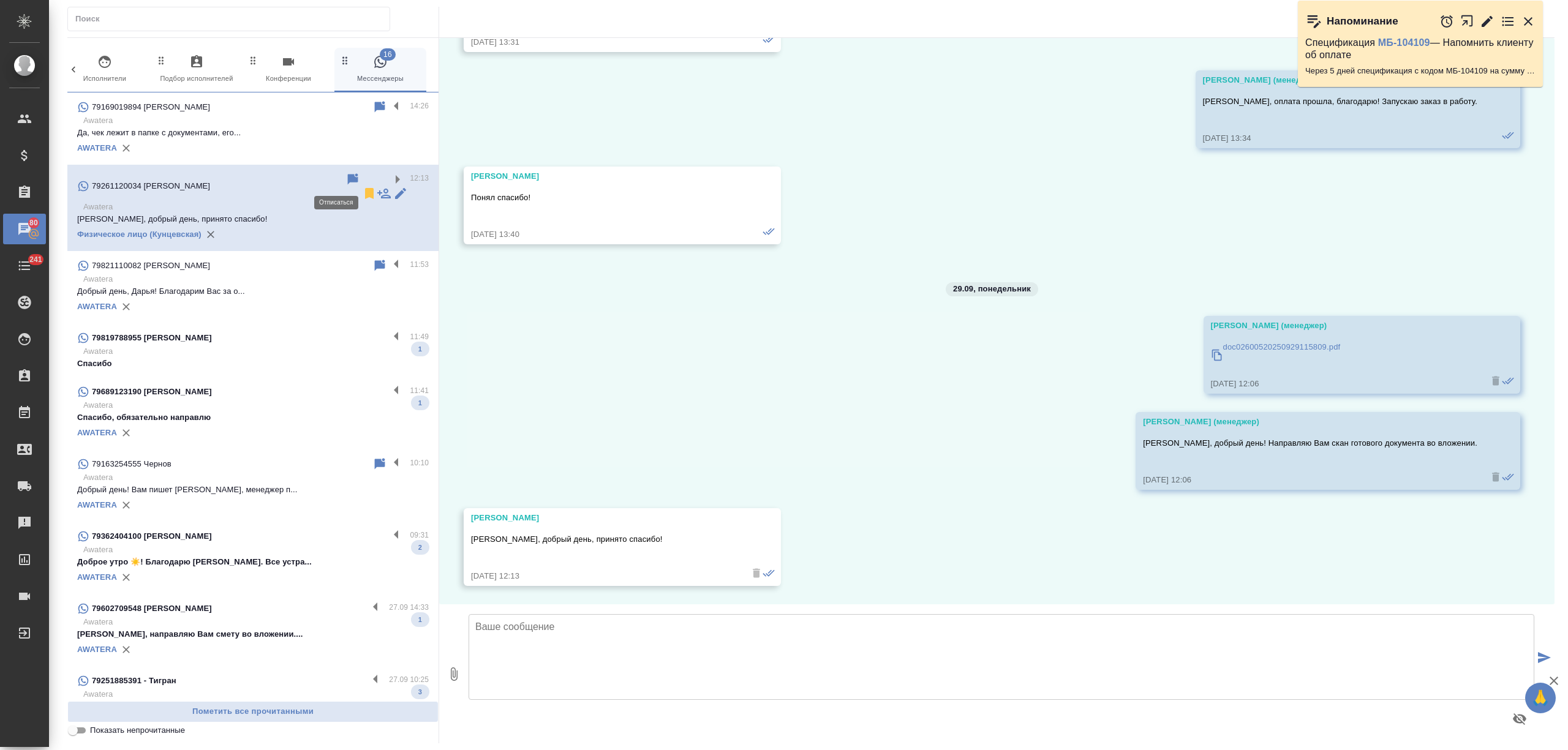
click at [365, 188] on icon at bounding box center [370, 193] width 9 height 11
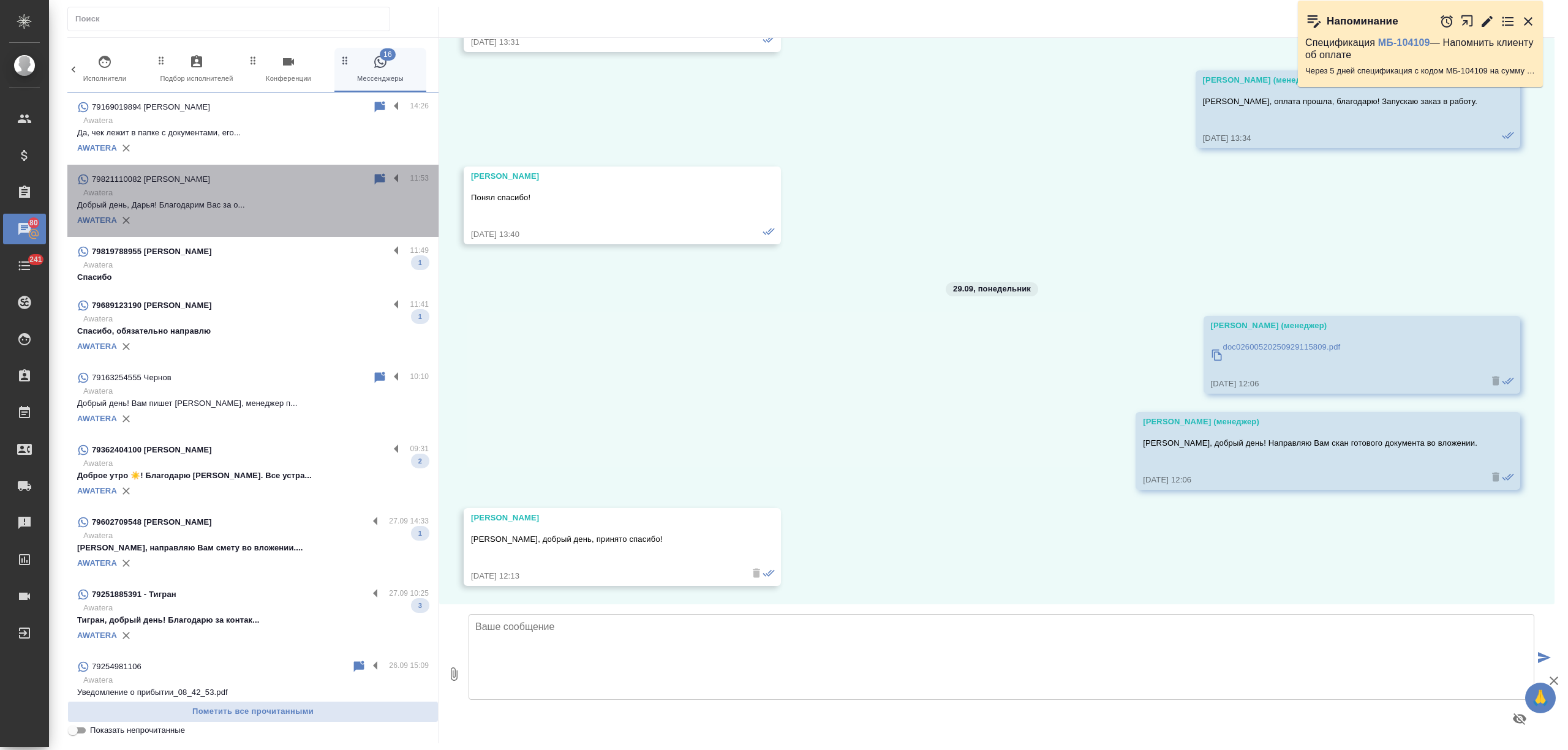
click at [303, 199] on p "Добрый день, Дарья! Благодарим Вас за о..." at bounding box center [253, 204] width 352 height 12
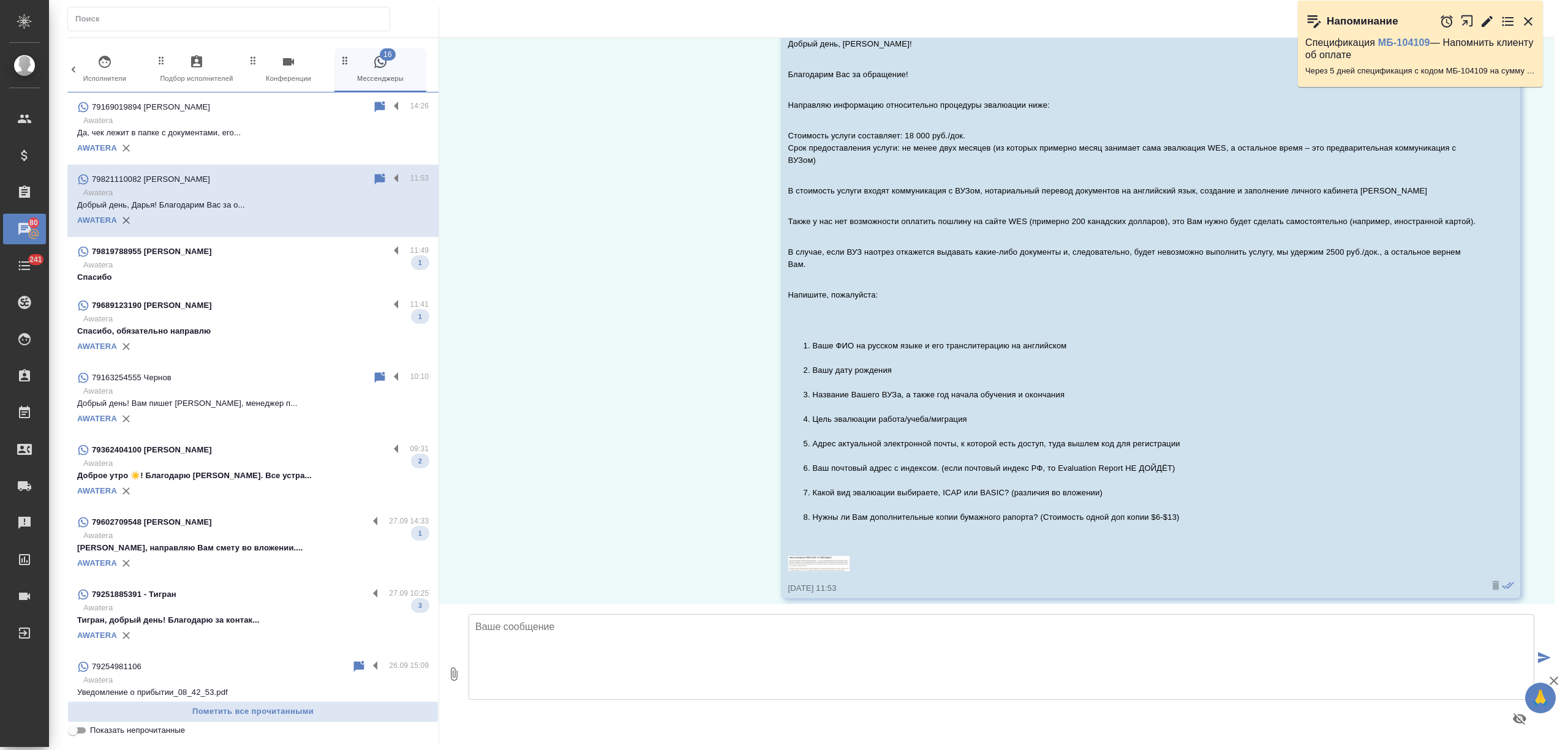
scroll to position [94, 0]
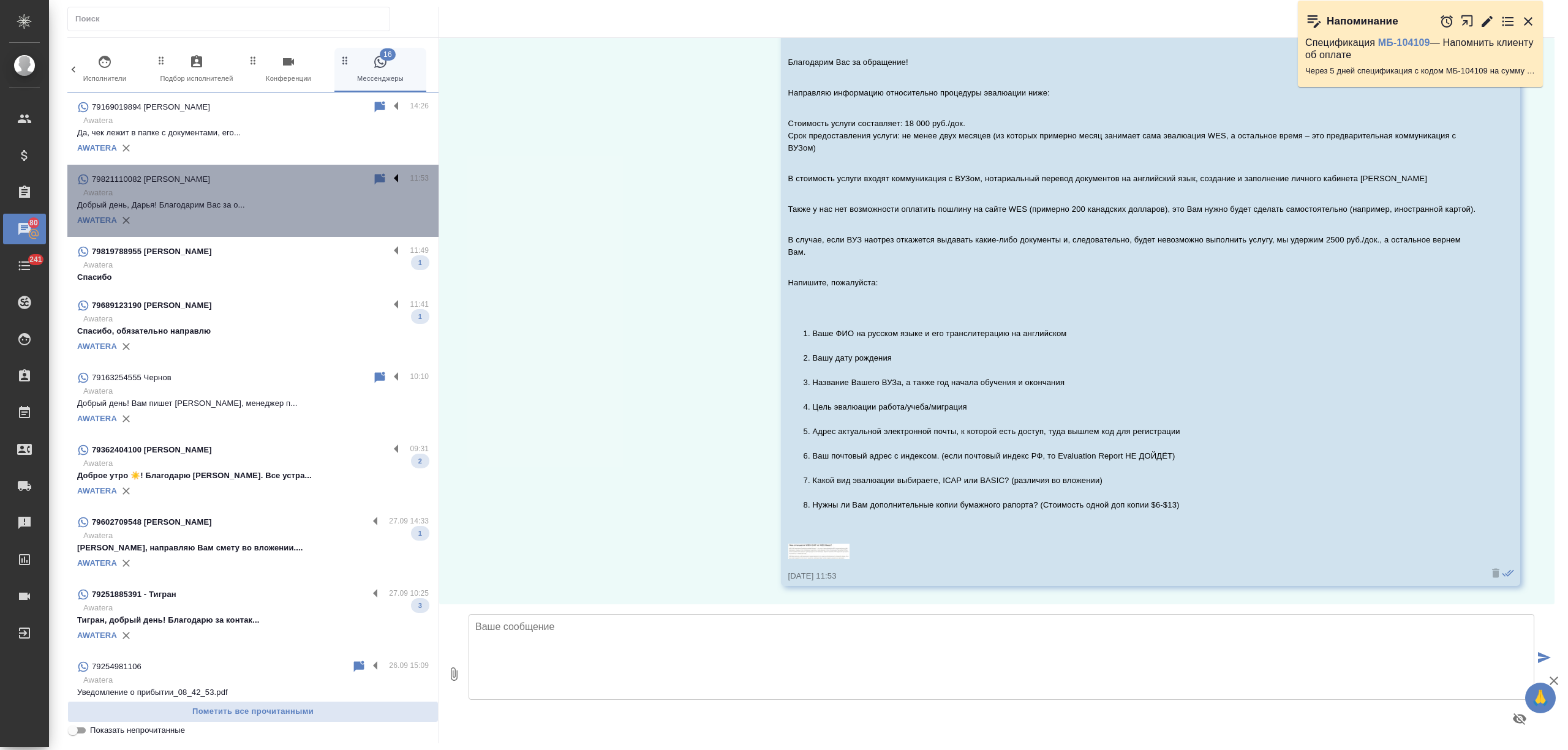
click at [389, 179] on label at bounding box center [399, 179] width 21 height 14
click at [0, 0] on input "checkbox" at bounding box center [0, 0] width 0 height 0
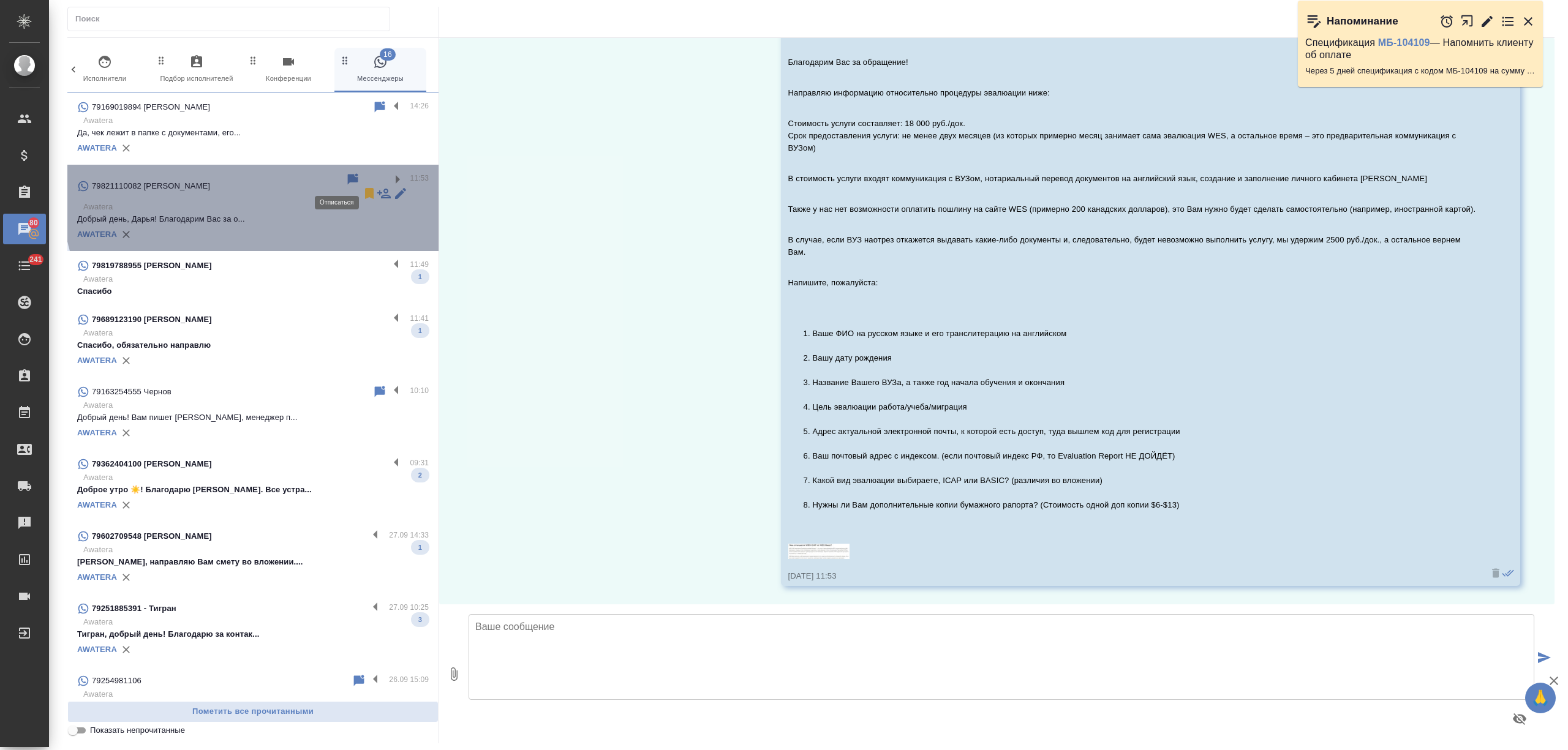
click at [365, 188] on icon at bounding box center [370, 193] width 9 height 11
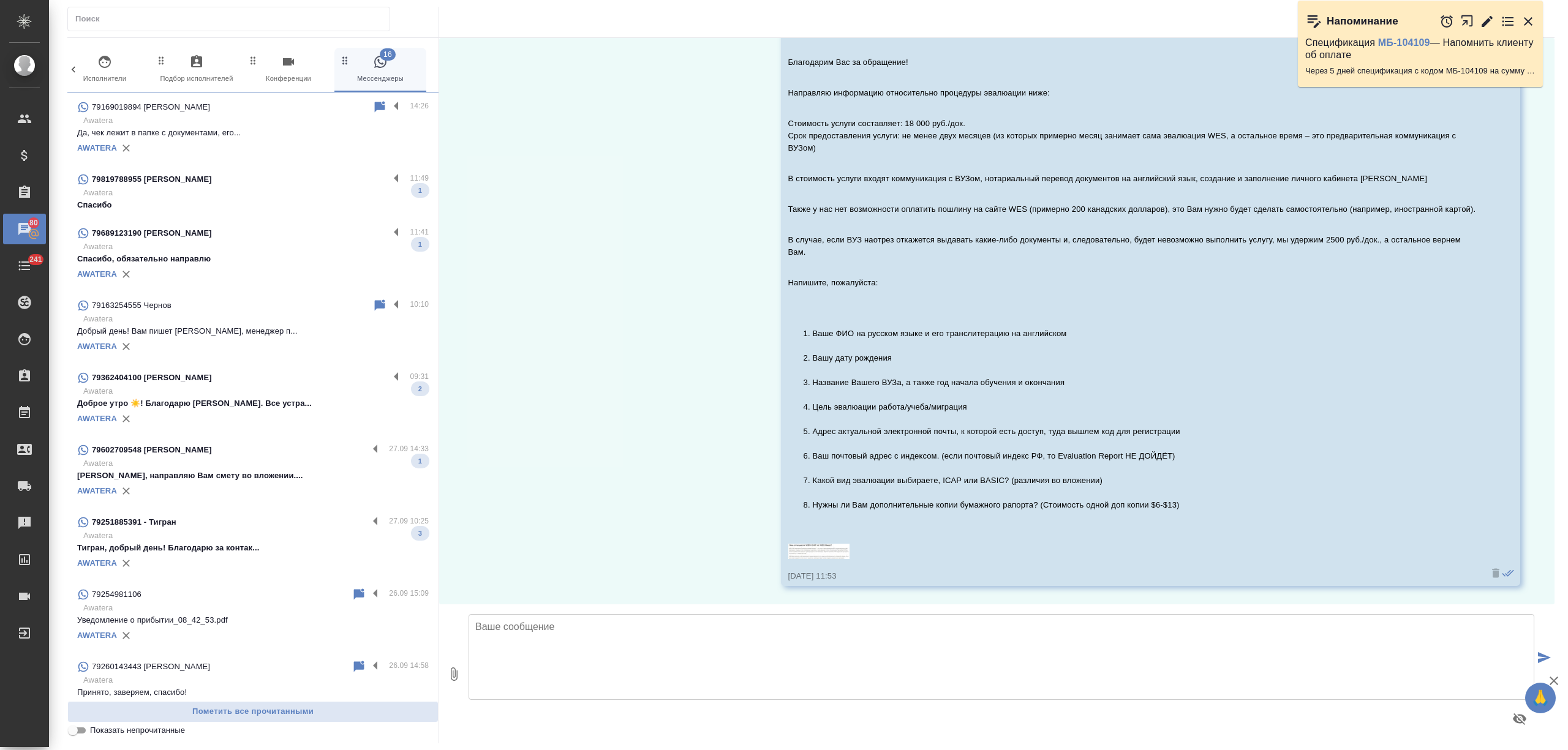
click at [332, 187] on p "Awatera" at bounding box center [256, 192] width 346 height 12
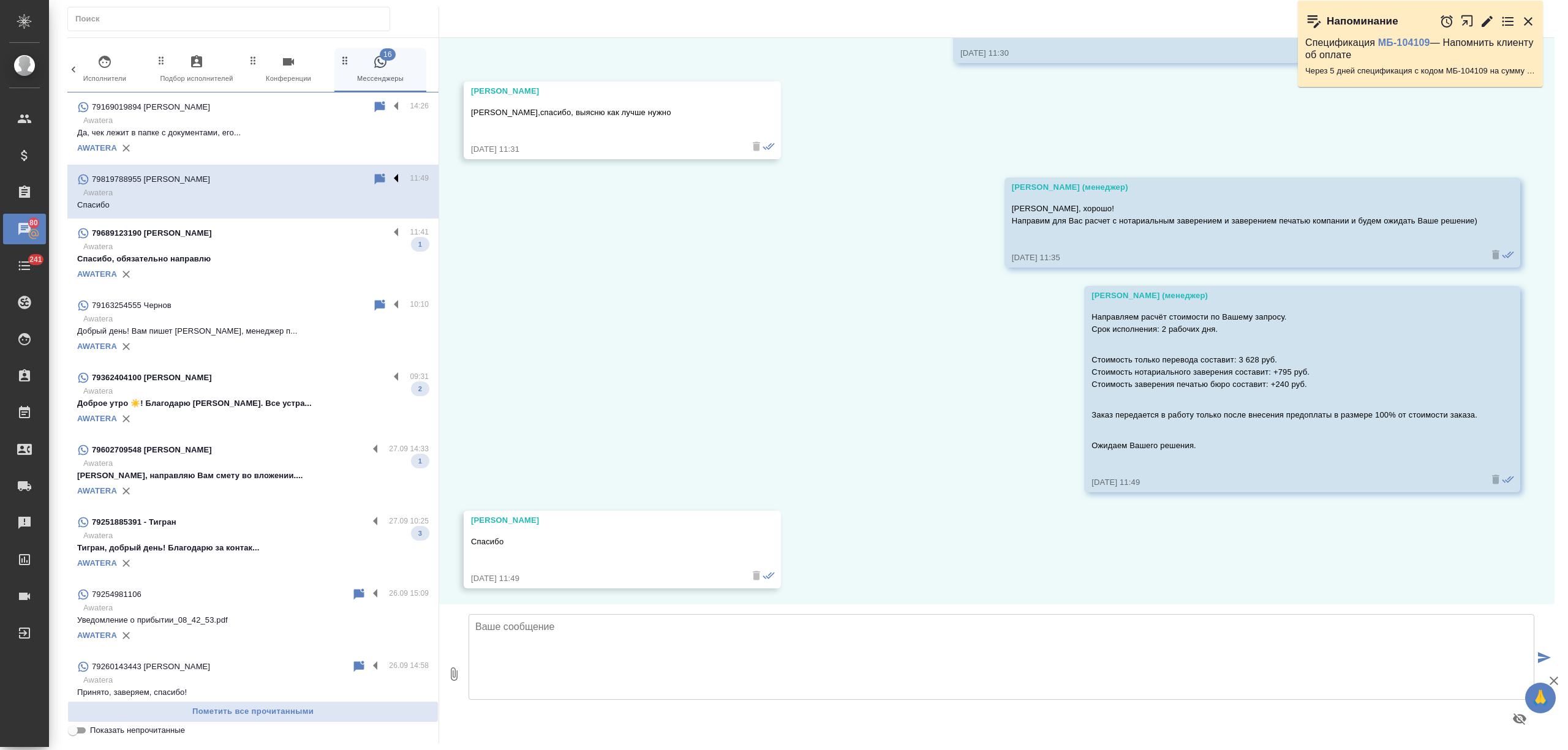
scroll to position [1744, 0]
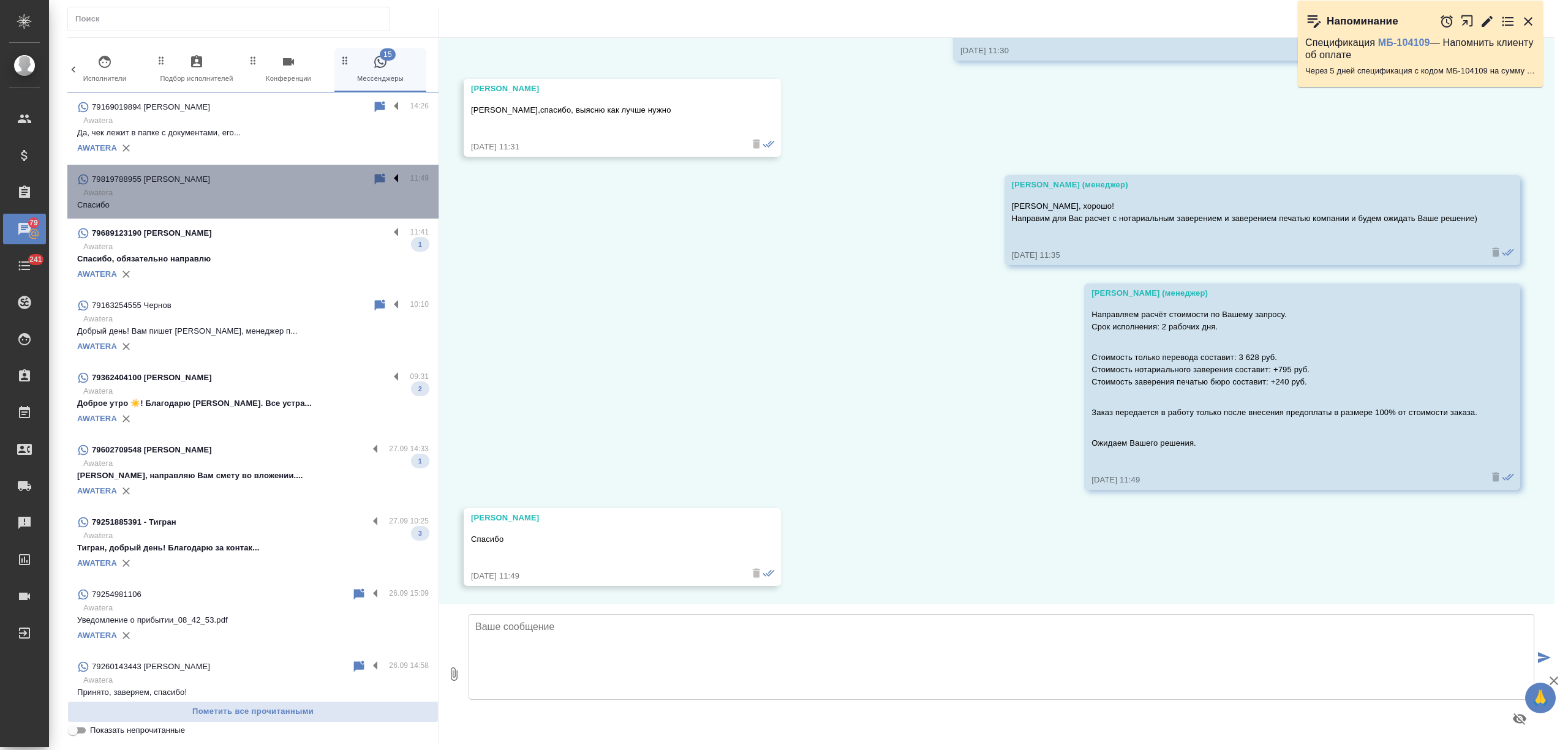
click at [389, 175] on label at bounding box center [399, 179] width 21 height 14
click at [0, 0] on input "checkbox" at bounding box center [0, 0] width 0 height 0
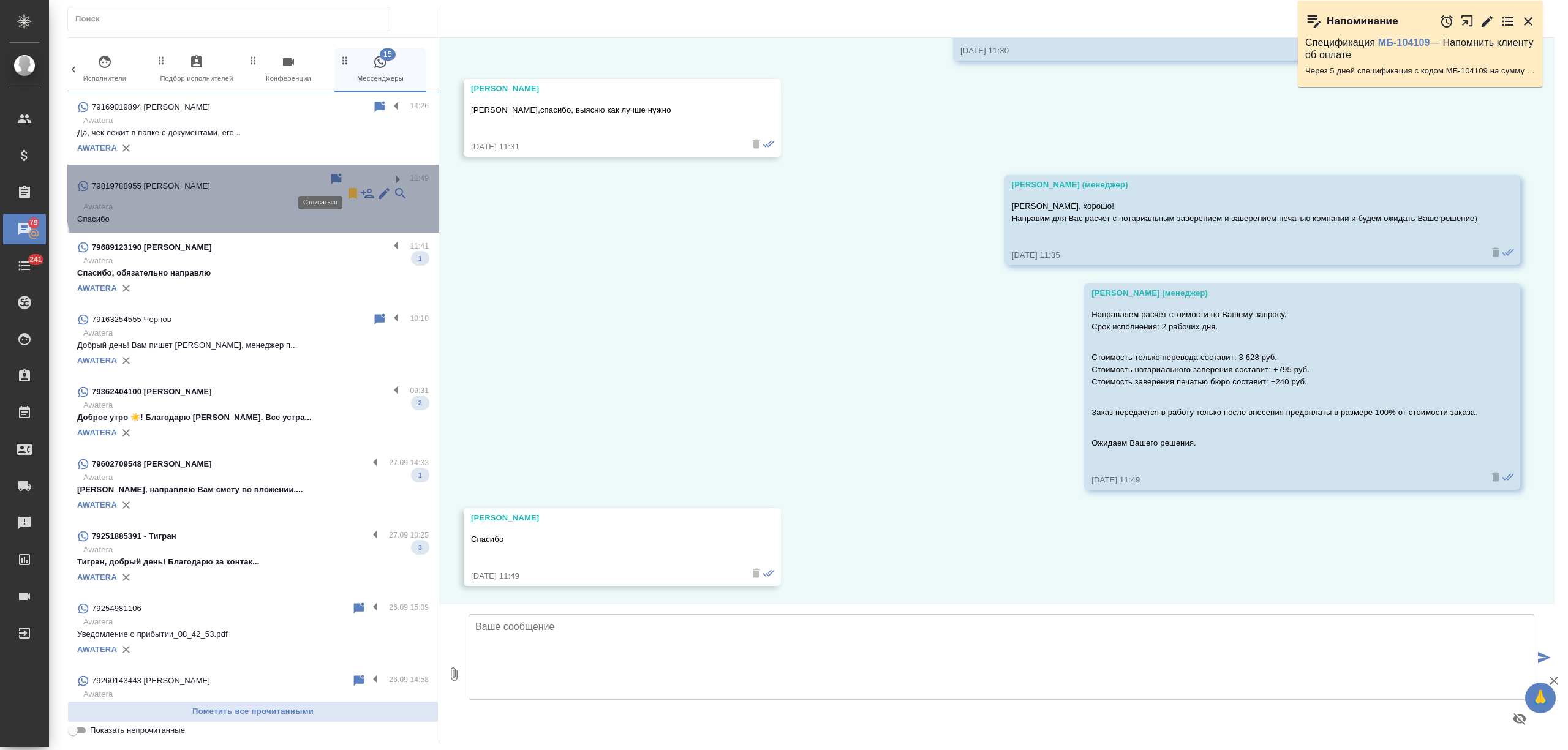
click at [348, 188] on icon at bounding box center [353, 193] width 9 height 11
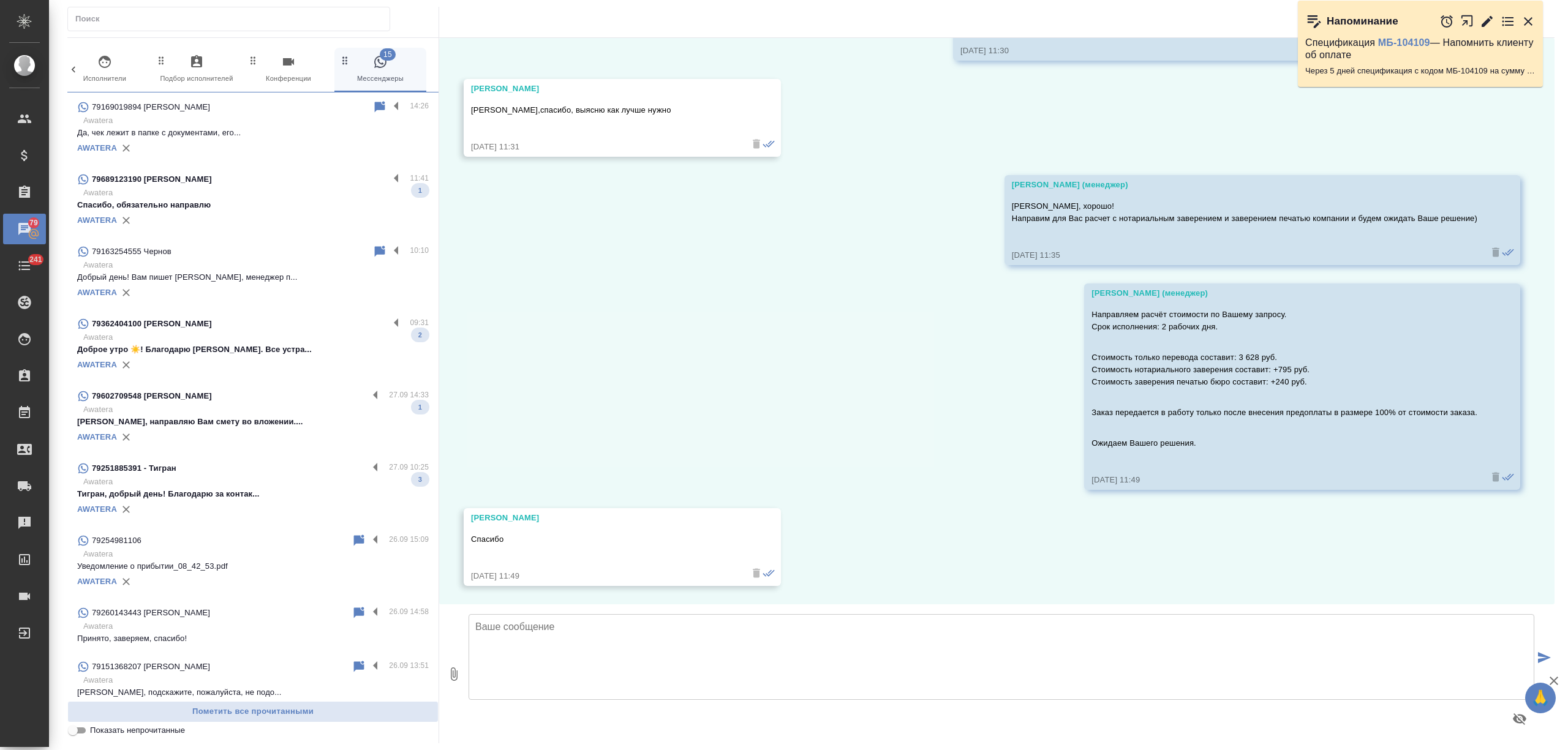
click at [319, 214] on div "AWATERA" at bounding box center [253, 221] width 352 height 19
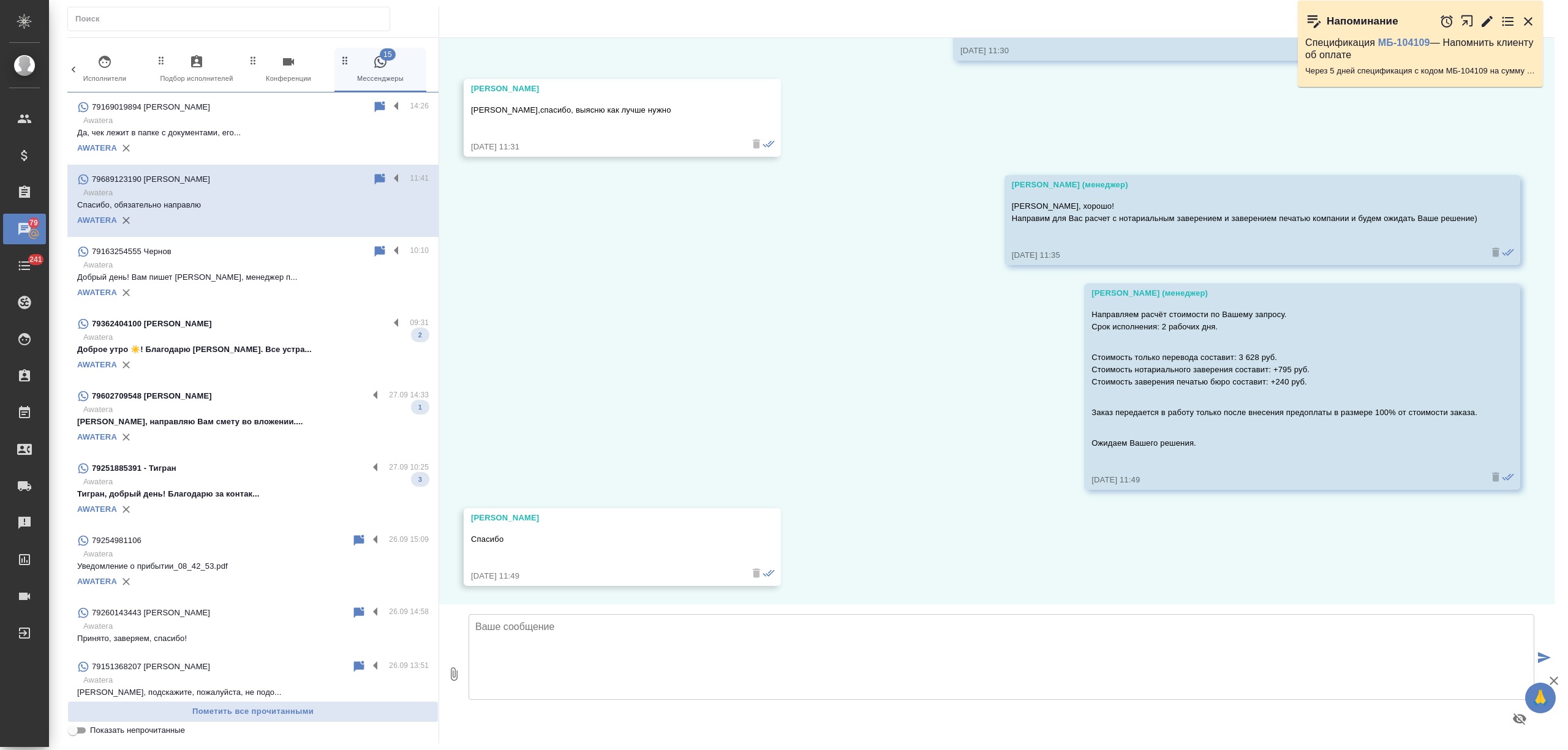
scroll to position [0, 0]
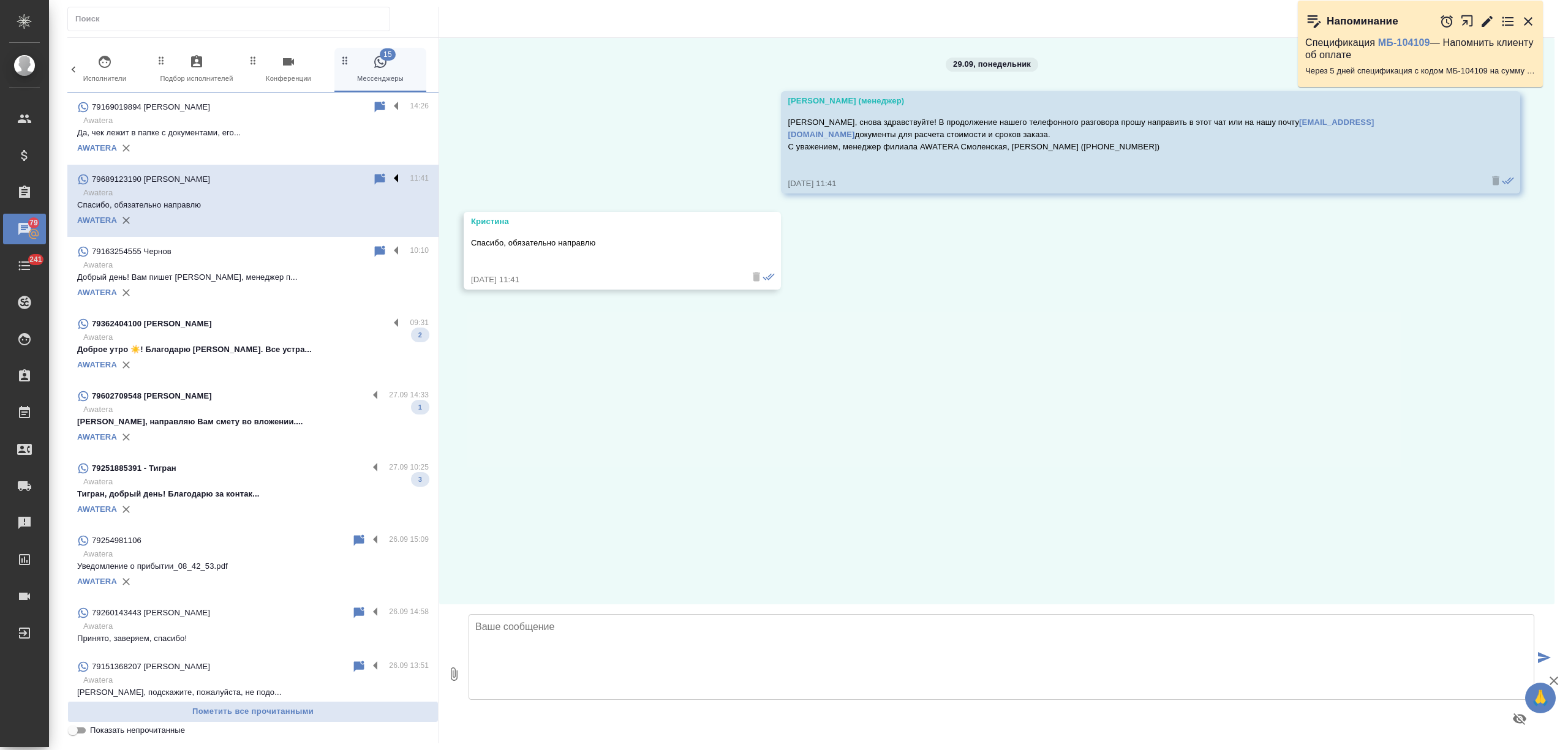
click at [389, 179] on label at bounding box center [399, 179] width 21 height 14
click at [0, 0] on input "checkbox" at bounding box center [0, 0] width 0 height 0
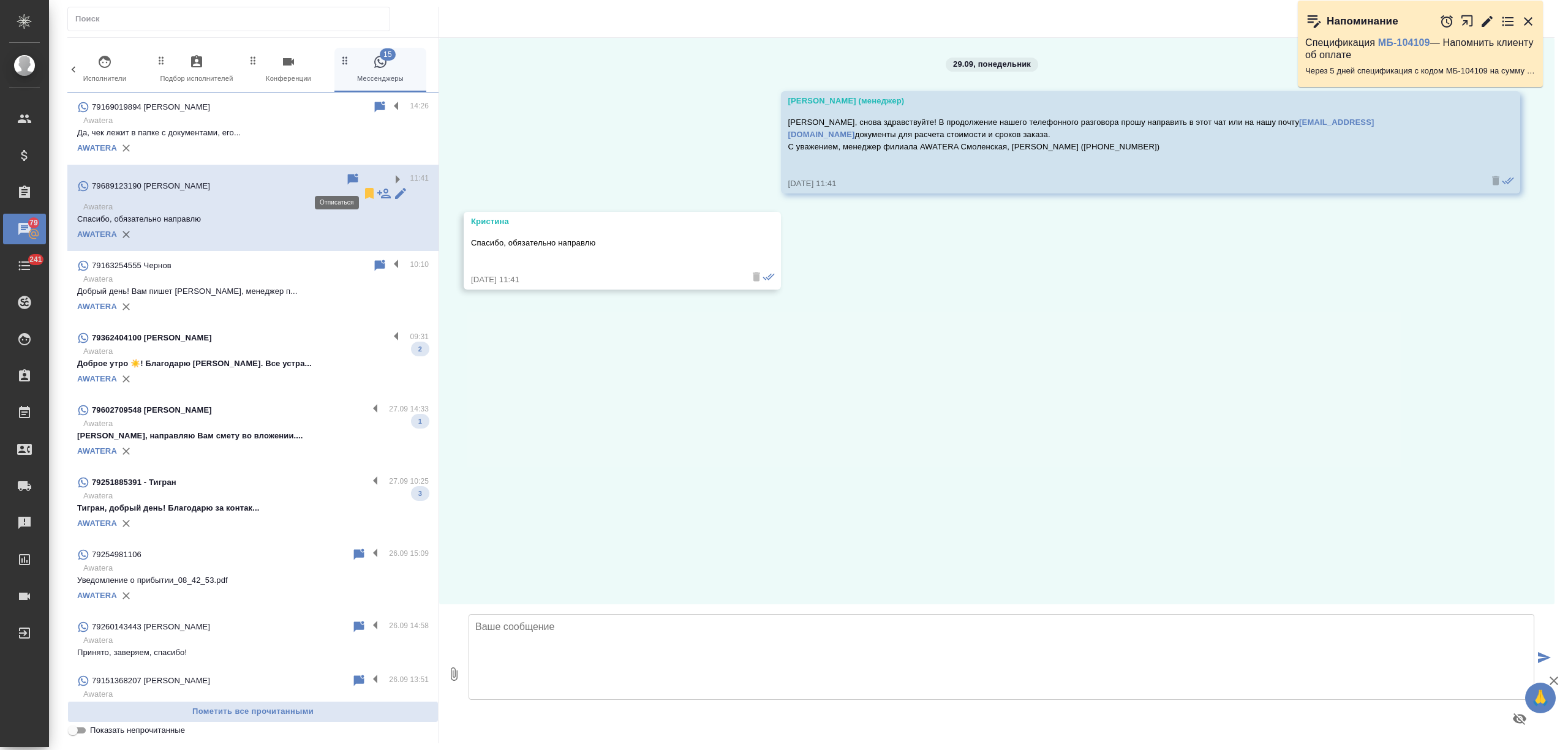
click at [365, 188] on icon at bounding box center [370, 193] width 9 height 11
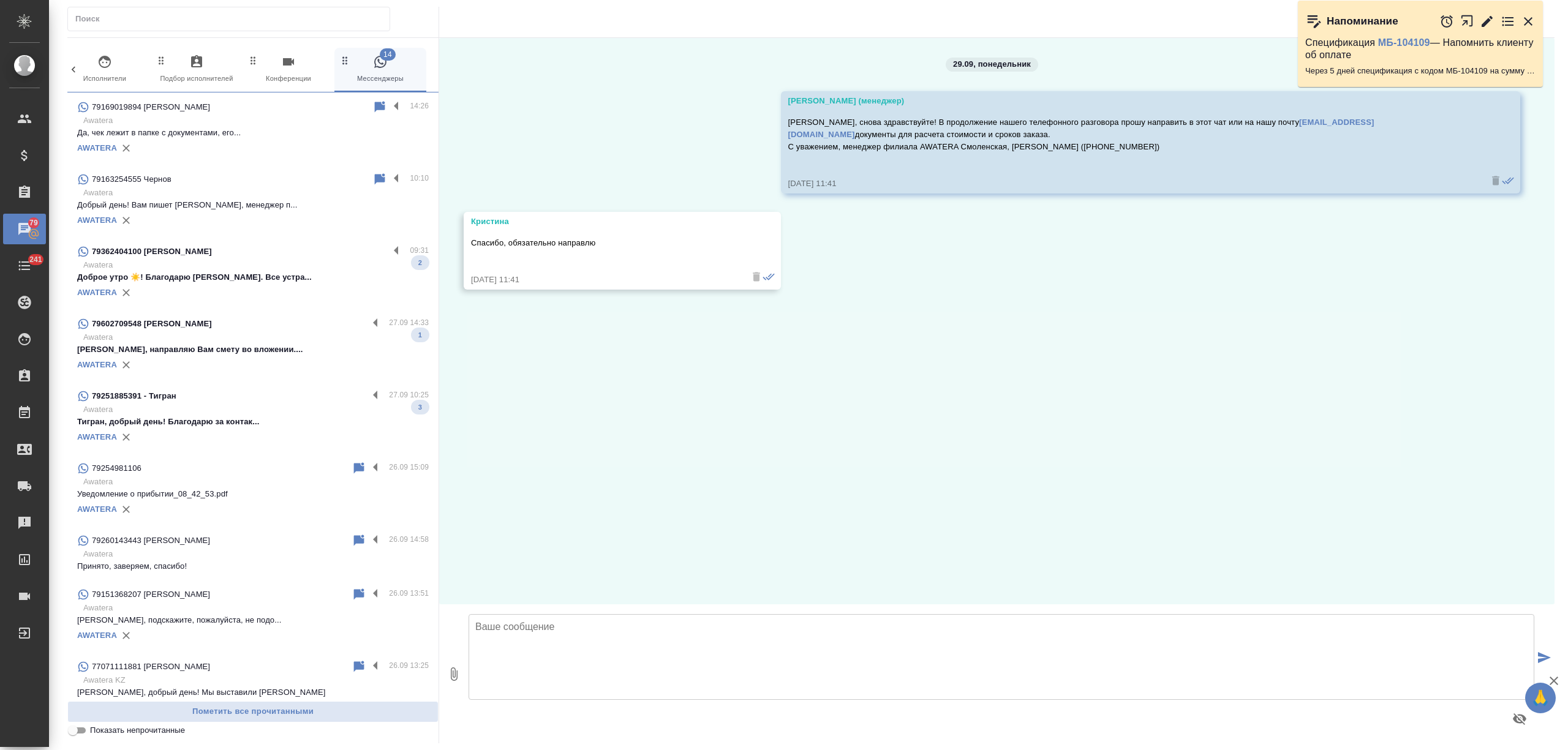
click at [308, 212] on div "AWATERA" at bounding box center [253, 221] width 352 height 19
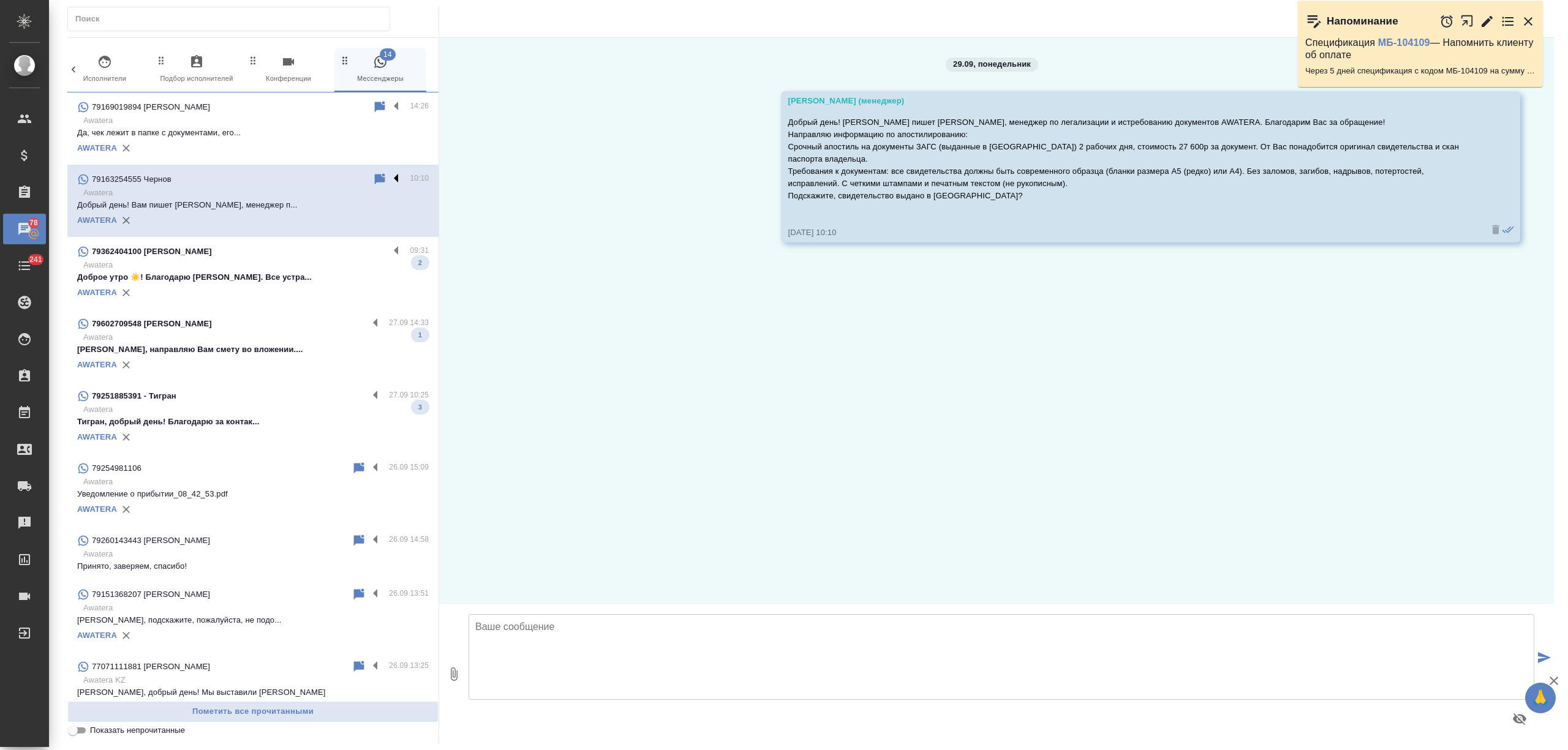
click at [389, 175] on label at bounding box center [399, 179] width 21 height 14
click at [0, 0] on input "checkbox" at bounding box center [0, 0] width 0 height 0
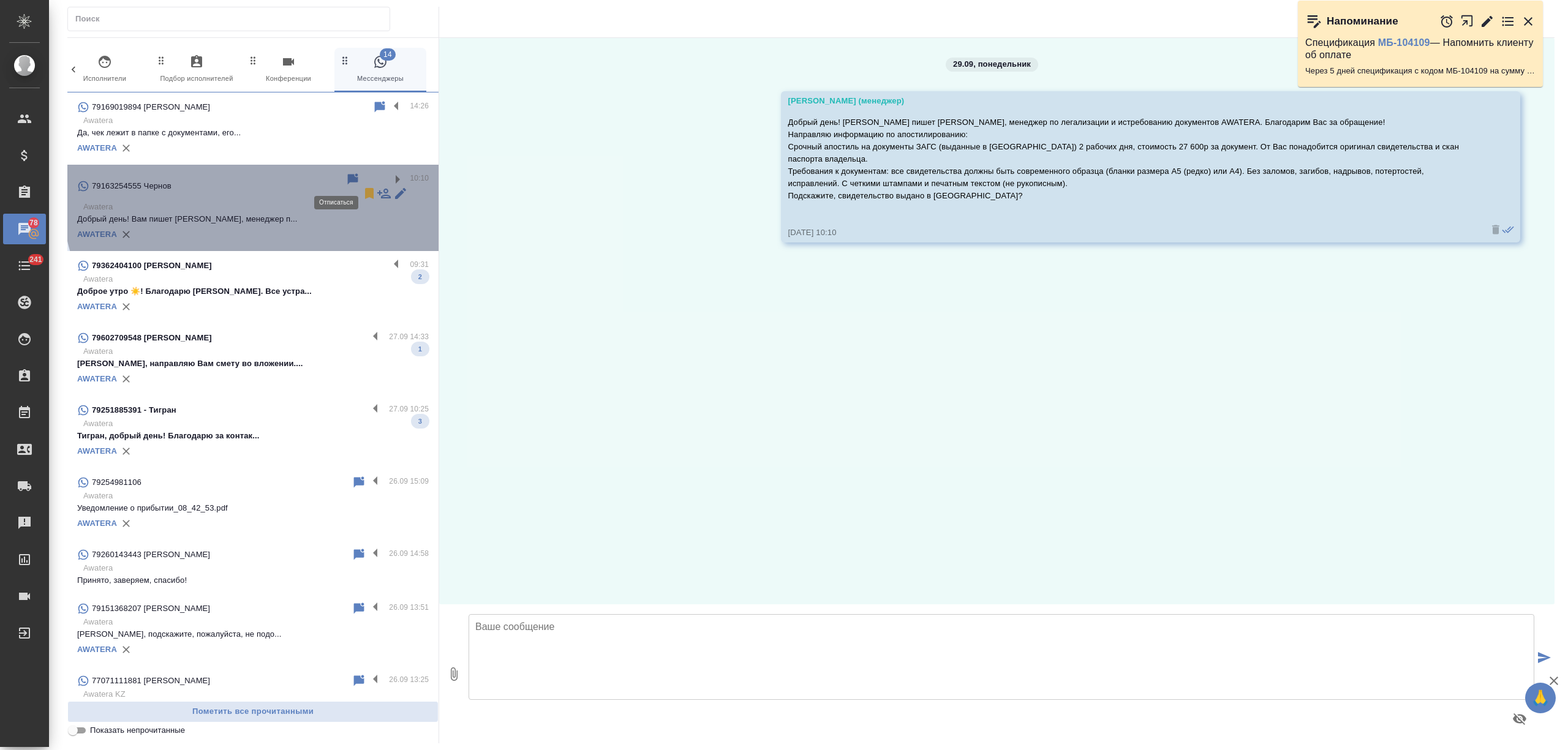
click at [362, 186] on icon at bounding box center [369, 193] width 15 height 15
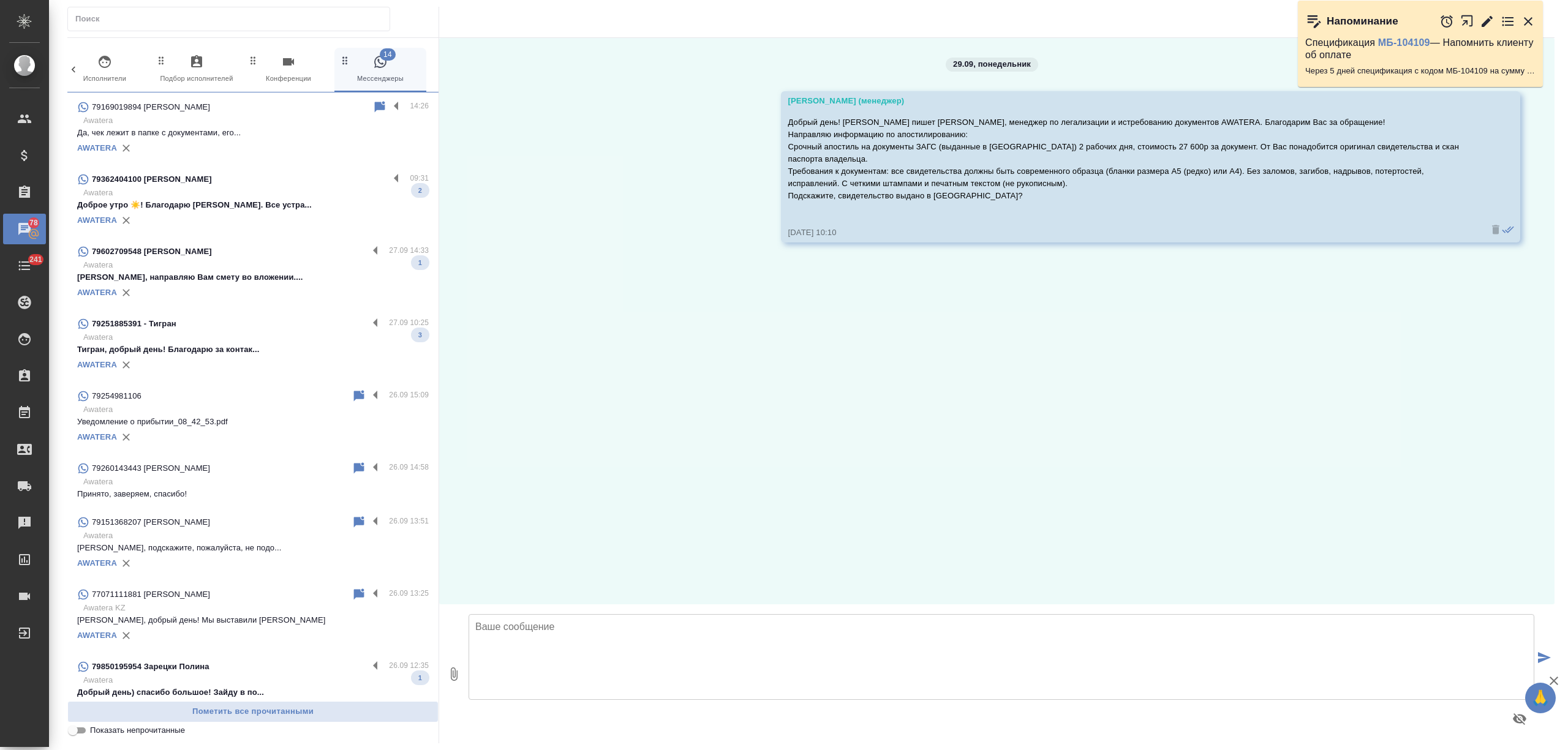
click at [330, 189] on p "Awatera" at bounding box center [256, 192] width 346 height 12
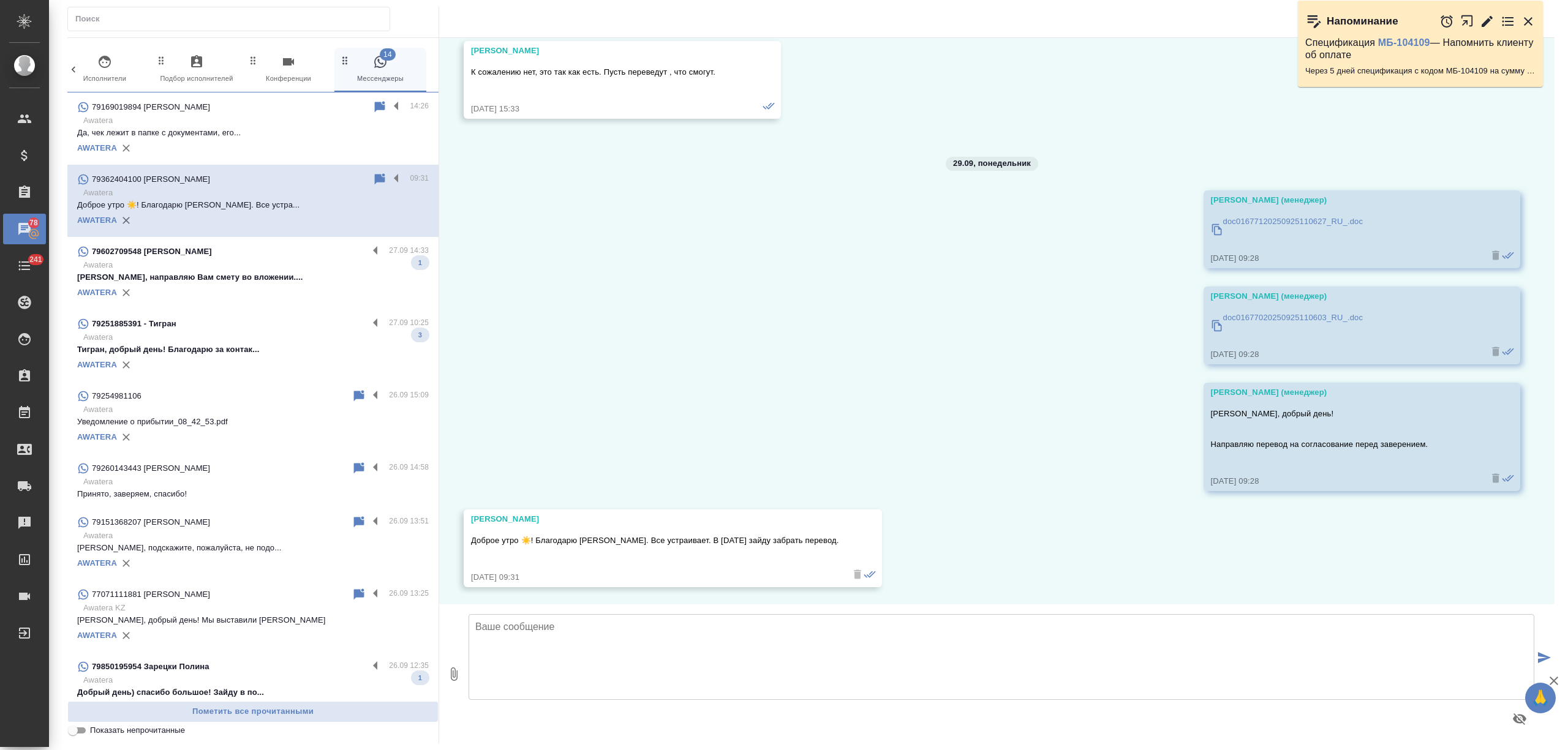
scroll to position [190, 0]
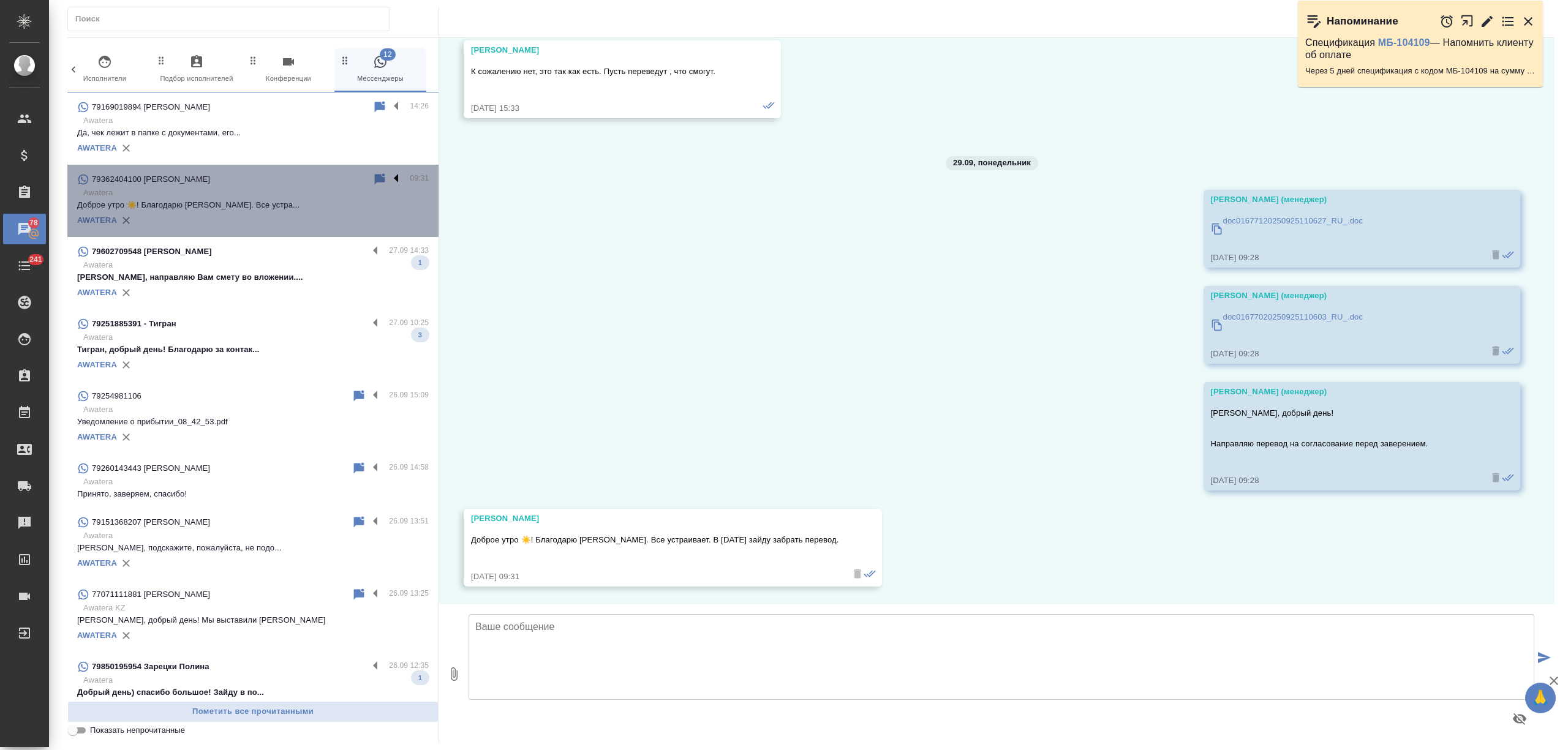
click at [389, 177] on label at bounding box center [399, 179] width 21 height 14
click at [0, 0] on input "checkbox" at bounding box center [0, 0] width 0 height 0
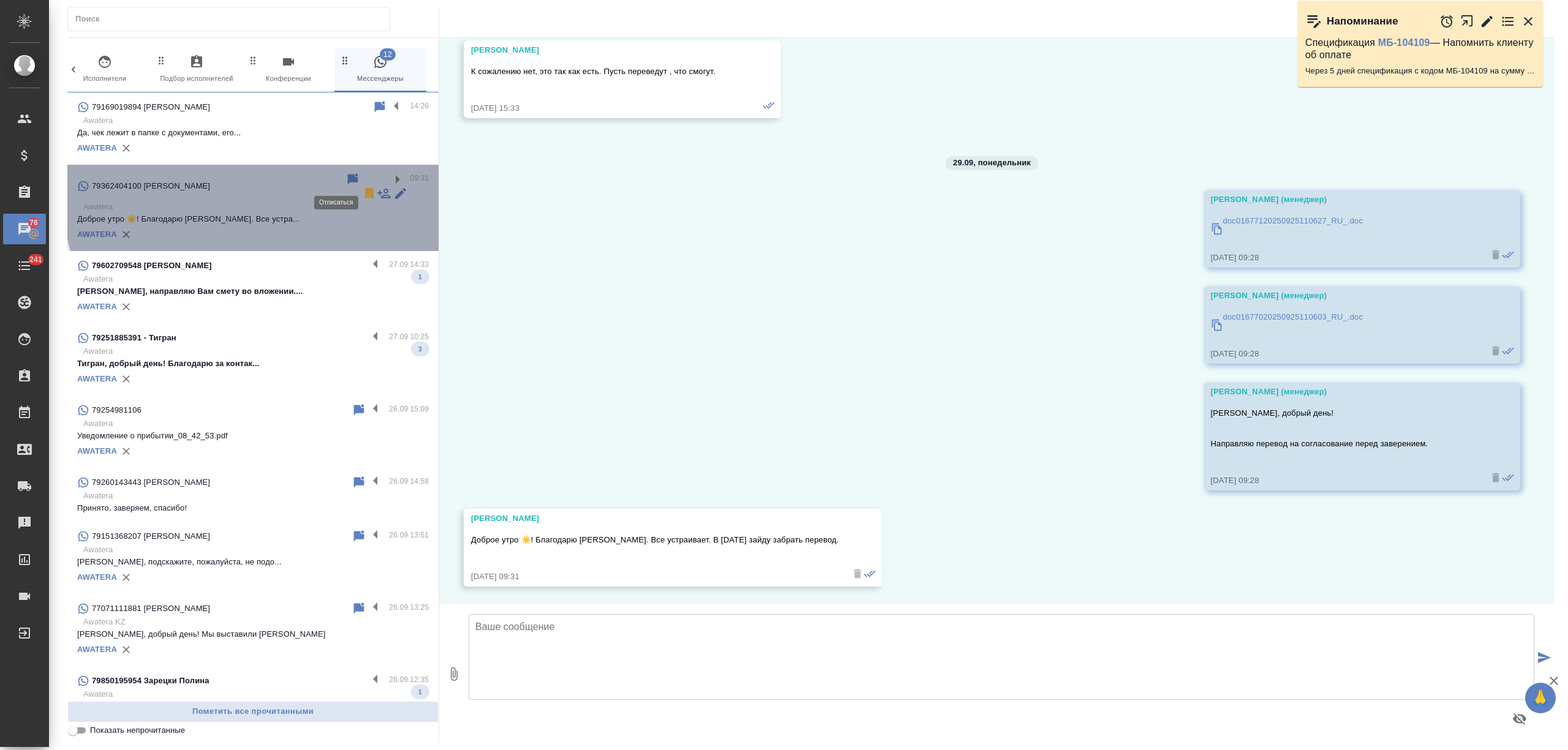
click at [365, 188] on icon at bounding box center [370, 193] width 9 height 11
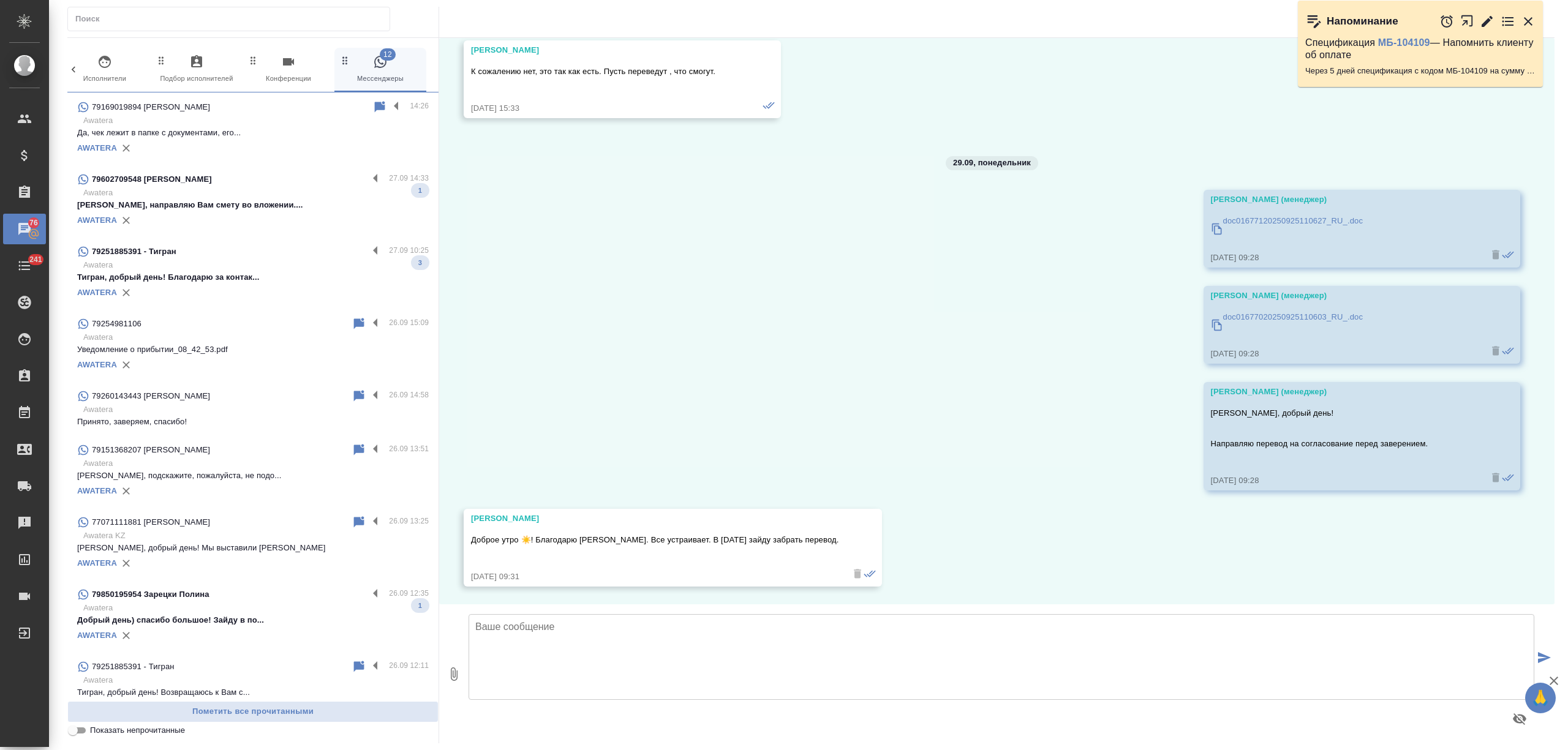
click at [266, 199] on p "Никита, направляю Вам смету во вложении...." at bounding box center [253, 204] width 352 height 12
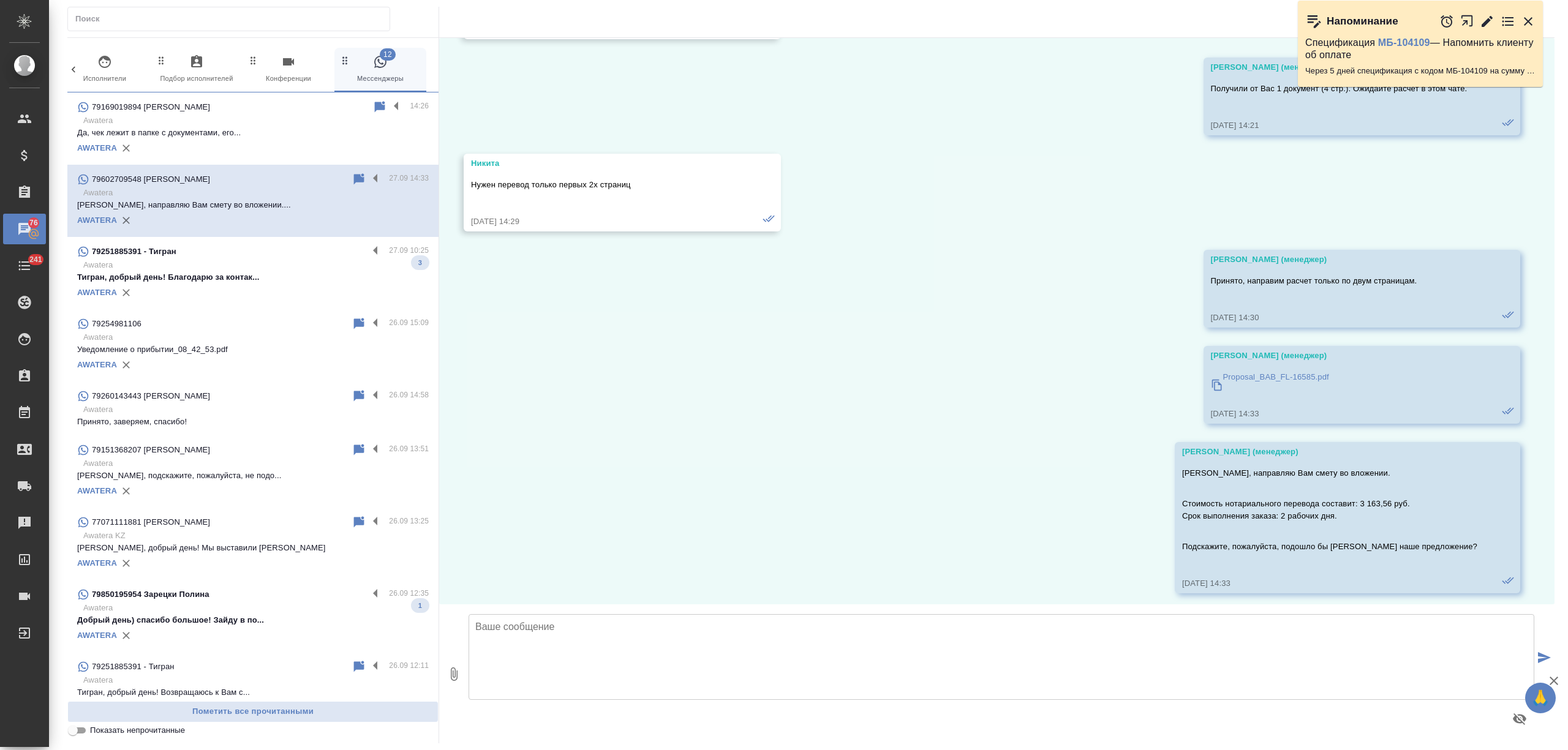
scroll to position [726, 0]
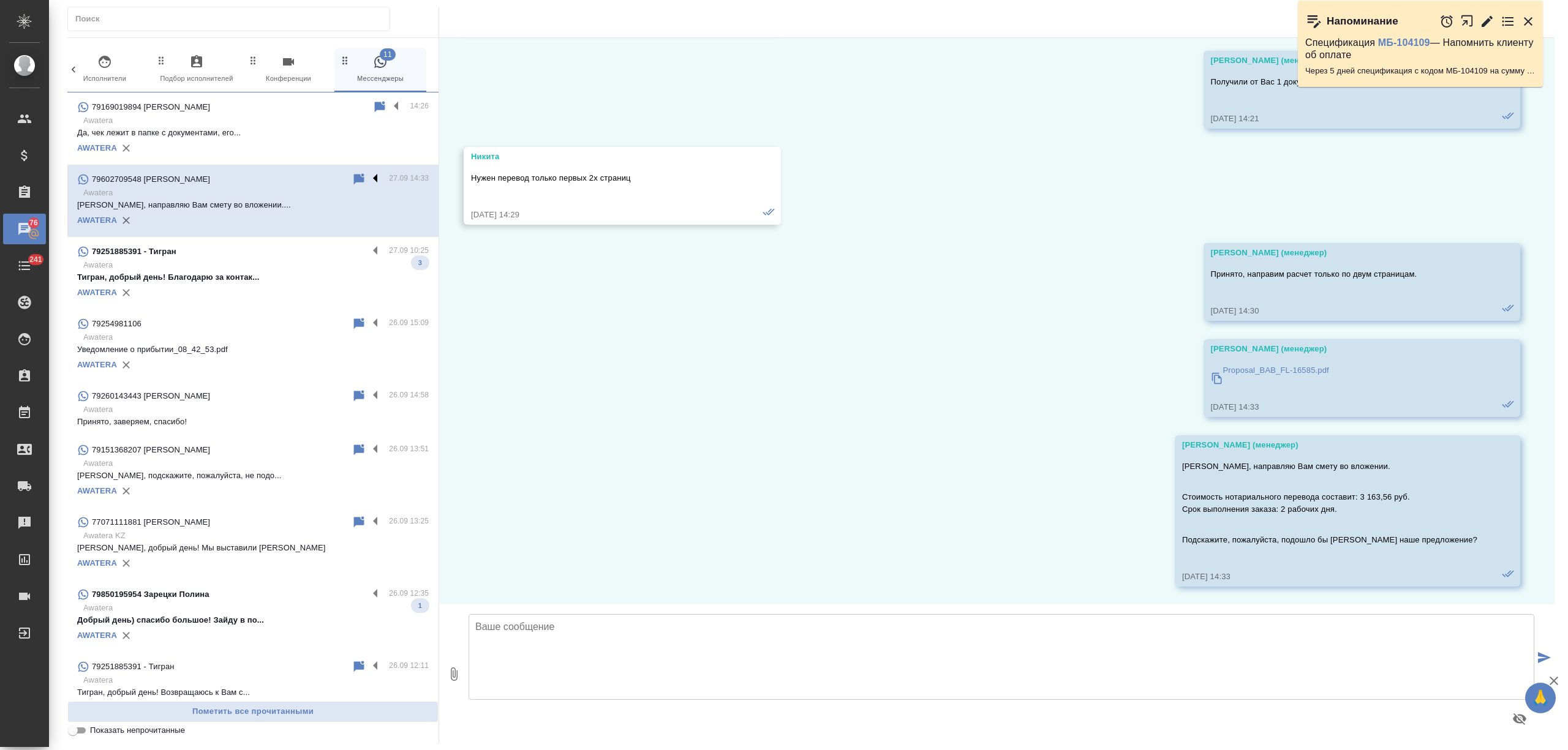
click at [368, 175] on label at bounding box center [378, 179] width 21 height 14
click at [0, 0] on input "checkbox" at bounding box center [0, 0] width 0 height 0
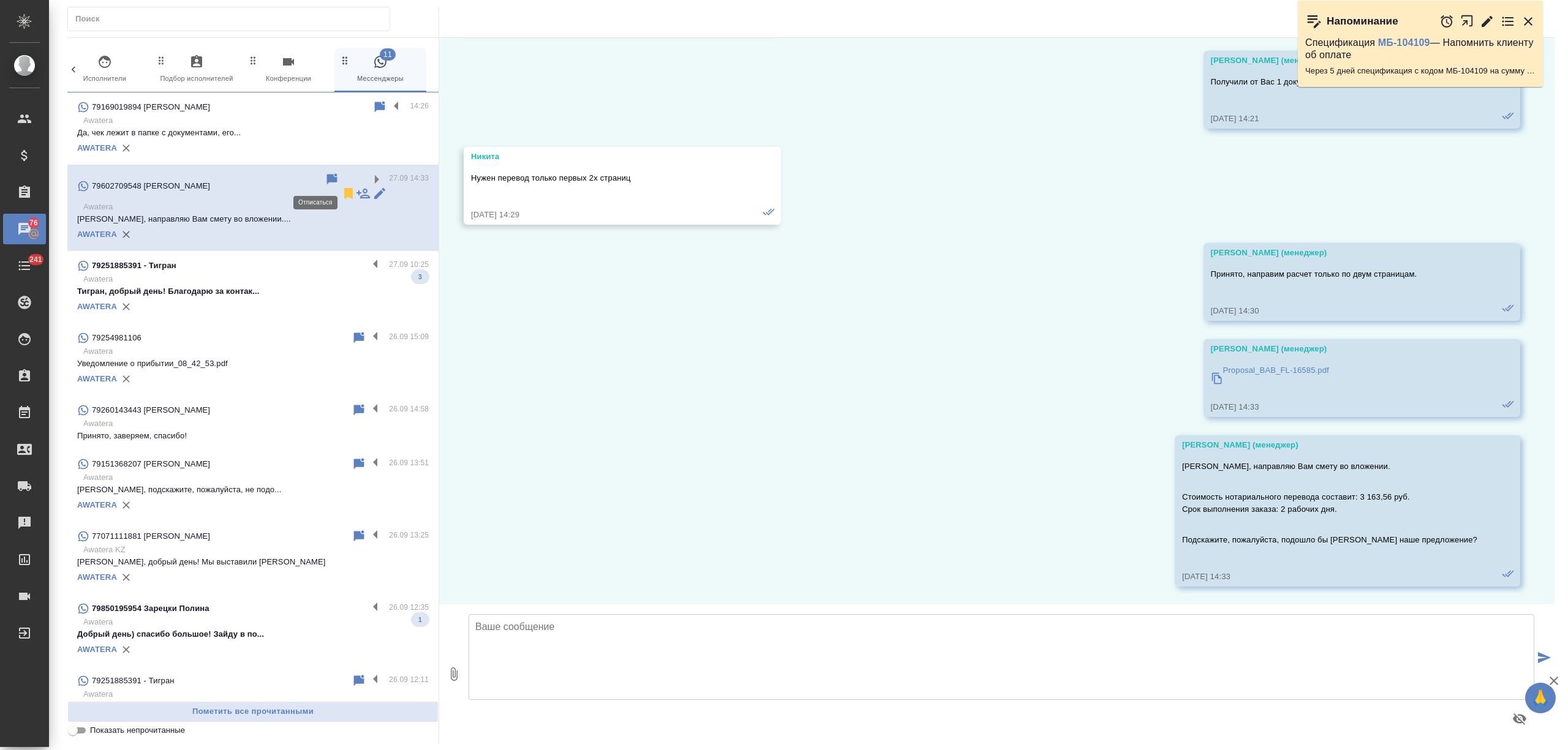
click at [344, 188] on icon at bounding box center [348, 193] width 9 height 11
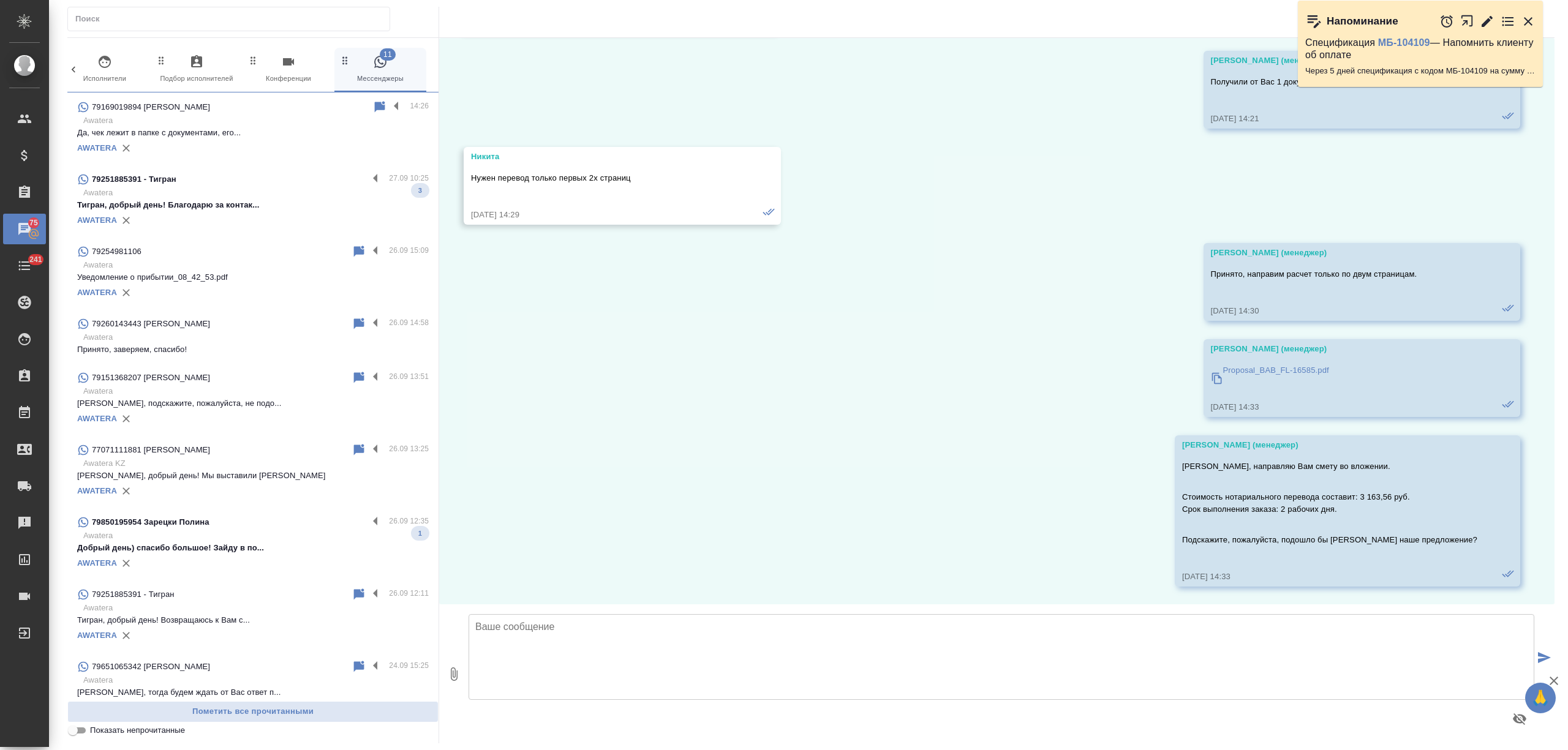
click at [299, 221] on div "AWATERA" at bounding box center [253, 221] width 352 height 19
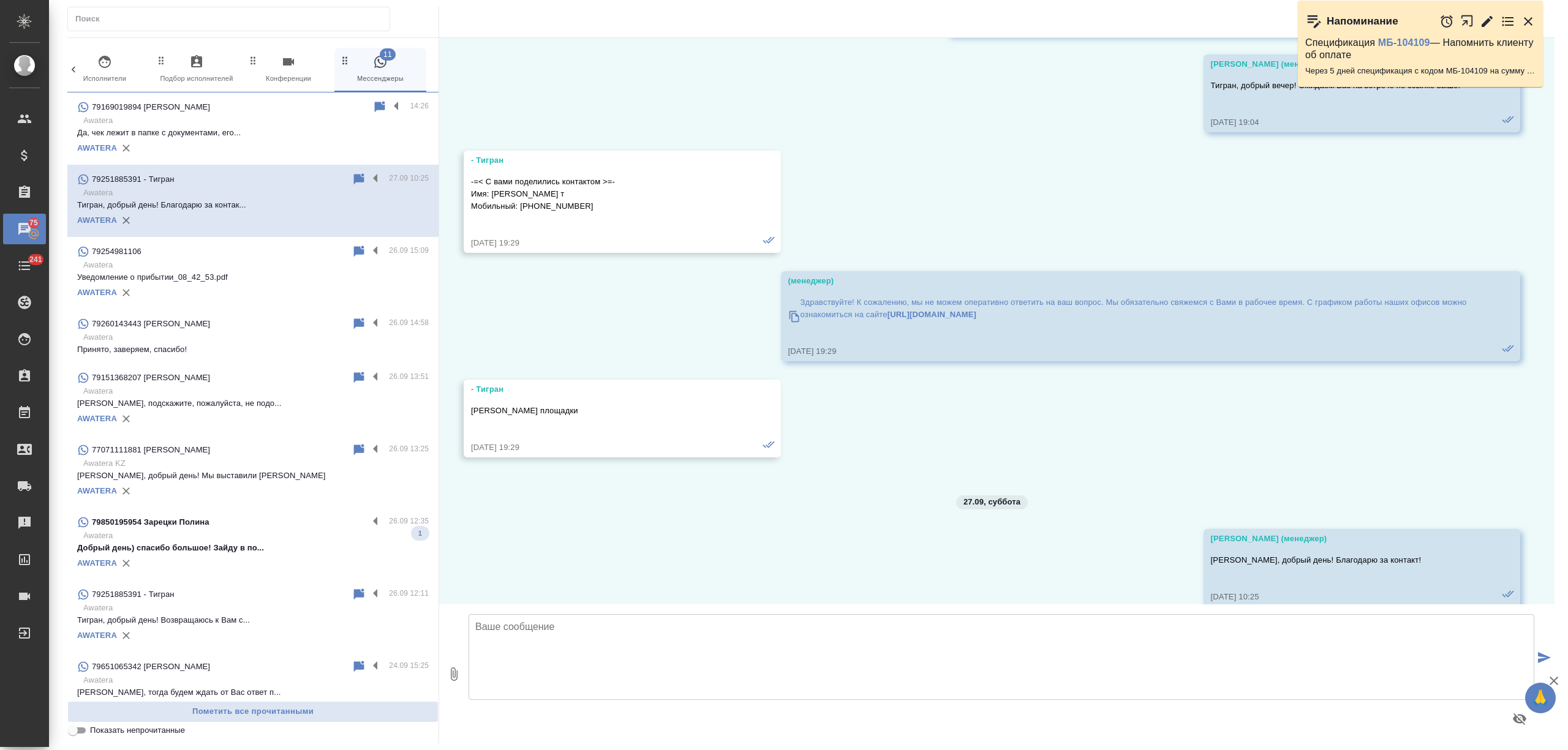
scroll to position [1782, 0]
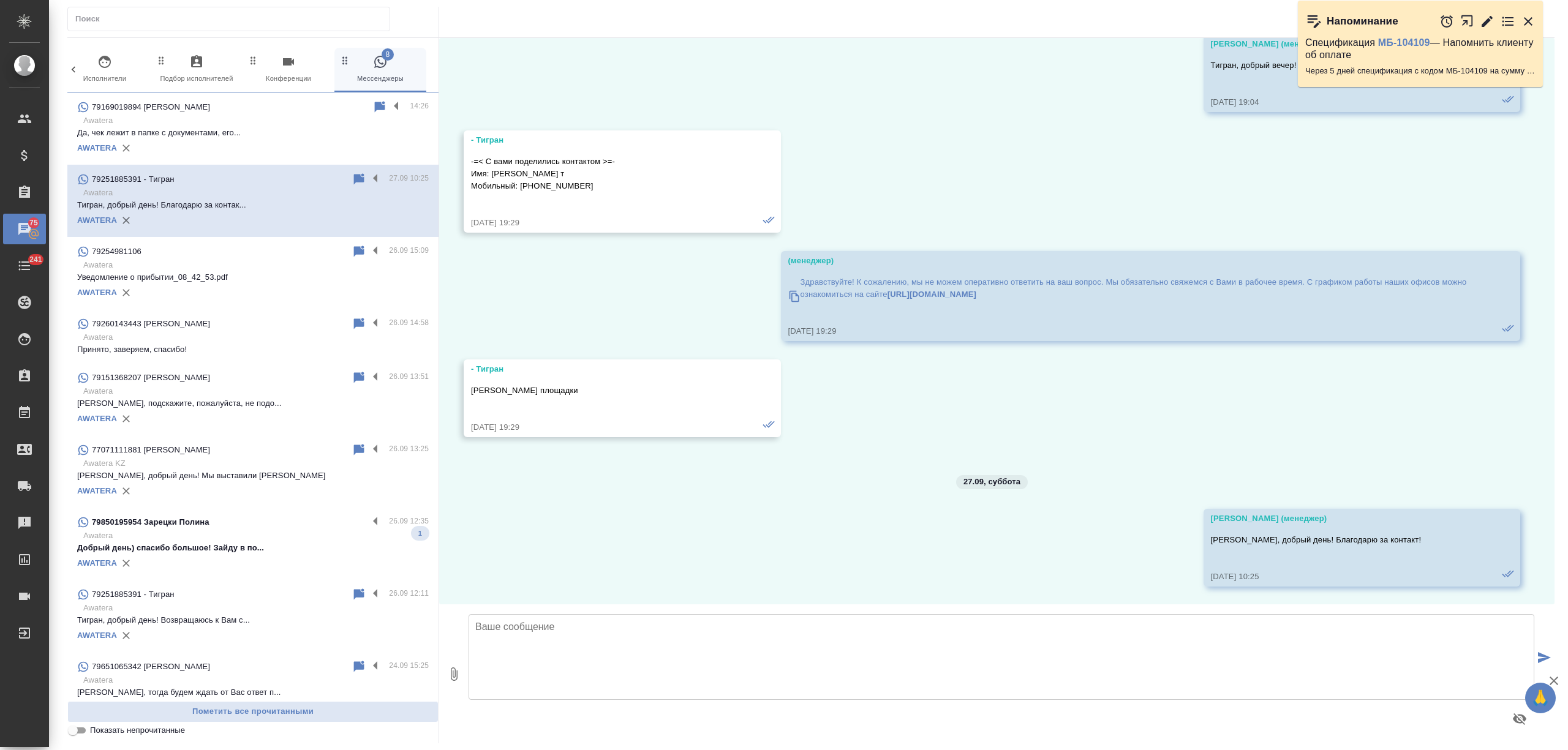
click at [264, 286] on div "AWATERA" at bounding box center [253, 293] width 352 height 19
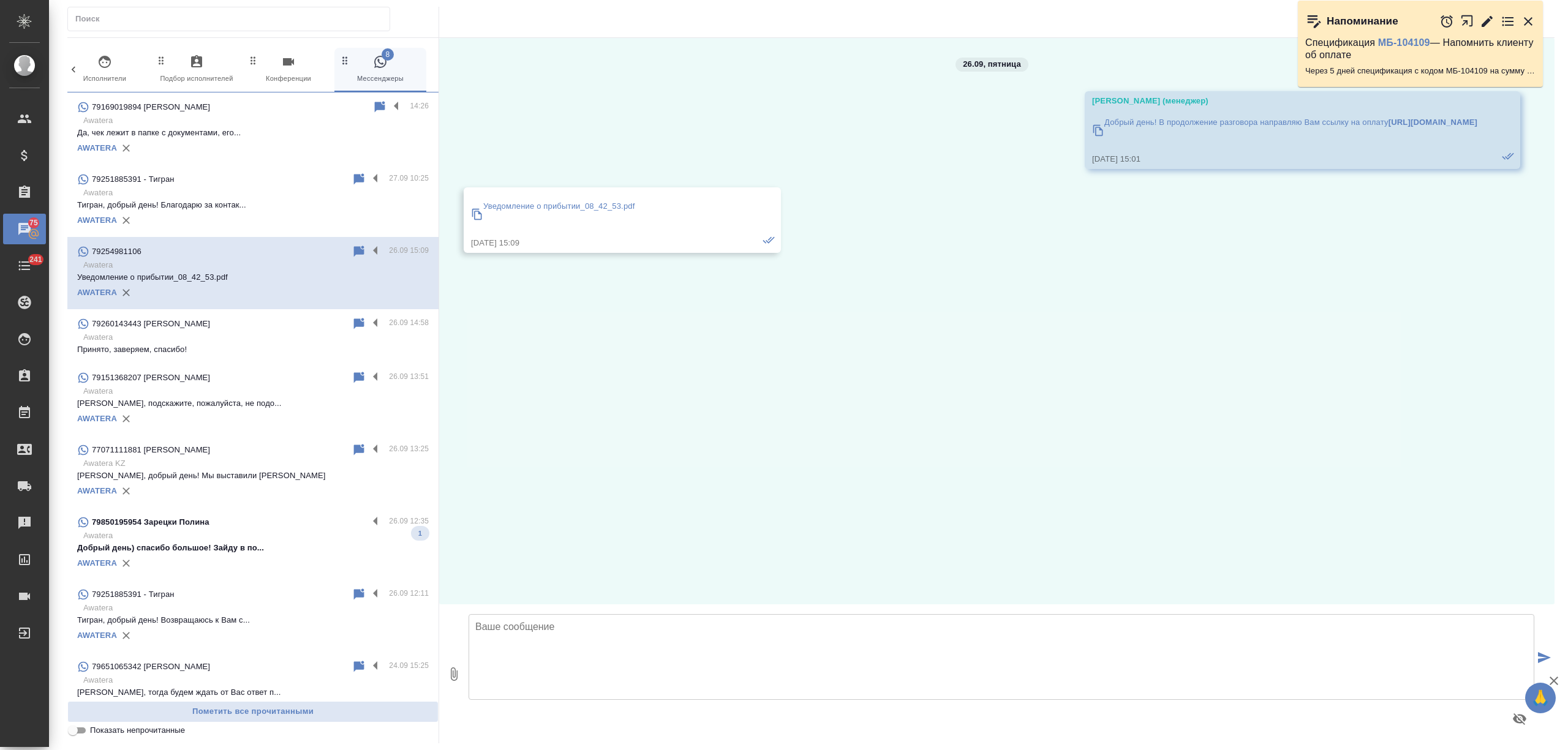
scroll to position [0, 0]
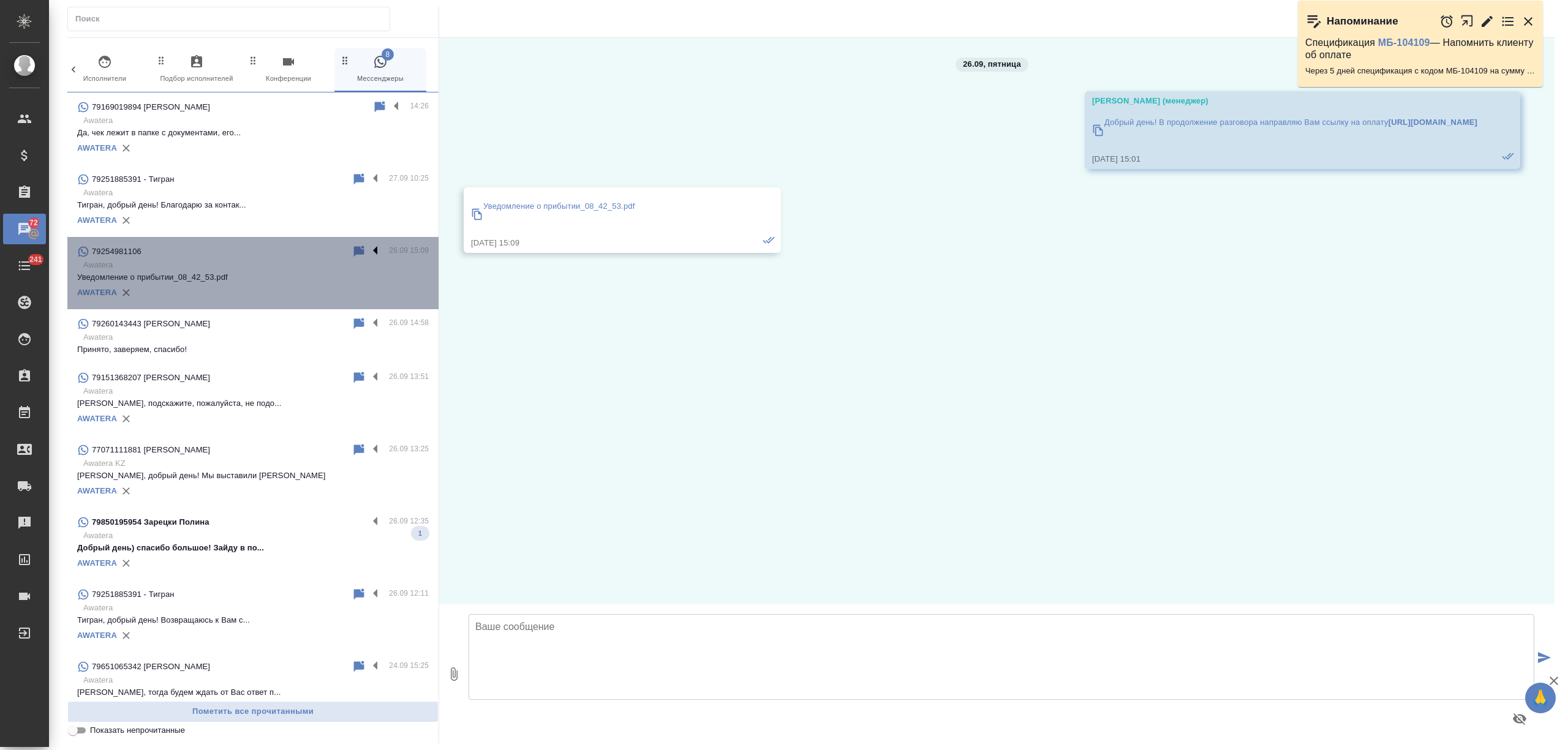
click at [368, 254] on label at bounding box center [378, 251] width 21 height 14
click at [0, 0] on input "checkbox" at bounding box center [0, 0] width 0 height 0
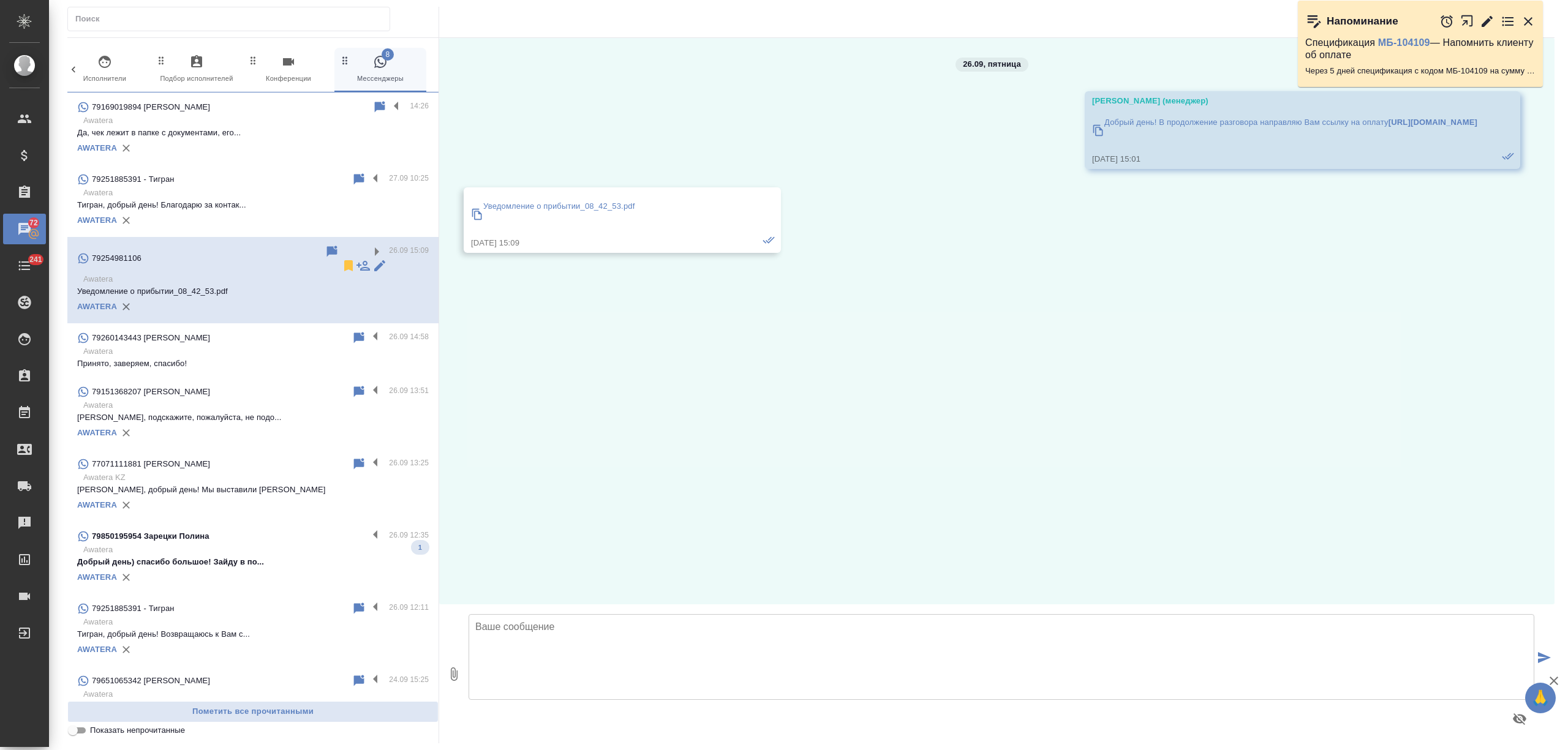
click at [269, 330] on div "79260143443 Ольга" at bounding box center [214, 338] width 274 height 15
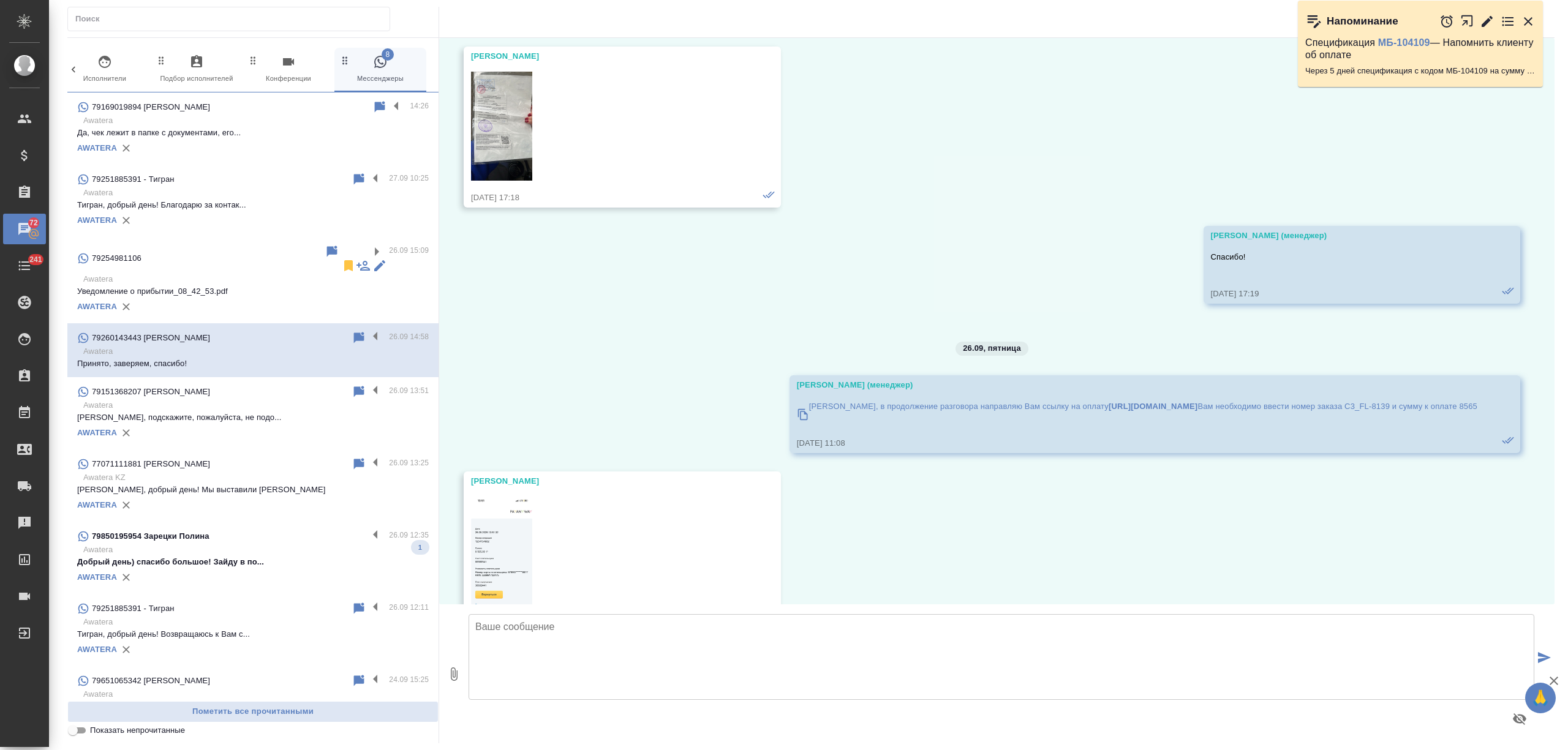
scroll to position [6282, 0]
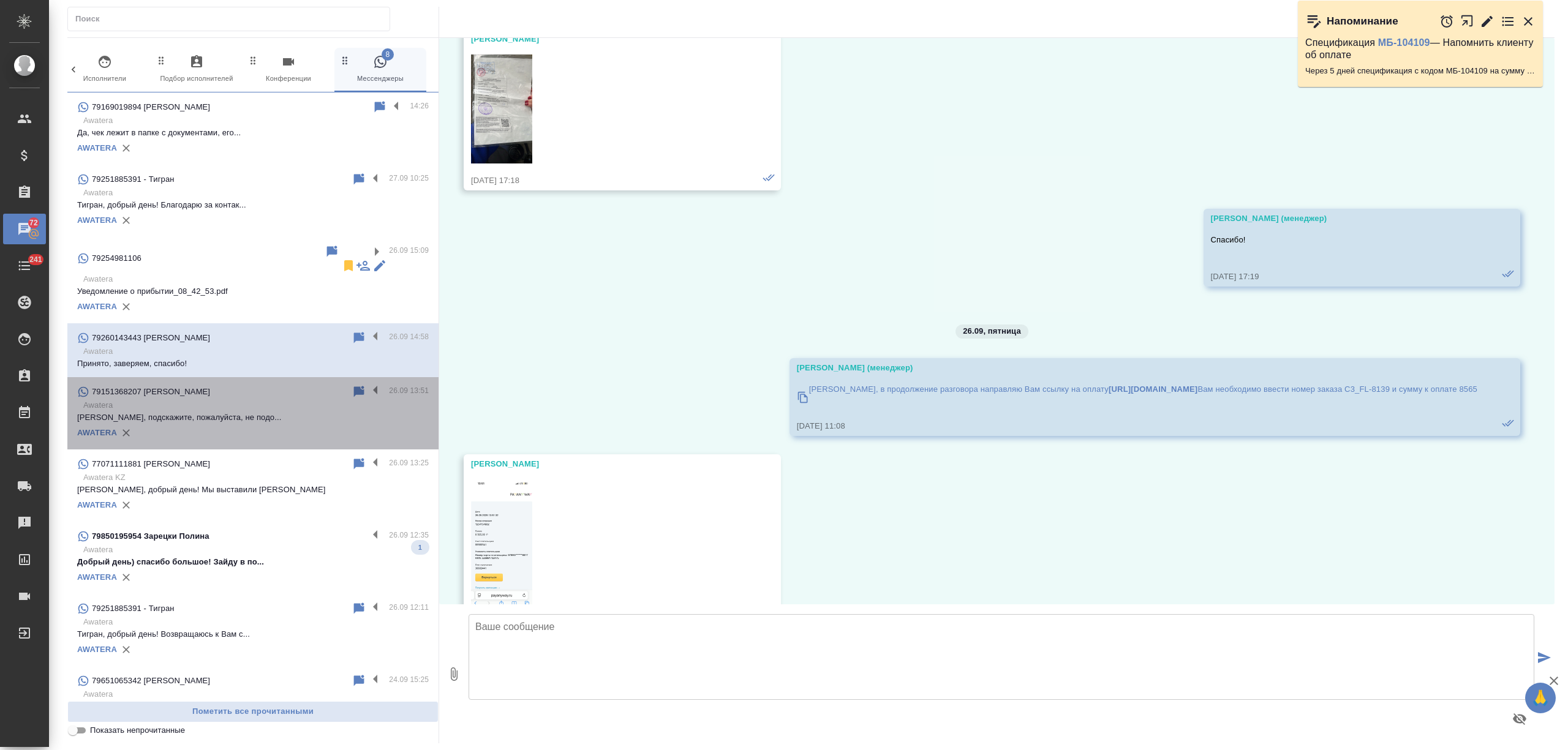
click at [279, 412] on p "Татьяна, подскажите, пожалуйста, не подо..." at bounding box center [253, 417] width 352 height 12
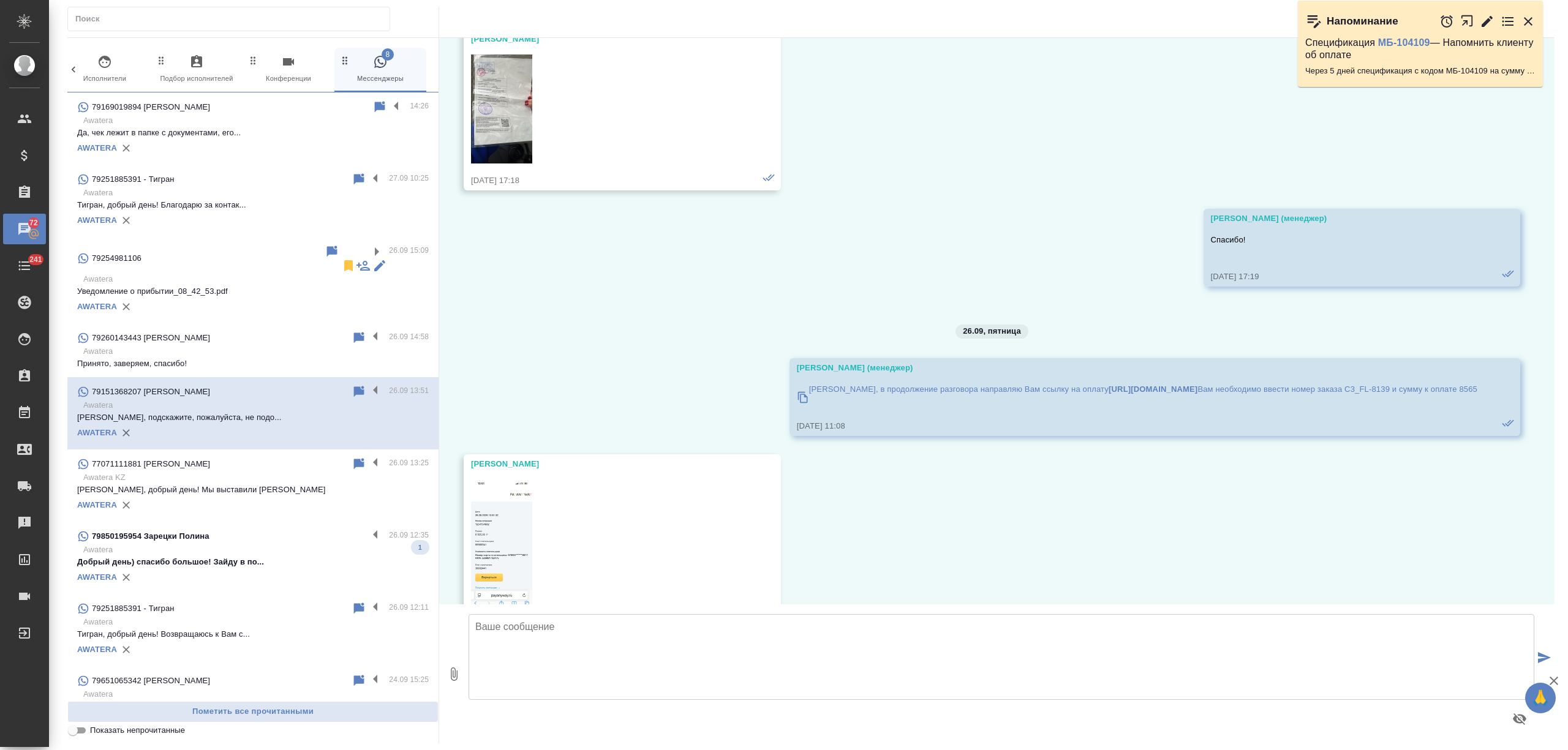
scroll to position [0, 0]
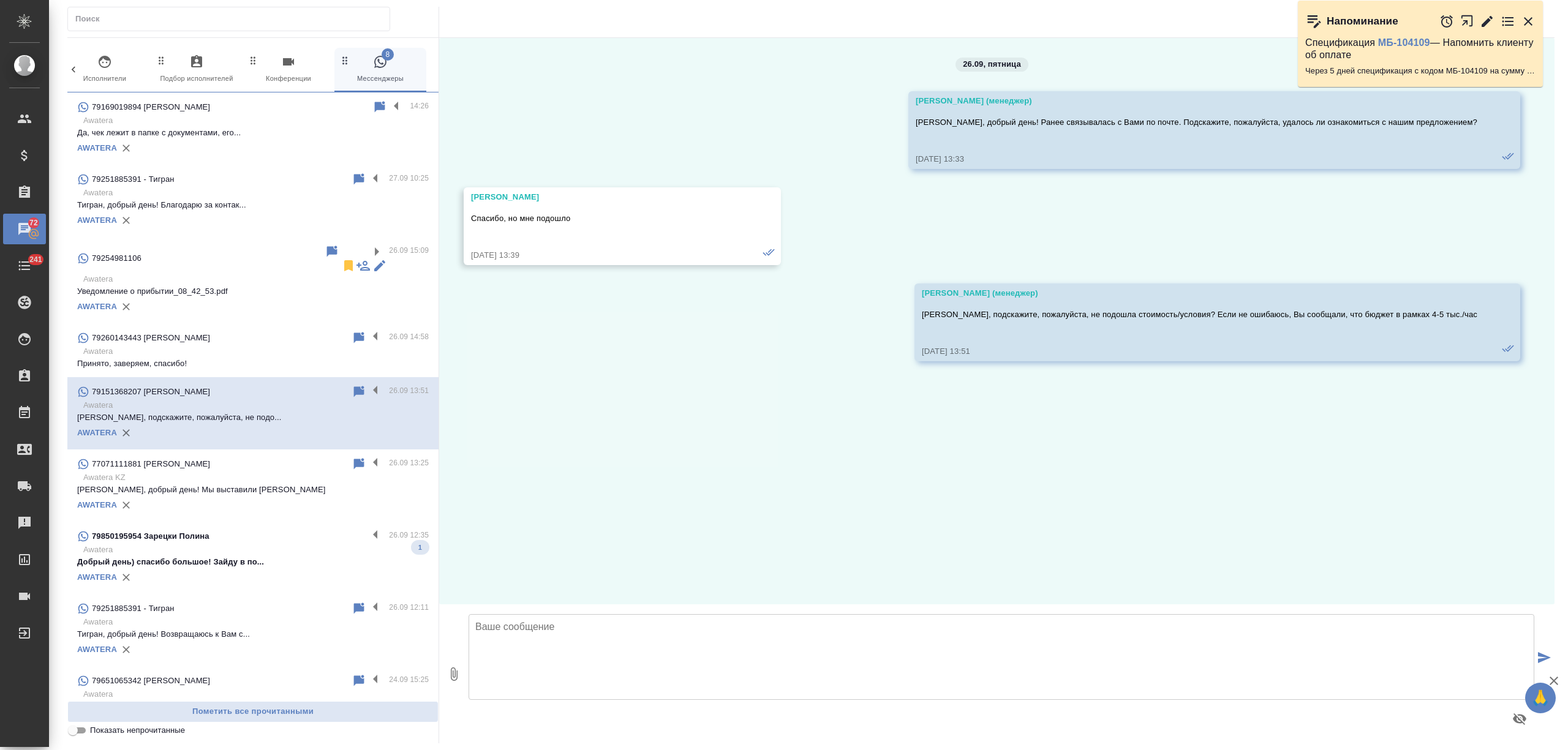
click at [274, 457] on div "77071111881 Алексей" at bounding box center [214, 464] width 274 height 15
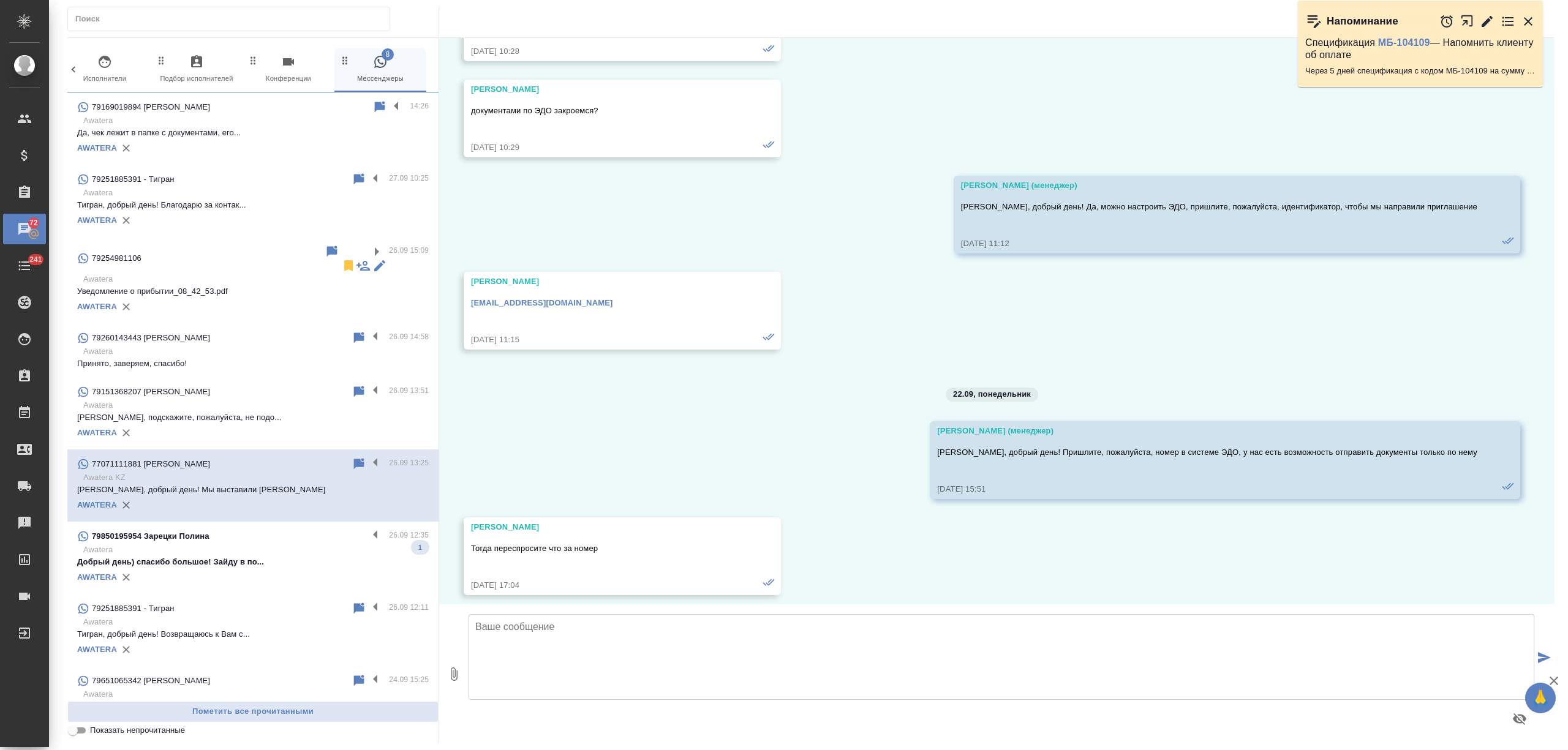
scroll to position [7995, 0]
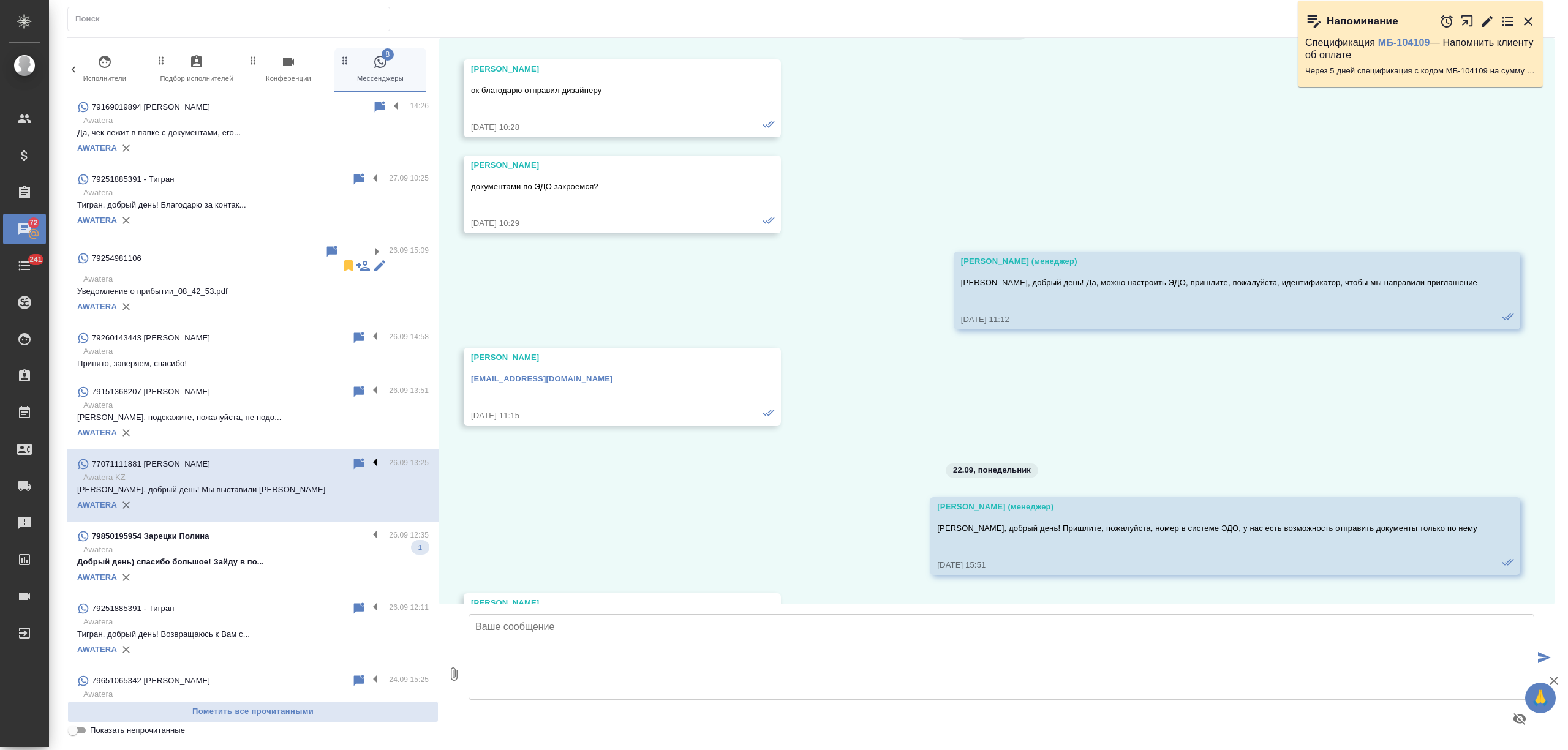
click at [368, 457] on label at bounding box center [378, 464] width 21 height 14
click at [0, 0] on input "checkbox" at bounding box center [0, 0] width 0 height 0
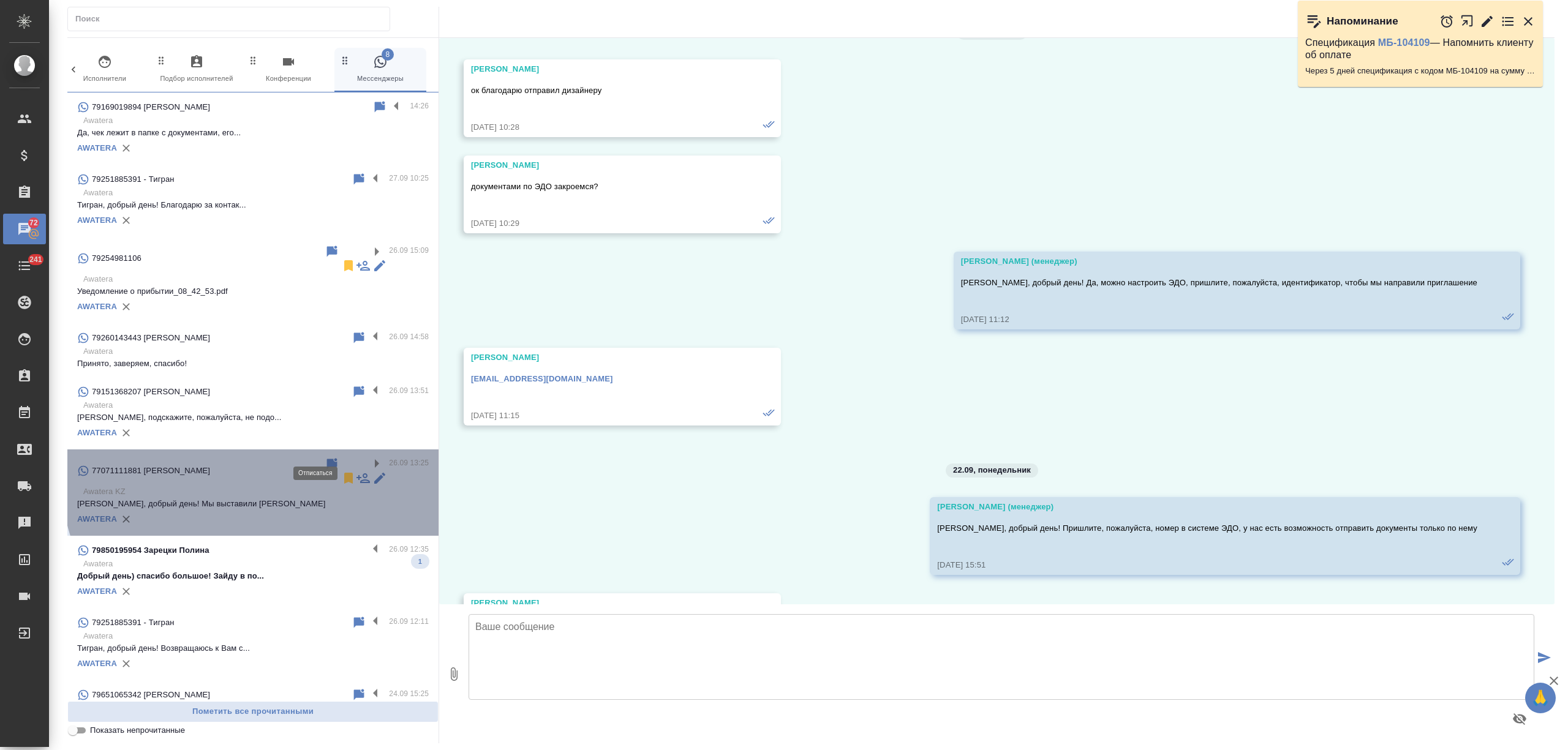
click at [344, 473] on icon at bounding box center [348, 478] width 9 height 11
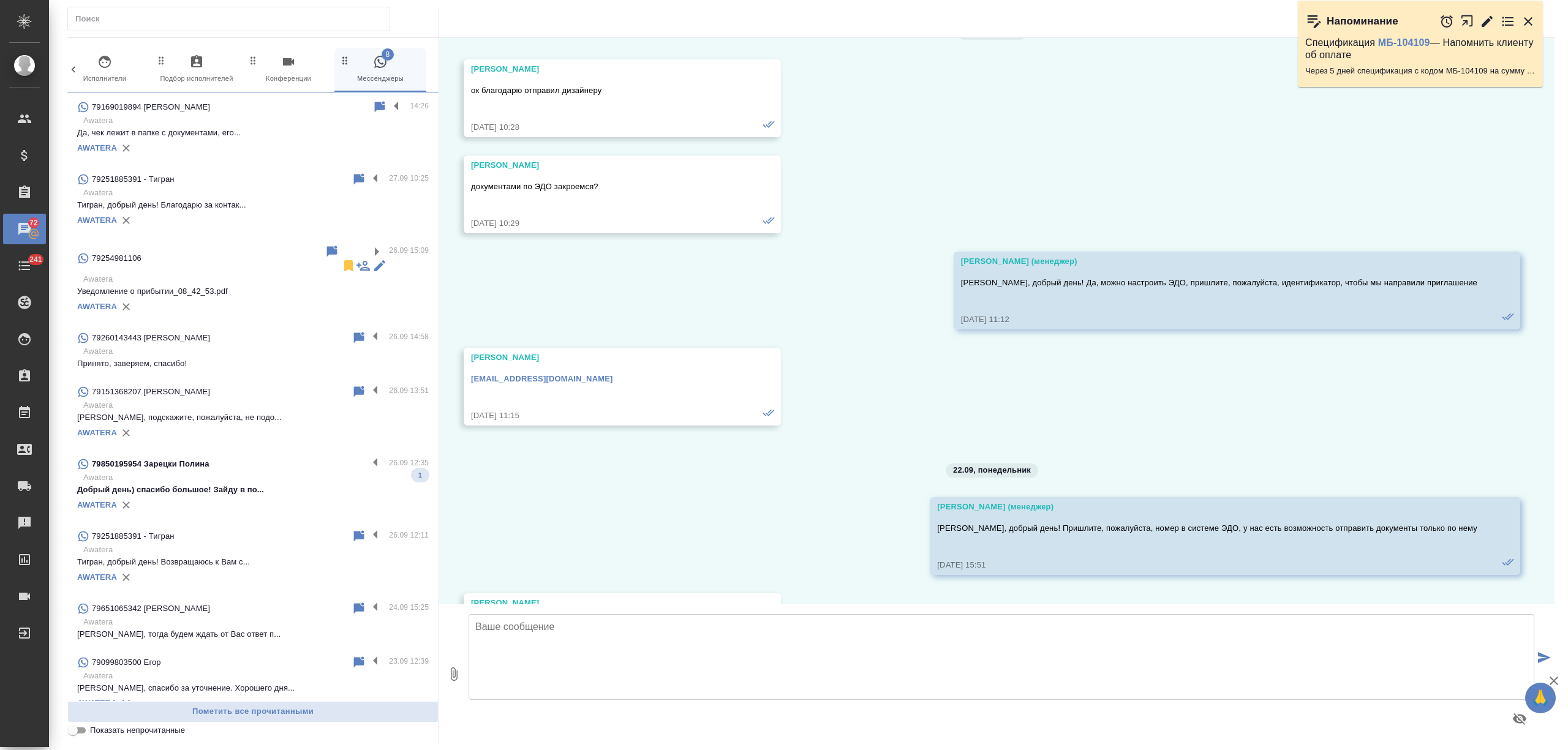
click at [310, 496] on div "AWATERA" at bounding box center [253, 506] width 352 height 19
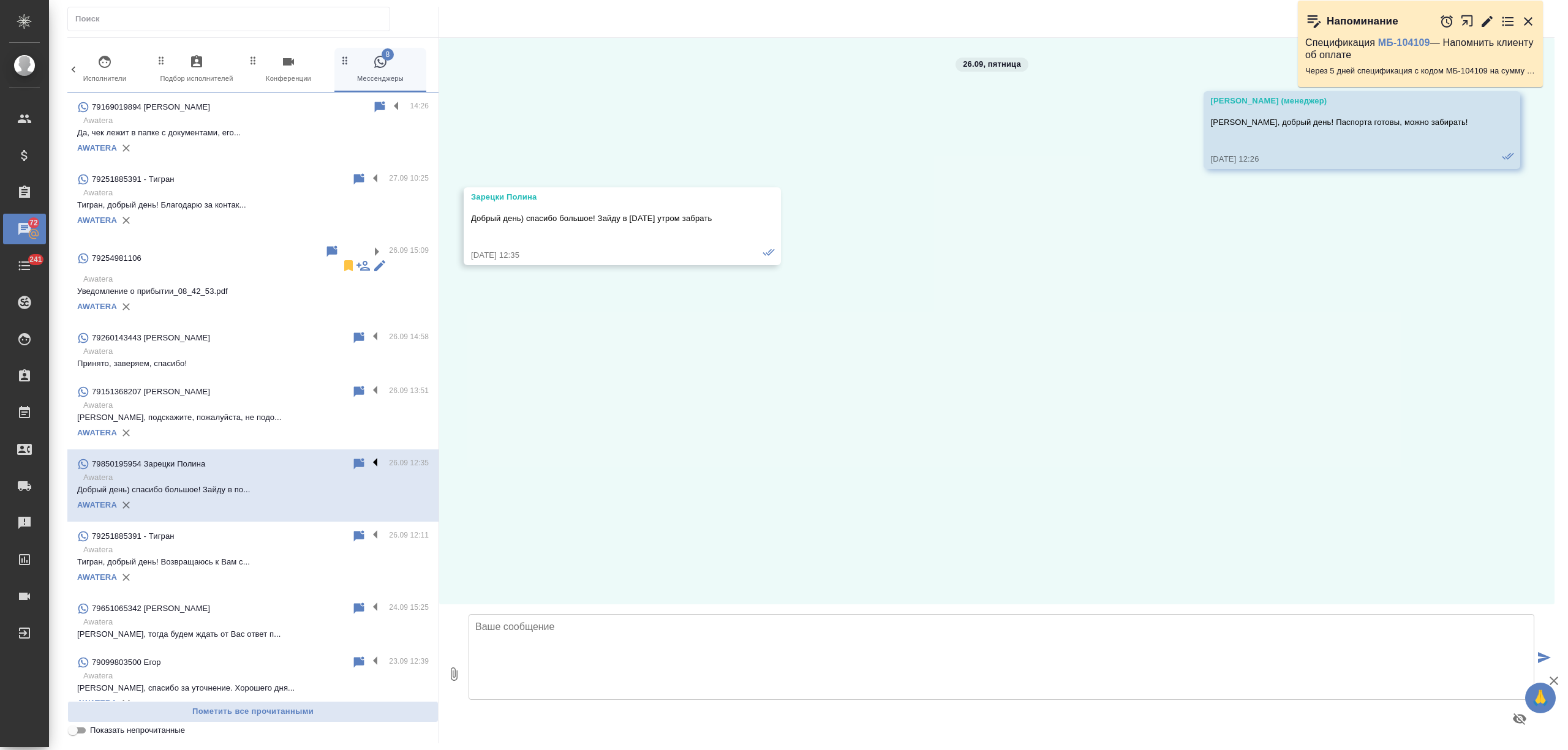
scroll to position [0, 0]
click at [368, 457] on label at bounding box center [378, 464] width 21 height 14
click at [0, 0] on input "checkbox" at bounding box center [0, 0] width 0 height 0
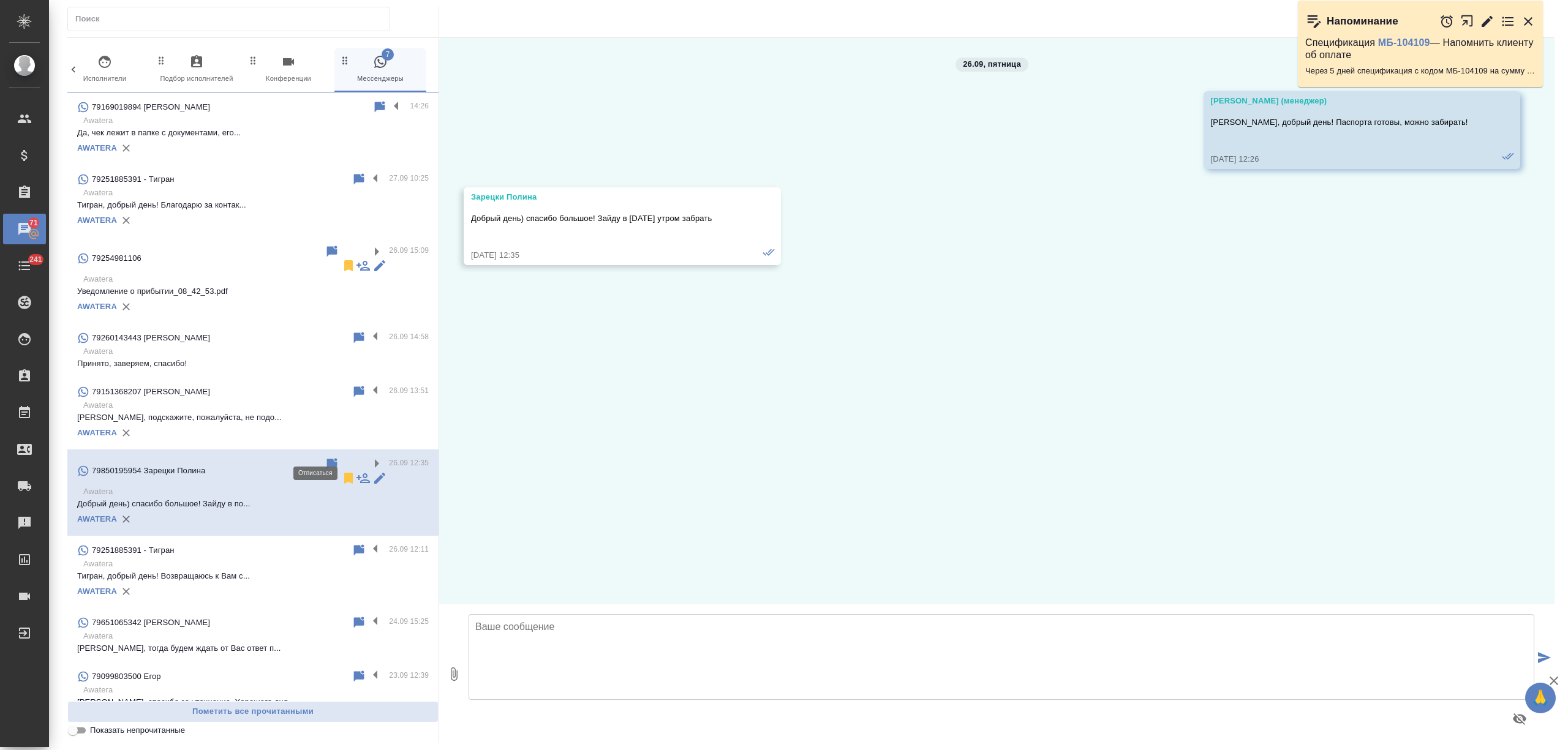
click at [341, 471] on icon at bounding box center [348, 478] width 15 height 15
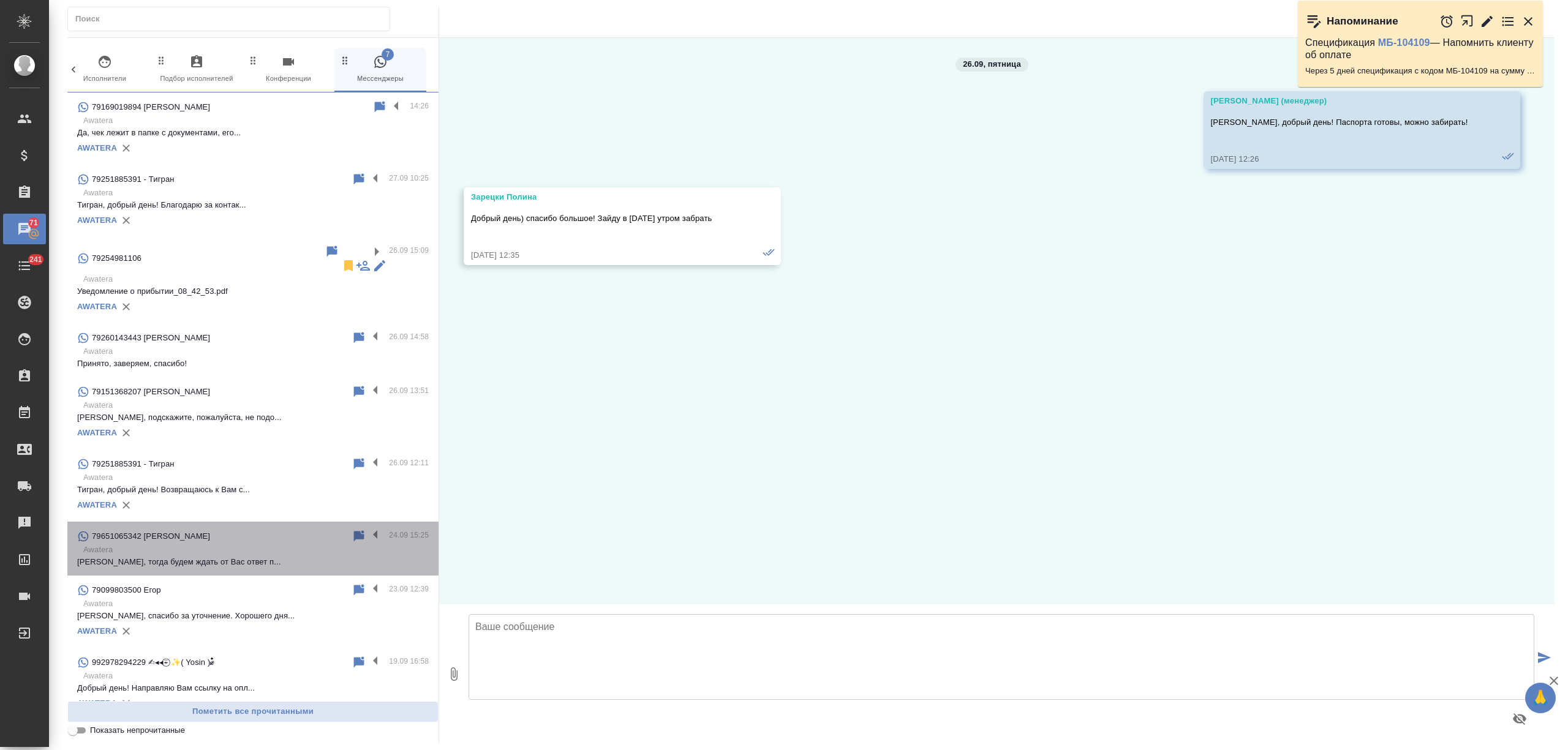
click at [282, 529] on div "79651065342 Людмила Сергеевна" at bounding box center [214, 536] width 274 height 15
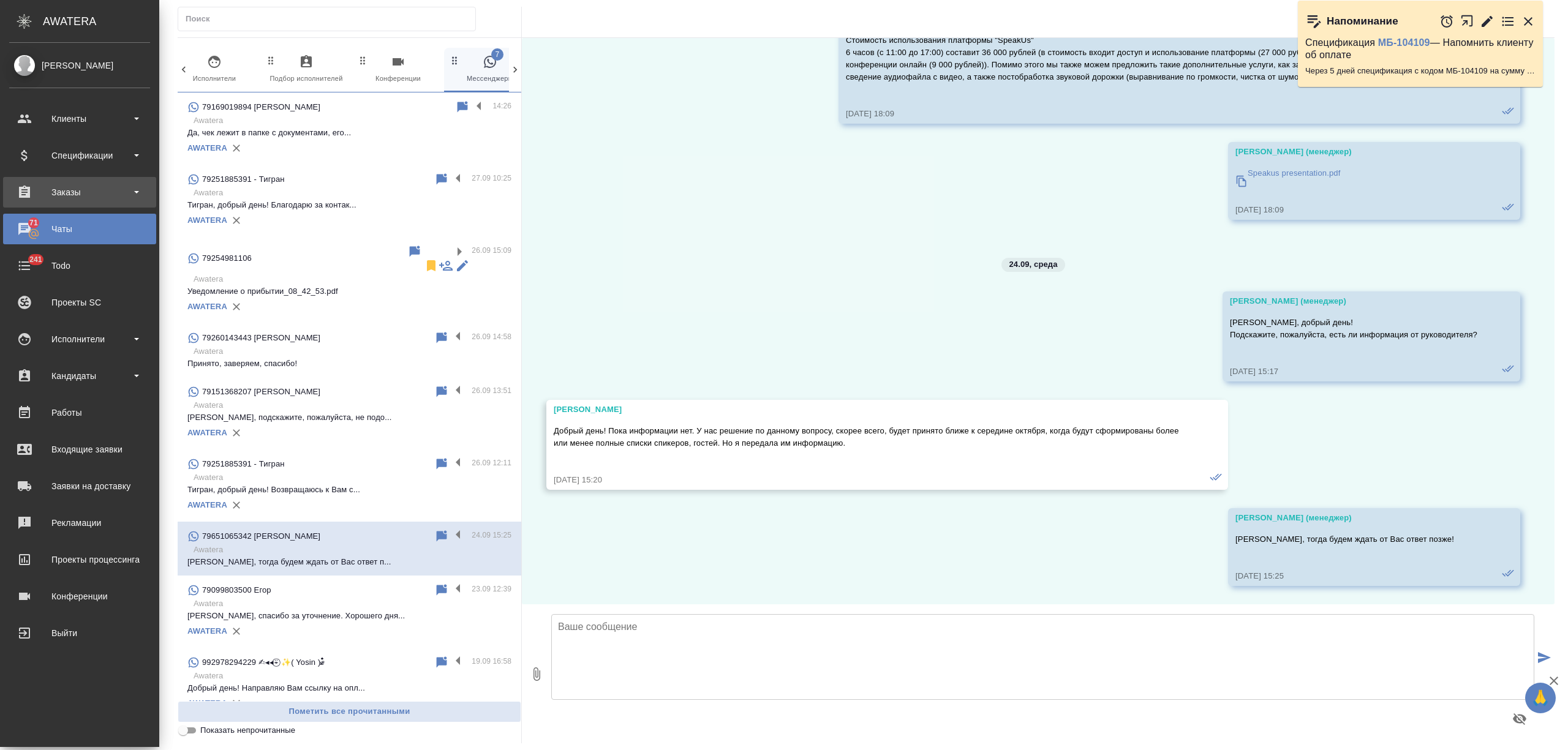
click at [48, 189] on div "Заказы" at bounding box center [80, 192] width 141 height 19
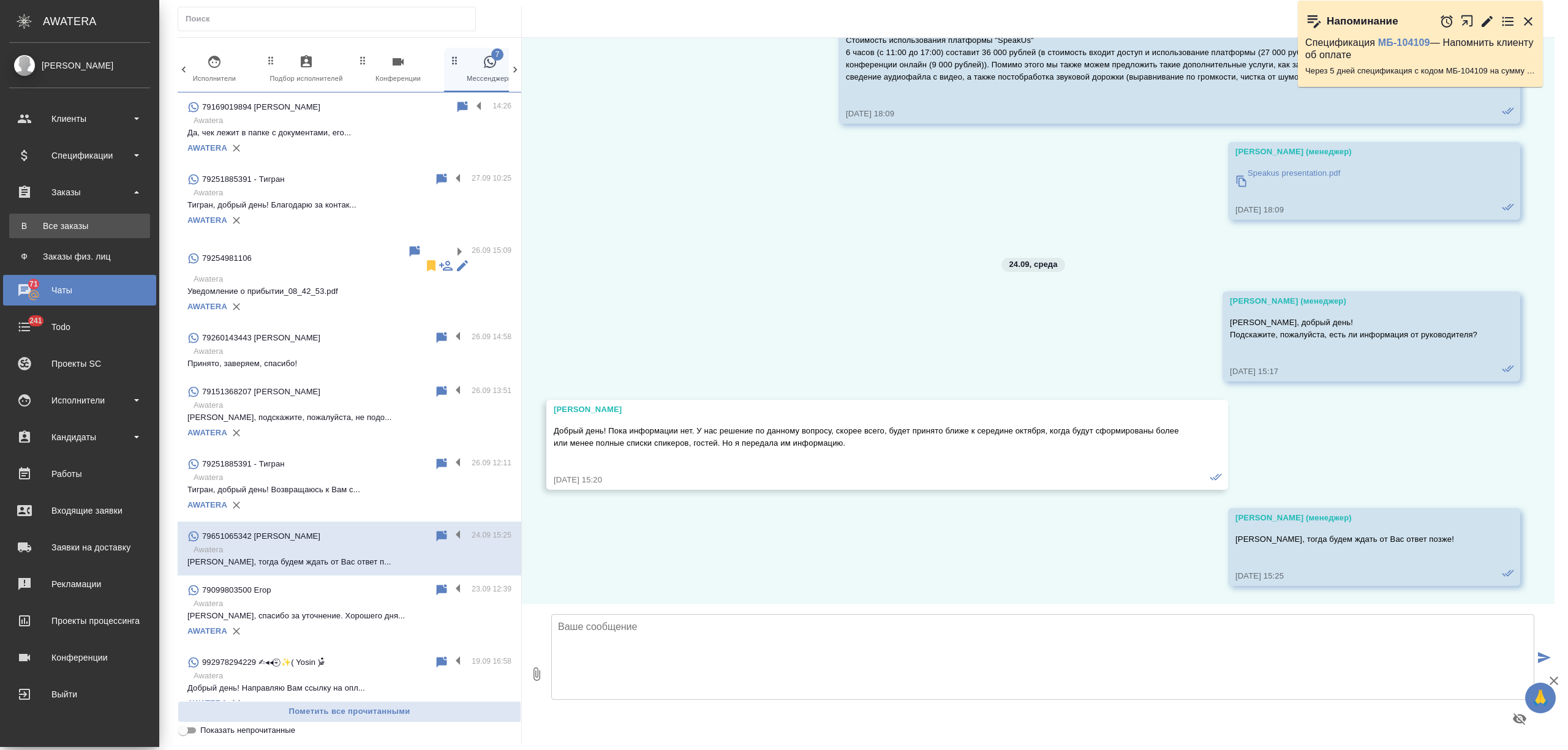
click at [76, 214] on link "В Все заказы" at bounding box center [80, 226] width 141 height 24
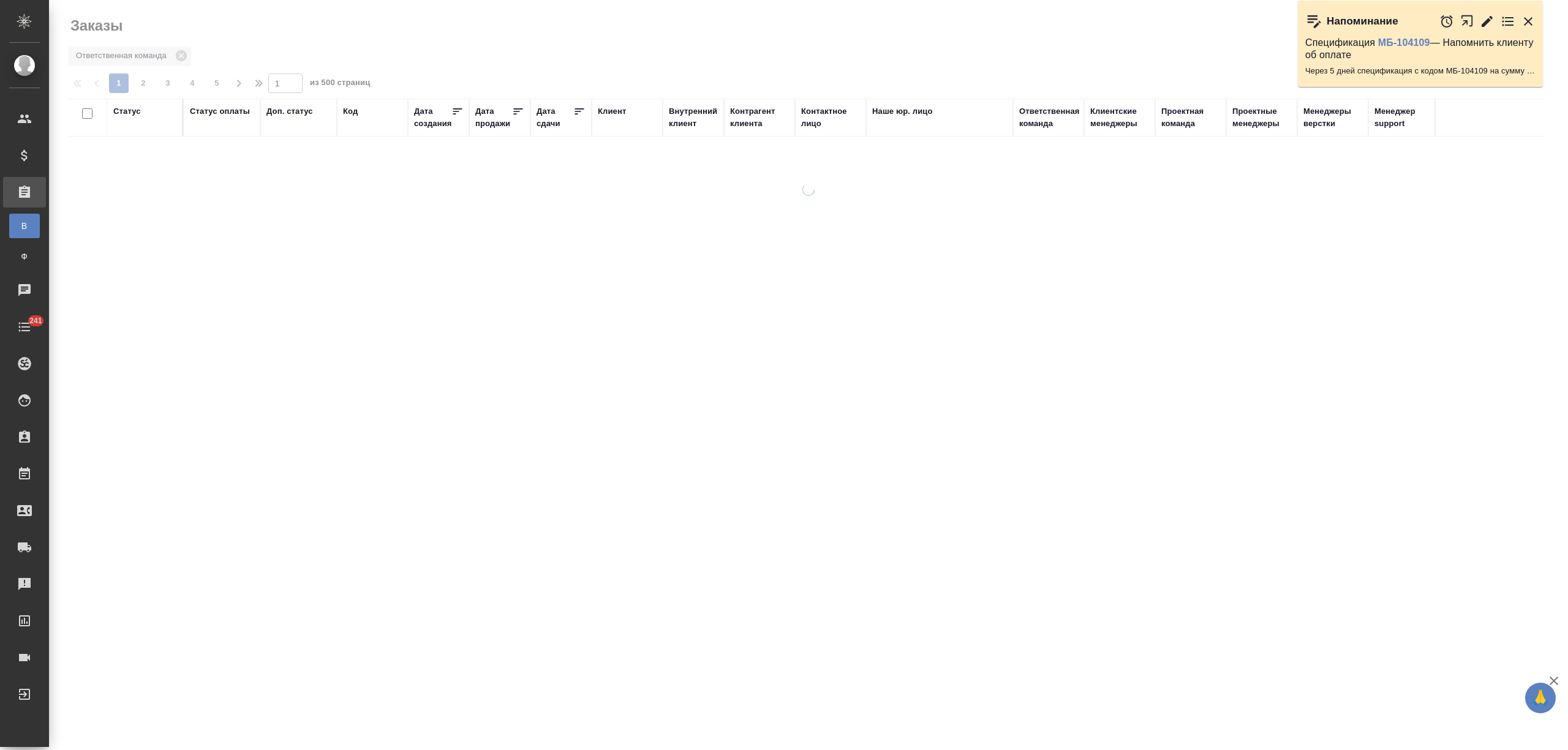
click at [544, 123] on div "Дата сдачи" at bounding box center [555, 118] width 37 height 24
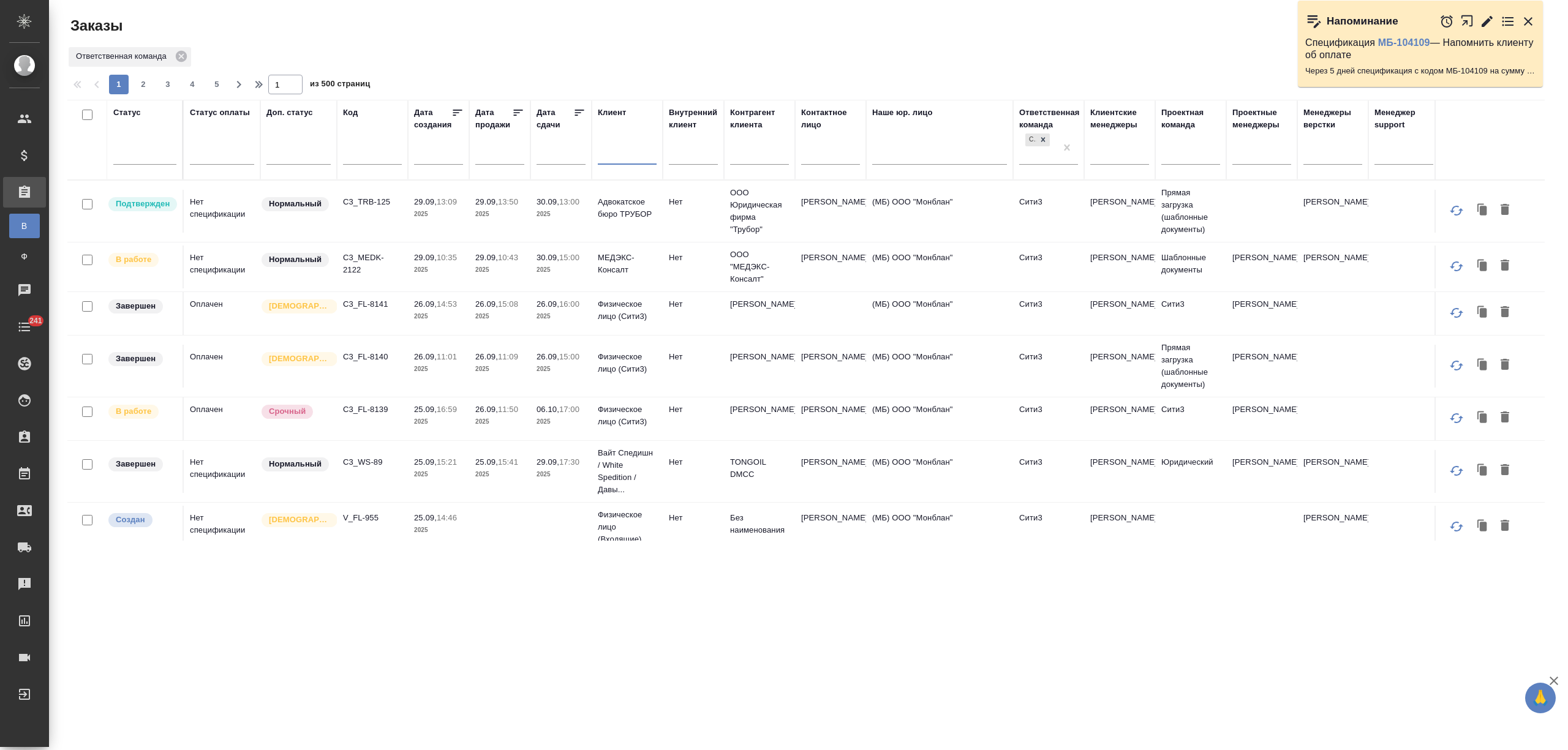
click at [611, 152] on input "text" at bounding box center [627, 156] width 59 height 15
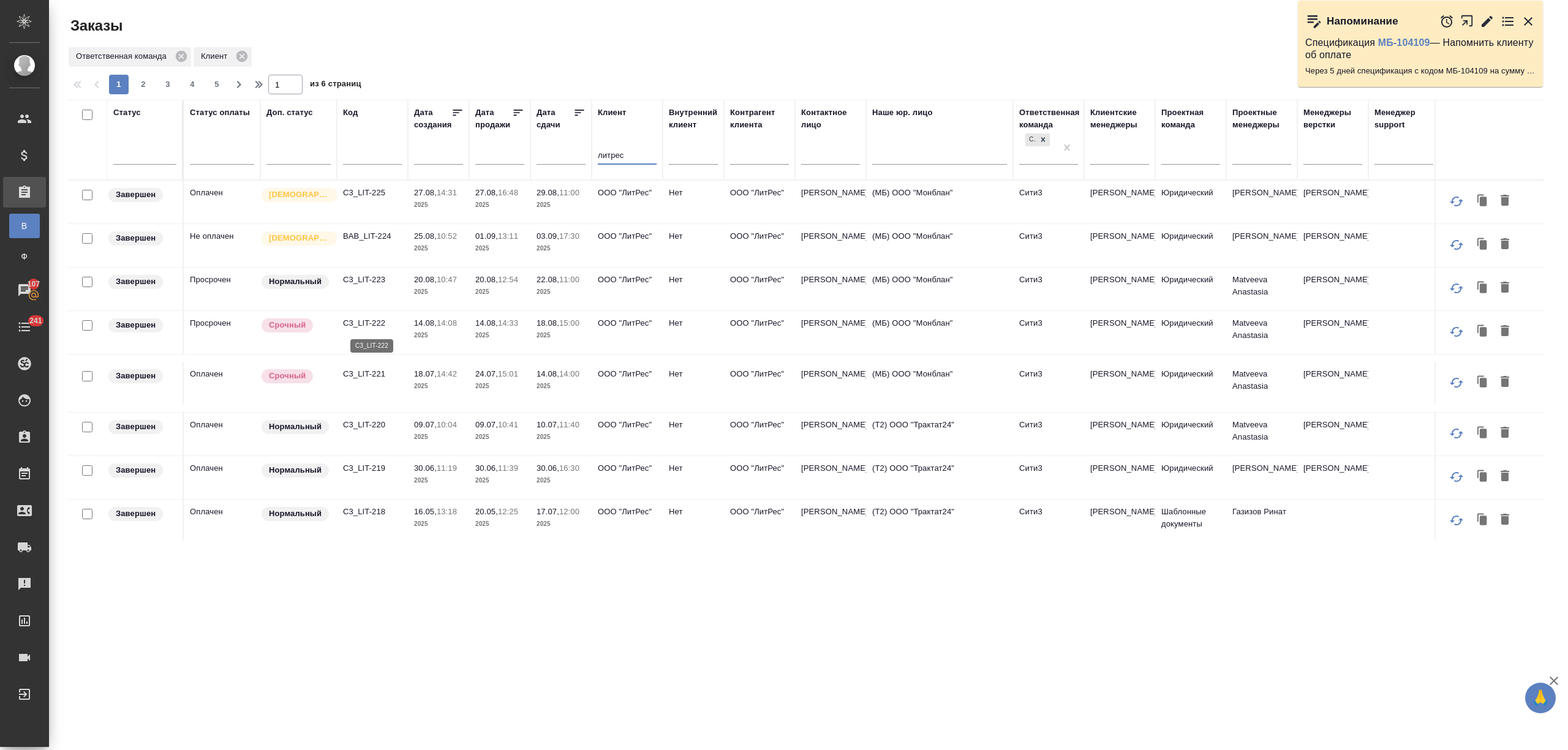
type input "литрес"
click at [380, 322] on p "C3_LIT-222" at bounding box center [373, 323] width 59 height 12
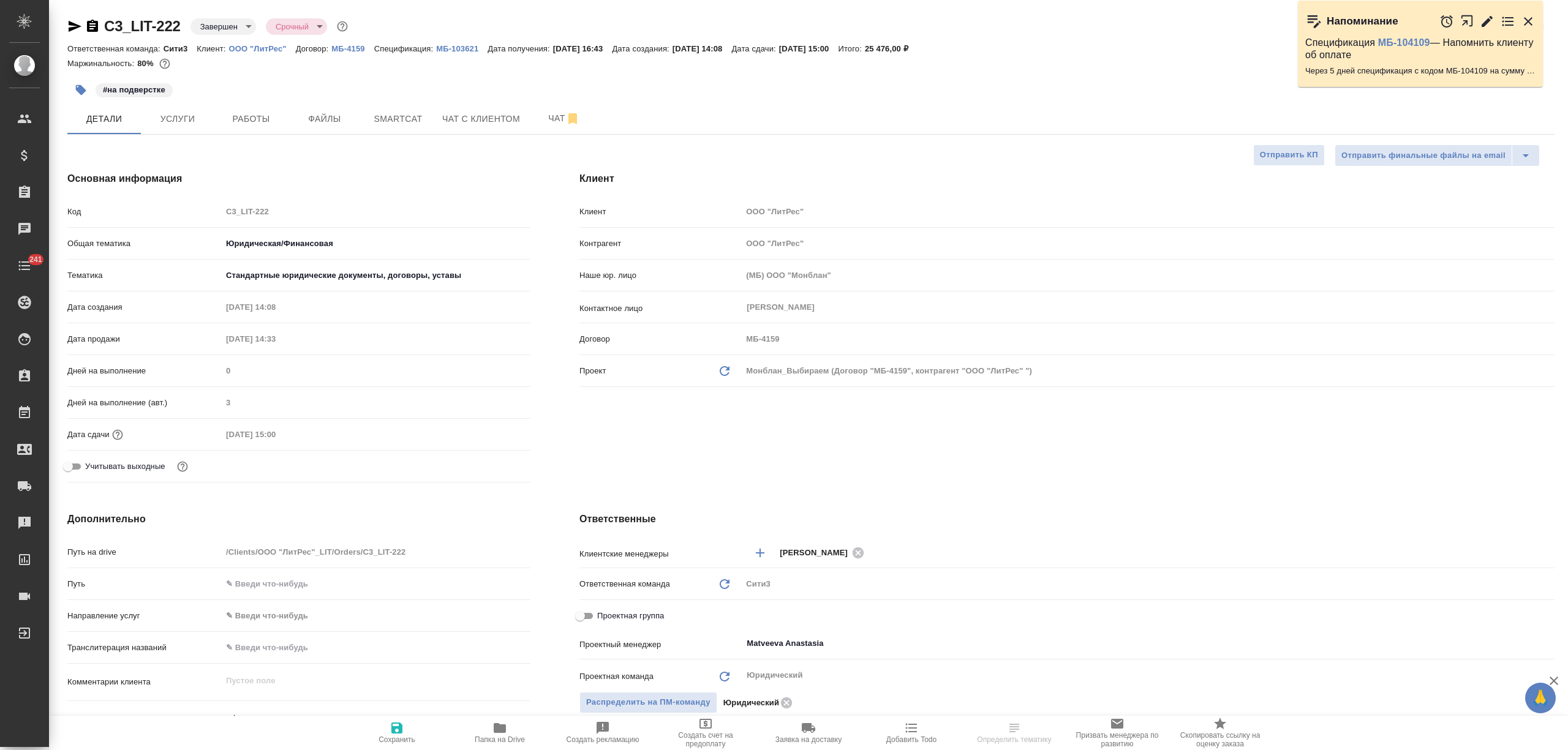
select select "RU"
click at [99, 22] on div "C3_LIT-222 Завершен closed Срочный urgent" at bounding box center [209, 26] width 283 height 20
select select "RU"
type textarea "x"
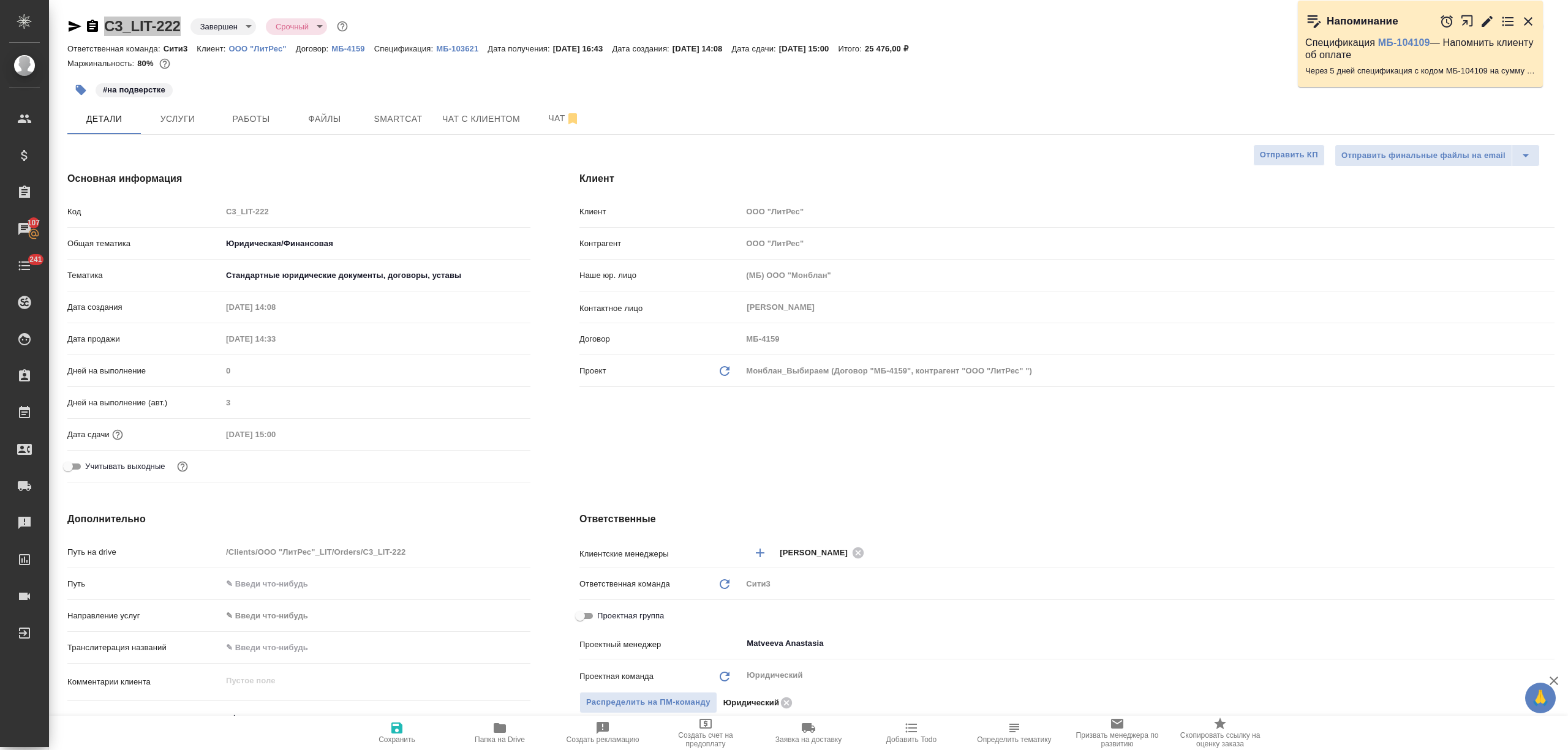
type textarea "x"
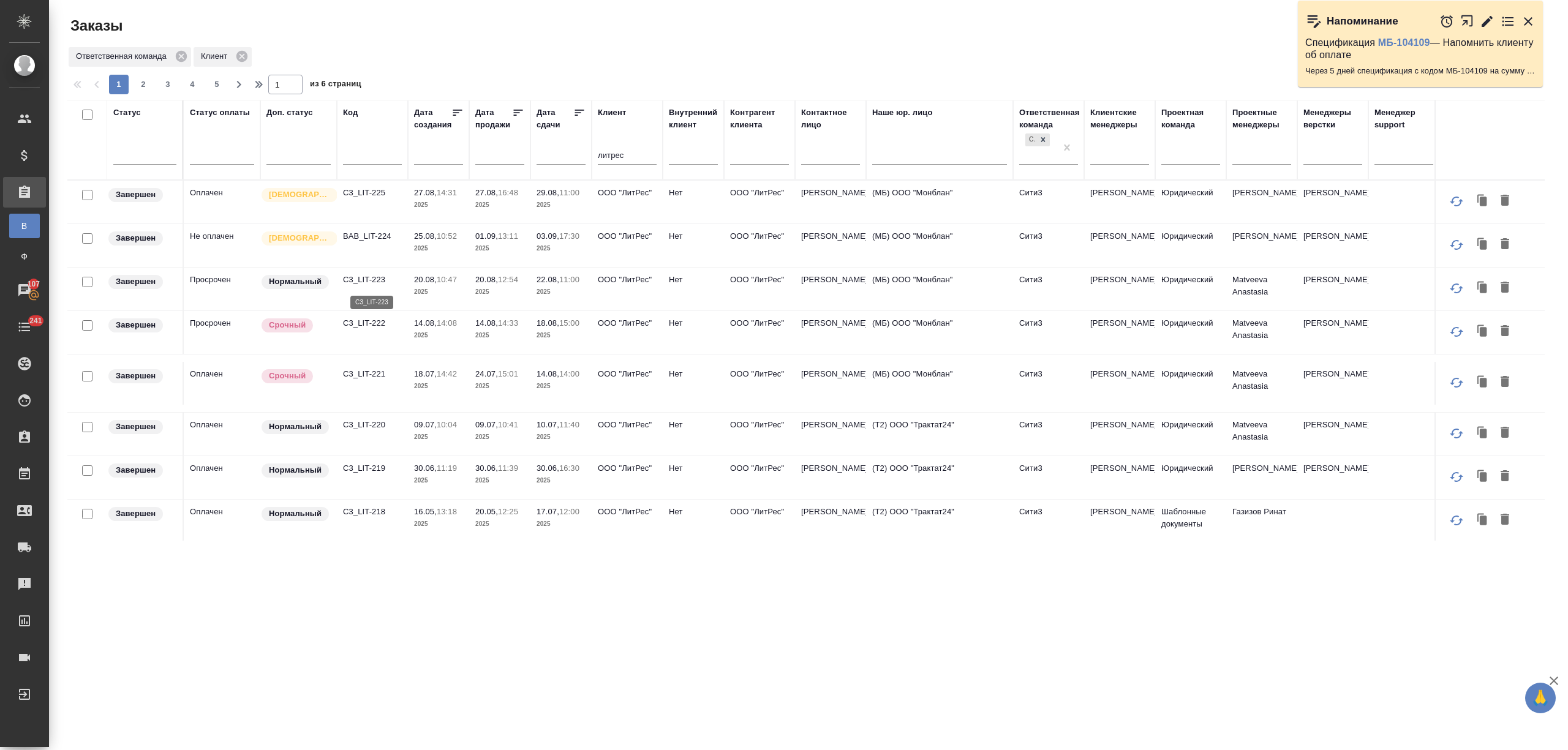
click at [366, 281] on p "C3_LIT-223" at bounding box center [373, 279] width 59 height 12
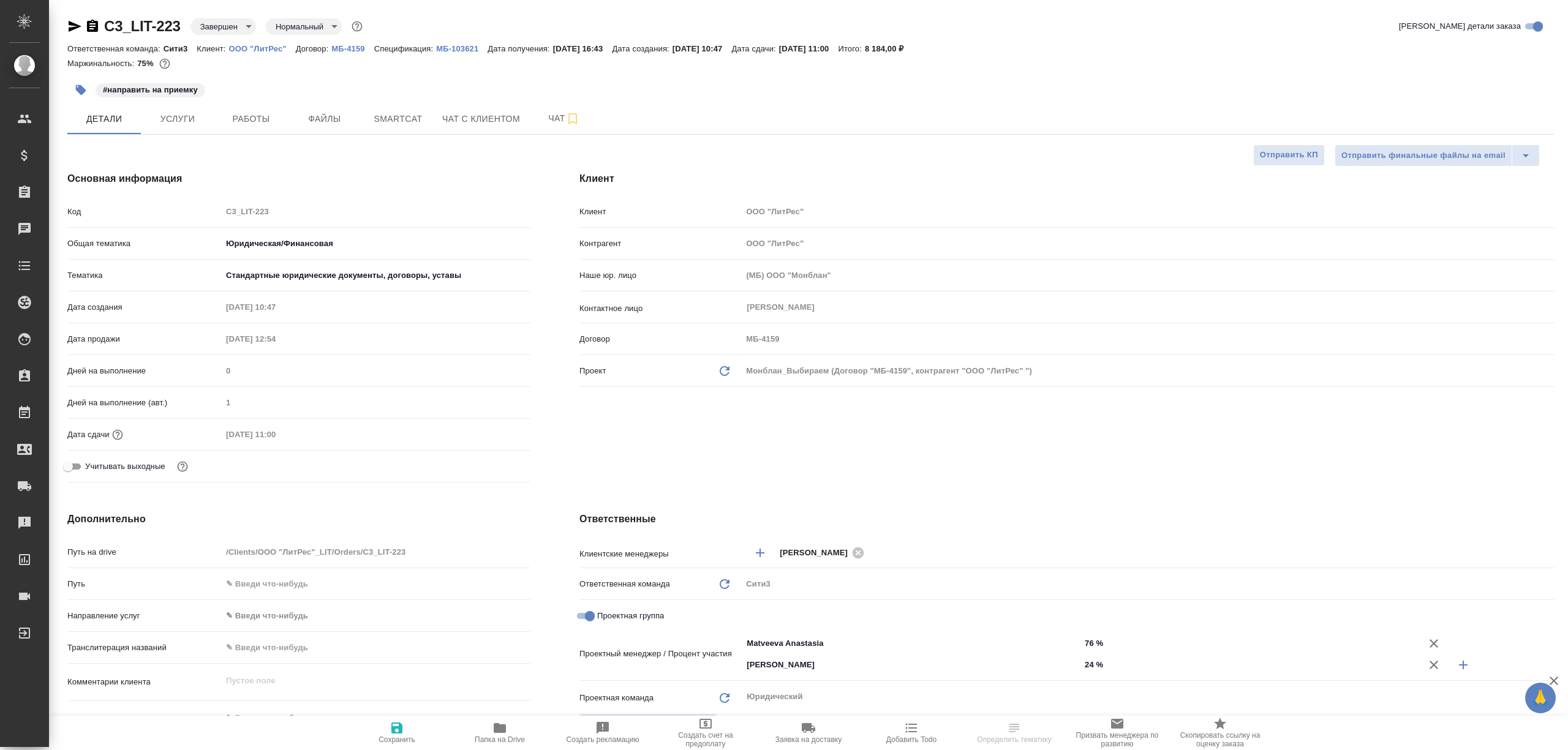
select select "RU"
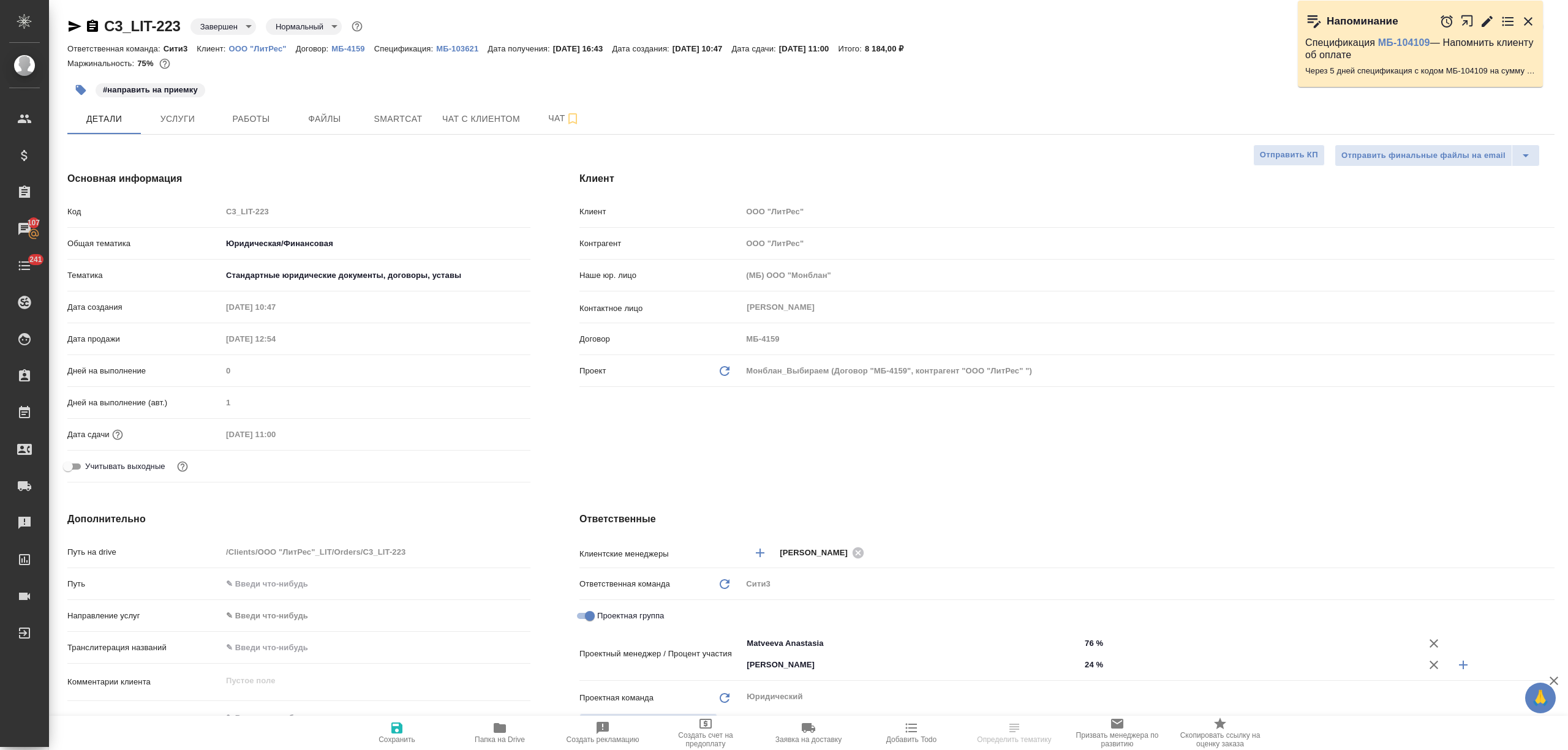
select select "RU"
type textarea "x"
click at [253, 51] on p "ООО "ЛитРес"" at bounding box center [263, 48] width 67 height 9
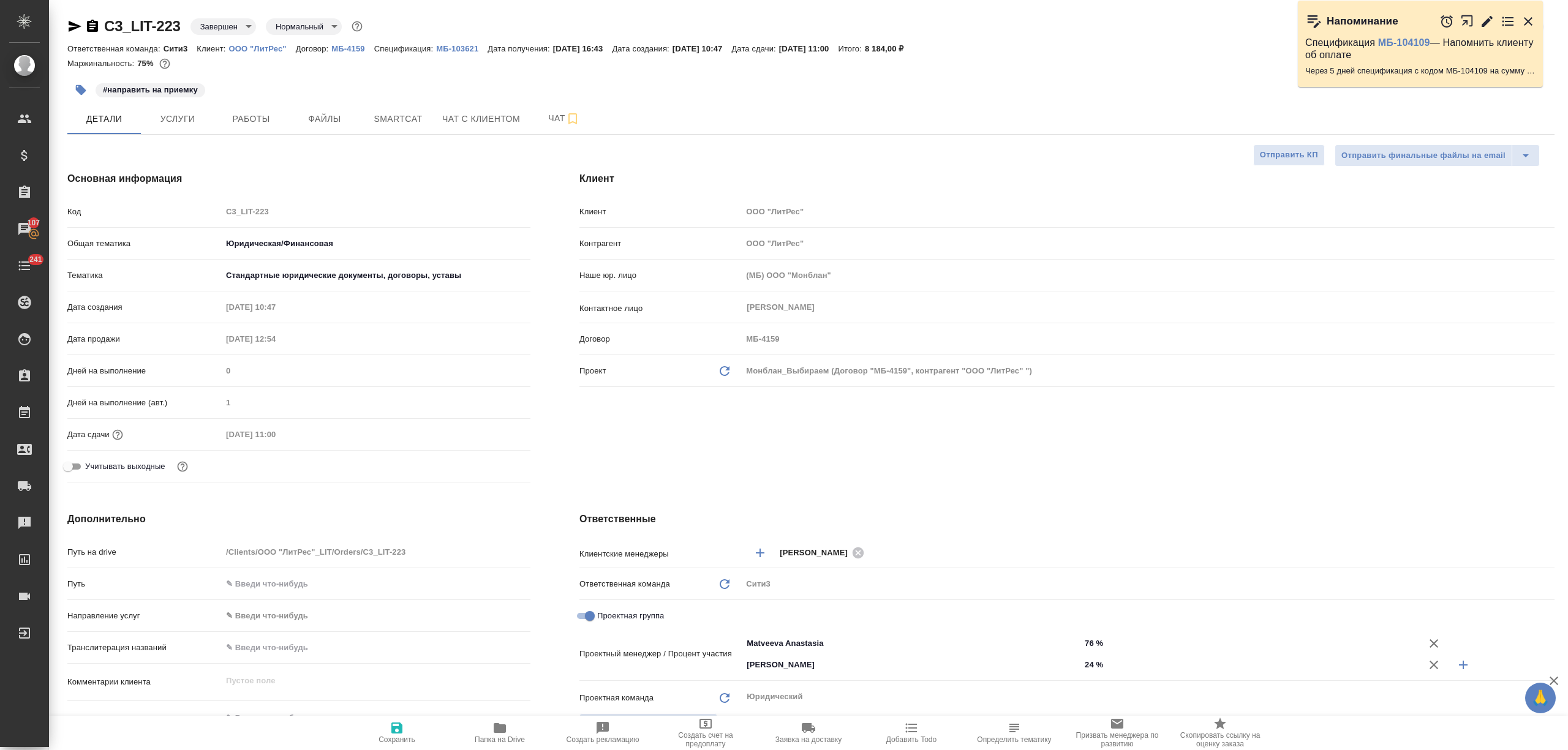
type textarea "x"
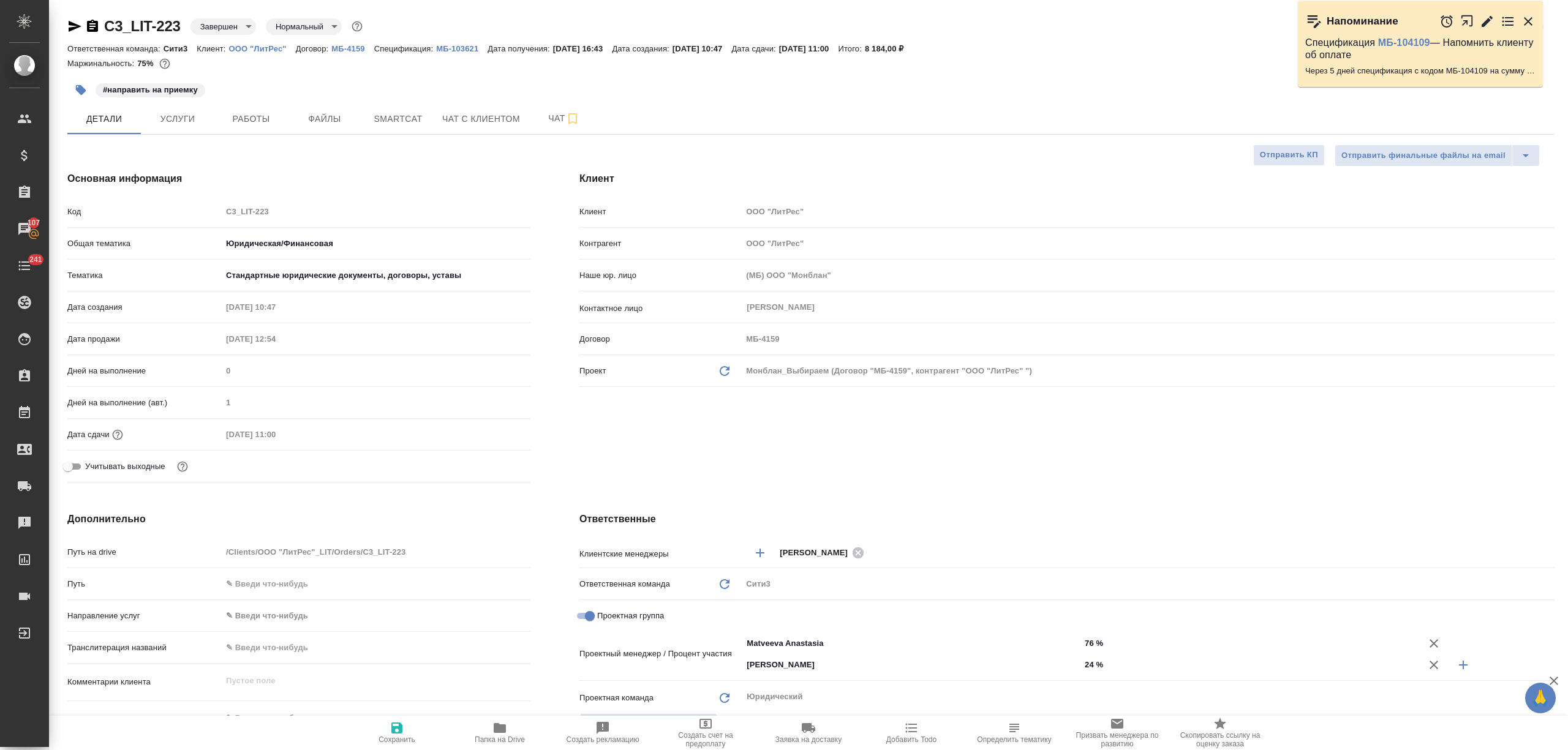
type textarea "x"
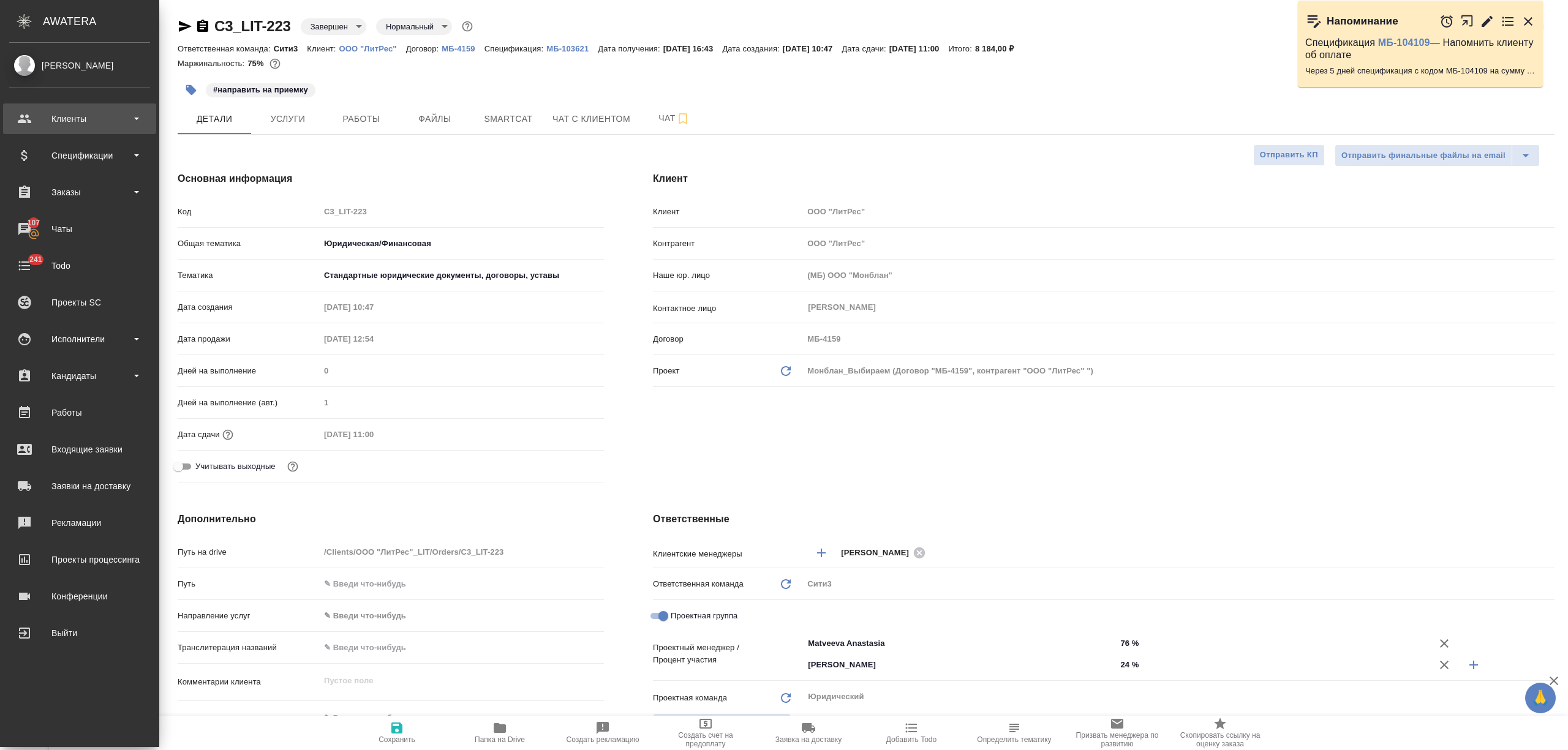
click at [51, 116] on div "Клиенты" at bounding box center [80, 119] width 141 height 19
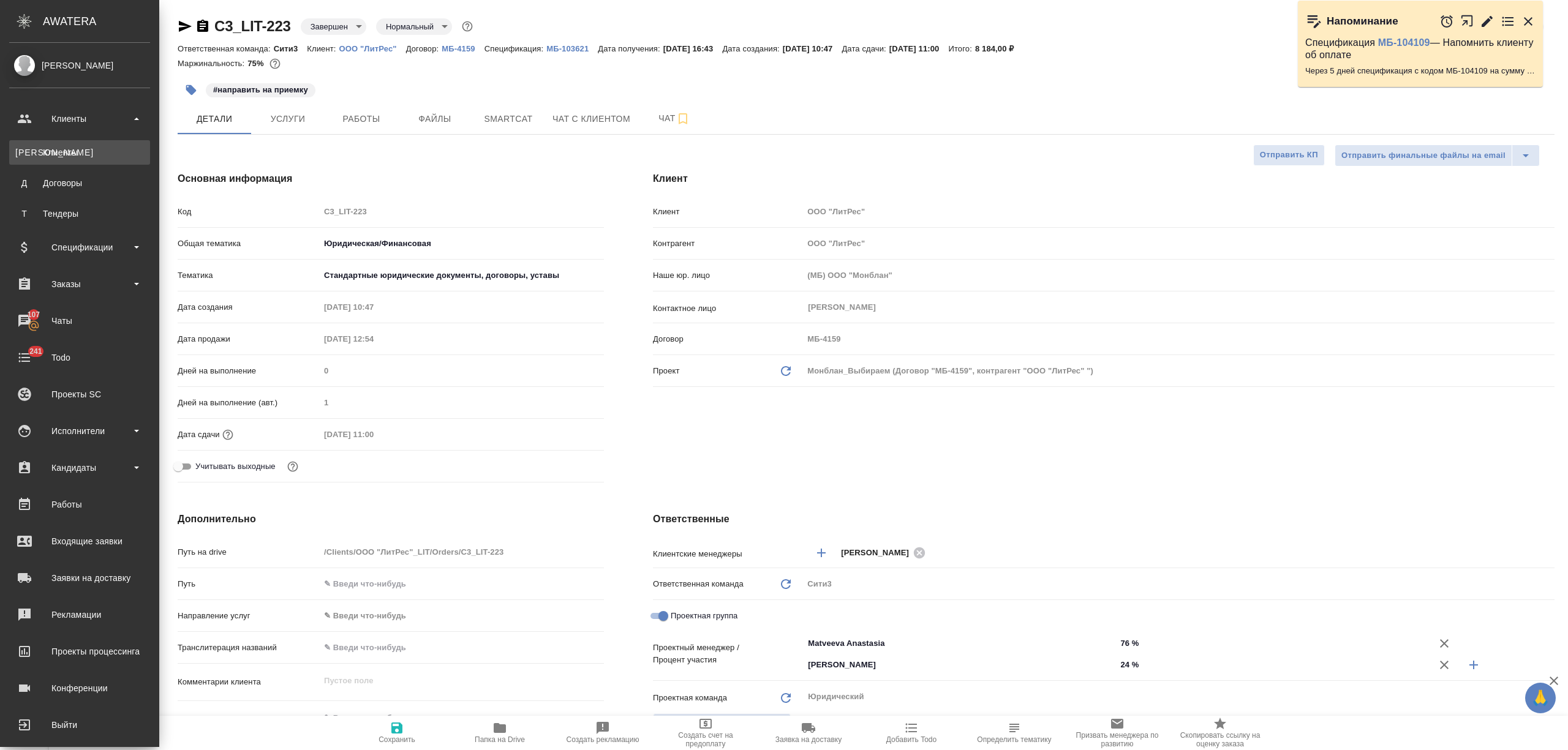
click at [68, 147] on div "Клиенты" at bounding box center [79, 152] width 129 height 12
type textarea "x"
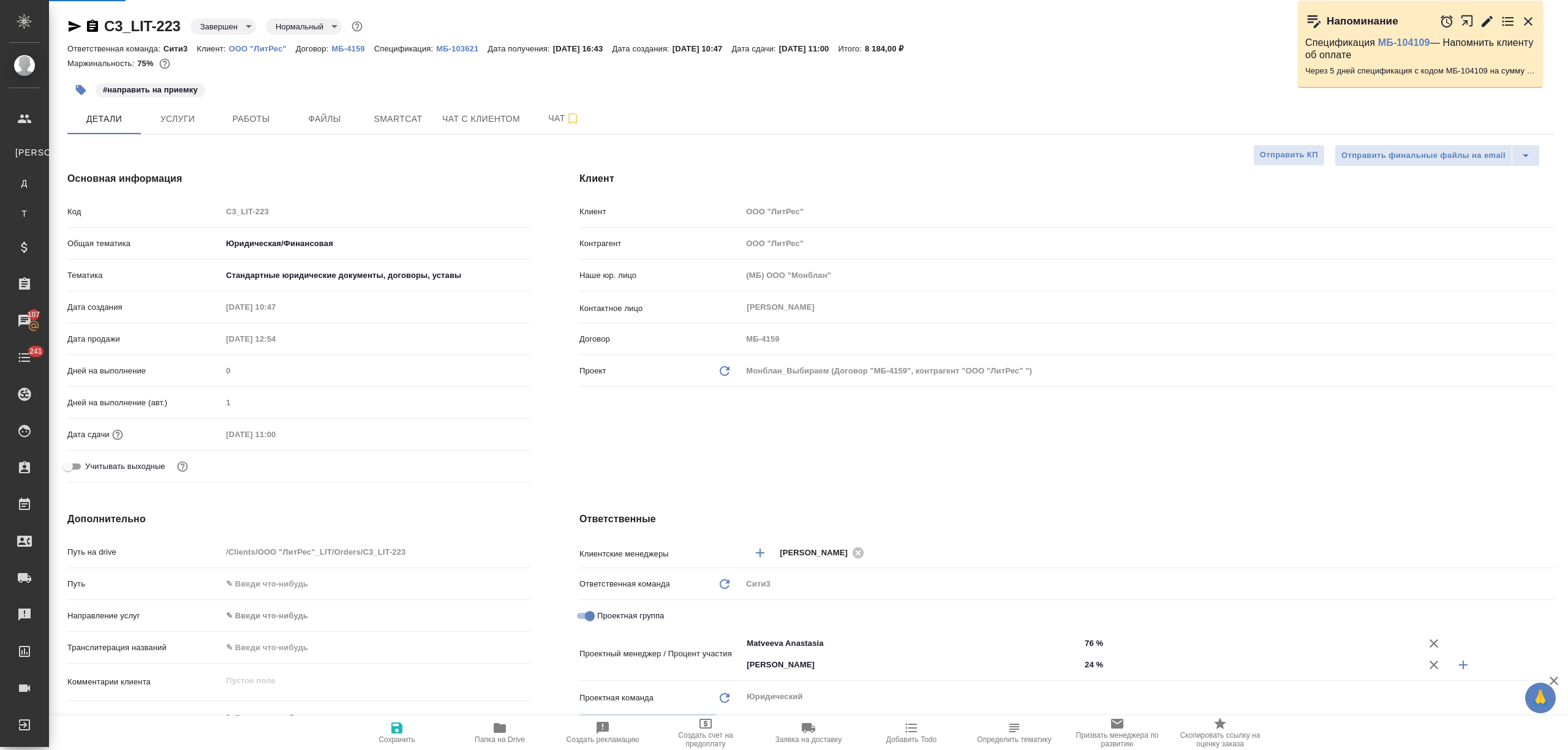
select select "RU"
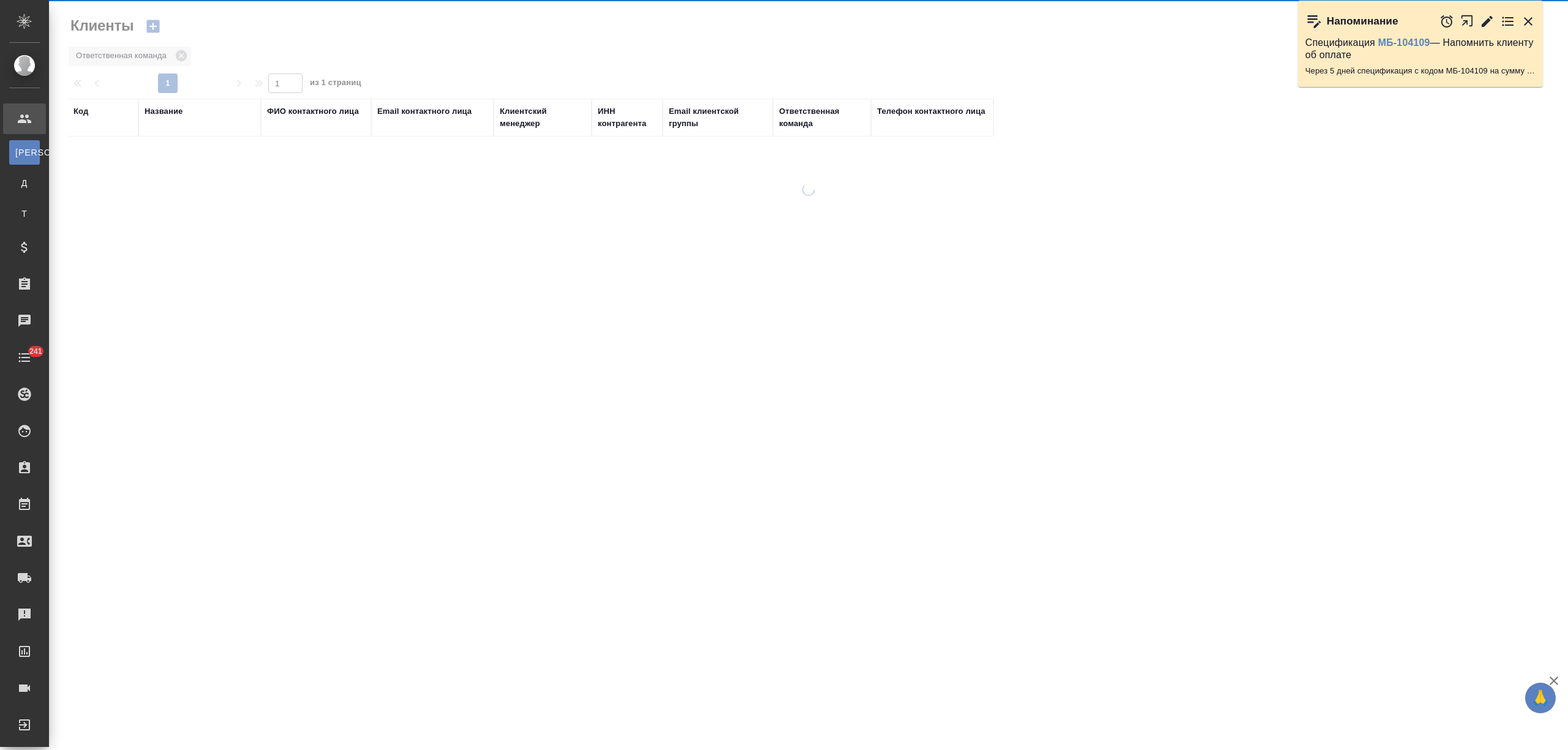
click at [172, 113] on div "Название" at bounding box center [163, 111] width 38 height 12
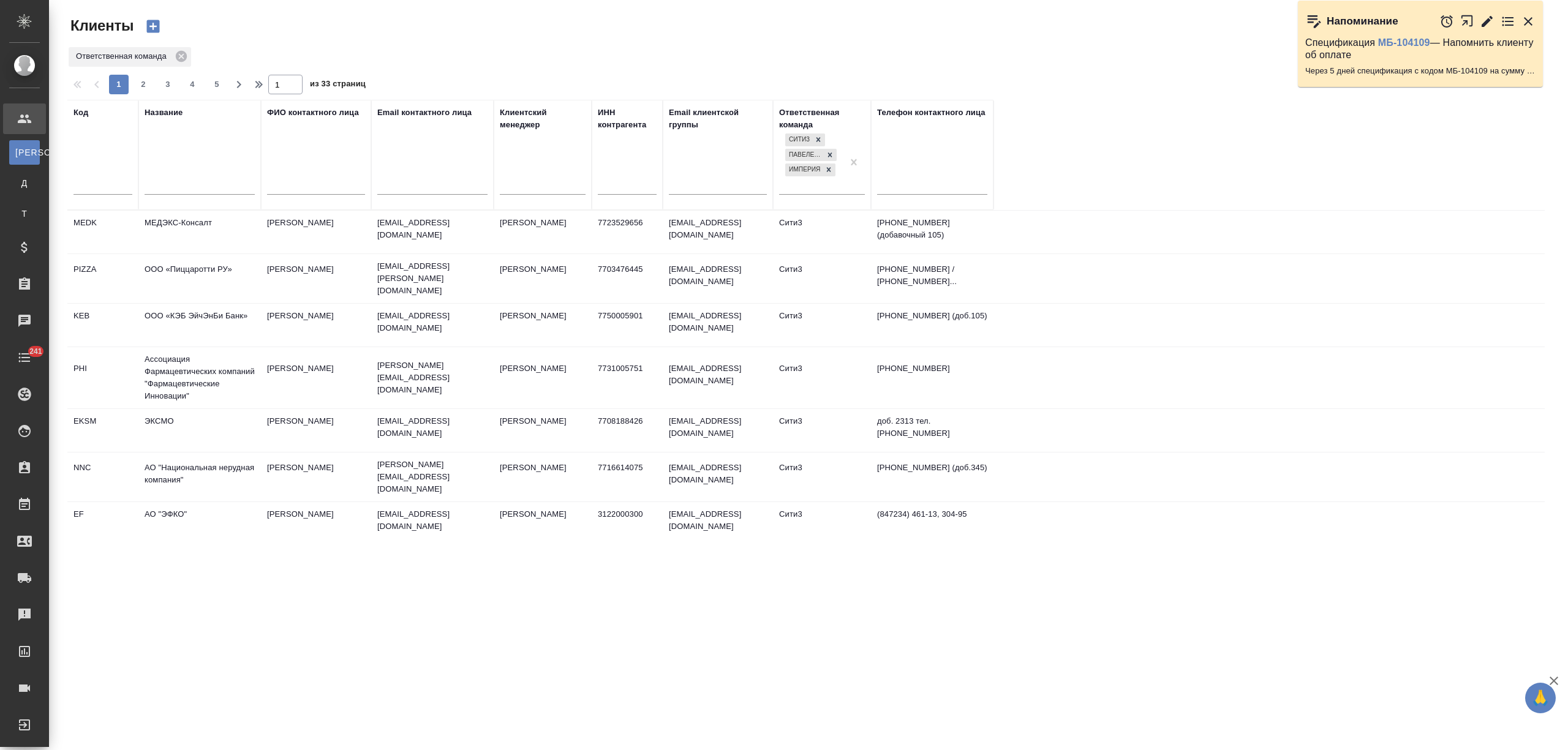
click at [175, 179] on input "text" at bounding box center [199, 186] width 110 height 15
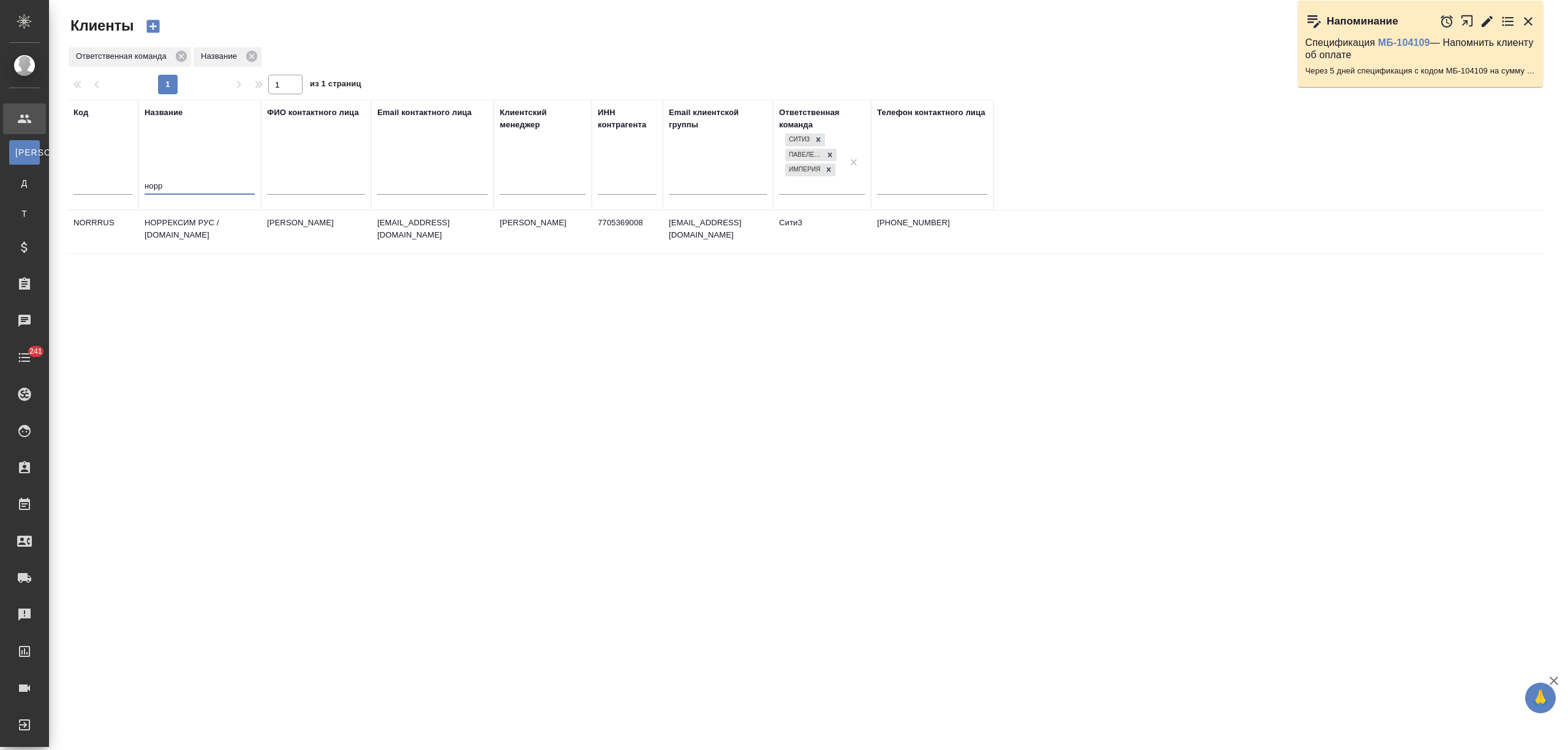
type input "норр"
click at [170, 222] on td "НОРРЕКСИМ РУС / norrexim.ru" at bounding box center [199, 232] width 123 height 43
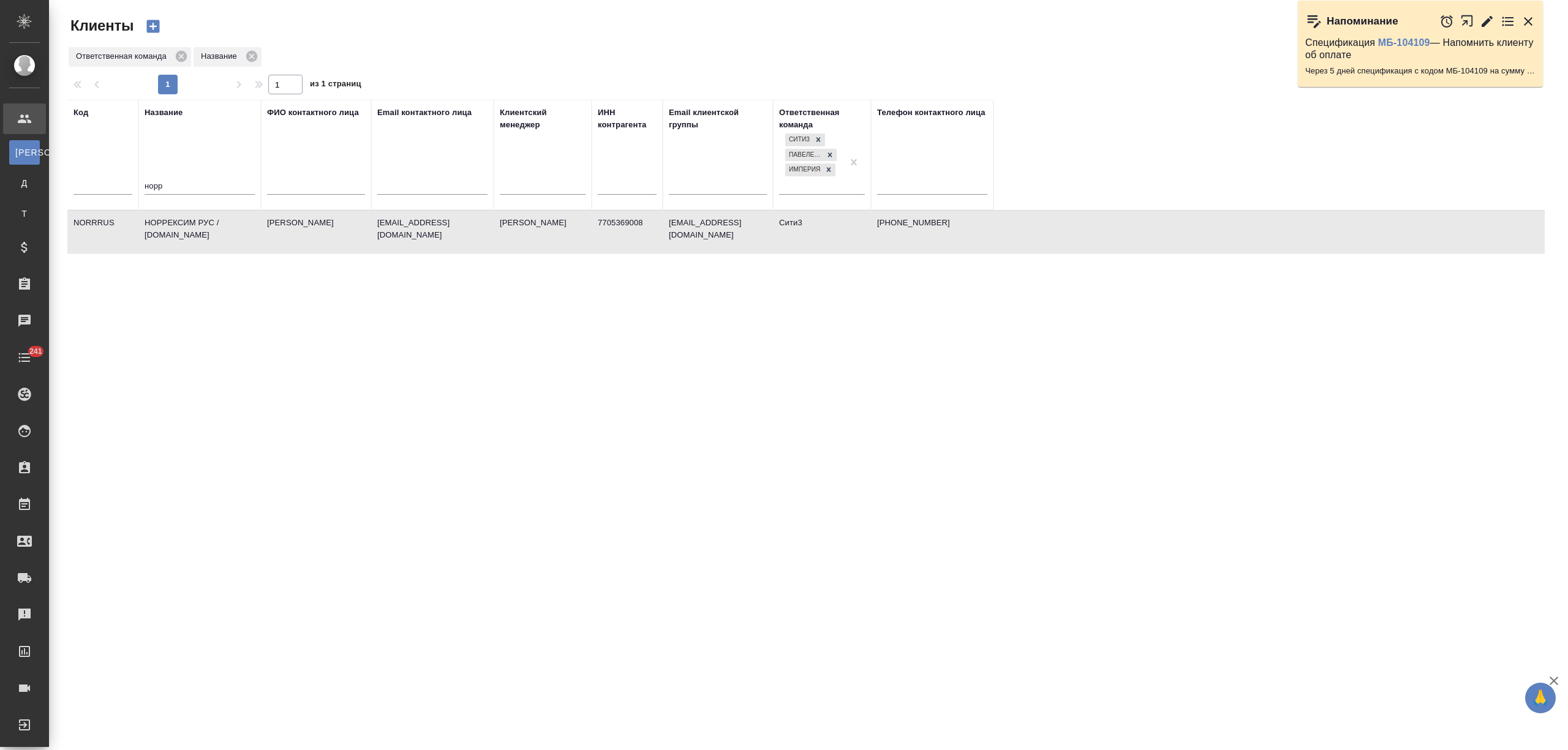
click at [170, 222] on td "НОРРЕКСИМ РУС / norrexim.ru" at bounding box center [199, 232] width 123 height 43
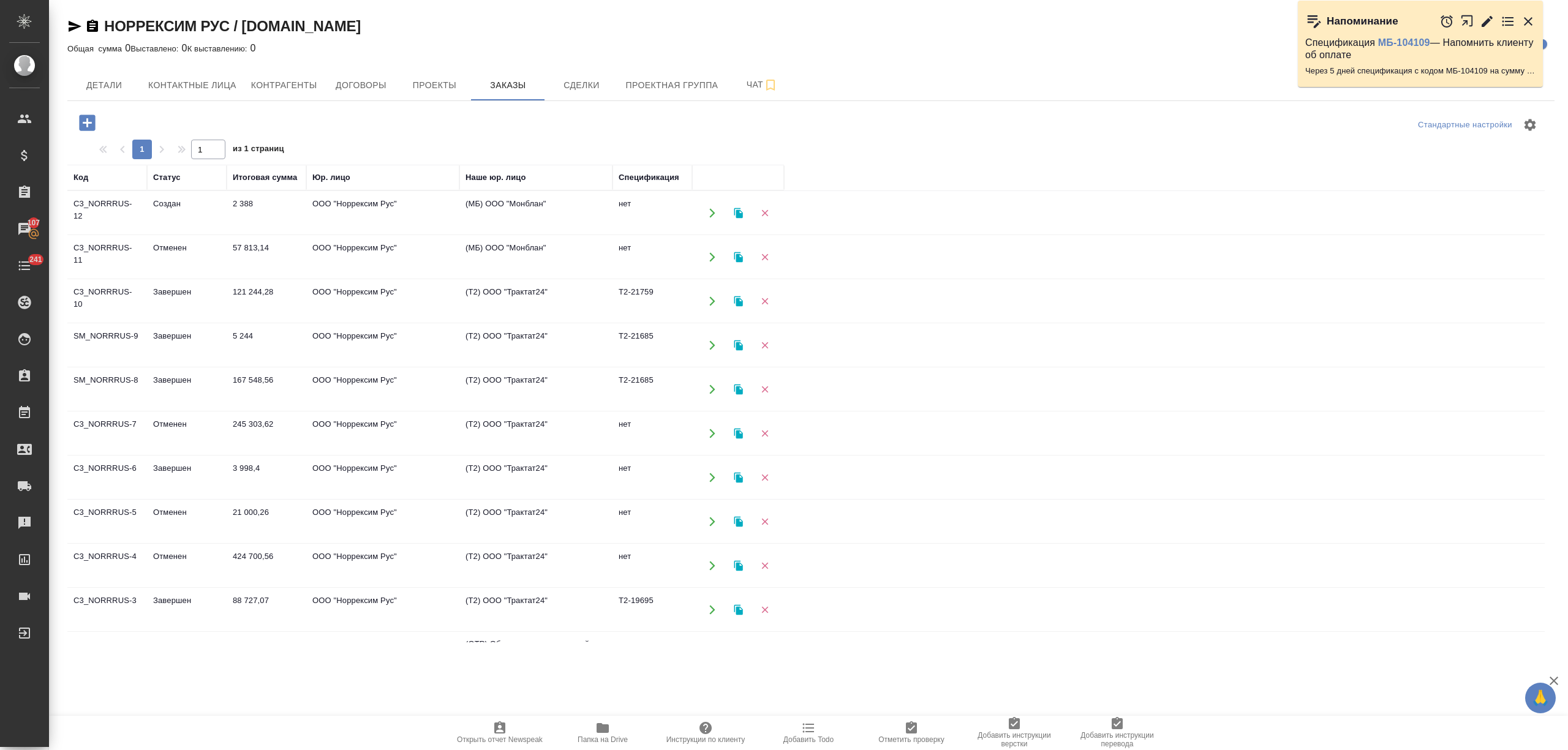
click at [182, 397] on td "Завершен" at bounding box center [187, 390] width 80 height 43
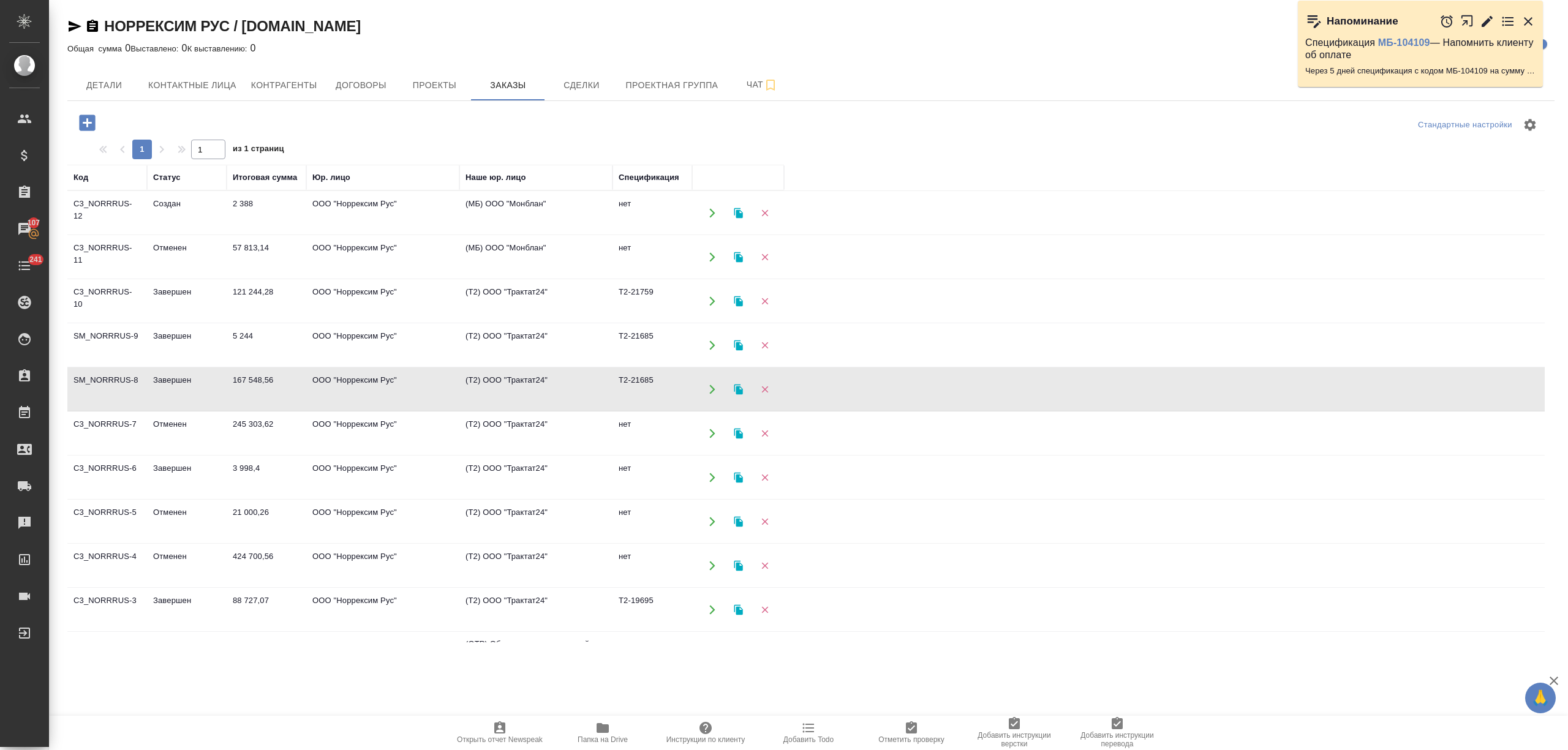
click at [182, 397] on td "Завершен" at bounding box center [187, 390] width 80 height 43
click at [255, 346] on td "5 244" at bounding box center [266, 345] width 80 height 43
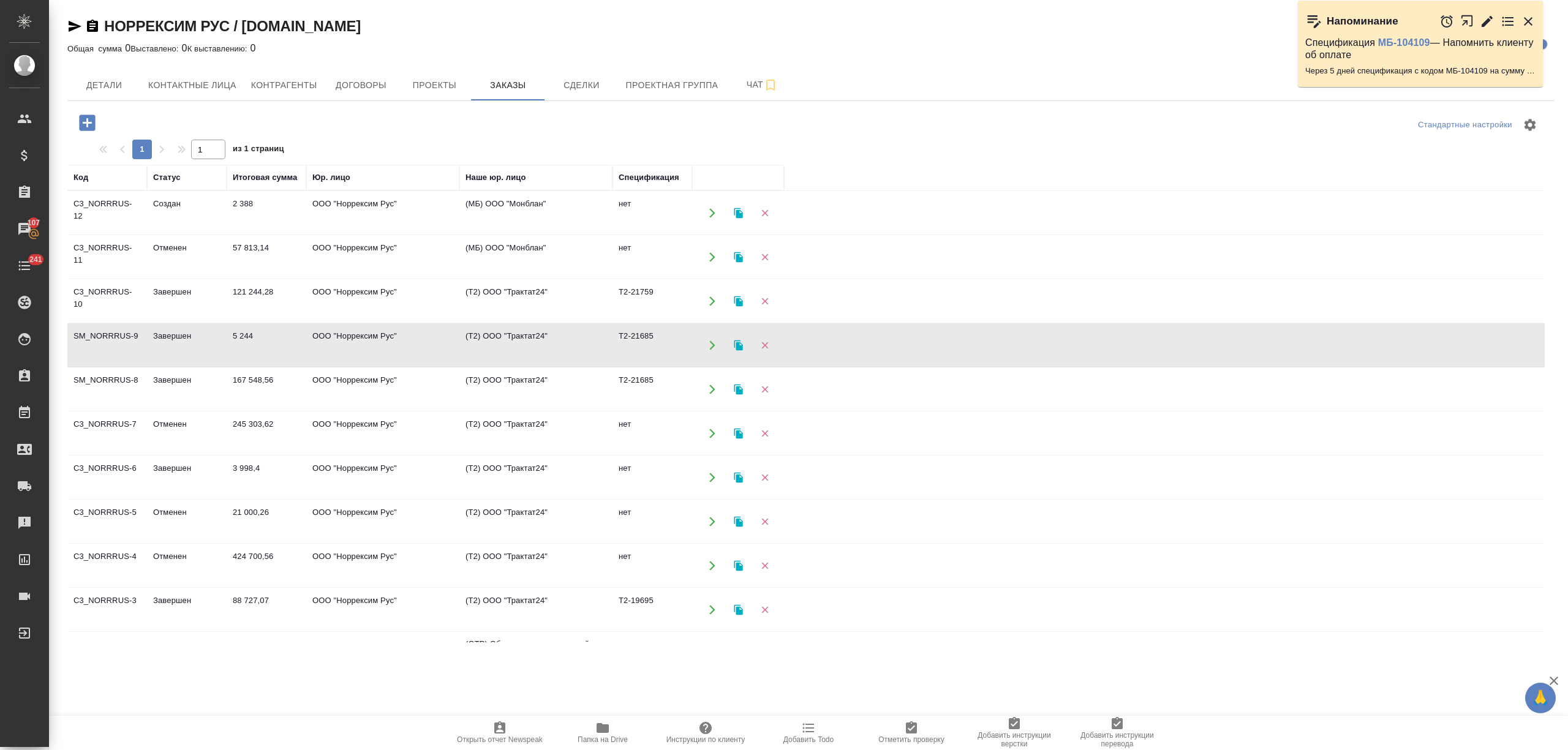
click at [255, 346] on td "5 244" at bounding box center [266, 345] width 80 height 43
click at [232, 301] on td "121 244,28" at bounding box center [266, 301] width 80 height 43
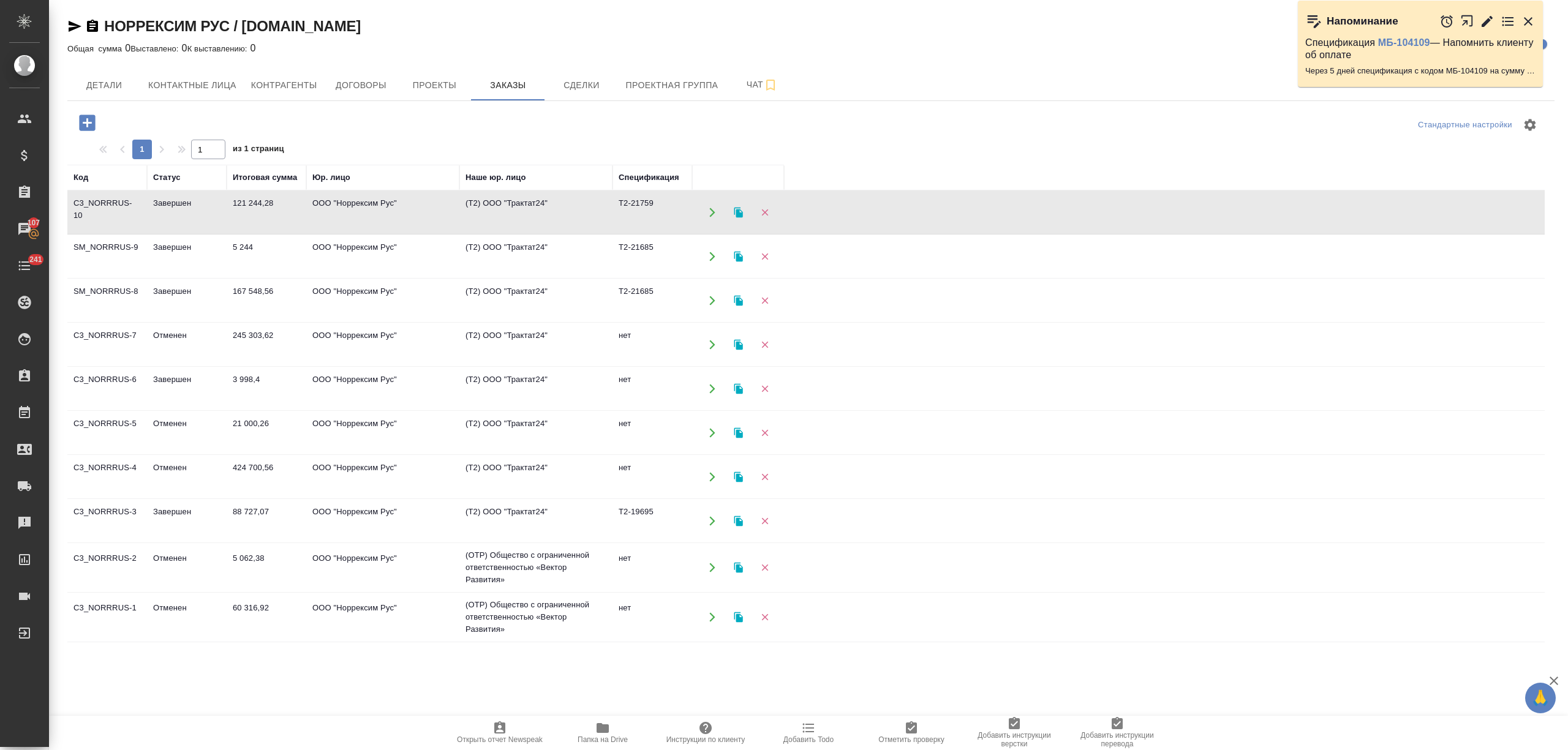
scroll to position [91, 0]
click at [250, 526] on td "88 727,07" at bounding box center [266, 521] width 80 height 43
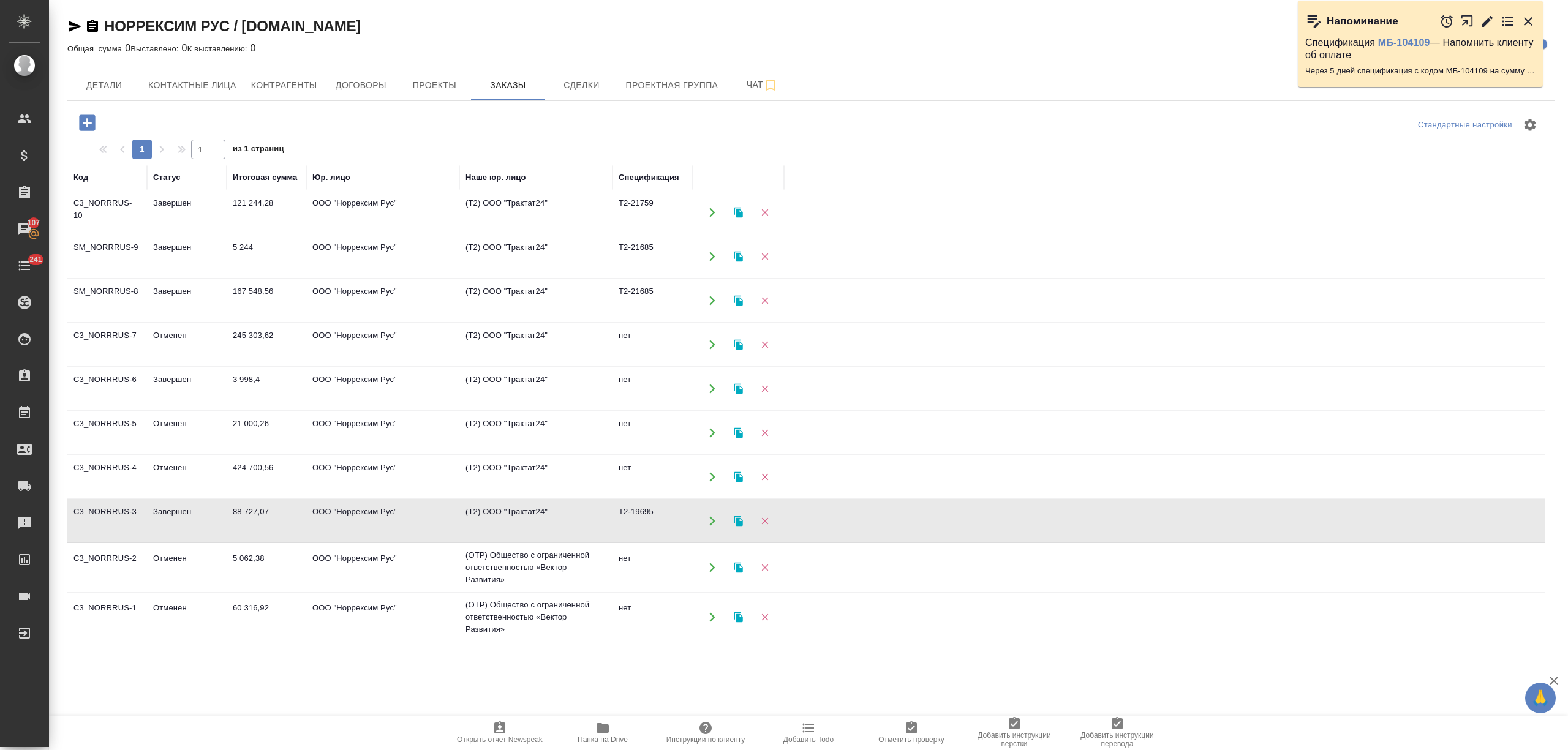
click at [239, 397] on td "3 998,4" at bounding box center [266, 389] width 80 height 43
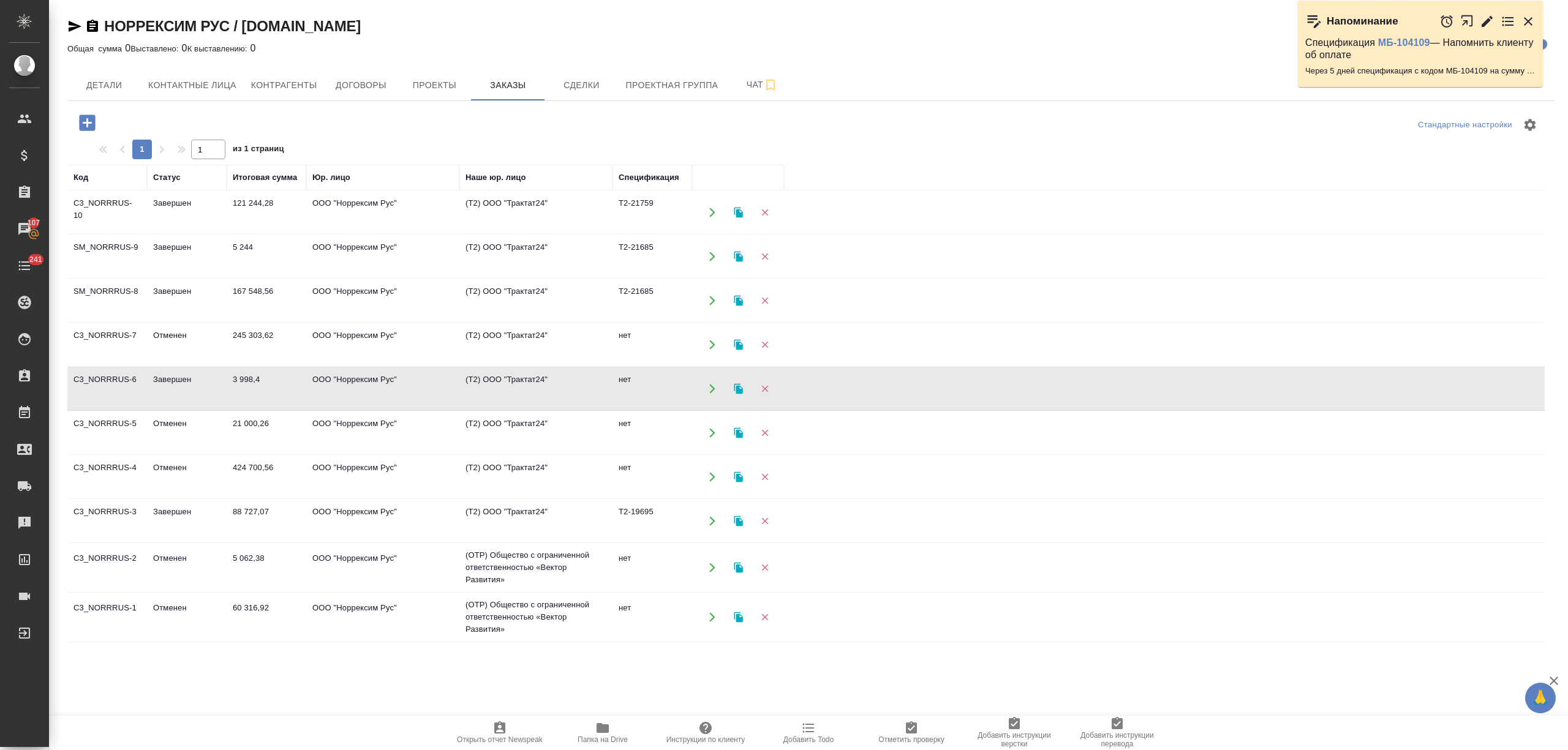
click at [586, 742] on span "Папка на Drive" at bounding box center [603, 740] width 51 height 9
click at [259, 289] on td "167 548,56" at bounding box center [266, 301] width 80 height 43
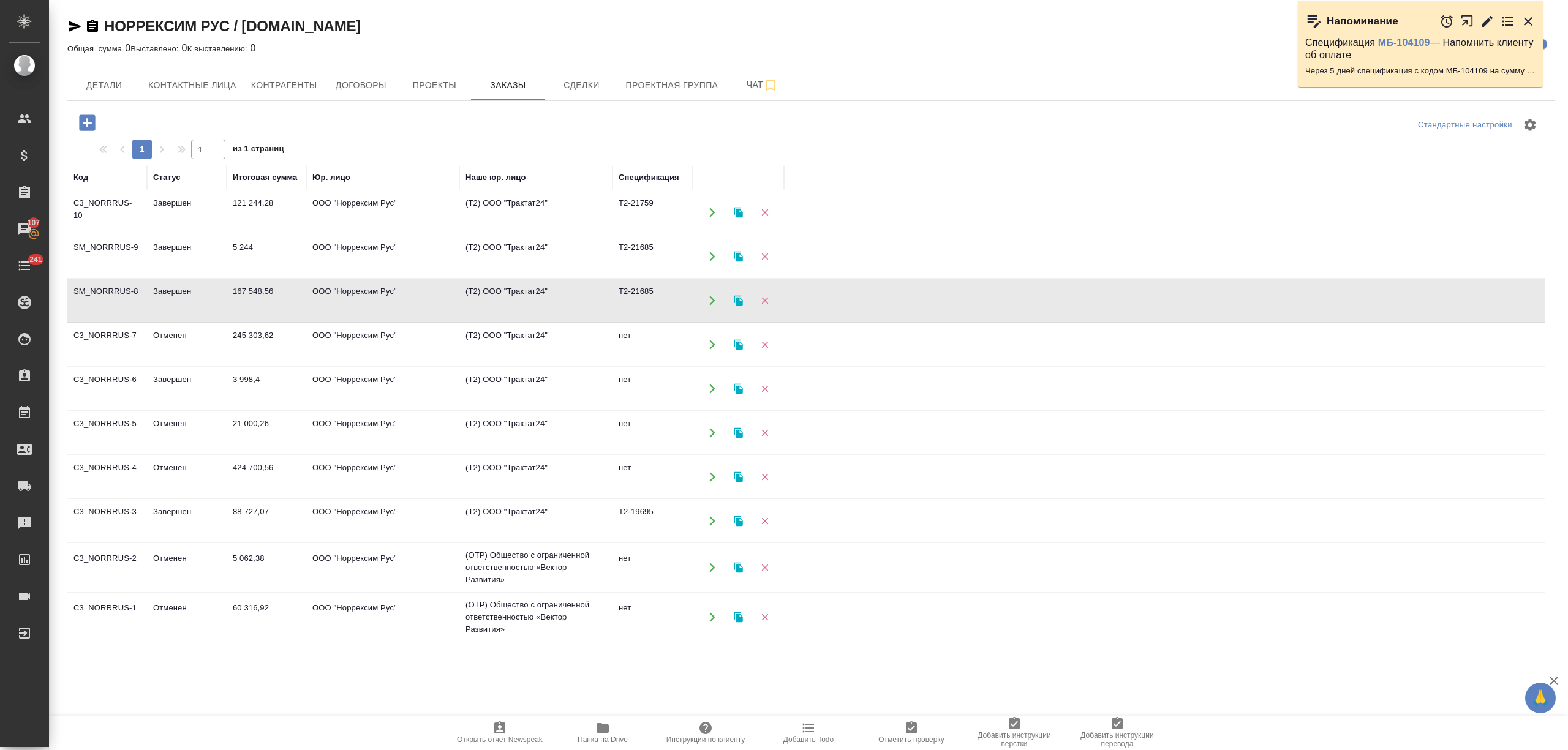
click at [259, 289] on td "167 548,56" at bounding box center [266, 301] width 80 height 43
click at [279, 249] on td "5 244" at bounding box center [266, 256] width 80 height 43
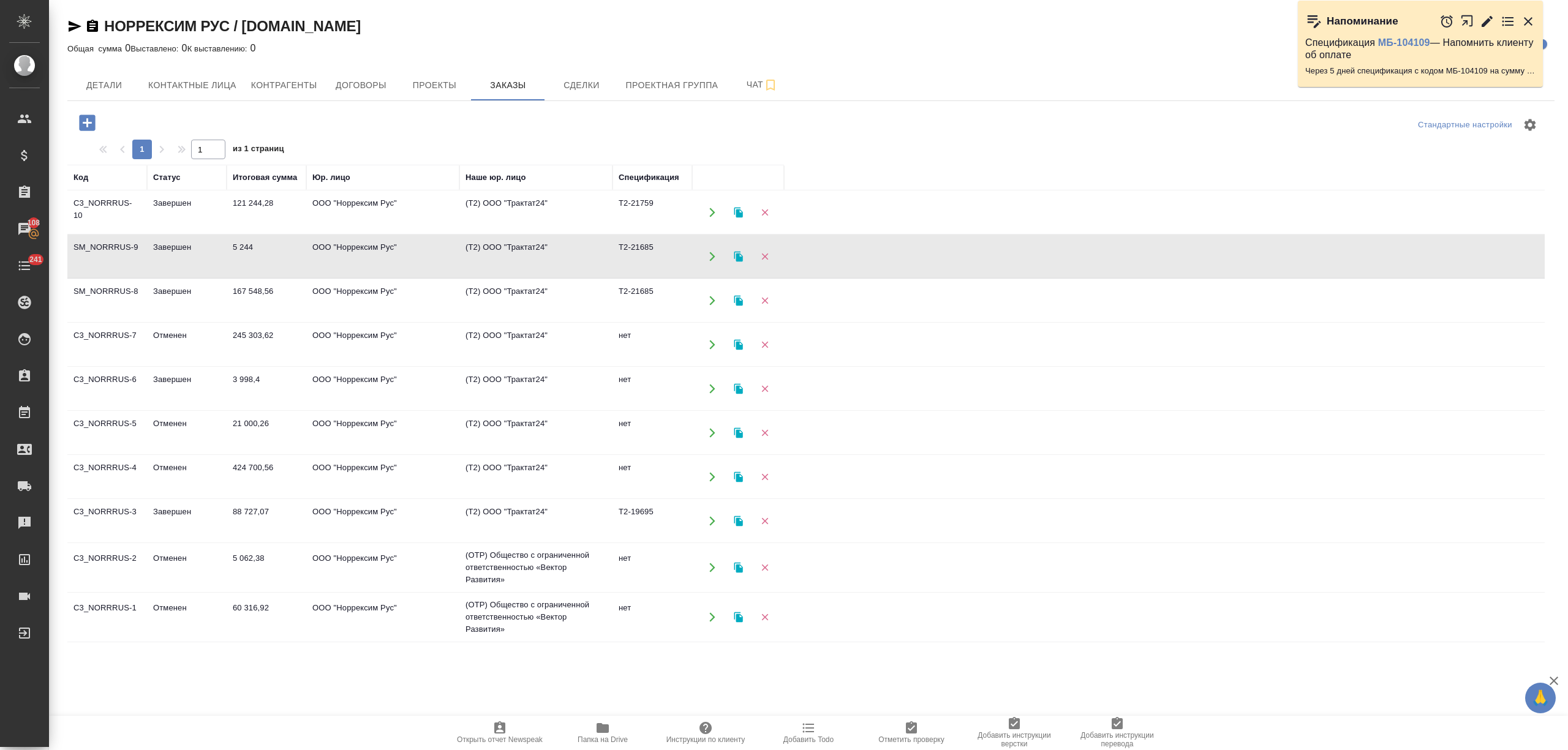
click at [207, 212] on td "Завершен" at bounding box center [187, 212] width 80 height 43
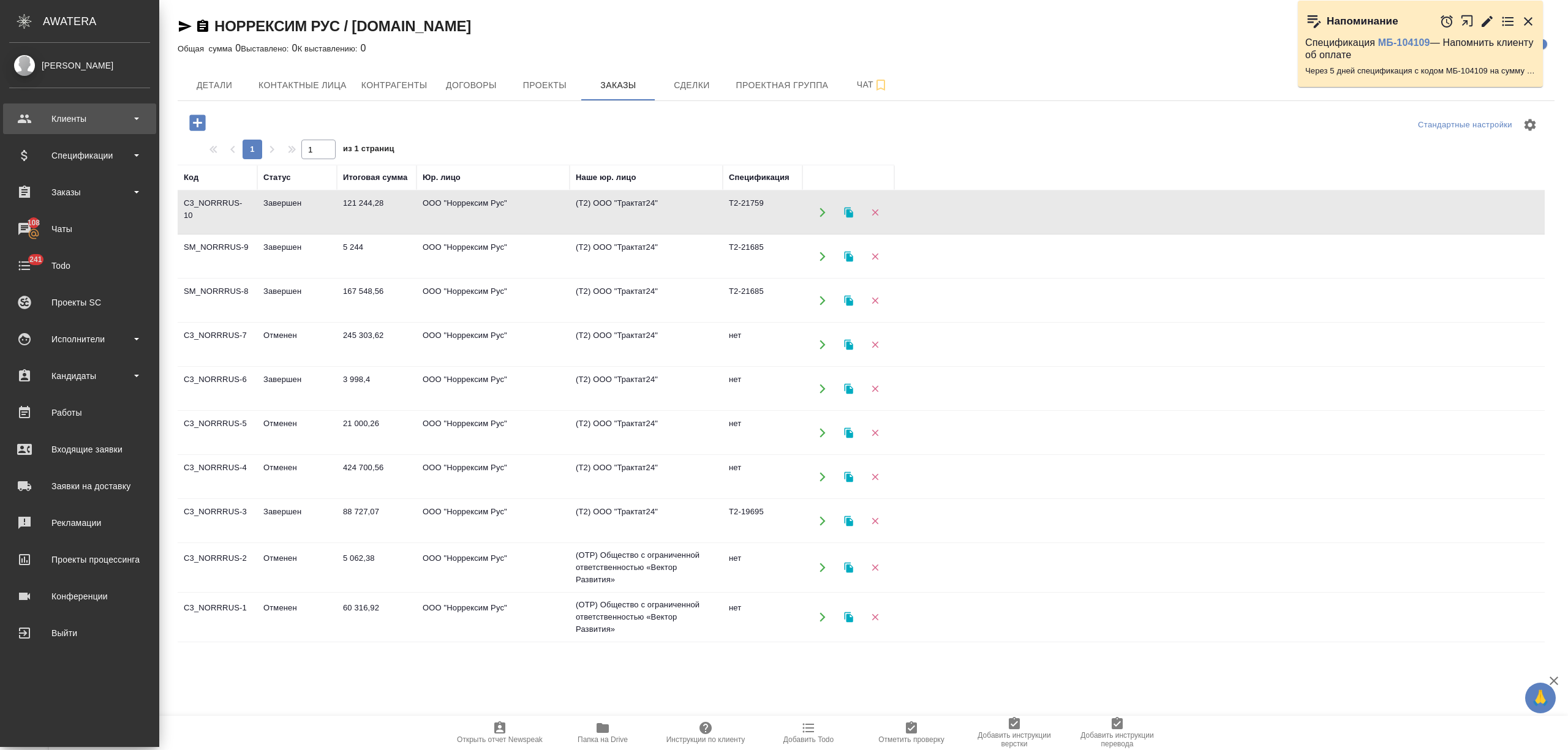
click at [74, 125] on div "Клиенты" at bounding box center [80, 119] width 141 height 19
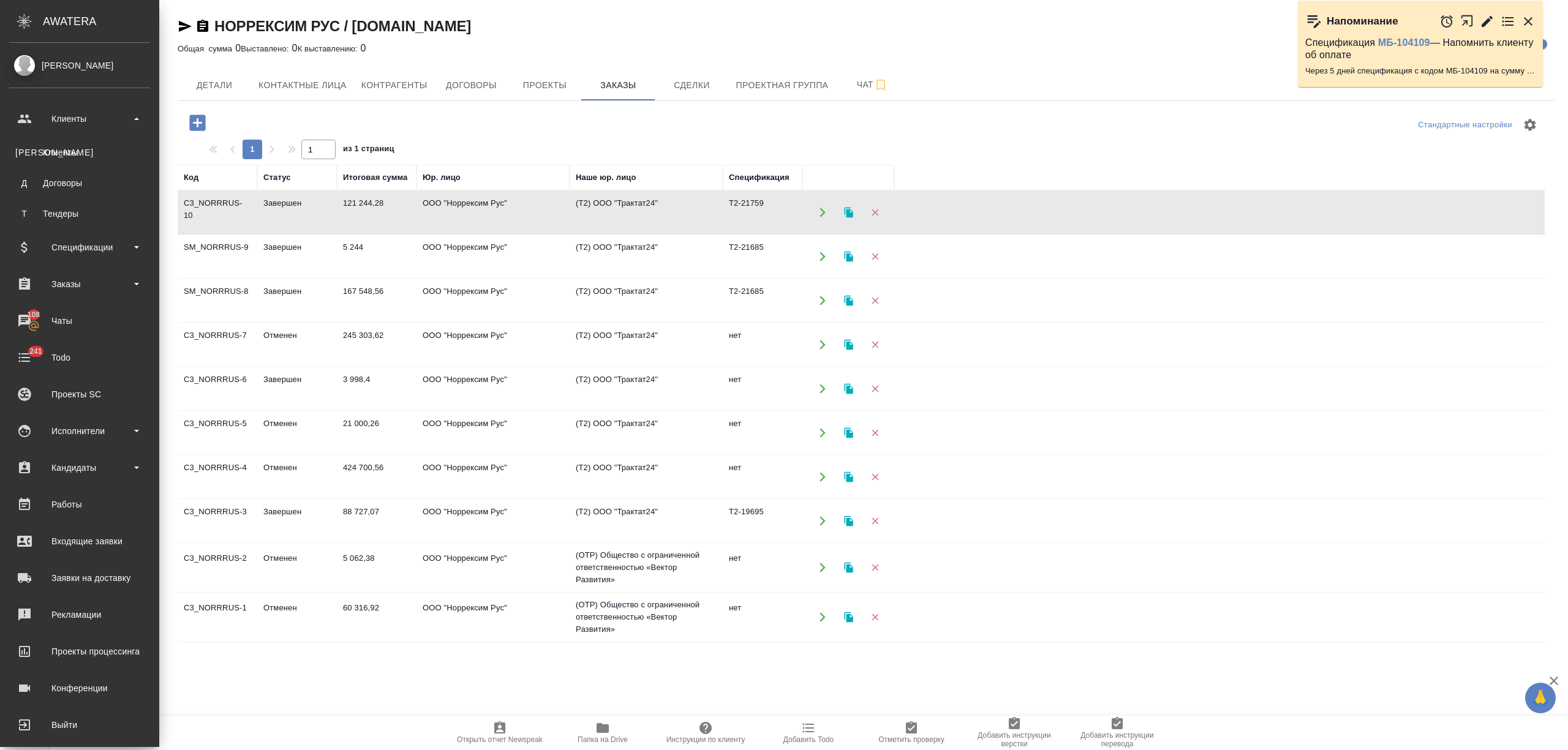
click at [74, 155] on div "Клиенты" at bounding box center [79, 152] width 129 height 12
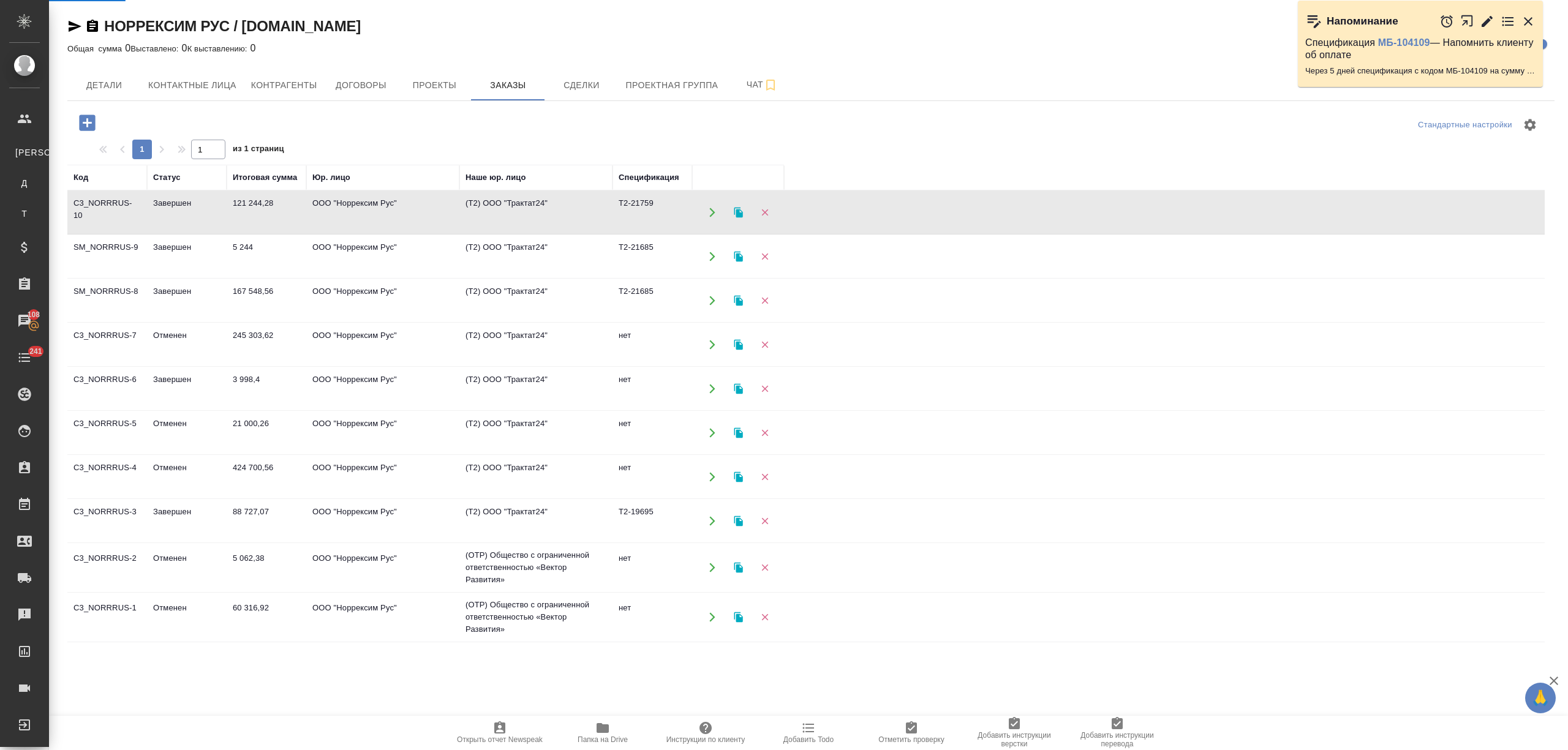
select select "RU"
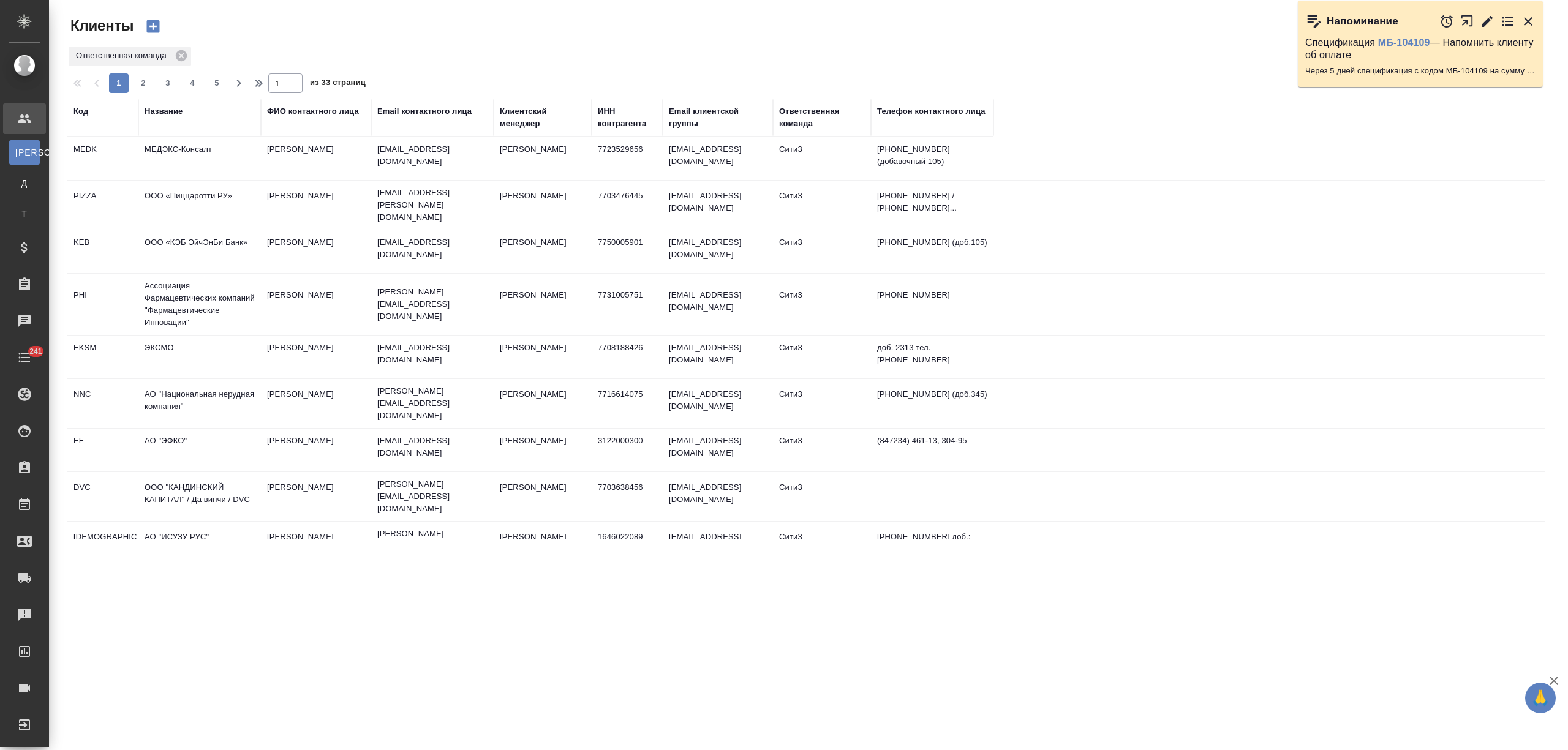
click at [157, 113] on div "Название" at bounding box center [163, 111] width 38 height 12
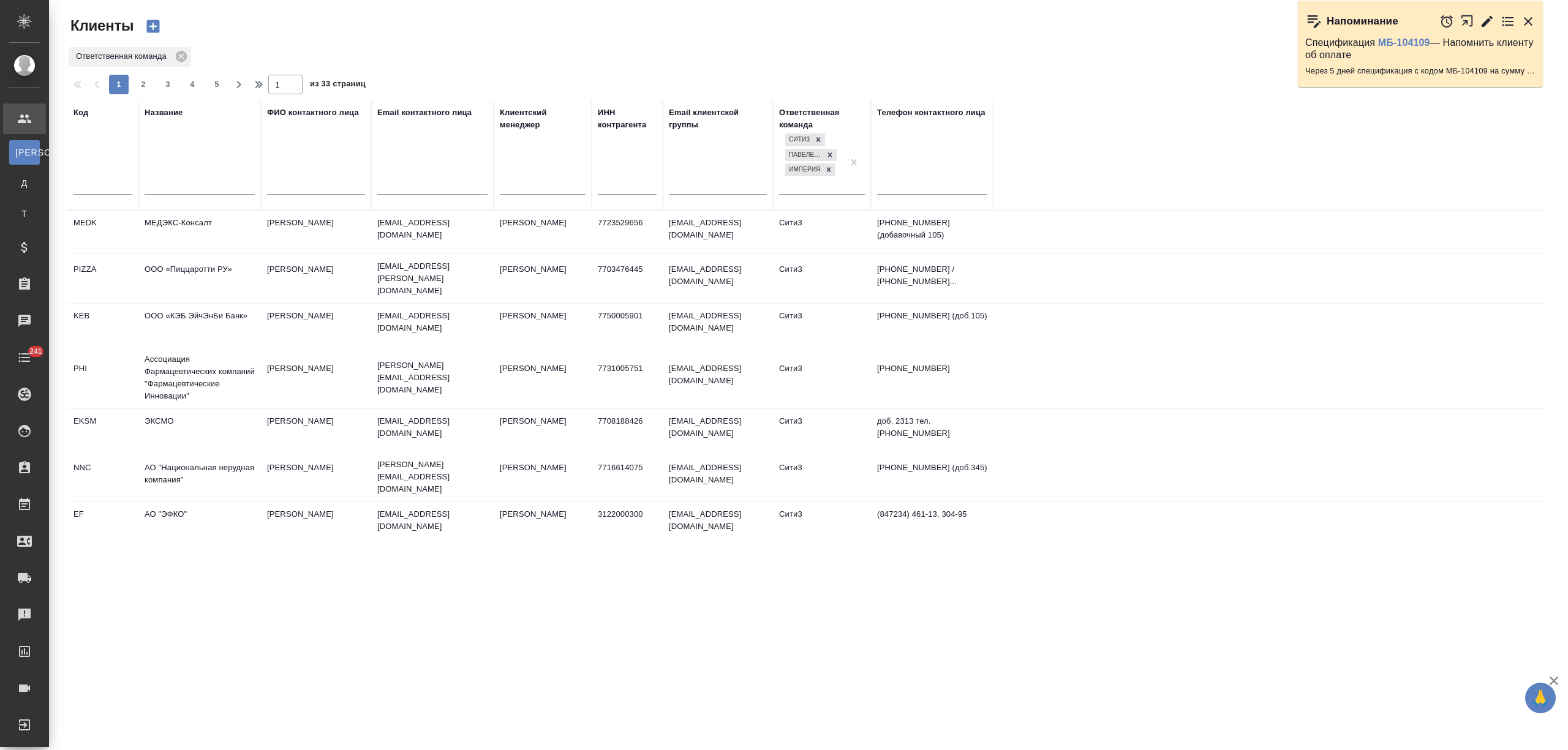
click at [165, 179] on input "text" at bounding box center [199, 186] width 110 height 15
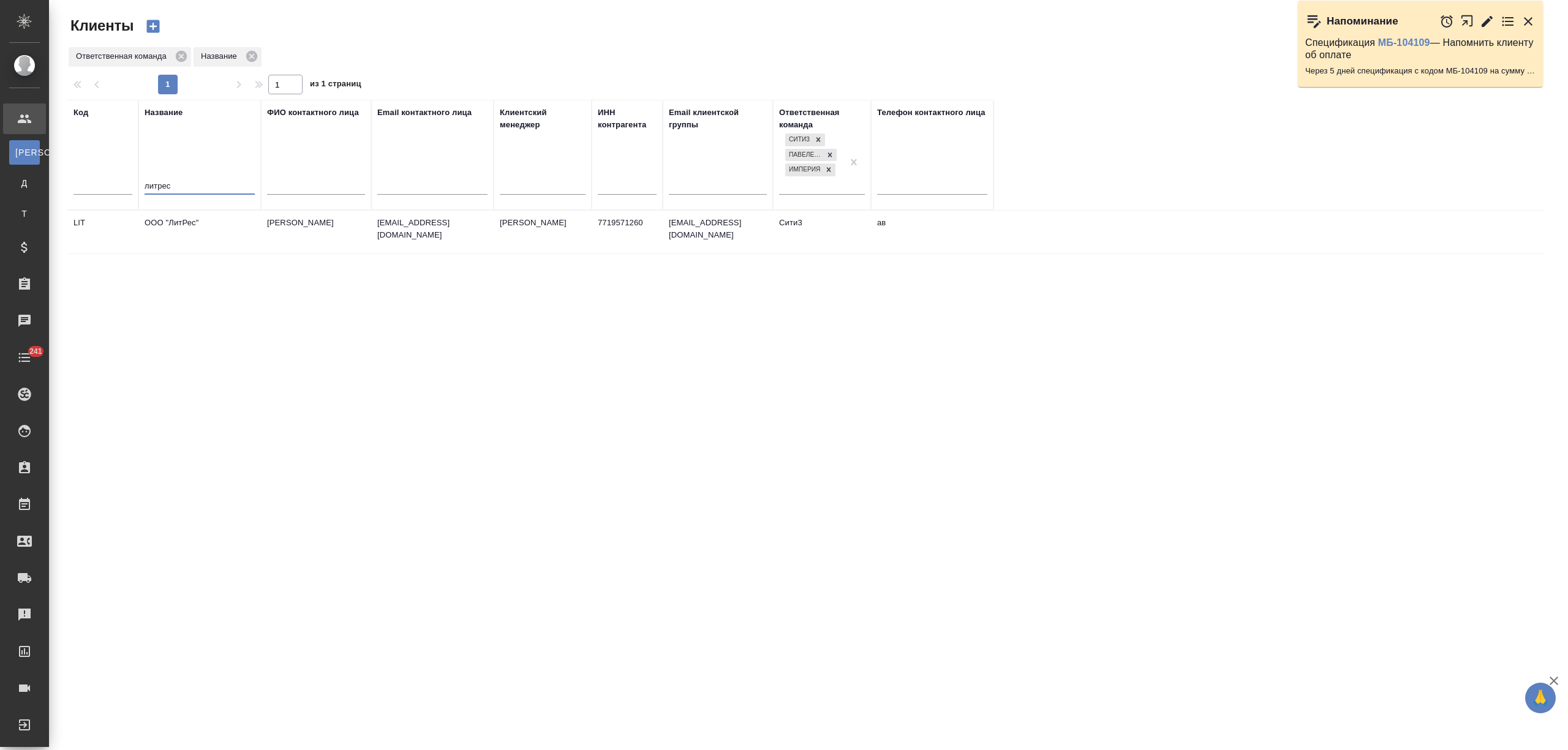
type input "литрес"
click at [186, 231] on td "ООО "ЛитРес"" at bounding box center [199, 232] width 123 height 43
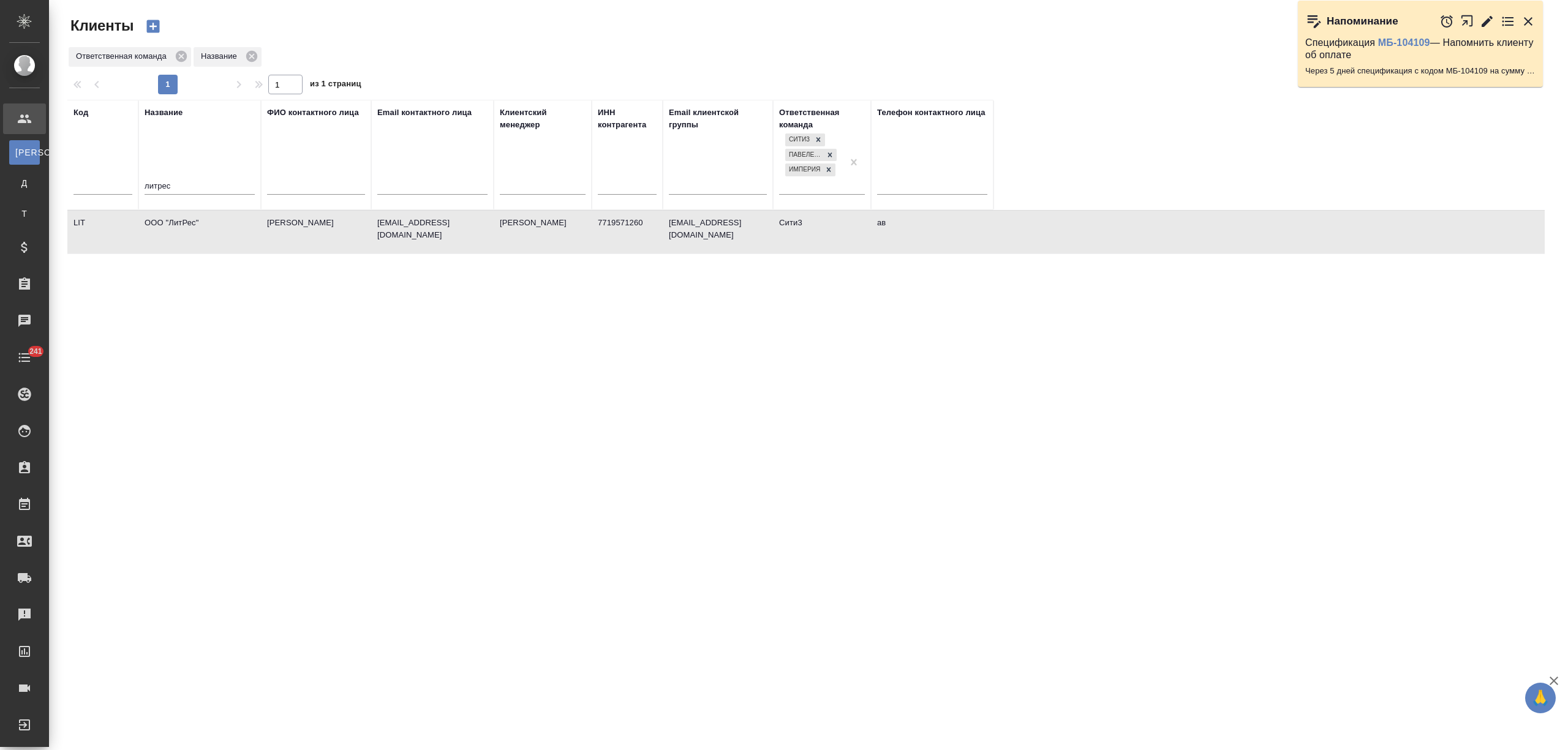
click at [186, 231] on td "ООО "ЛитРес"" at bounding box center [199, 232] width 123 height 43
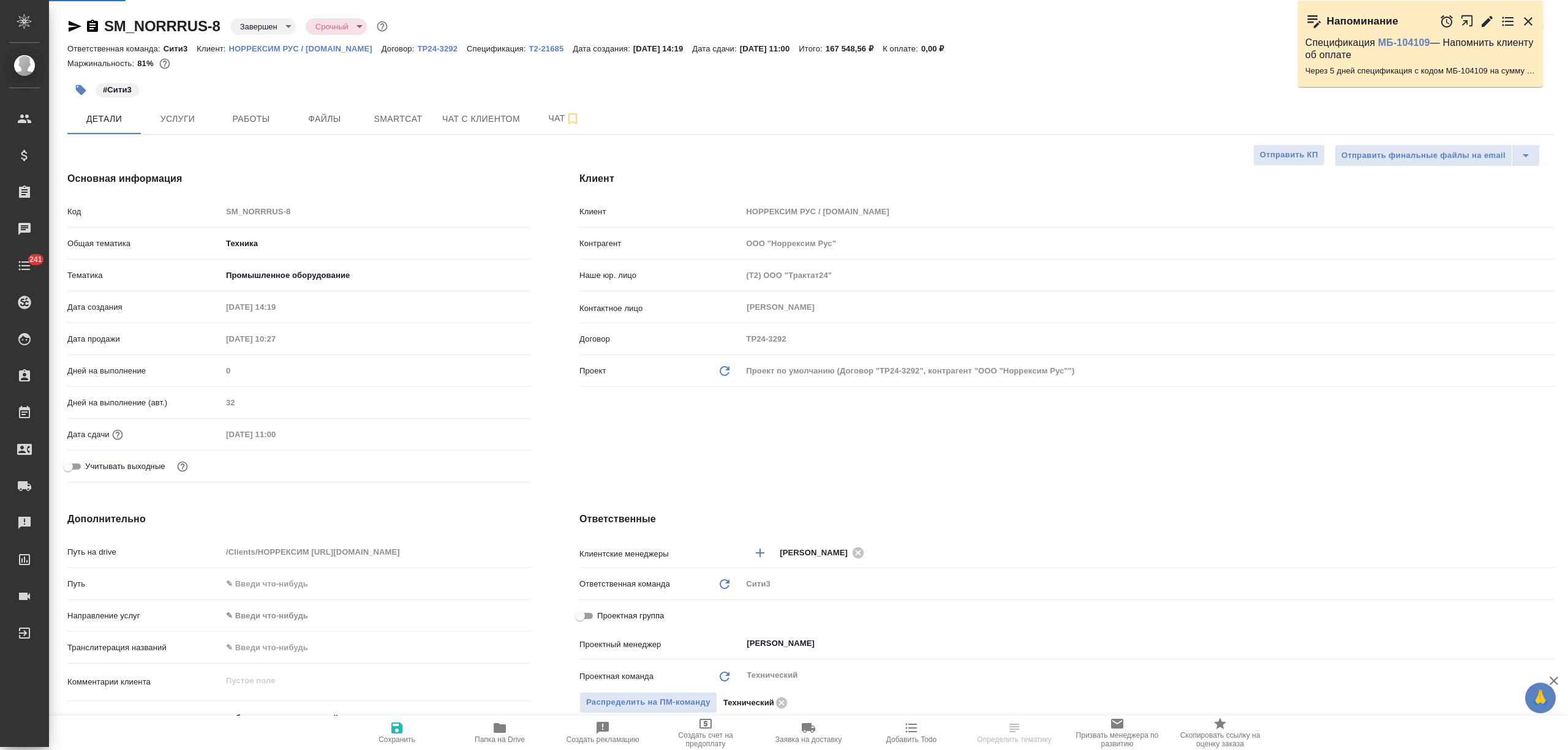
select select "RU"
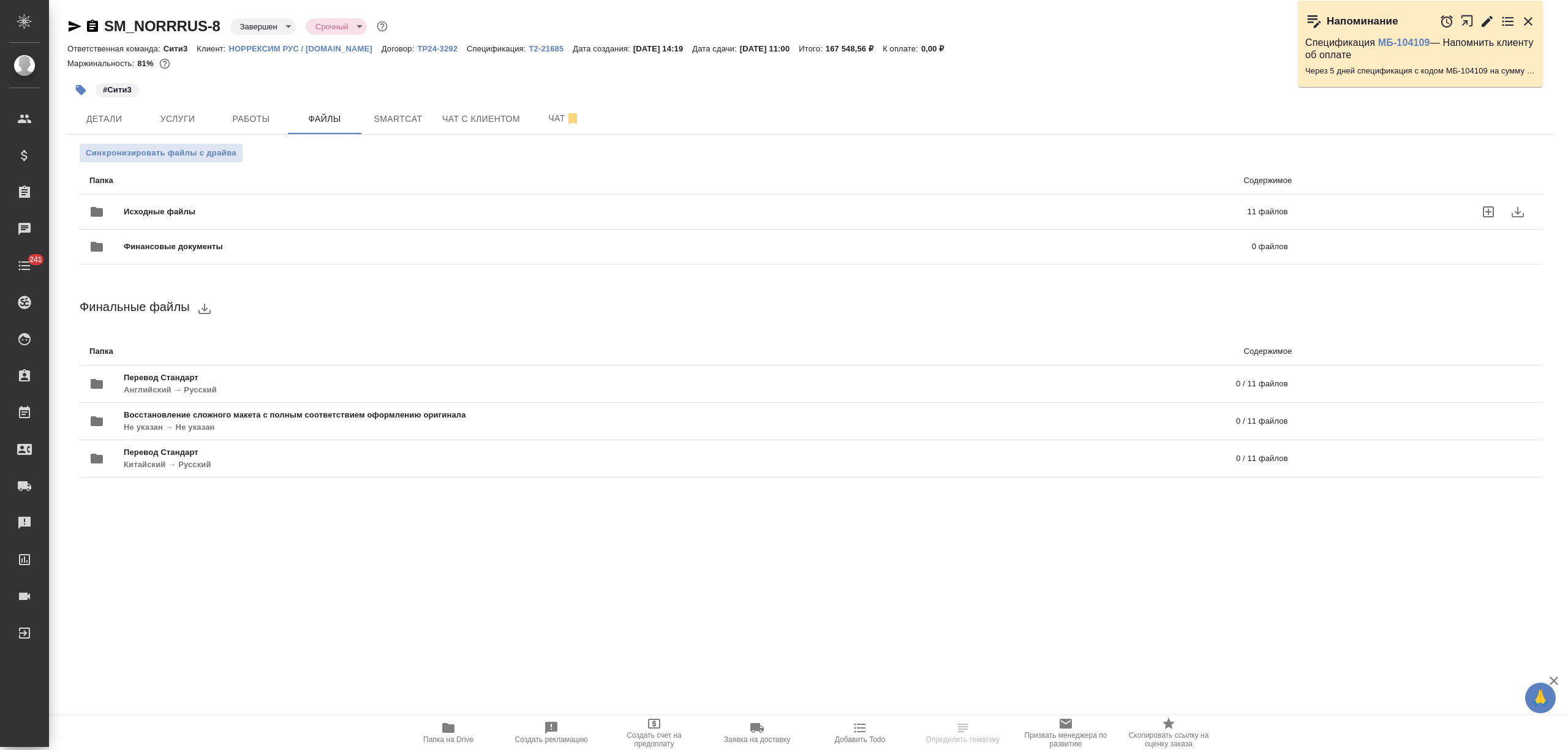
click at [232, 219] on div "Исходные файлы 11 файлов" at bounding box center [689, 212] width 1199 height 29
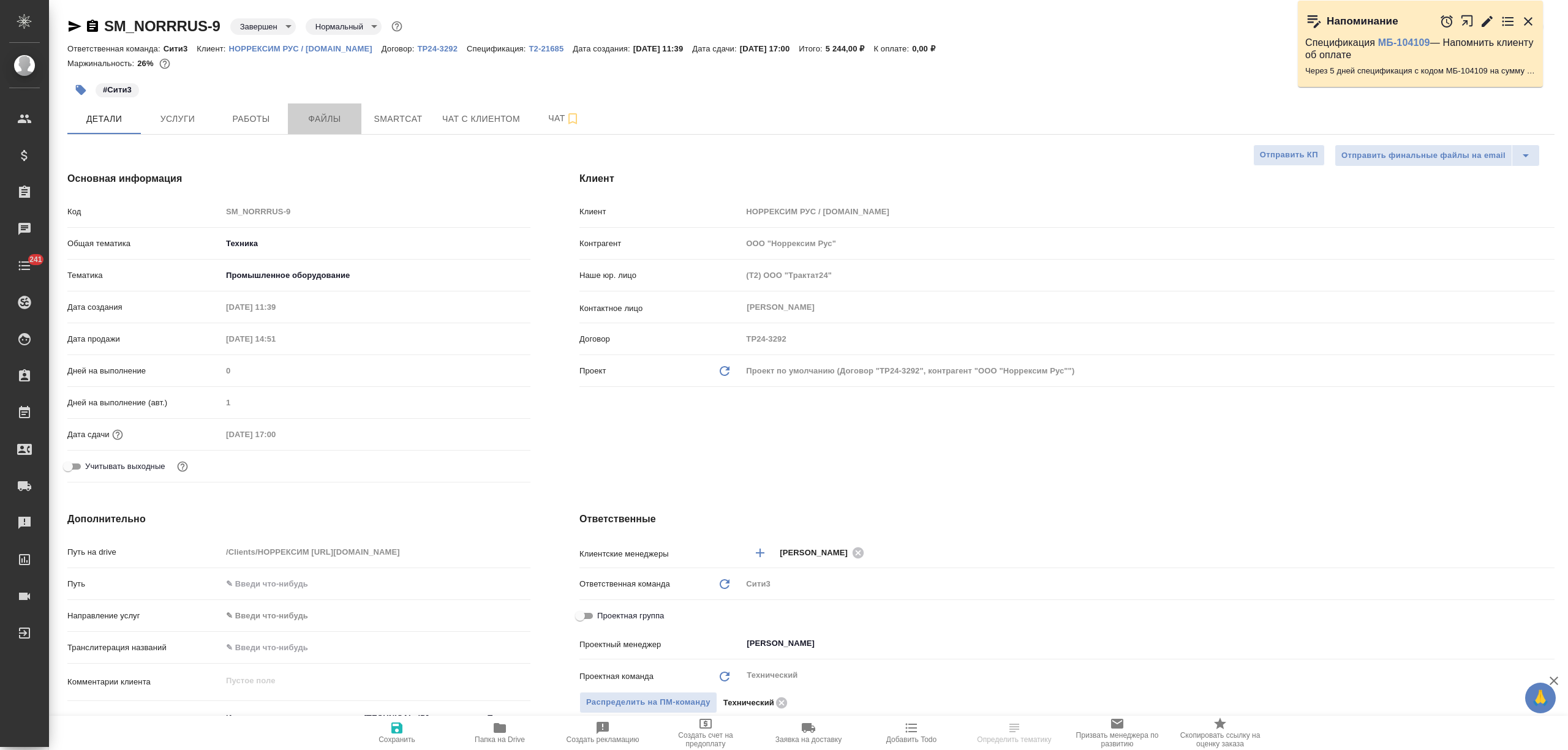
select select "RU"
click at [321, 112] on span "Файлы" at bounding box center [324, 119] width 59 height 15
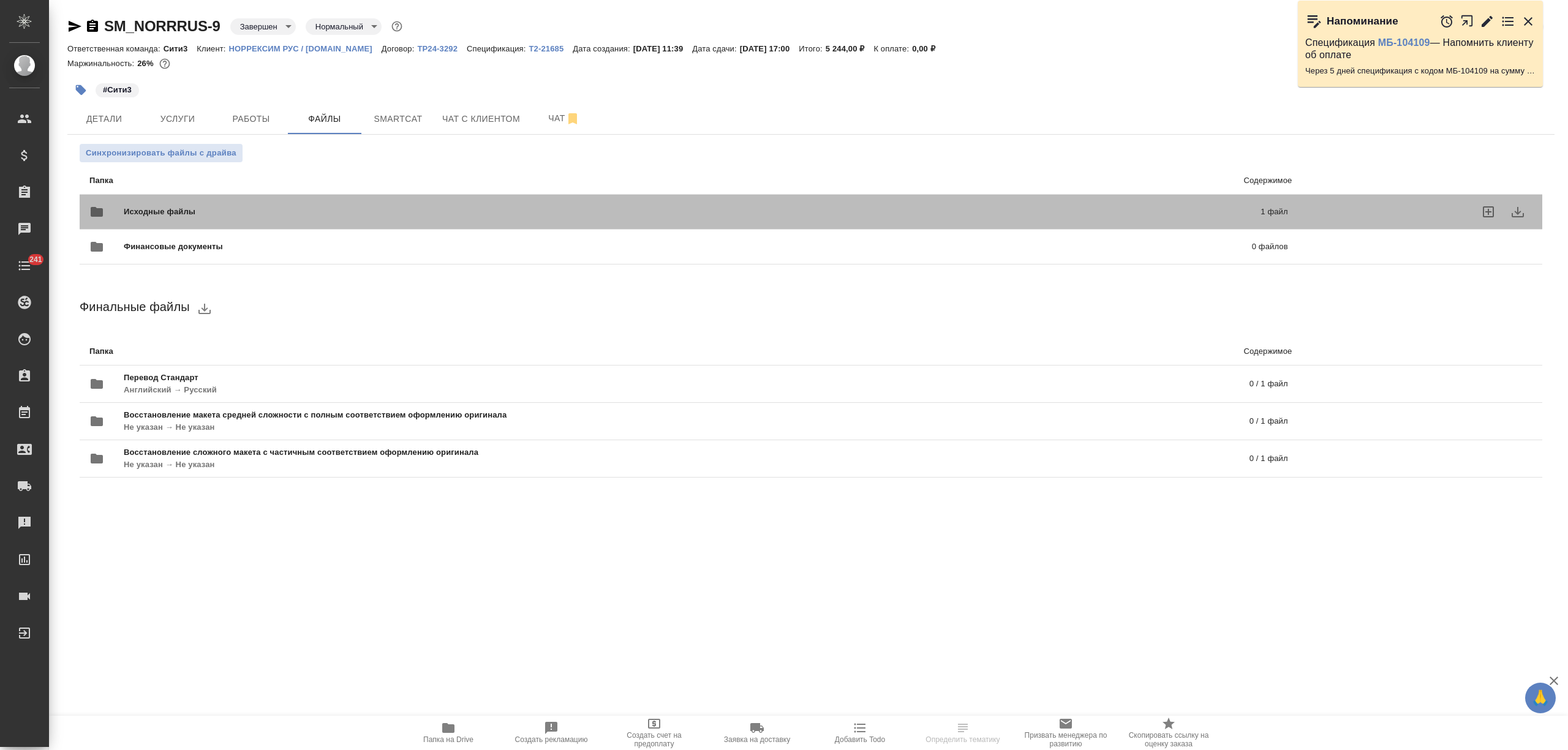
click at [239, 204] on div "Исходные файлы 1 файл" at bounding box center [689, 212] width 1199 height 29
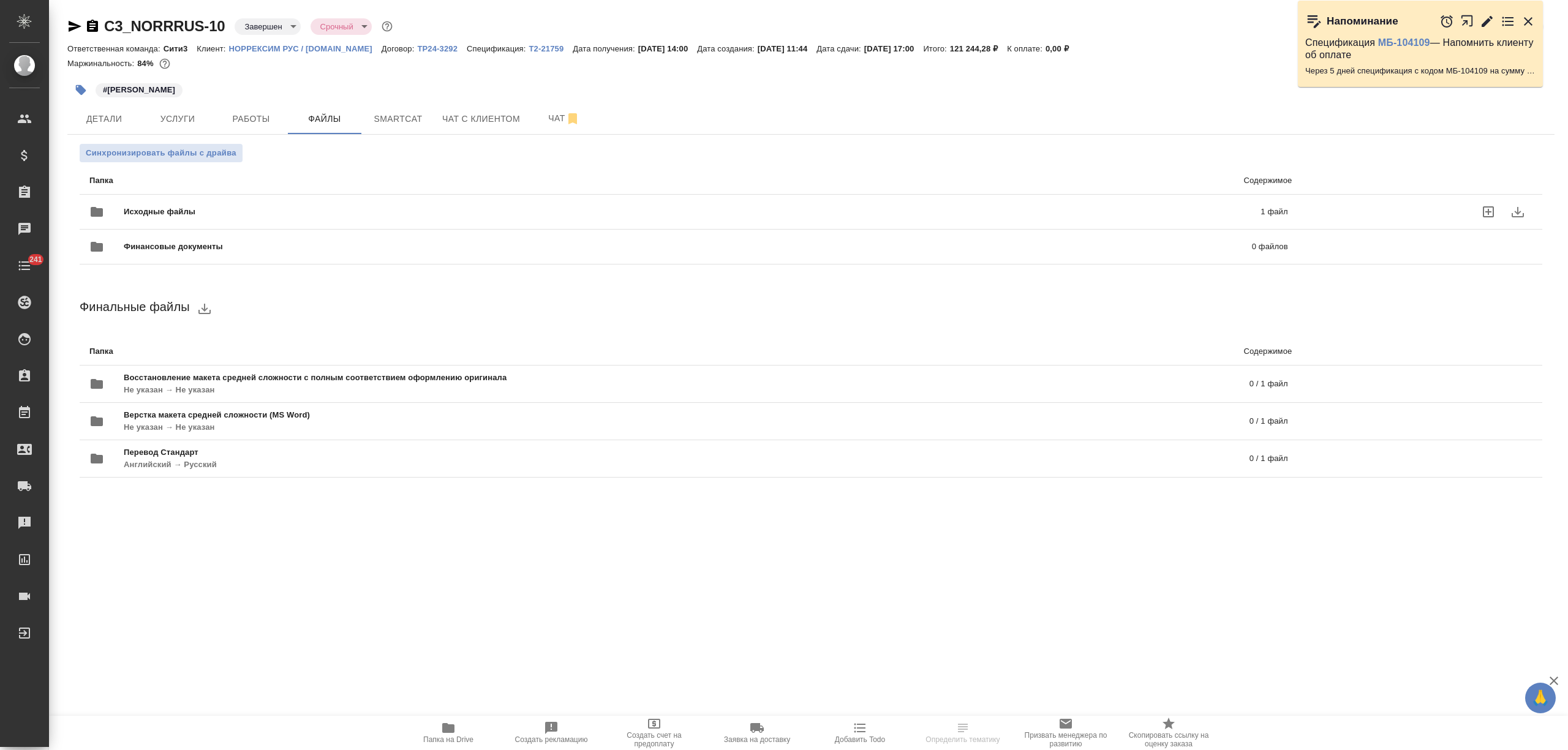
click at [241, 206] on span "Исходные файлы" at bounding box center [426, 212] width 605 height 12
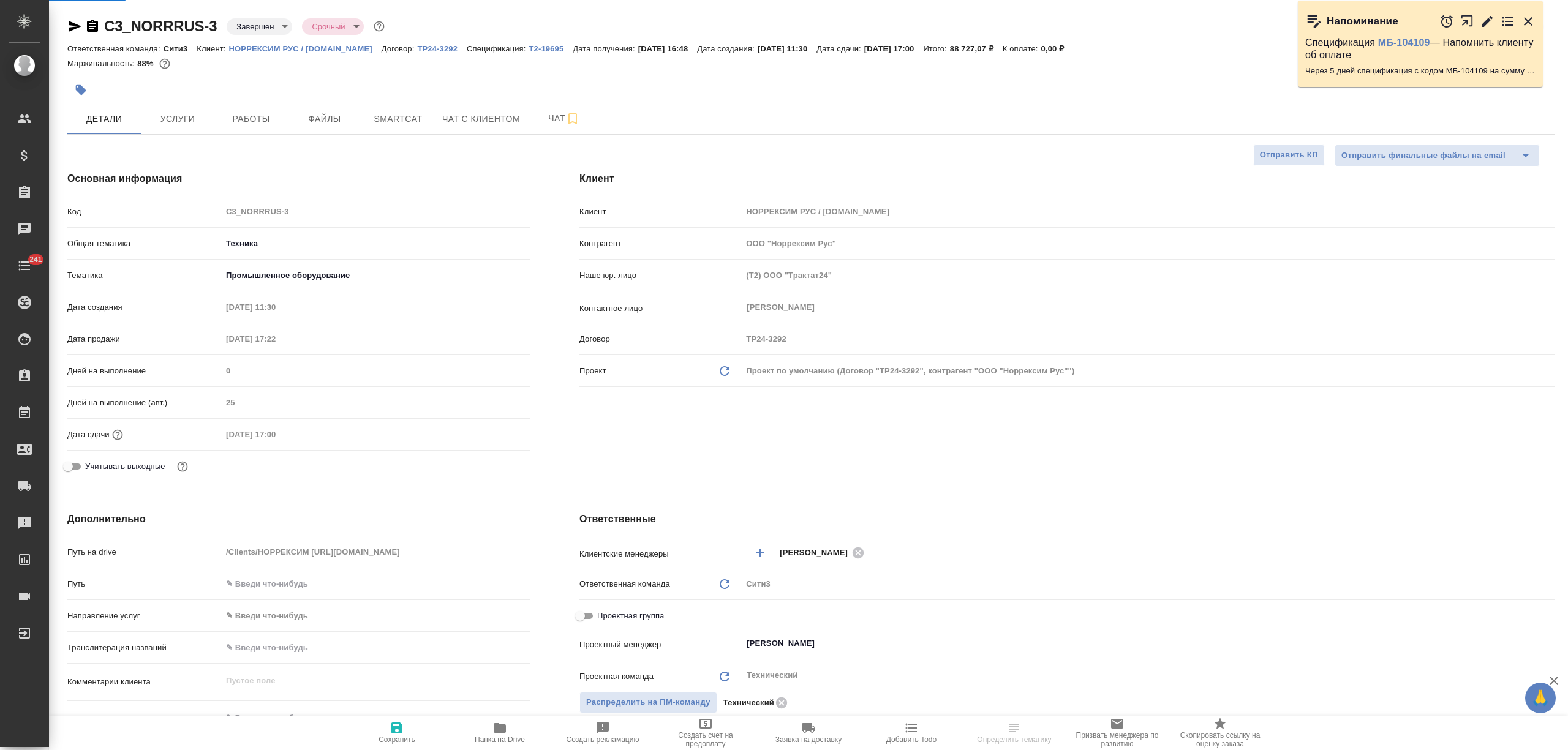
select select "RU"
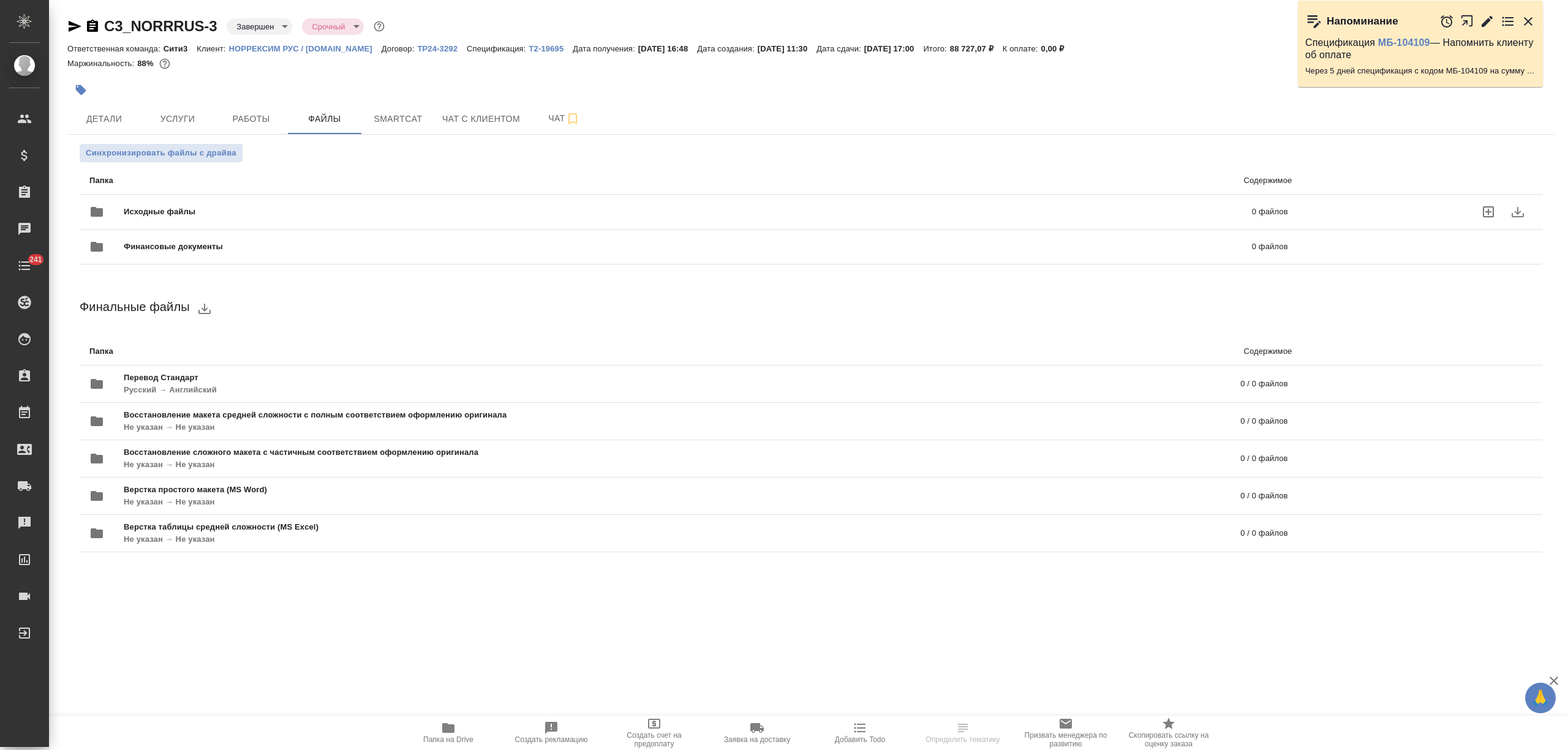
click at [234, 208] on span "Исходные файлы" at bounding box center [424, 212] width 600 height 12
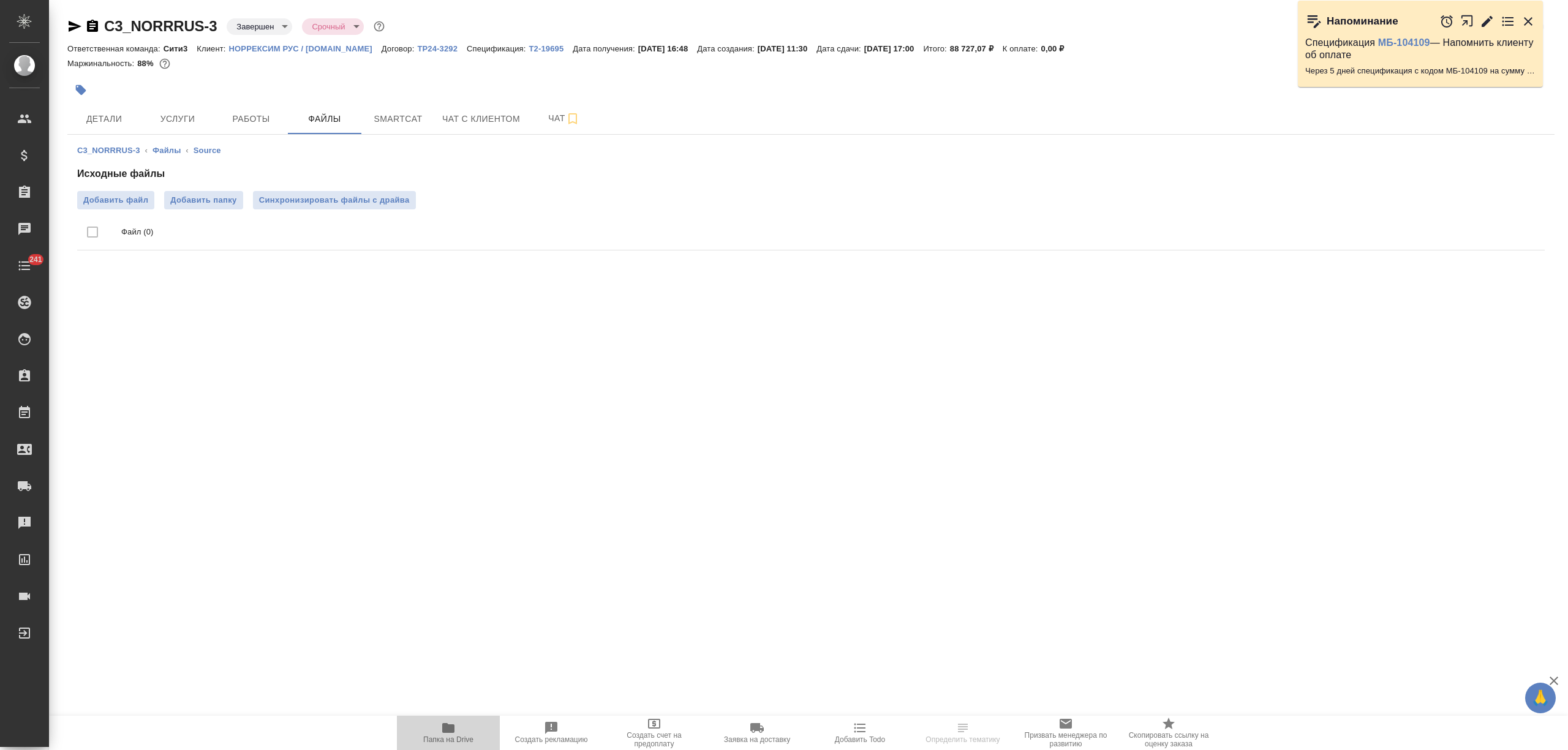
click at [460, 720] on button "Папка на Drive" at bounding box center [448, 733] width 103 height 34
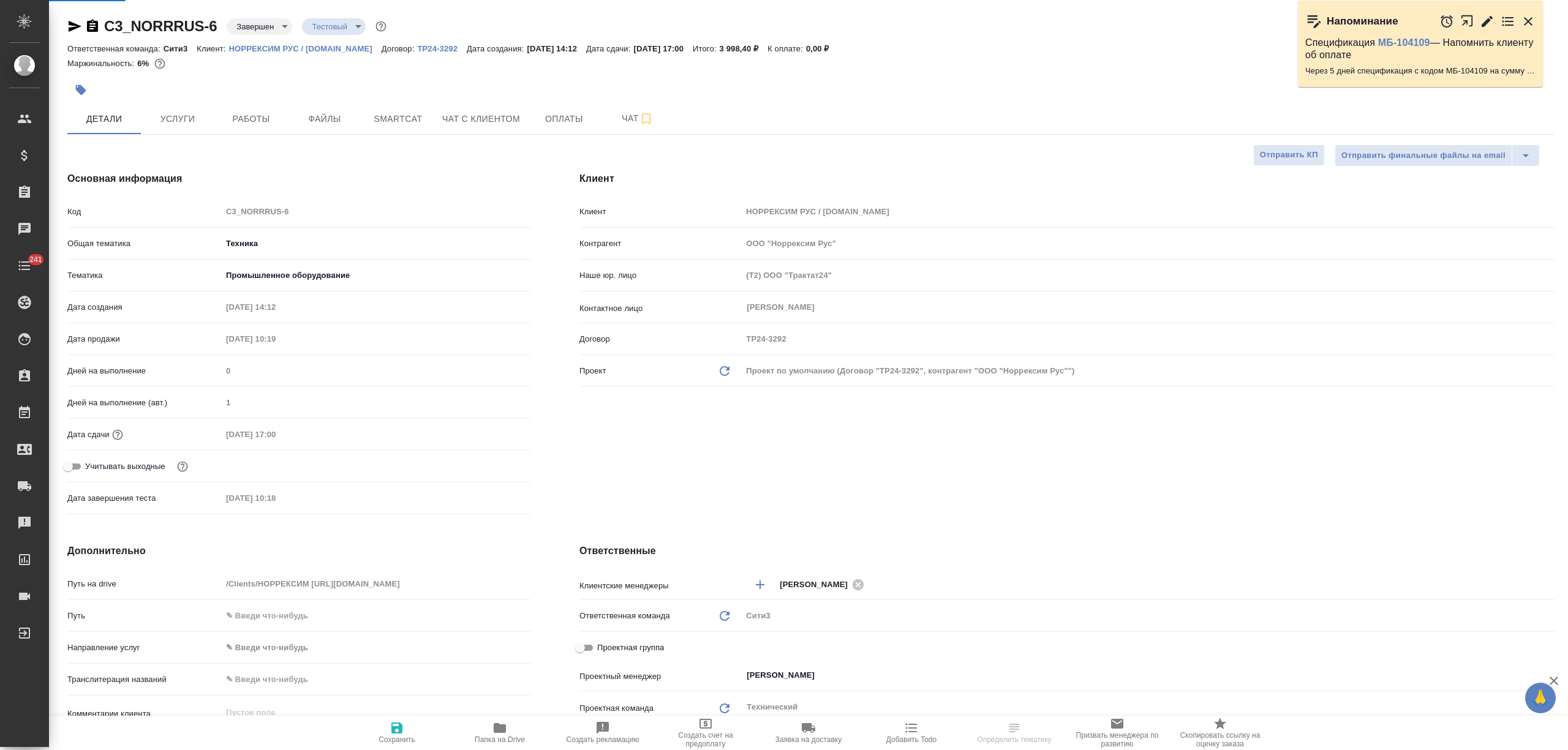
select select "RU"
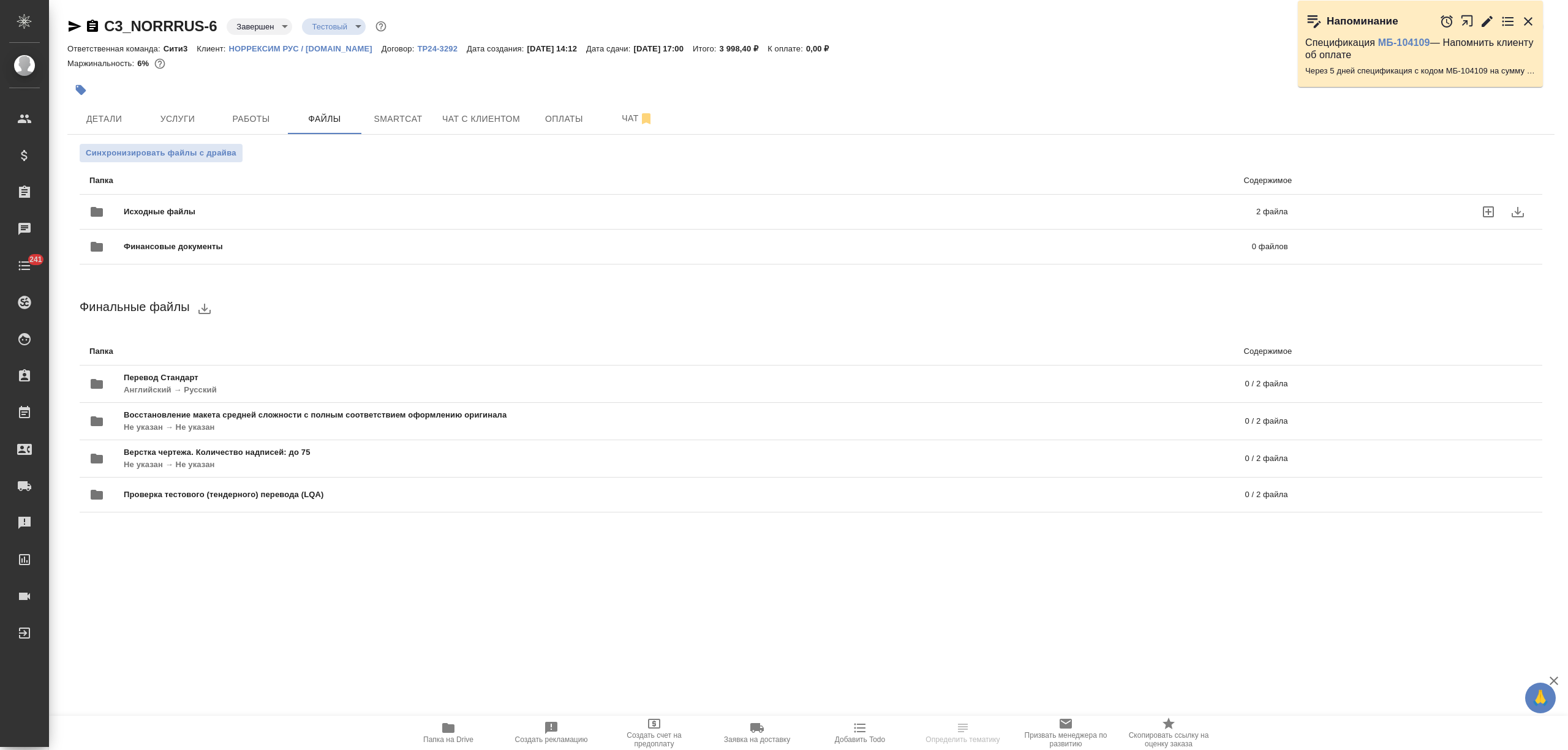
click at [221, 212] on span "Исходные файлы" at bounding box center [425, 212] width 602 height 12
click at [194, 204] on div "Исходные файлы 11 файлов" at bounding box center [689, 212] width 1199 height 29
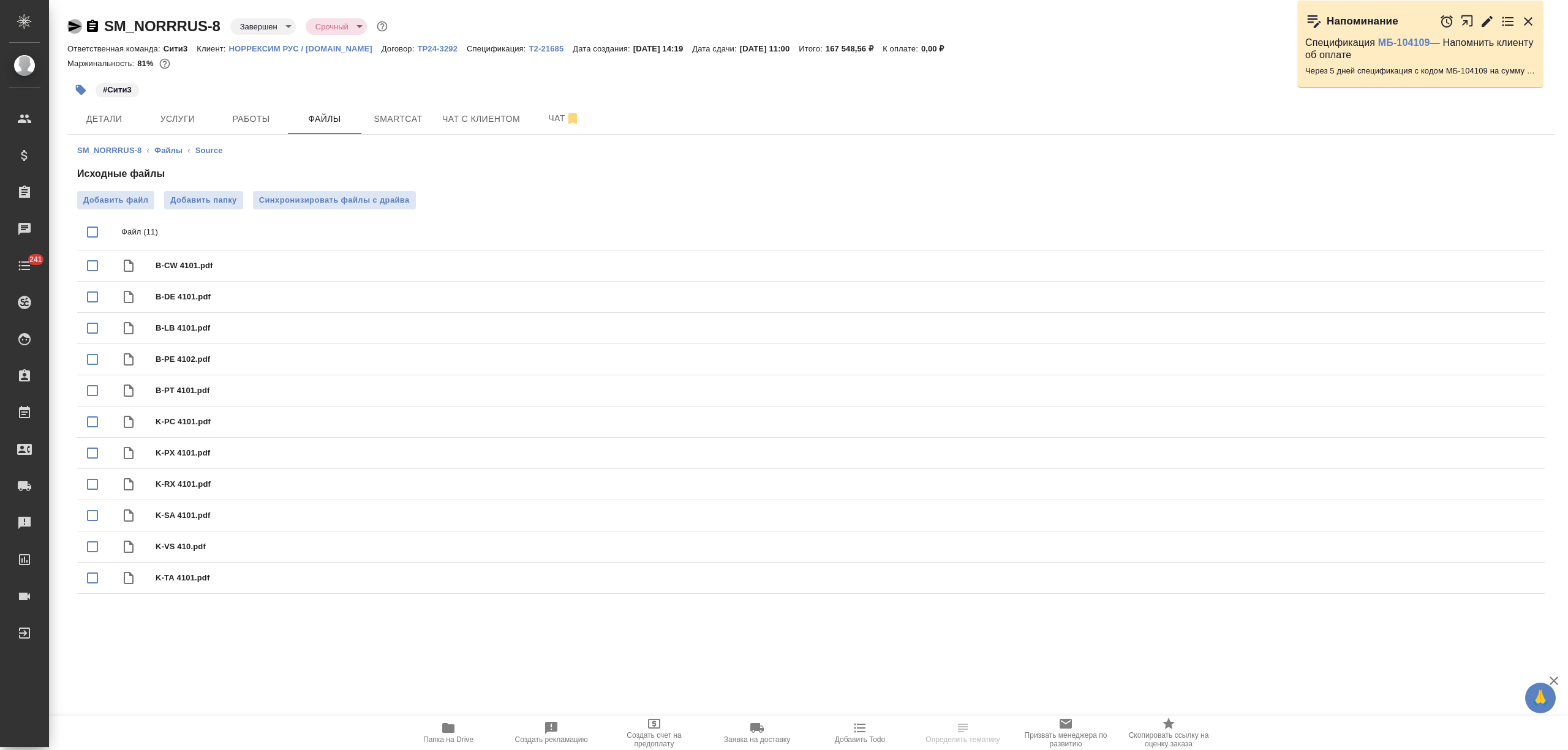
click at [73, 24] on icon "button" at bounding box center [75, 26] width 13 height 11
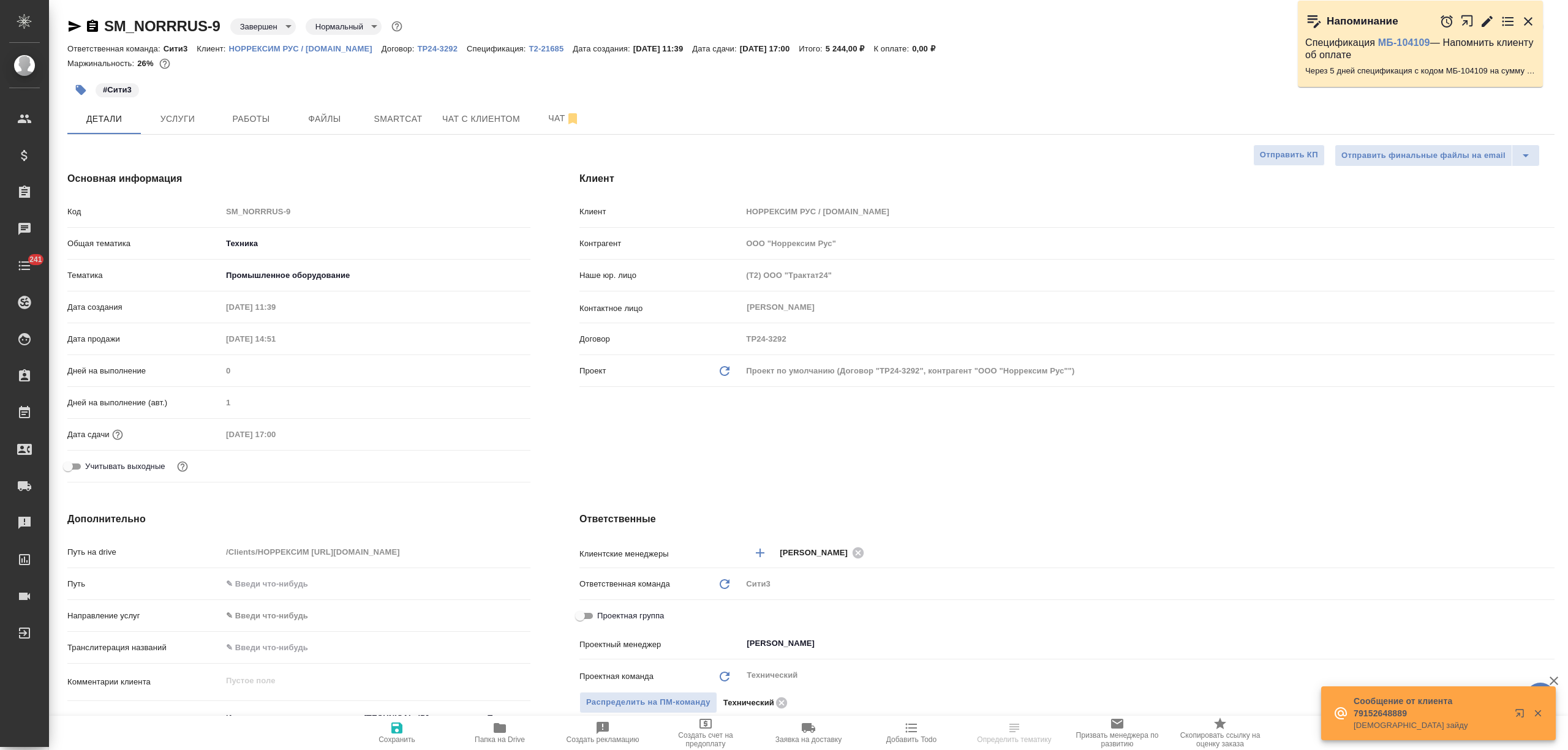
select select "RU"
type textarea "x"
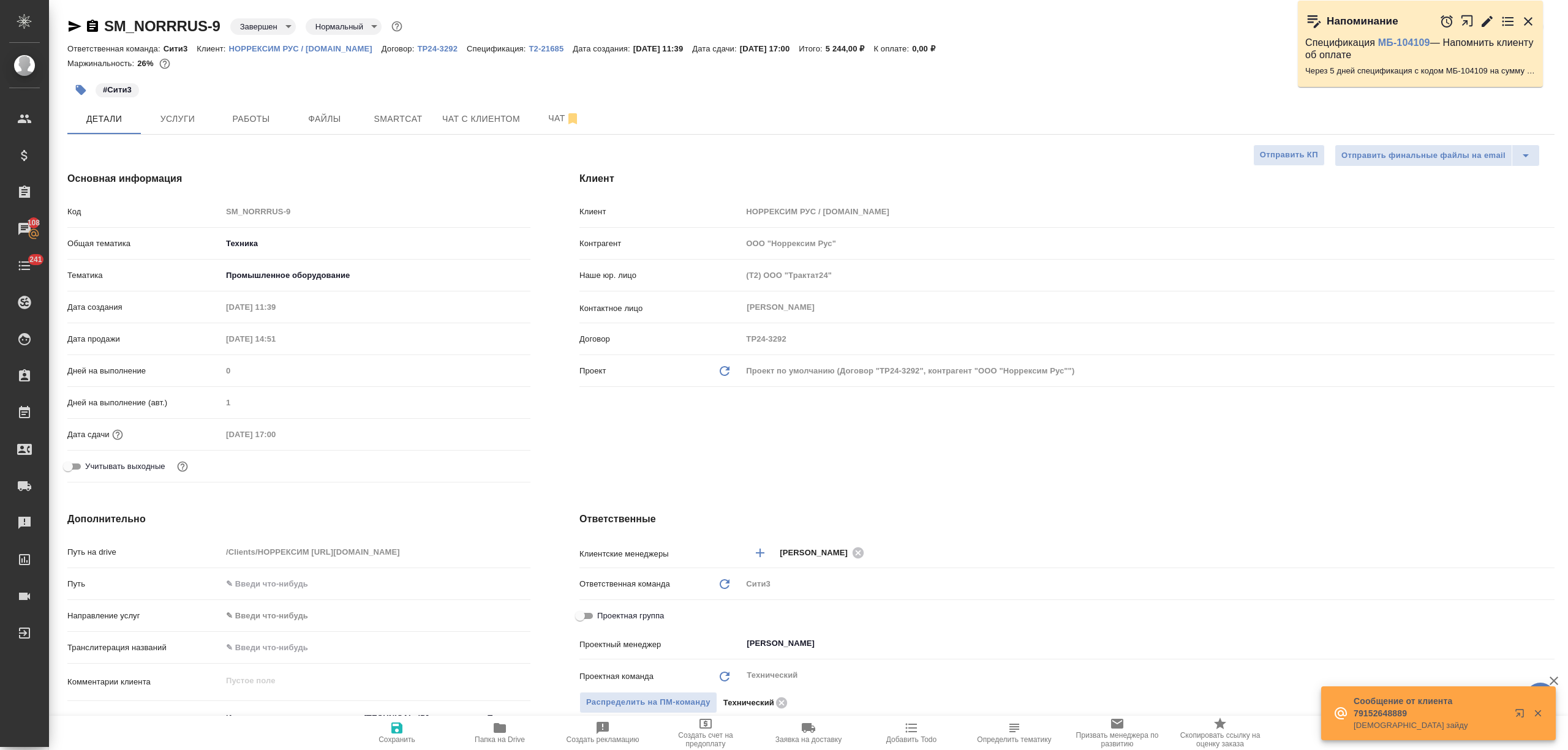
type textarea "x"
click at [510, 728] on span "Папка на Drive" at bounding box center [500, 732] width 88 height 24
type textarea "x"
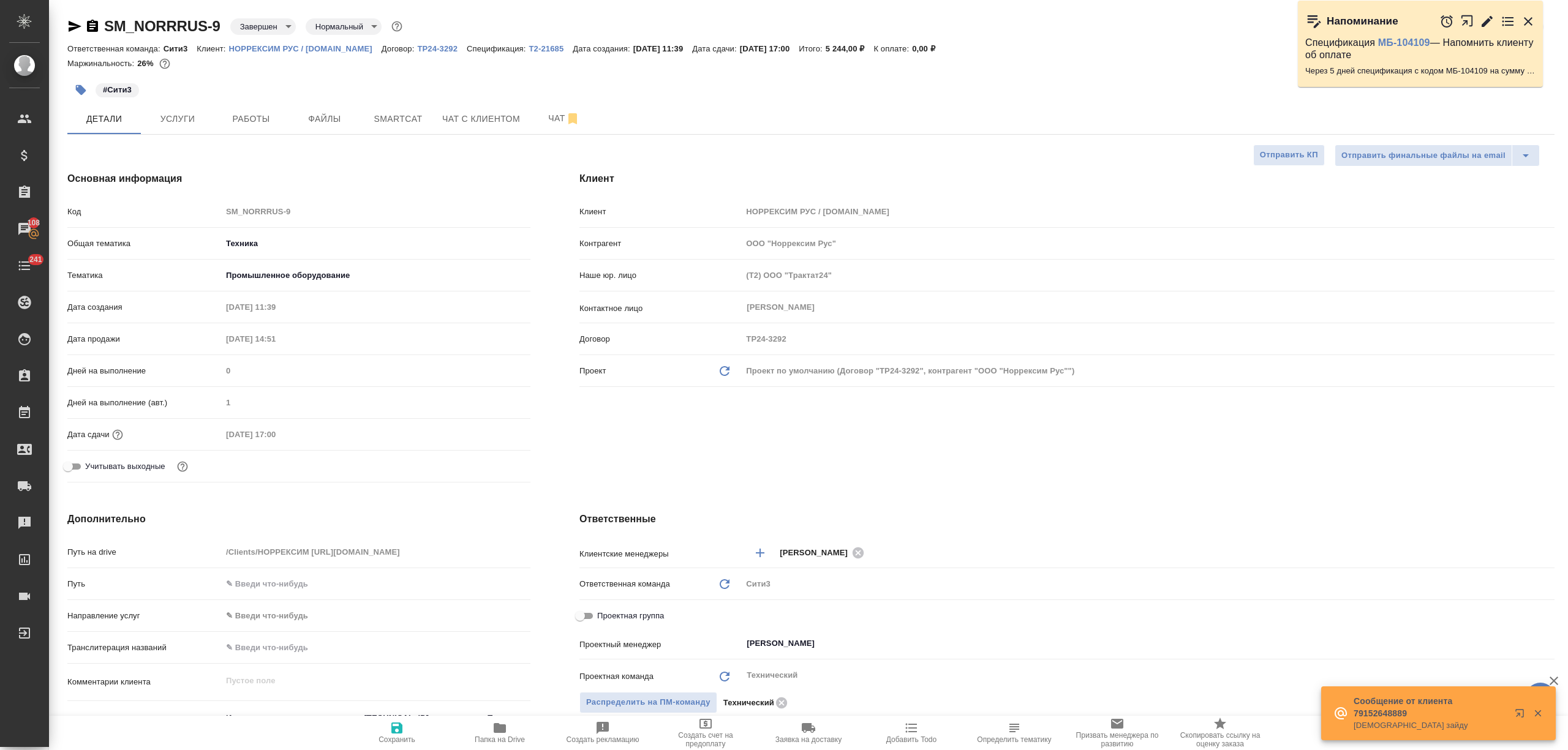
type textarea "x"
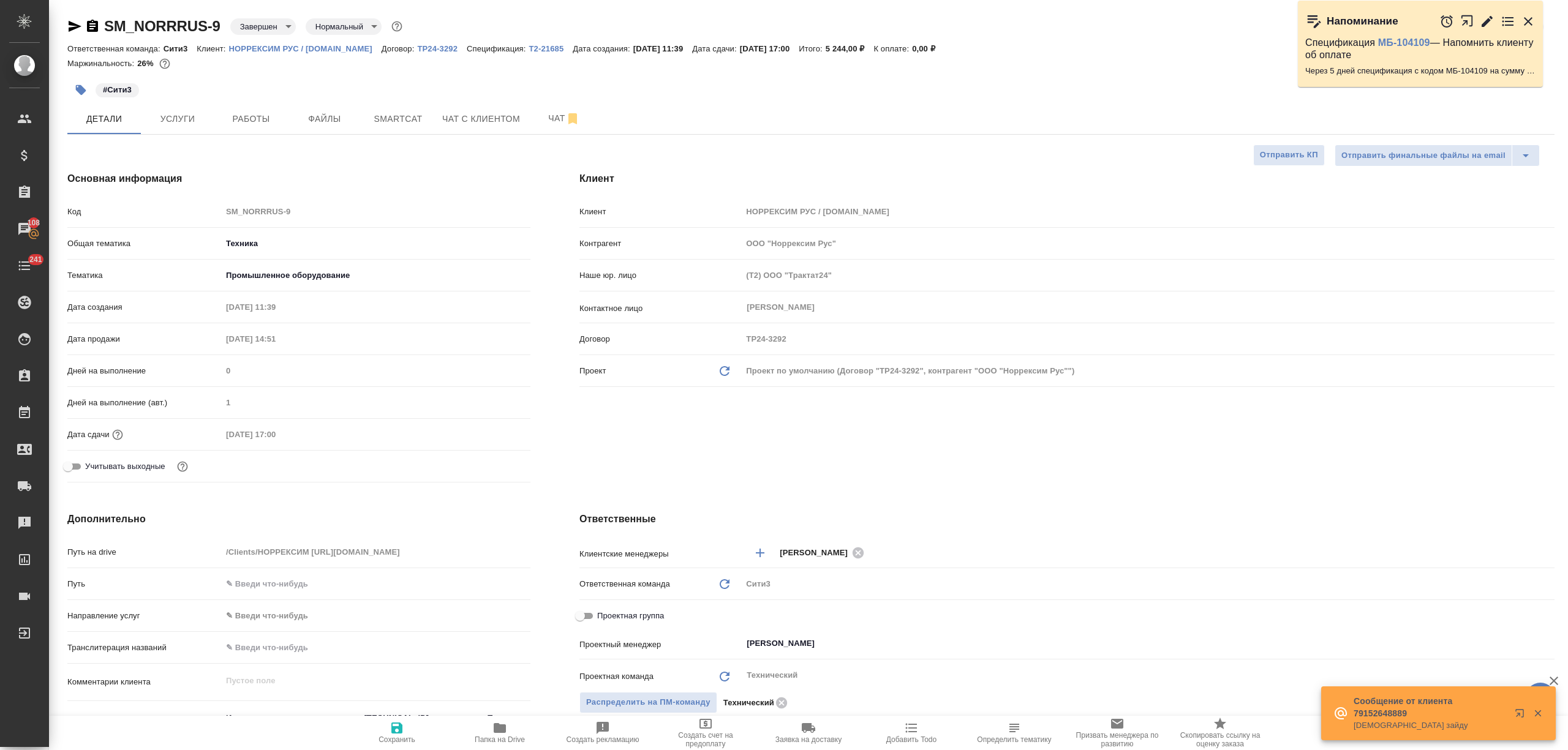
type textarea "x"
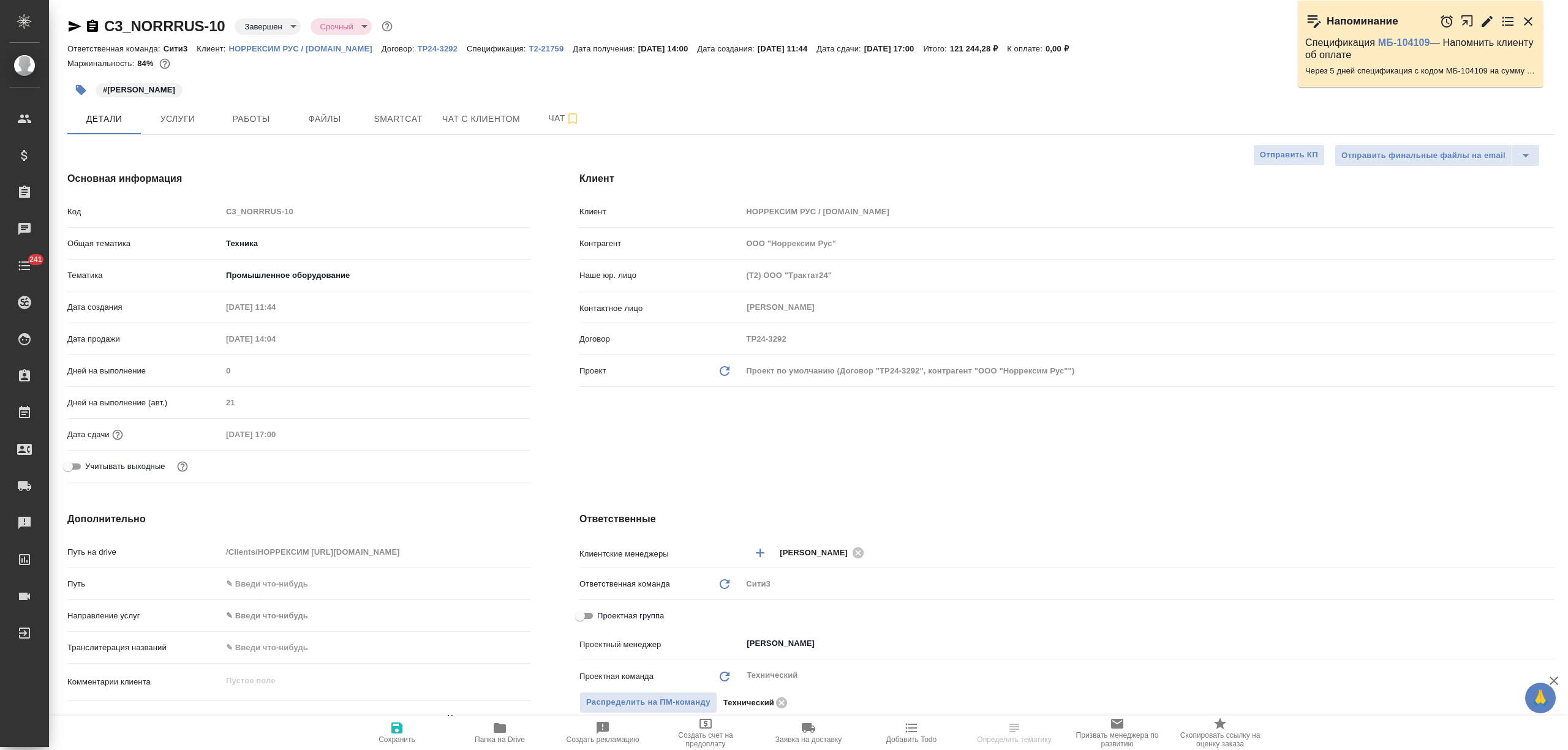
select select "RU"
click at [334, 110] on button "Файлы" at bounding box center [324, 118] width 73 height 31
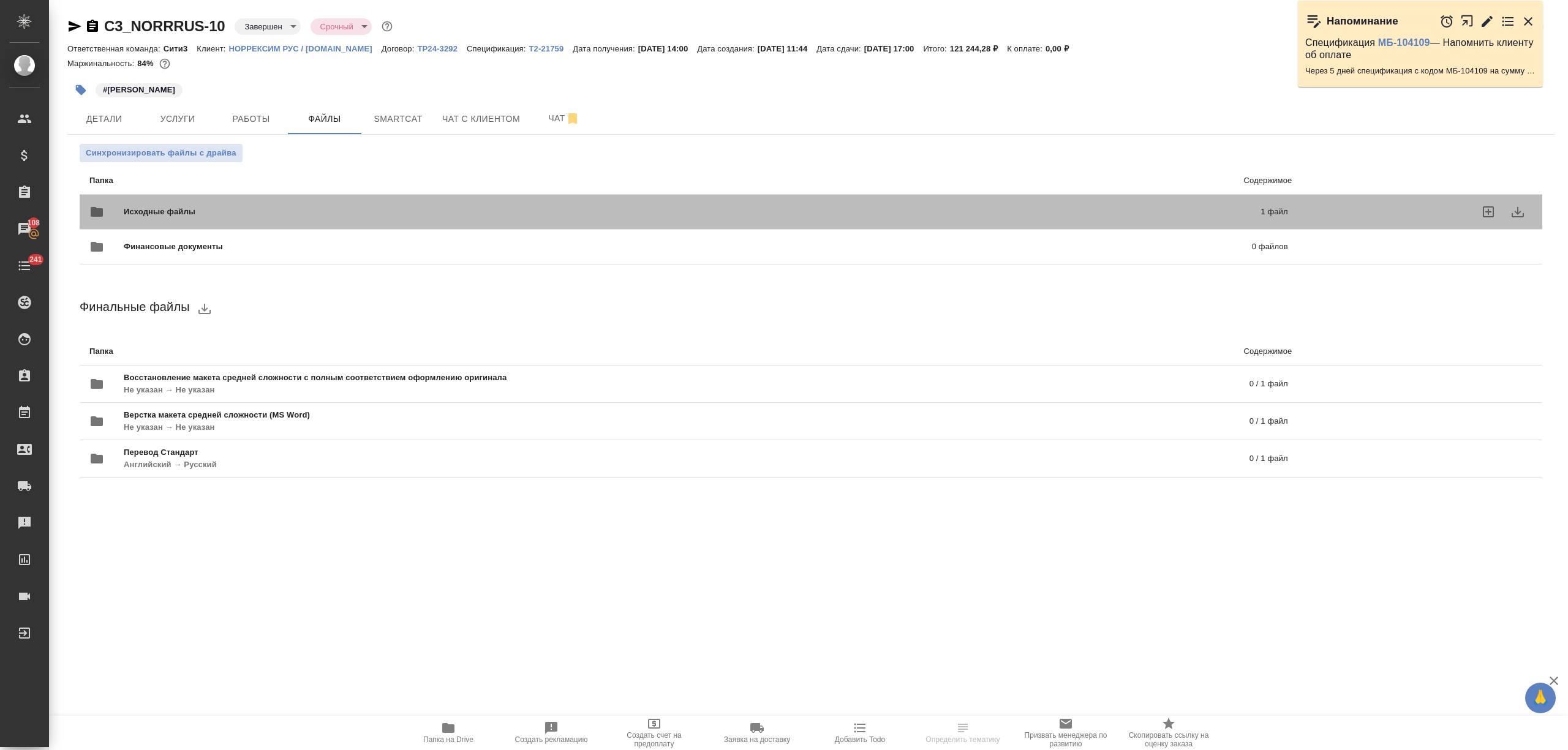
click at [263, 199] on div "Исходные файлы 1 файл" at bounding box center [689, 212] width 1199 height 29
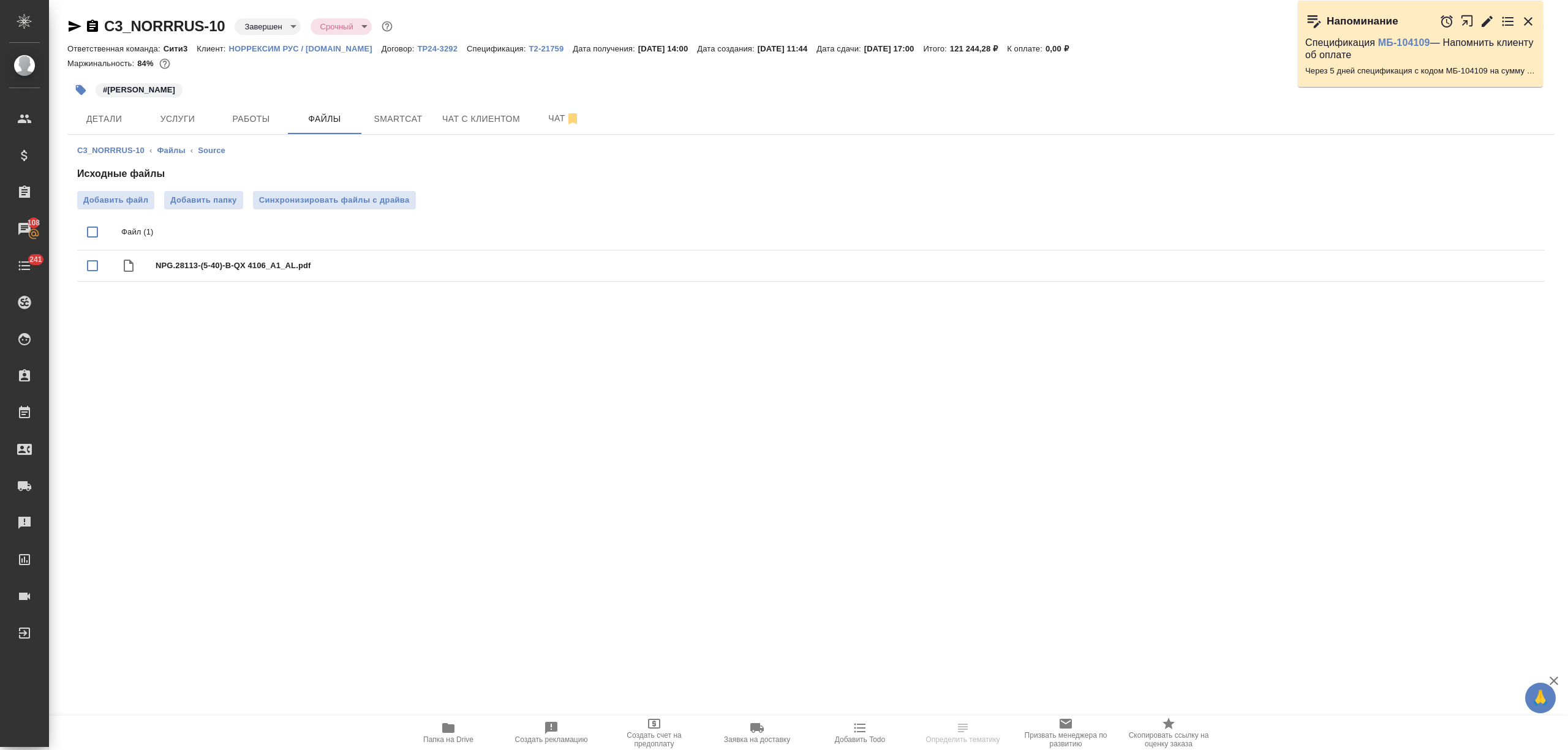
click at [458, 738] on span "Папка на Drive" at bounding box center [448, 740] width 51 height 9
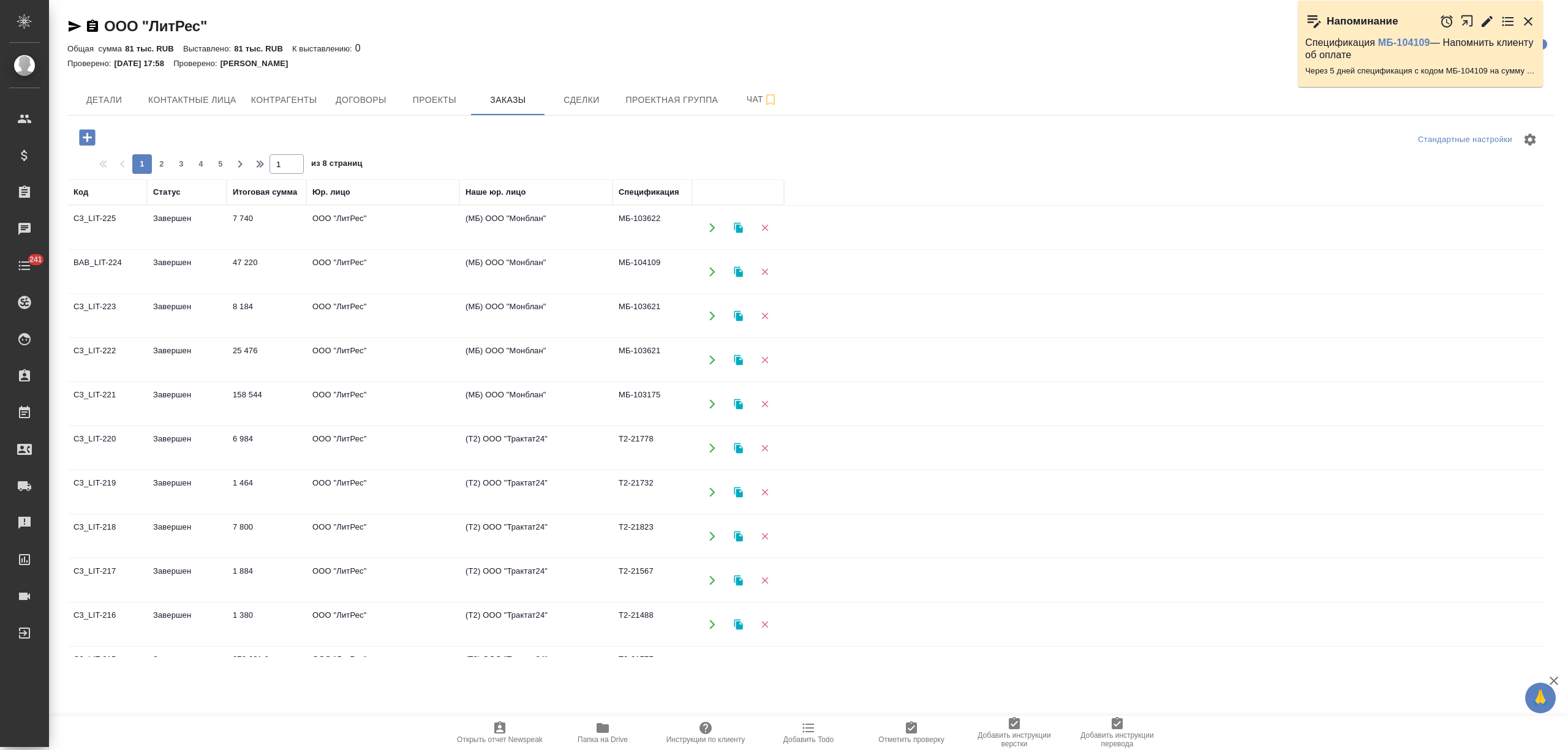
click at [202, 400] on td "Завершен" at bounding box center [187, 404] width 80 height 43
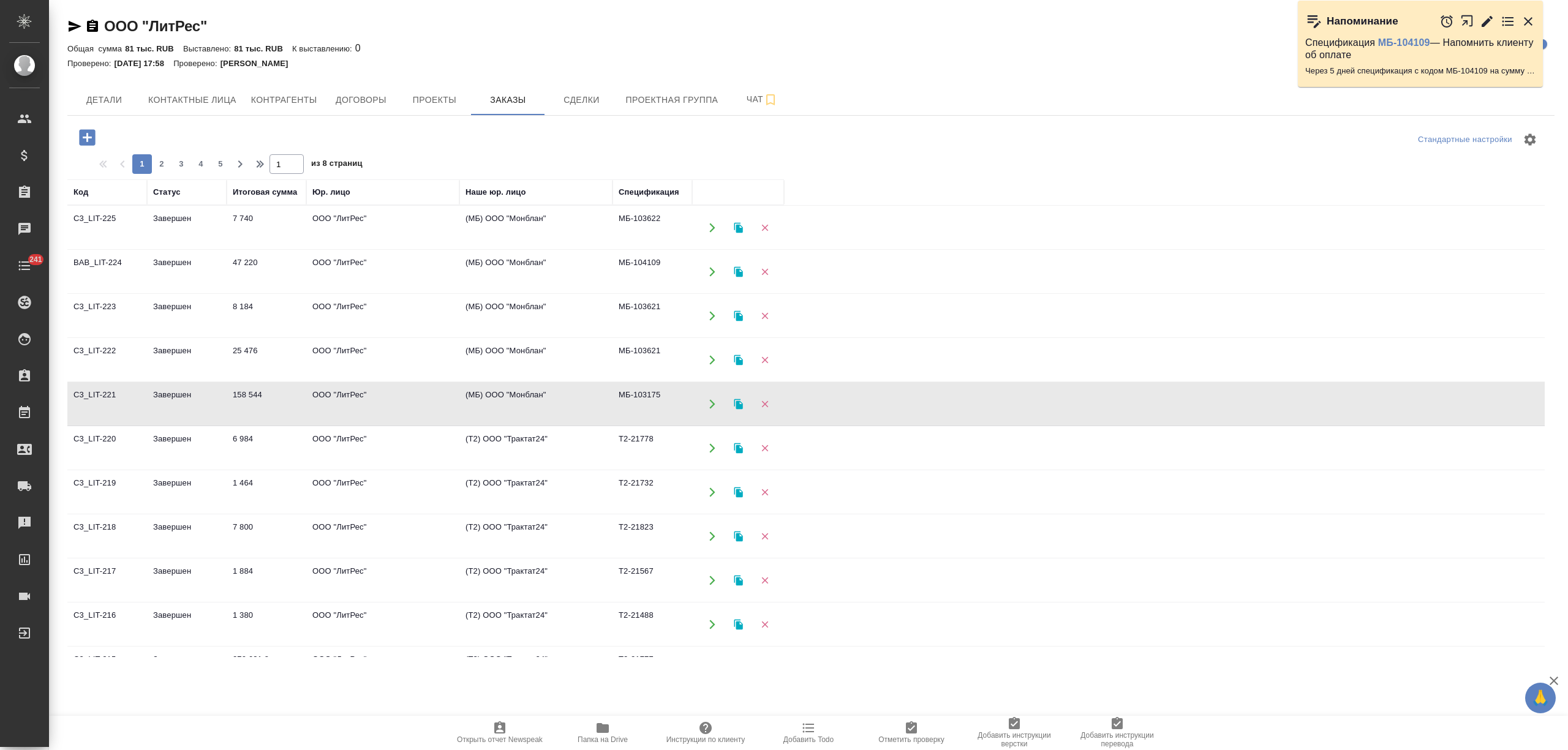
click at [207, 409] on td "Завершен" at bounding box center [187, 404] width 80 height 43
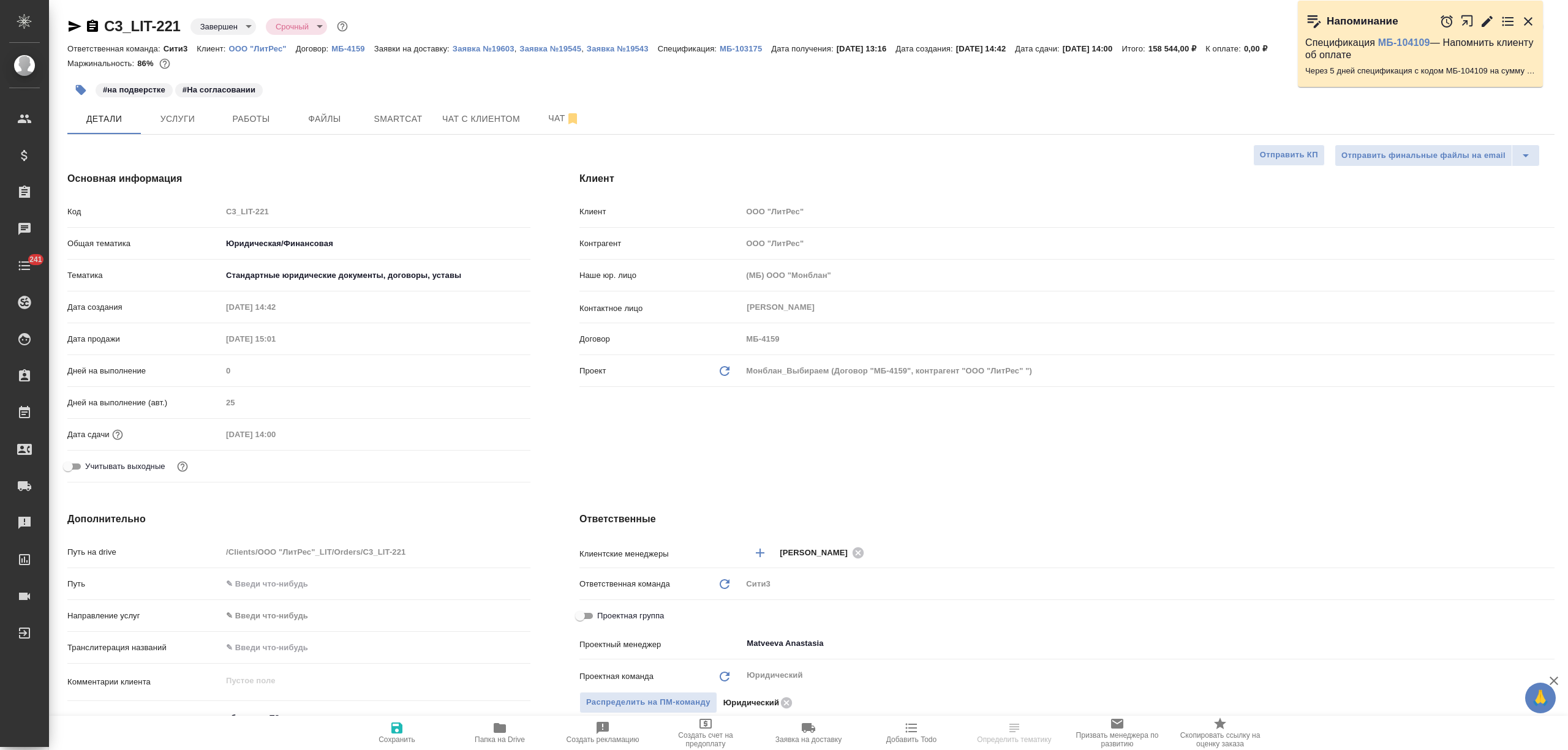
select select "RU"
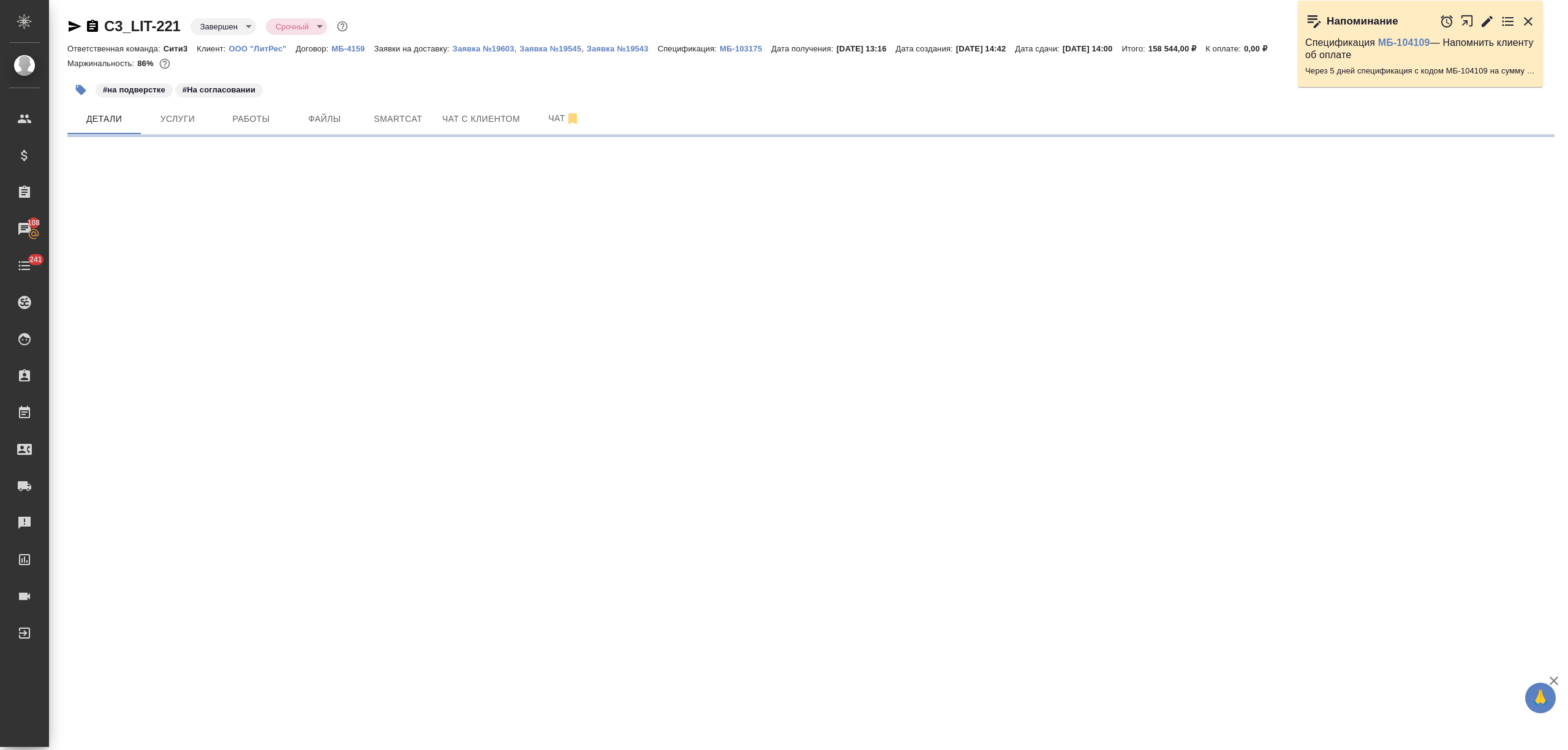
select select "RU"
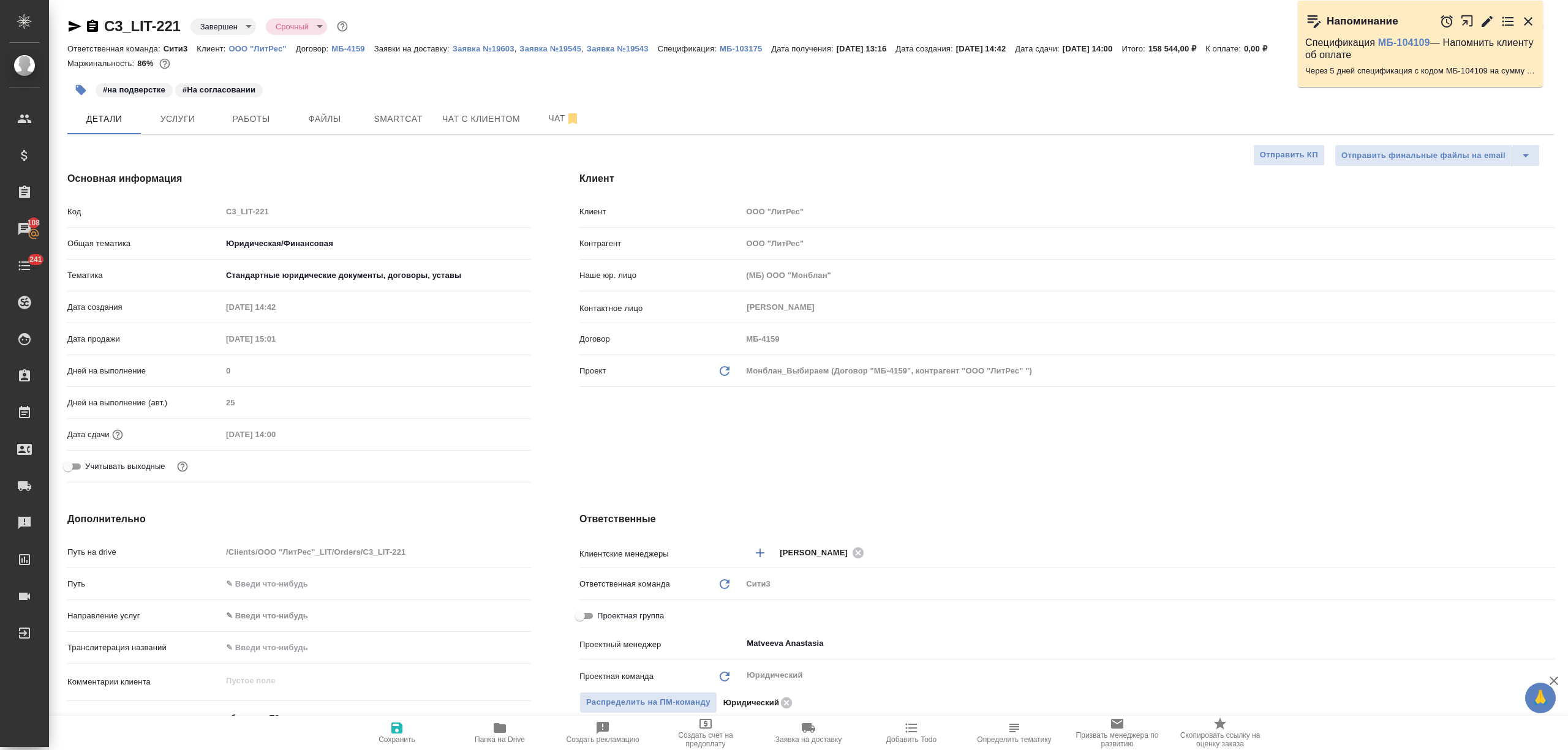
type textarea "x"
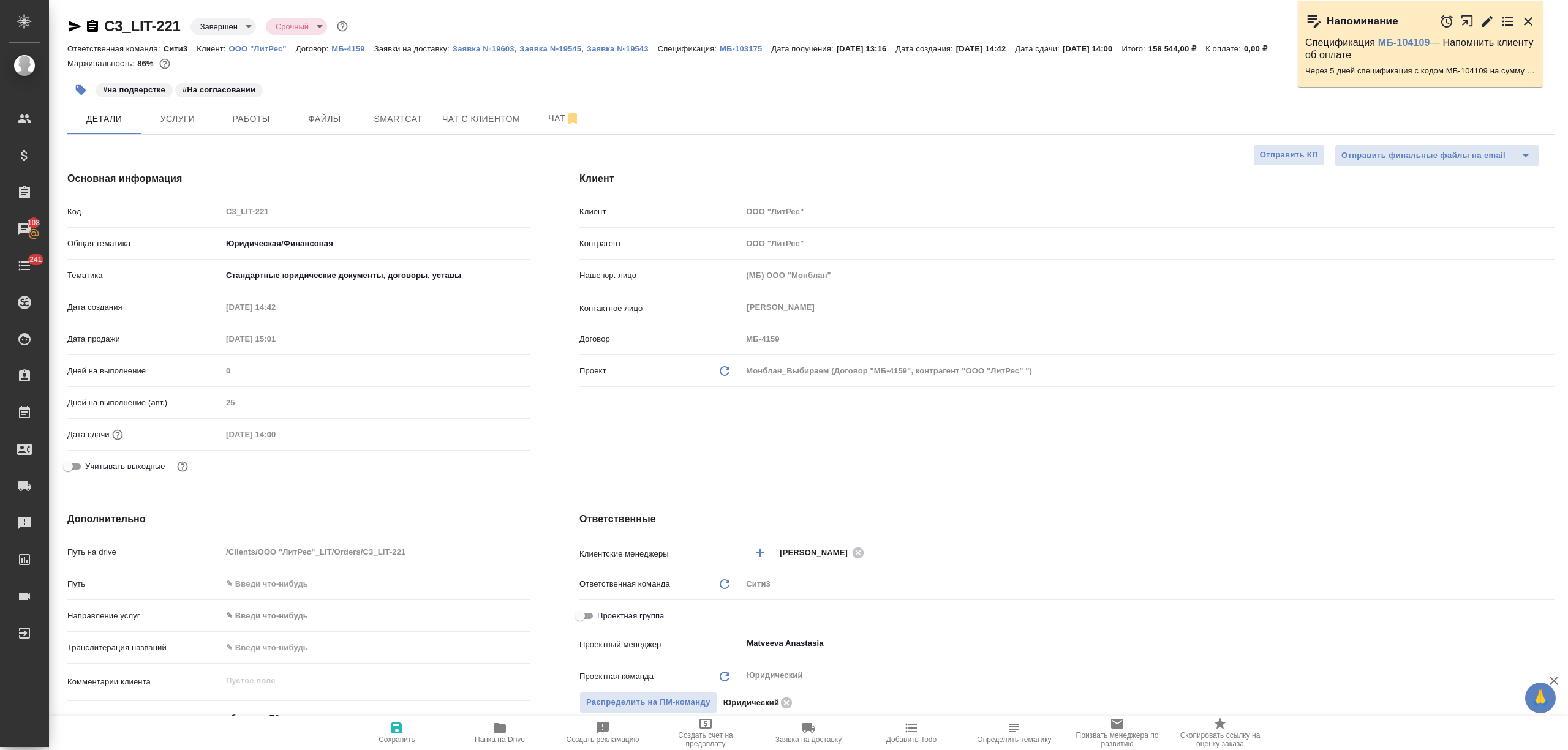
type textarea "x"
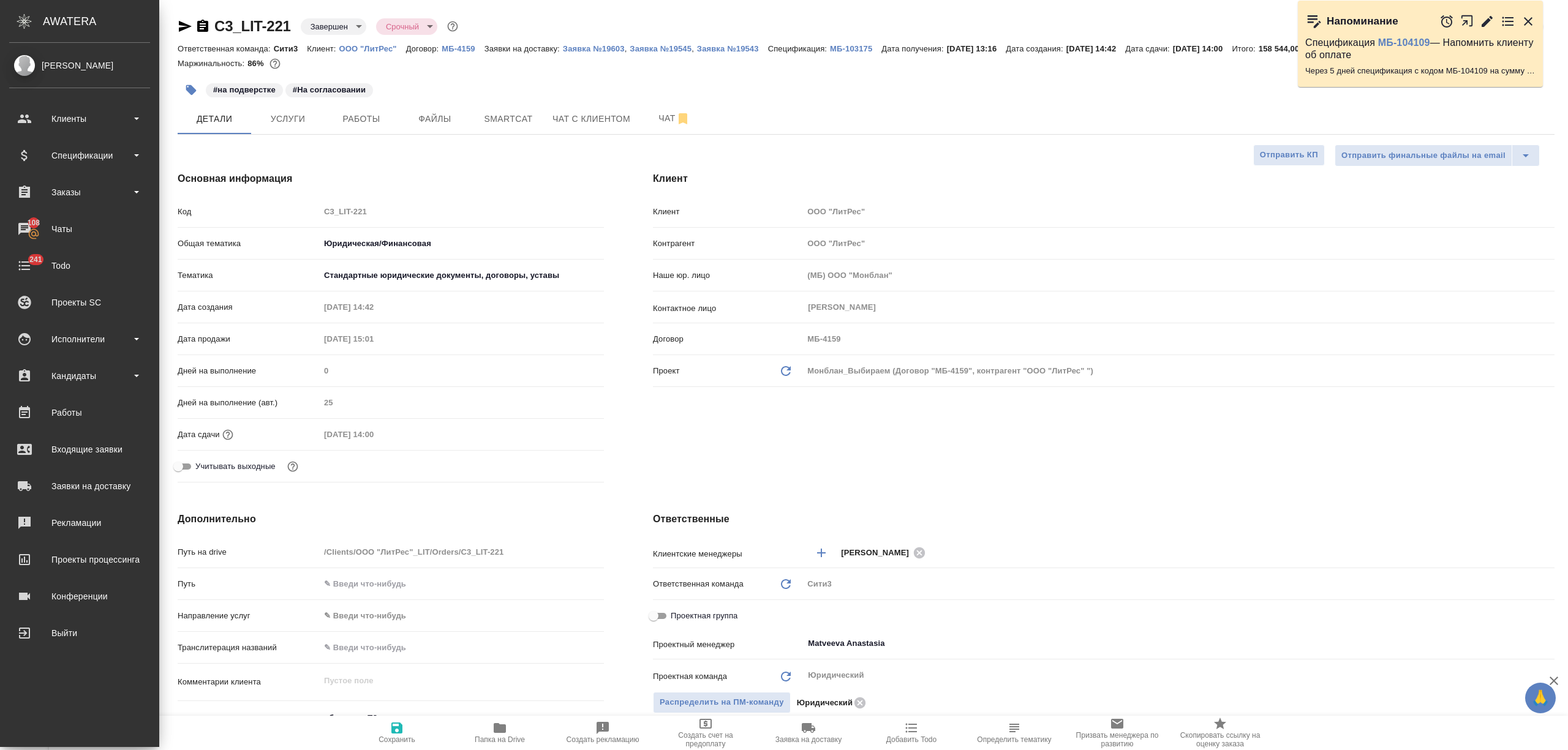
drag, startPoint x: 42, startPoint y: 113, endPoint x: 59, endPoint y: 142, distance: 33.6
click at [42, 116] on div "Клиенты" at bounding box center [80, 119] width 141 height 19
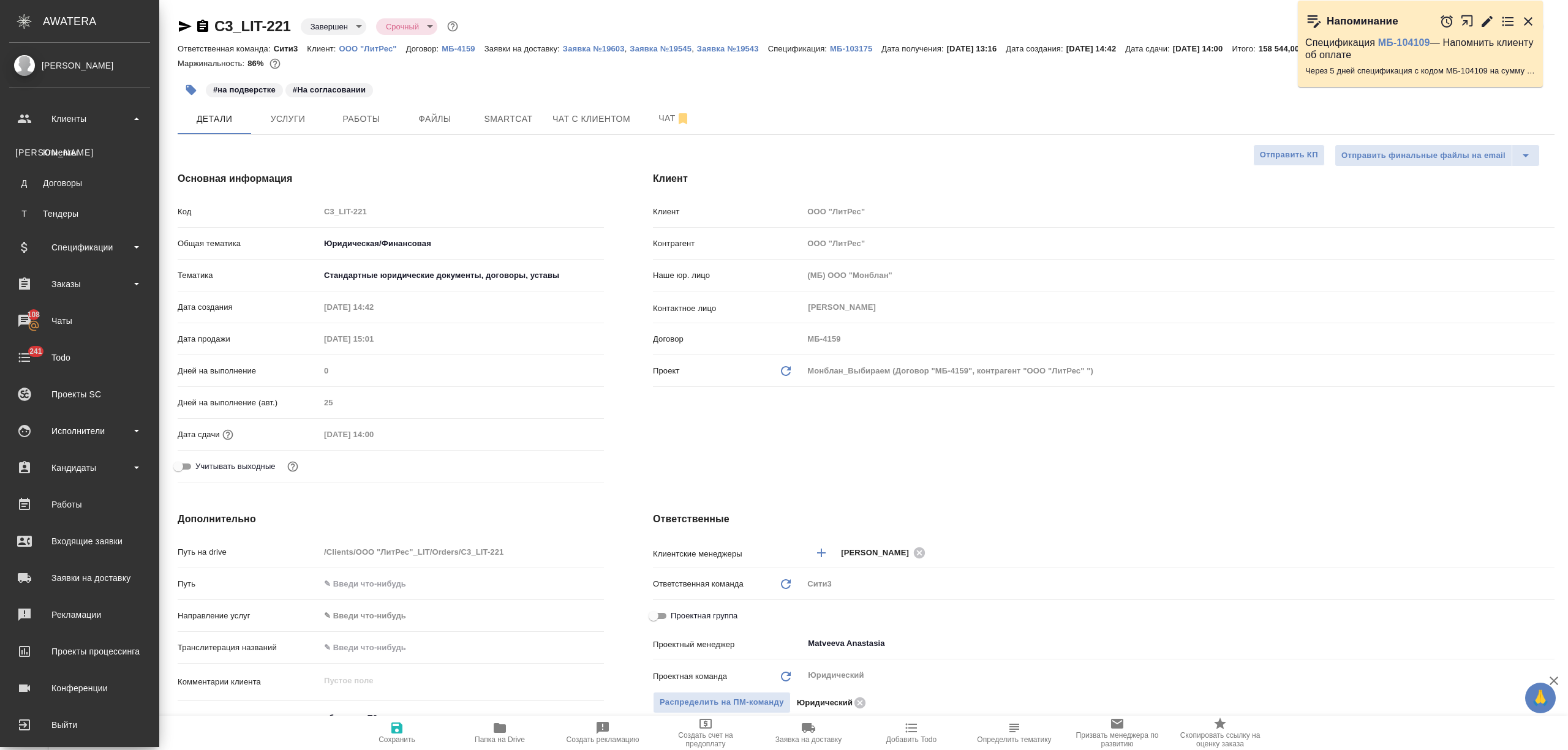
type textarea "x"
click at [63, 150] on div "Клиенты" at bounding box center [79, 152] width 129 height 12
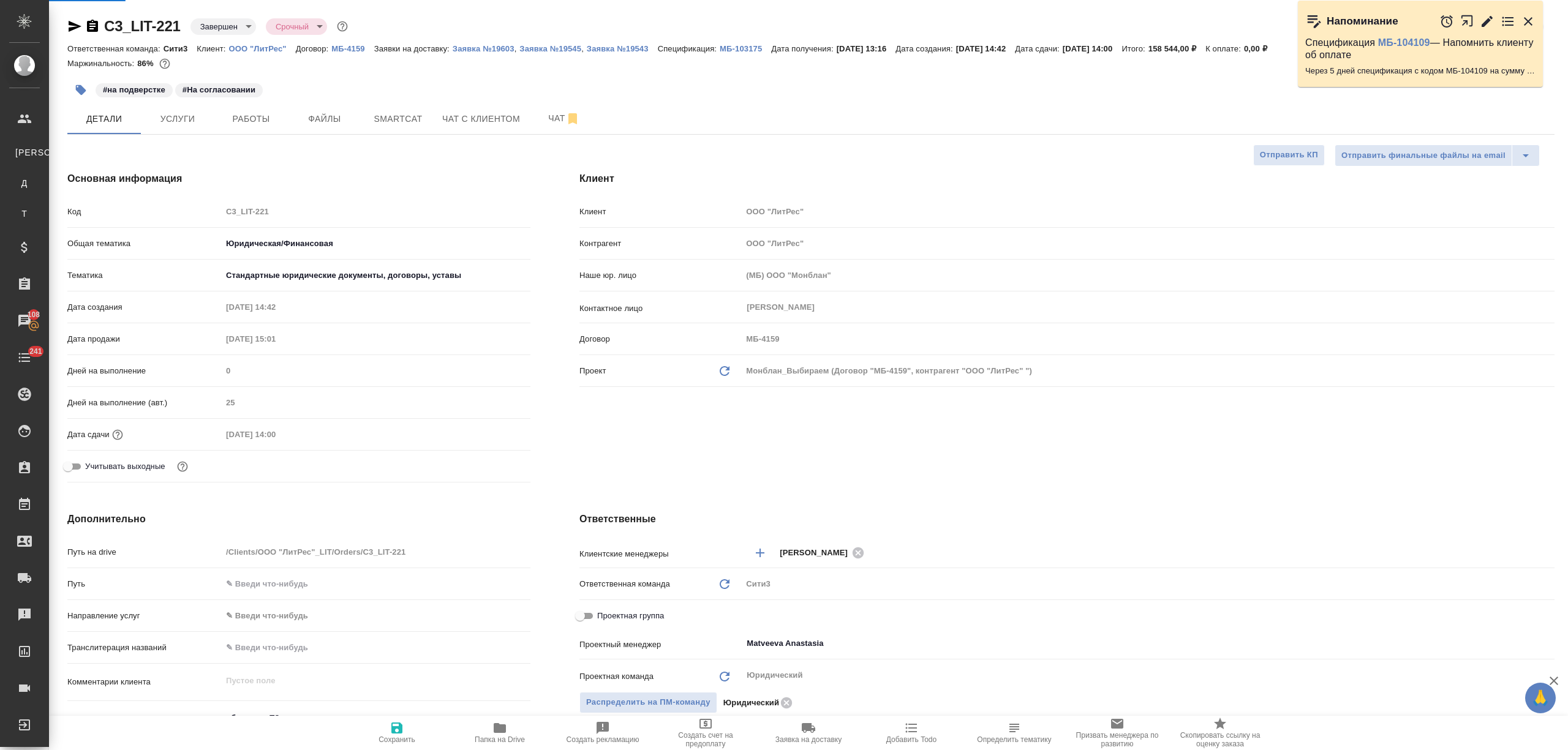
select select "RU"
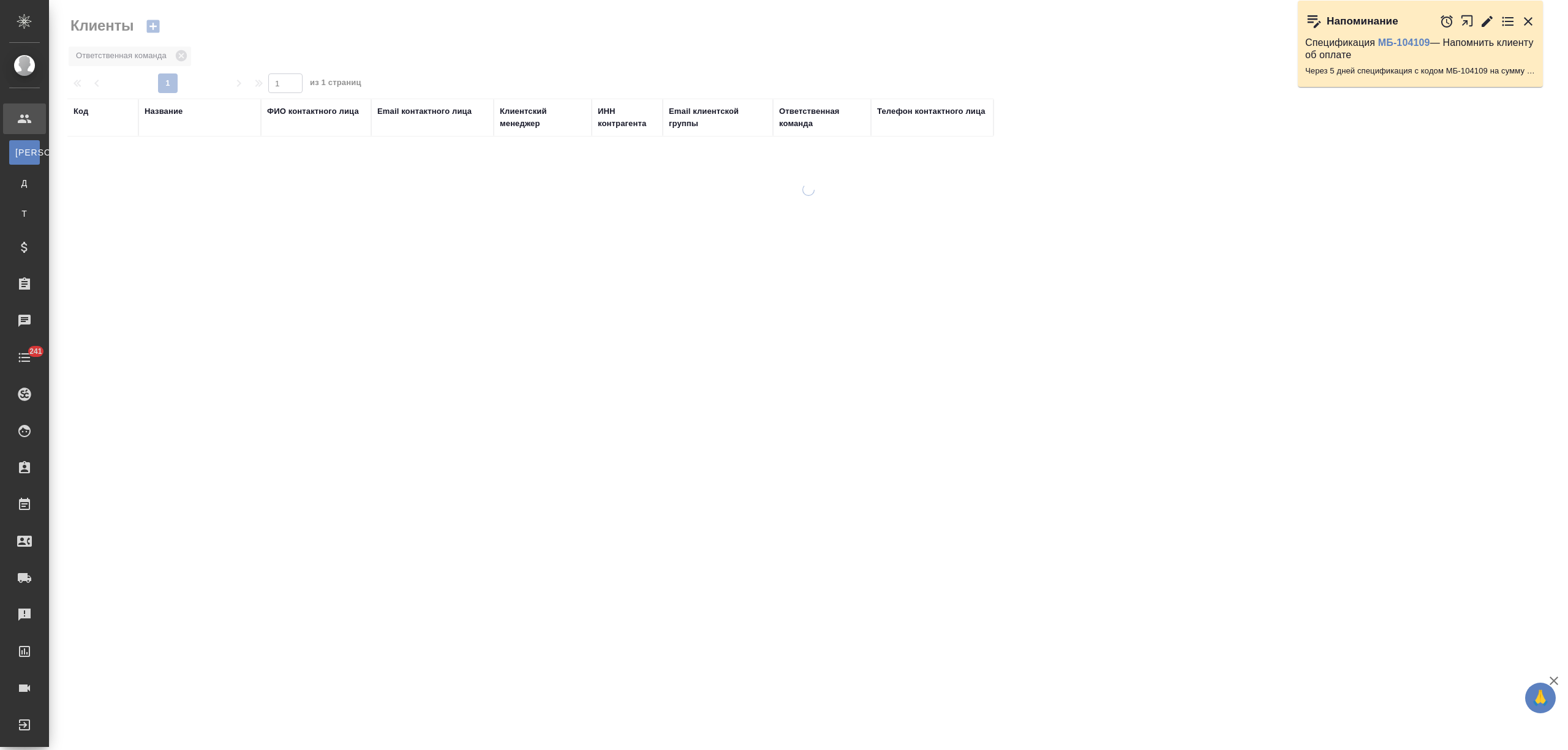
click at [155, 110] on div "Название" at bounding box center [163, 111] width 38 height 12
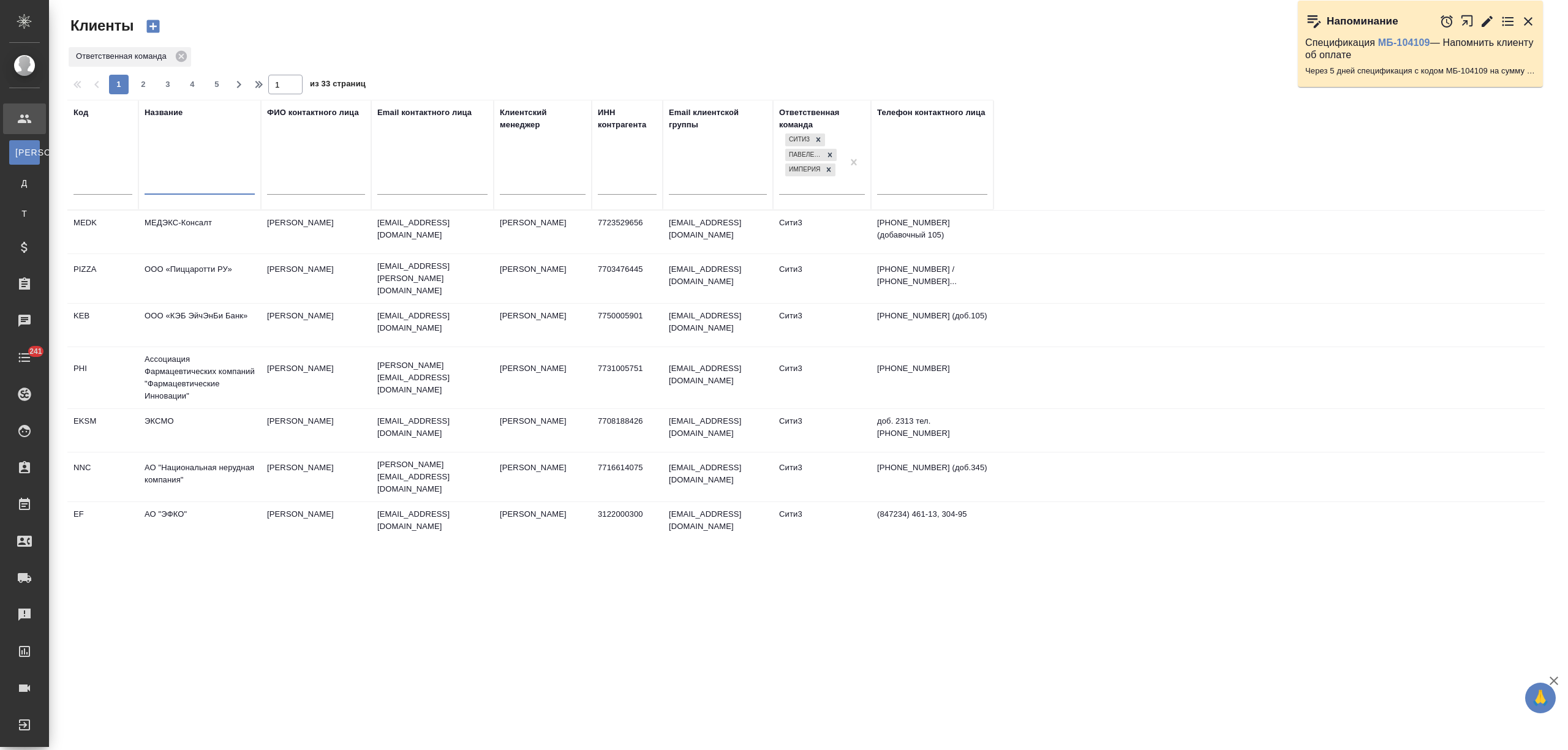
click at [170, 192] on input "text" at bounding box center [199, 186] width 110 height 15
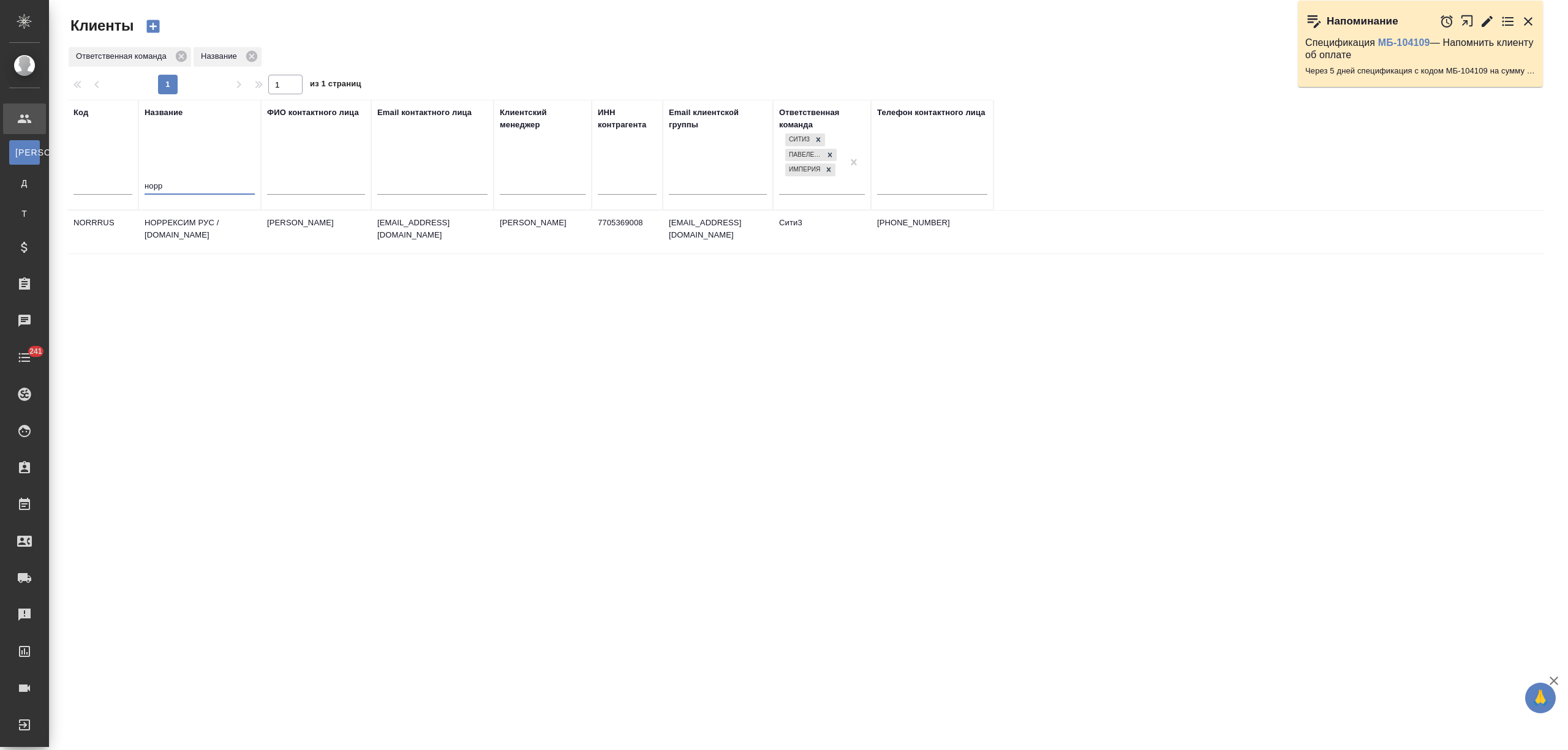
type input "норр"
click at [172, 225] on td "НОРРЕКСИМ РУС / [DOMAIN_NAME]" at bounding box center [199, 232] width 123 height 43
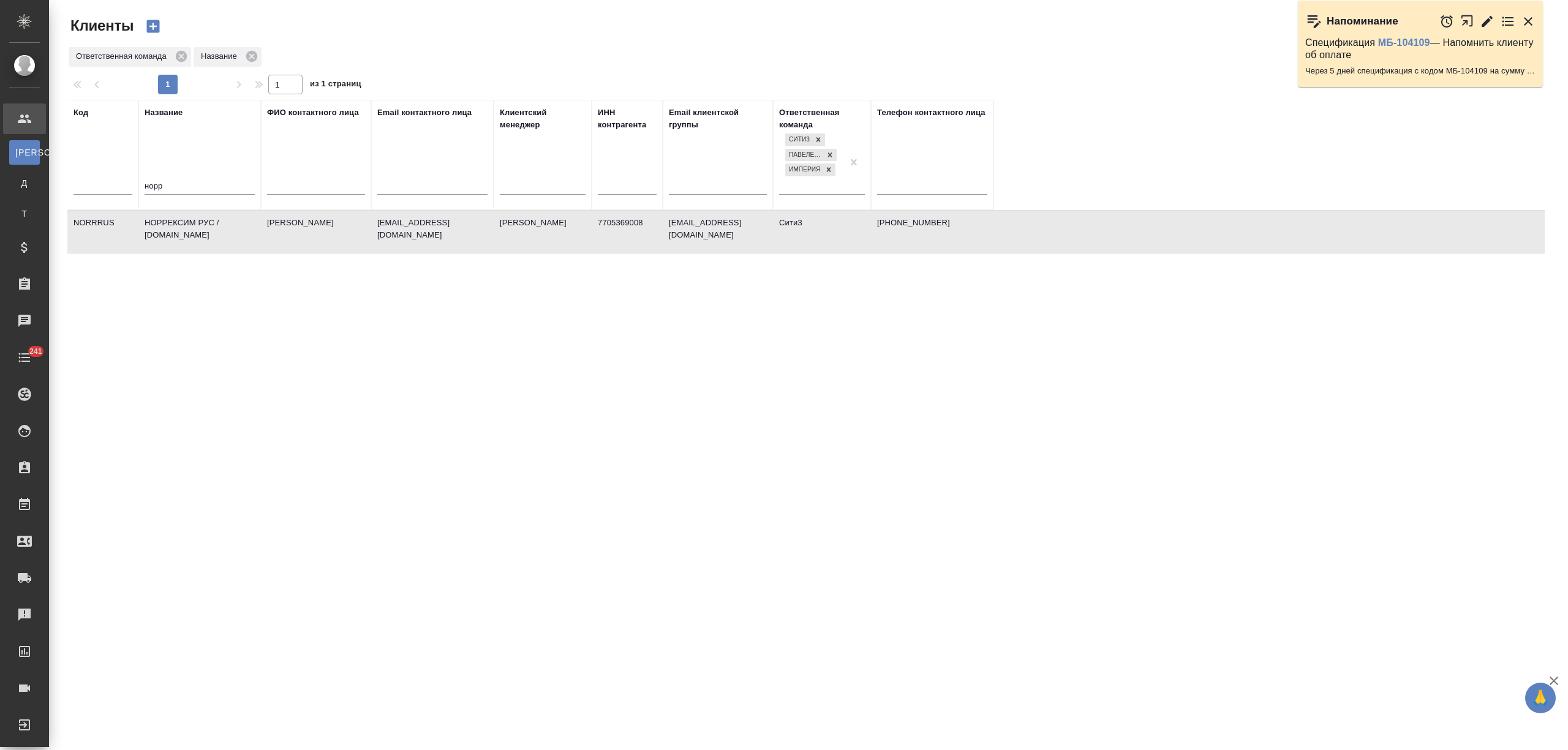
click at [172, 225] on td "НОРРЕКСИМ РУС / [DOMAIN_NAME]" at bounding box center [199, 232] width 123 height 43
drag, startPoint x: 189, startPoint y: 186, endPoint x: 120, endPoint y: 189, distance: 69.1
click at [120, 189] on tr "Код Название норр ФИО контактного лица Email контактного лица Клиентский менедж…" at bounding box center [531, 155] width 926 height 110
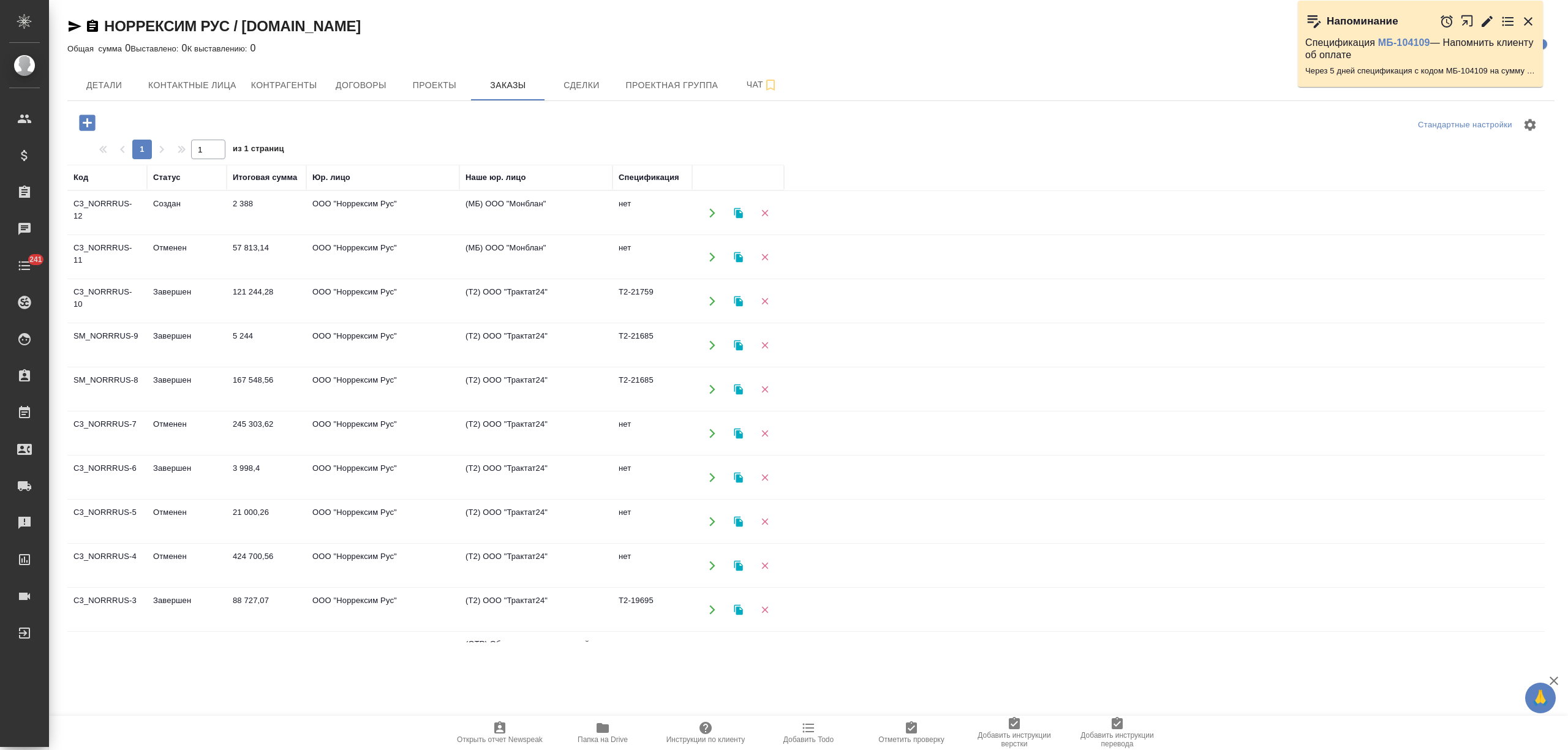
click at [214, 214] on td "Создан" at bounding box center [187, 213] width 80 height 43
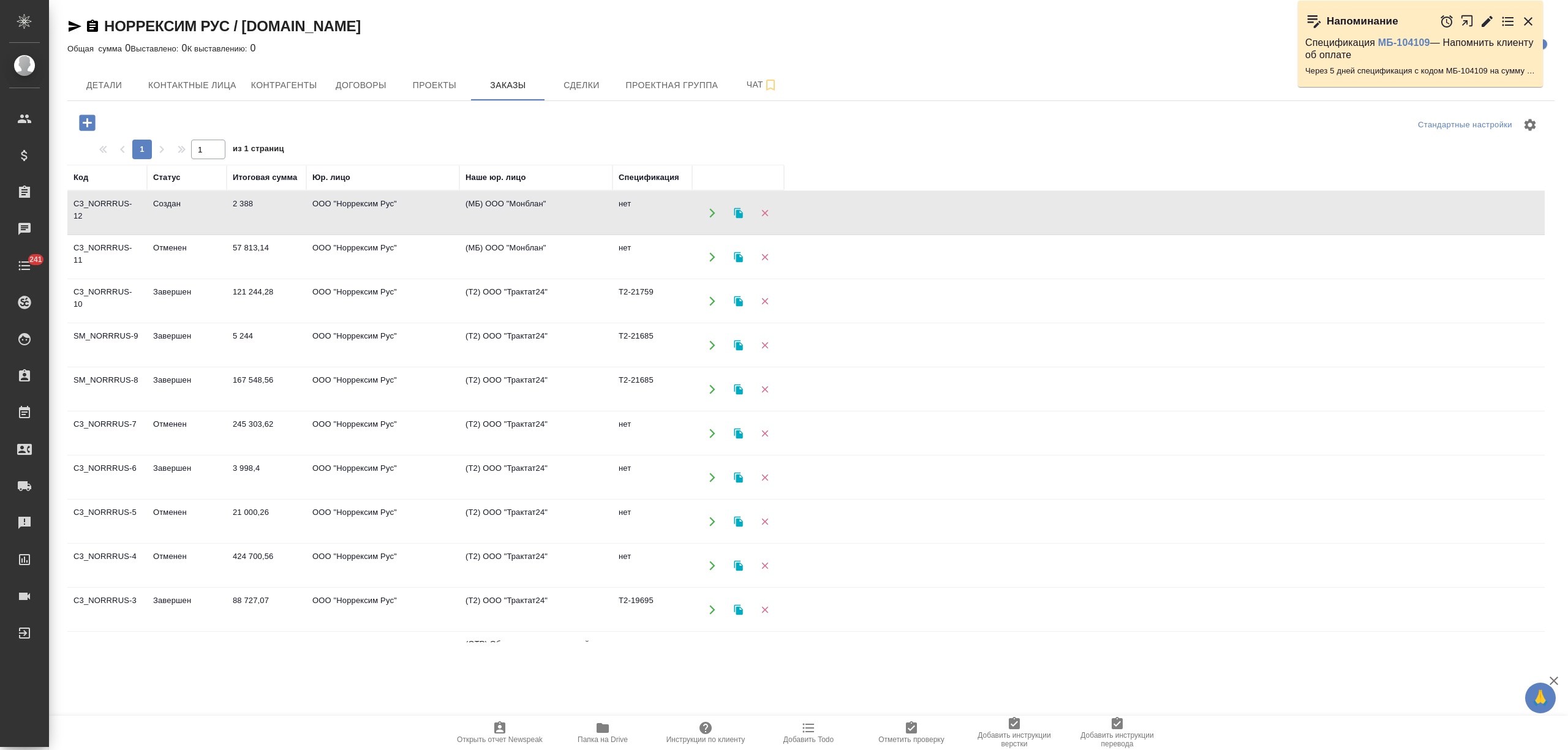
click at [214, 214] on td "Создан" at bounding box center [187, 213] width 80 height 43
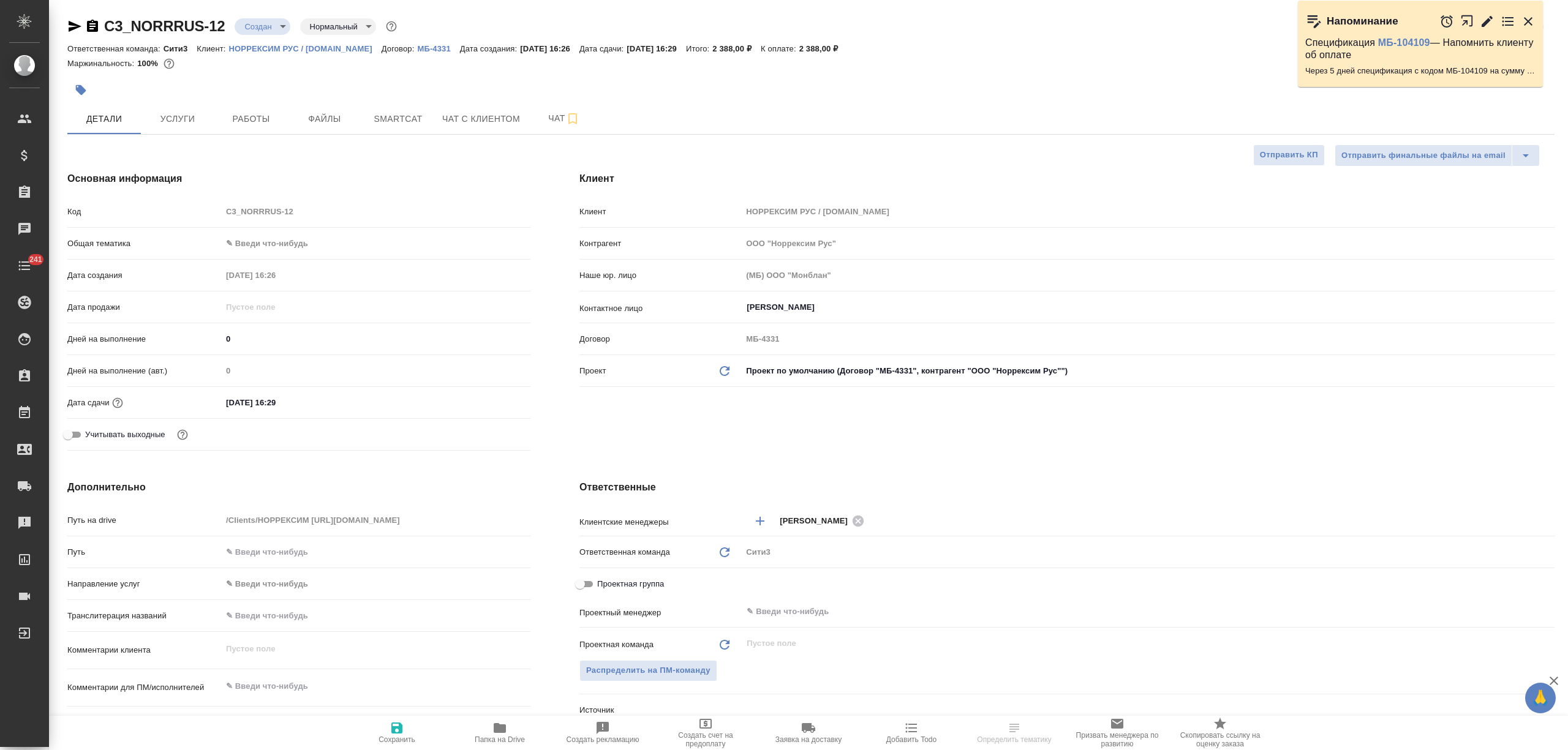
select select "RU"
click at [174, 113] on span "Услуги" at bounding box center [177, 119] width 59 height 15
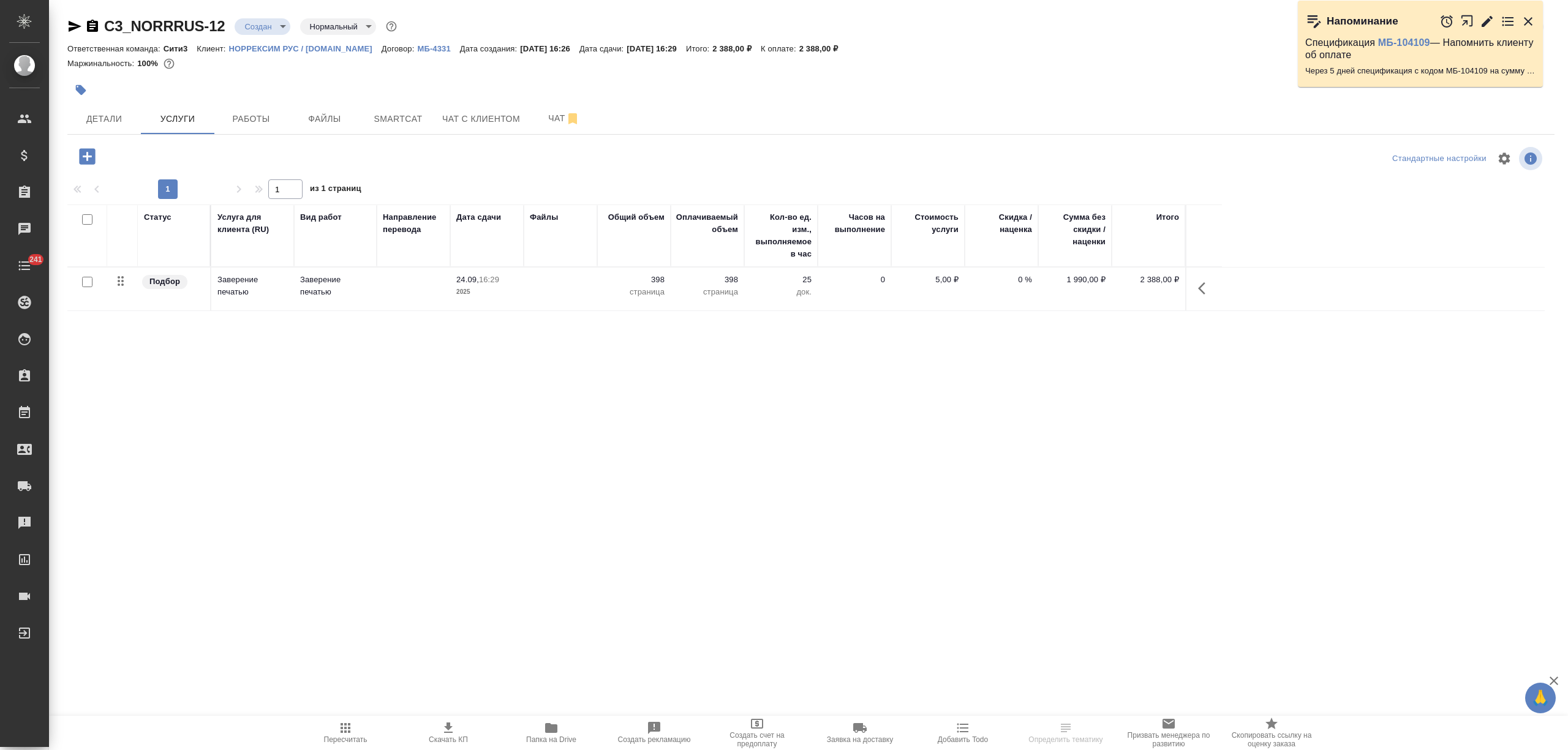
click at [458, 293] on p "2025" at bounding box center [487, 292] width 61 height 12
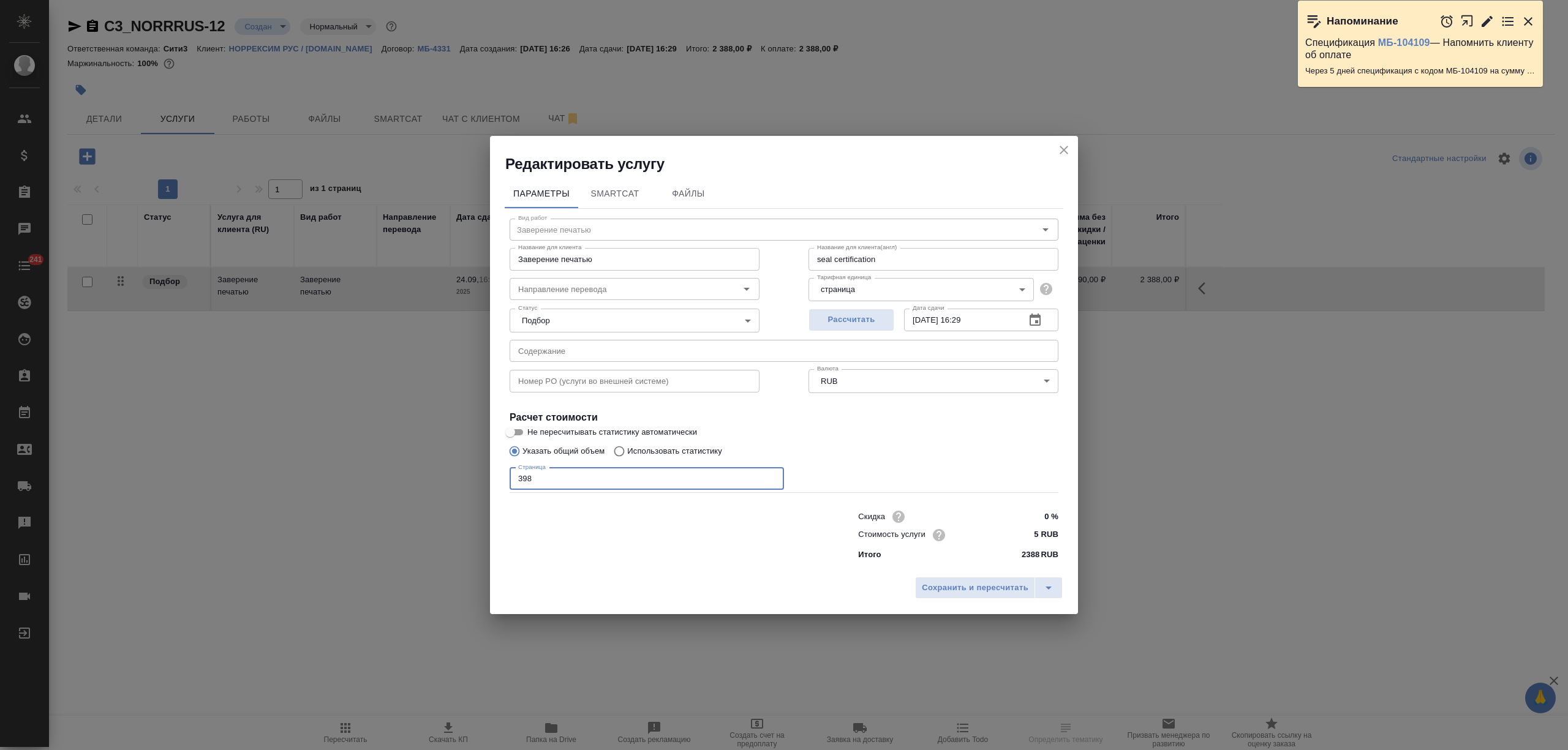
drag, startPoint x: 530, startPoint y: 483, endPoint x: 460, endPoint y: 478, distance: 70.2
click at [460, 478] on div "Редактировать услугу Параметры SmartCat Файлы Вид работ Заверение печатью Вид р…" at bounding box center [784, 375] width 1568 height 750
type input "176"
click at [1012, 598] on button "Сохранить и пересчитать" at bounding box center [975, 588] width 120 height 22
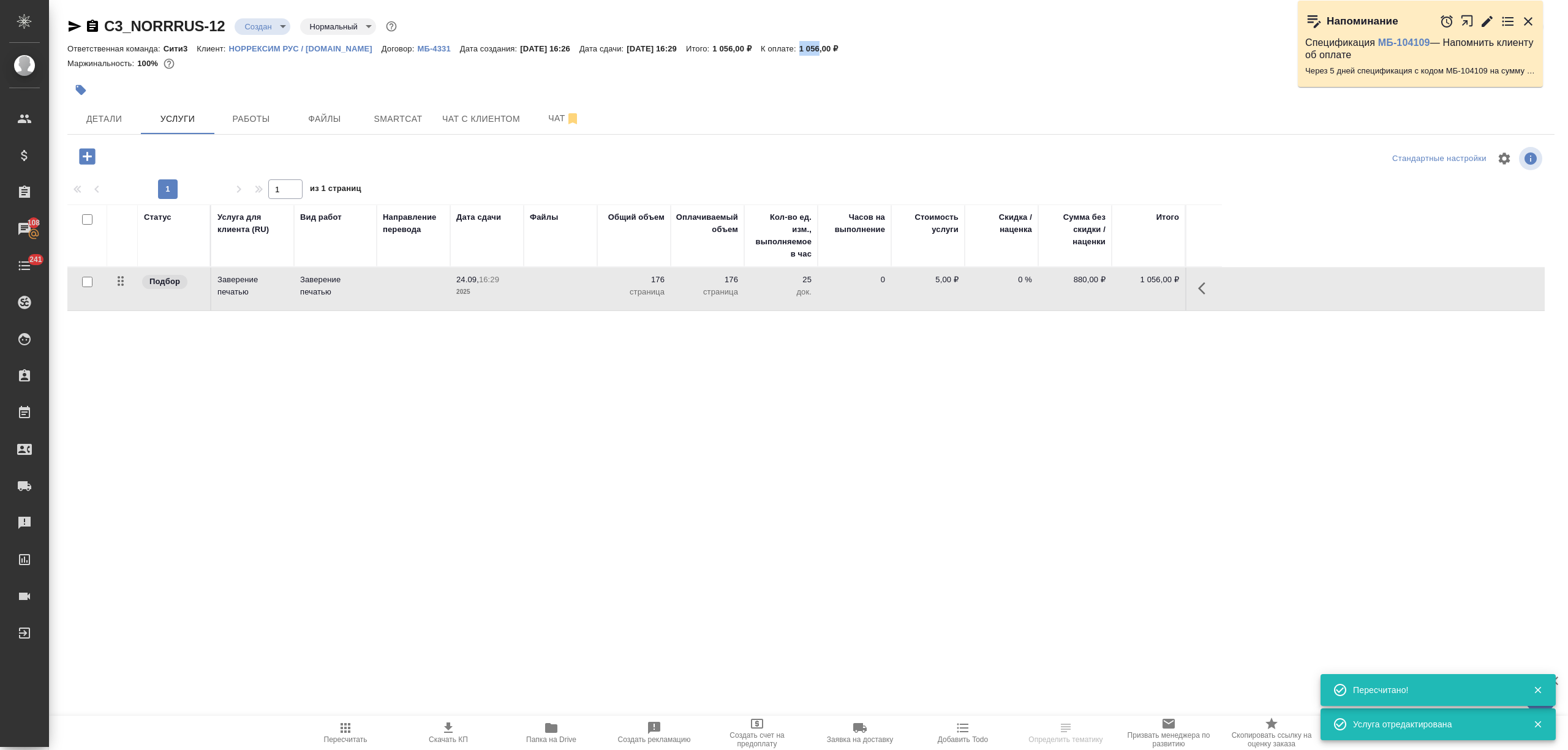
drag, startPoint x: 809, startPoint y: 48, endPoint x: 829, endPoint y: 48, distance: 20.0
click at [829, 48] on div "Ответственная команда: Сити3 Клиент: НОРРЕКСИМ РУС / norrexim.ru Договор: МБ-43…" at bounding box center [811, 48] width 1487 height 15
copy p "1 056"
click at [453, 732] on icon "button" at bounding box center [448, 728] width 15 height 15
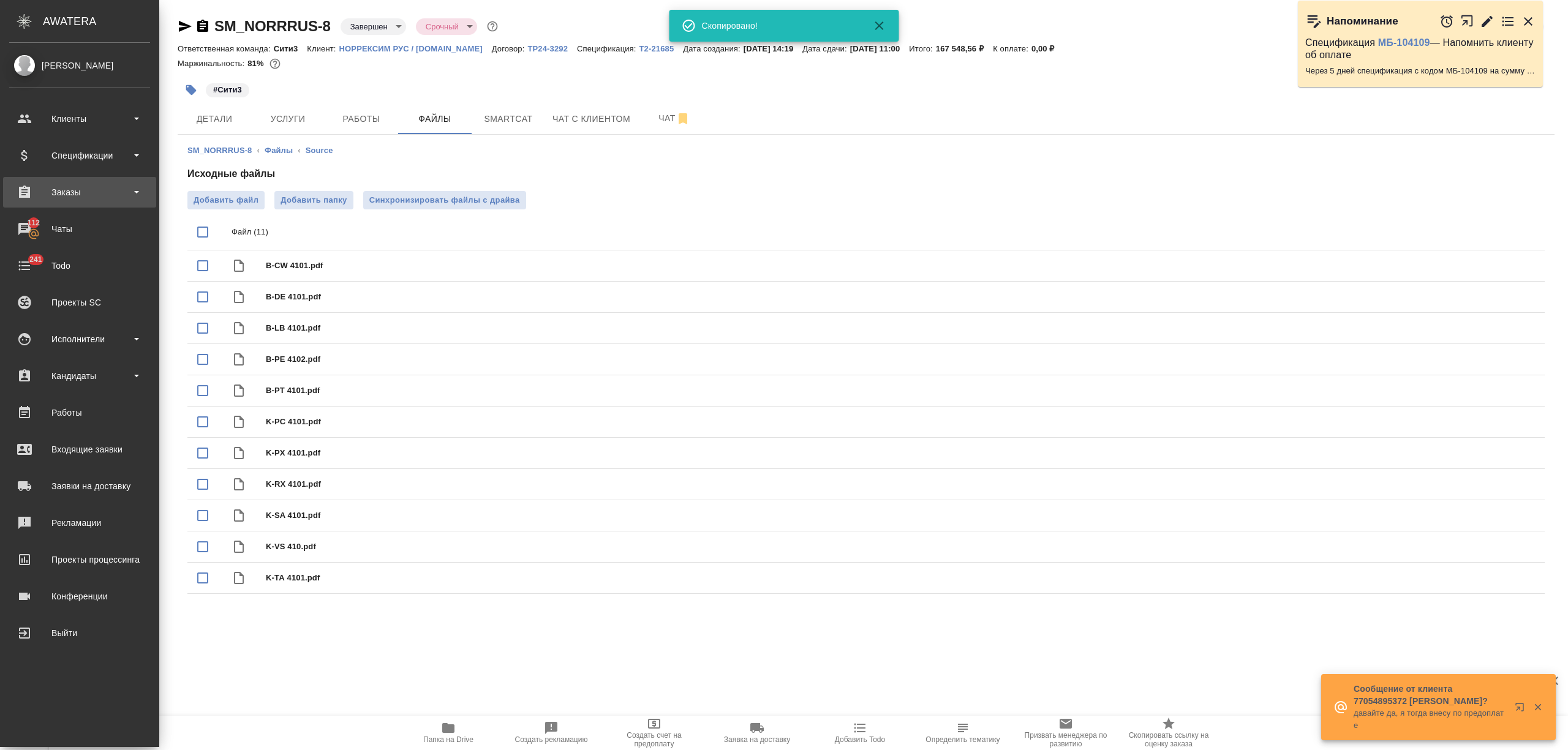
click at [67, 191] on div "Заказы" at bounding box center [80, 192] width 141 height 19
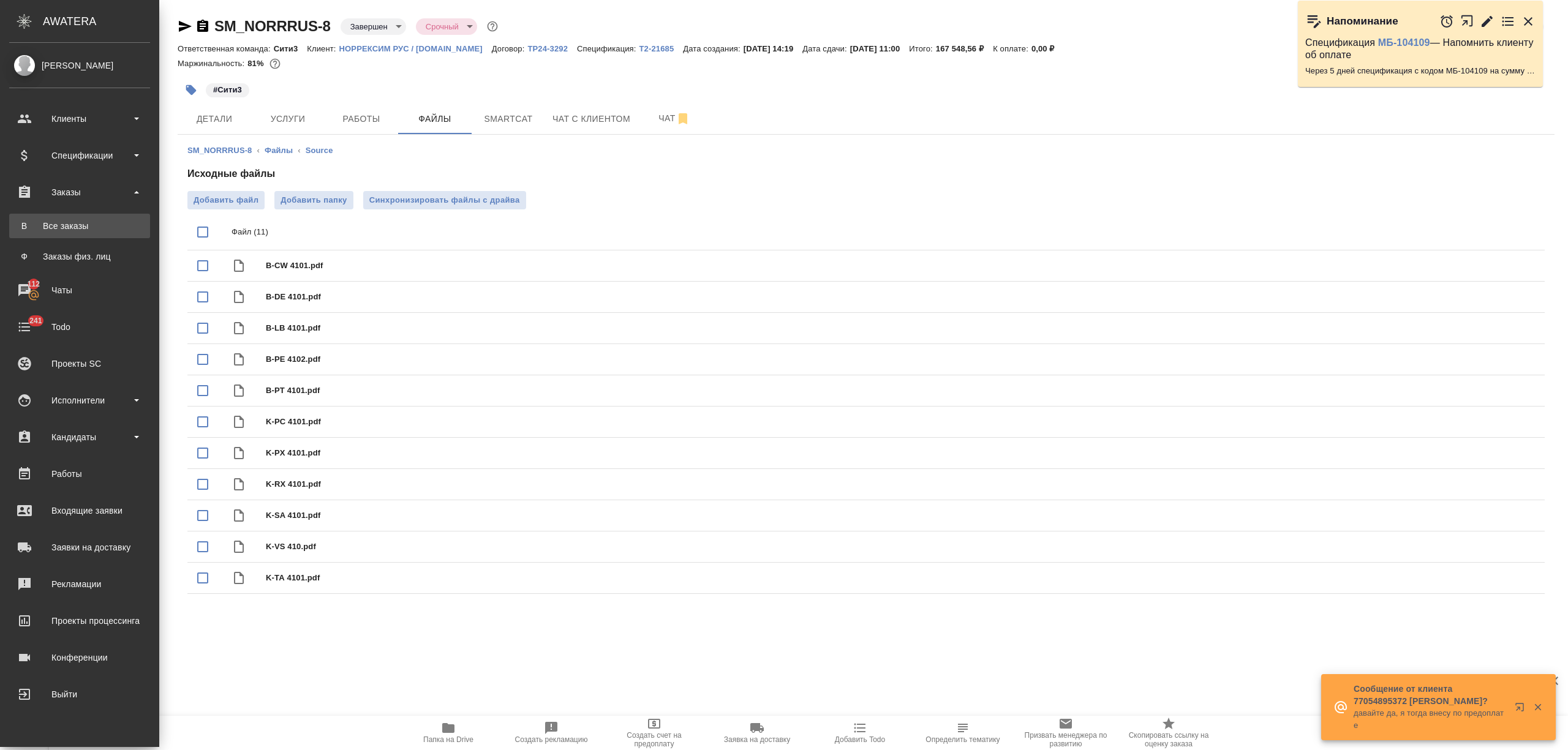
click at [72, 226] on div "Все заказы" at bounding box center [79, 226] width 129 height 12
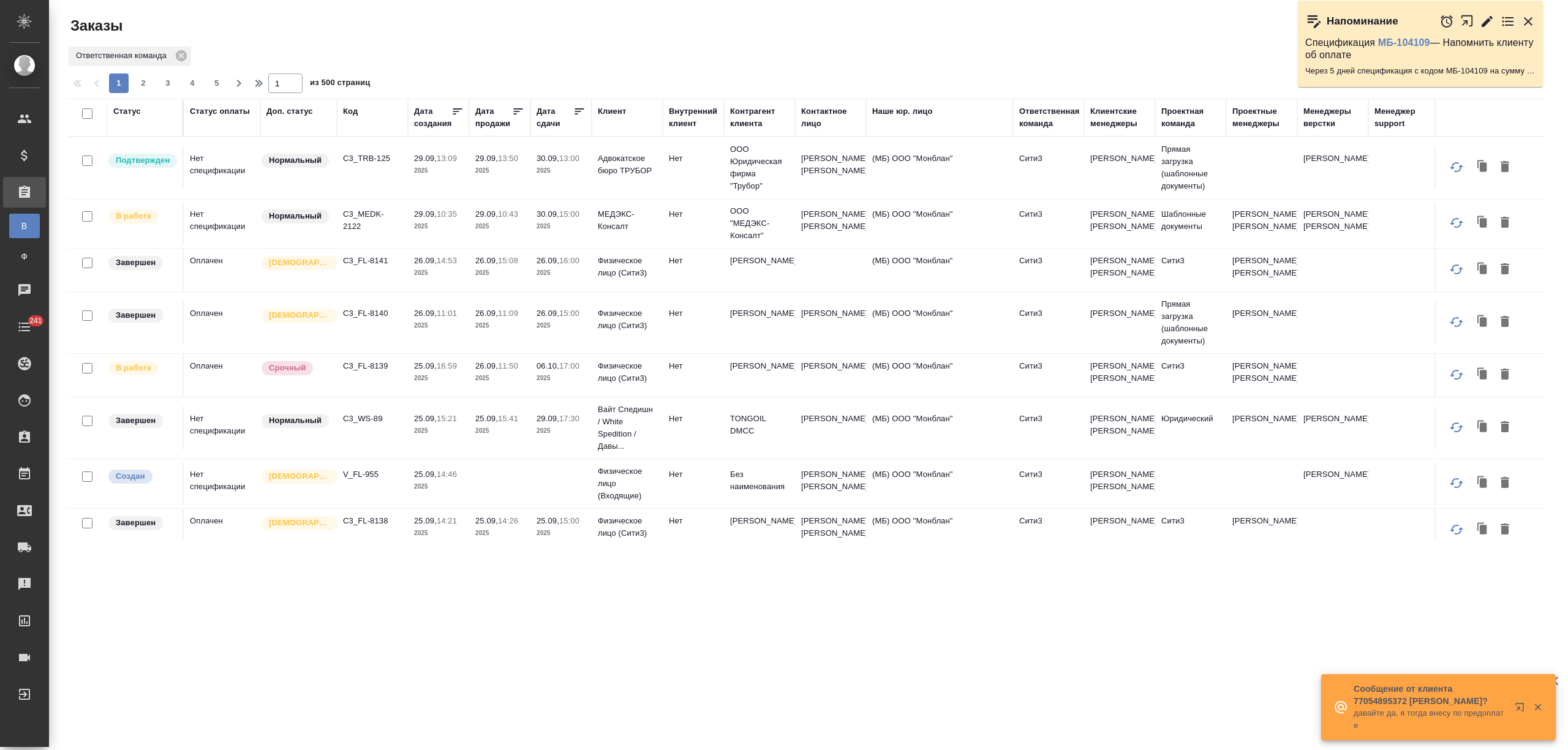
click at [536, 125] on div "Дата сдачи" at bounding box center [555, 118] width 37 height 24
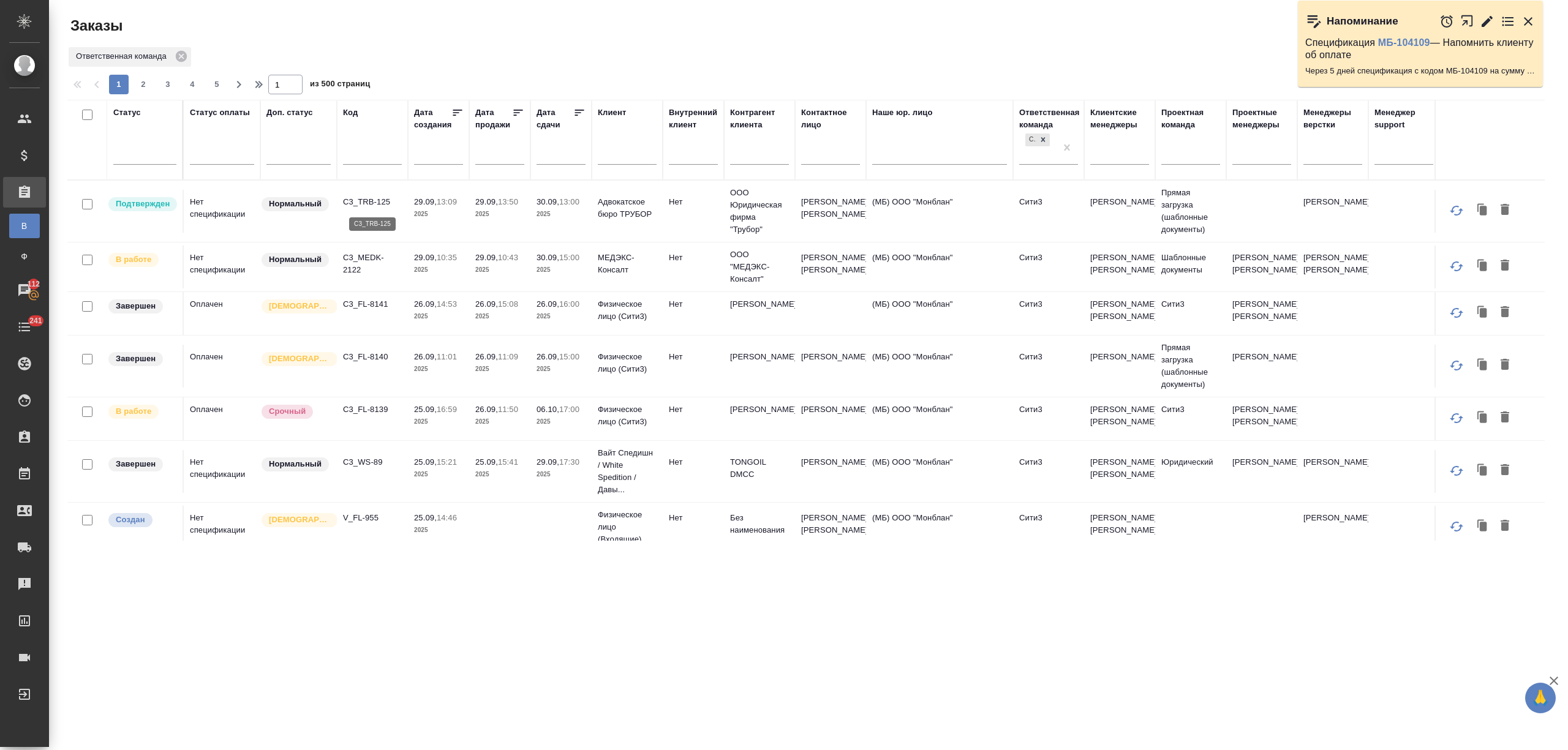
click at [359, 208] on p "C3_TRB-125" at bounding box center [373, 202] width 59 height 12
click at [565, 152] on input "text" at bounding box center [565, 155] width 41 height 17
click at [551, 308] on span "29" at bounding box center [551, 315] width 27 height 24
type div "[DATE]T21:00:00.000Z"
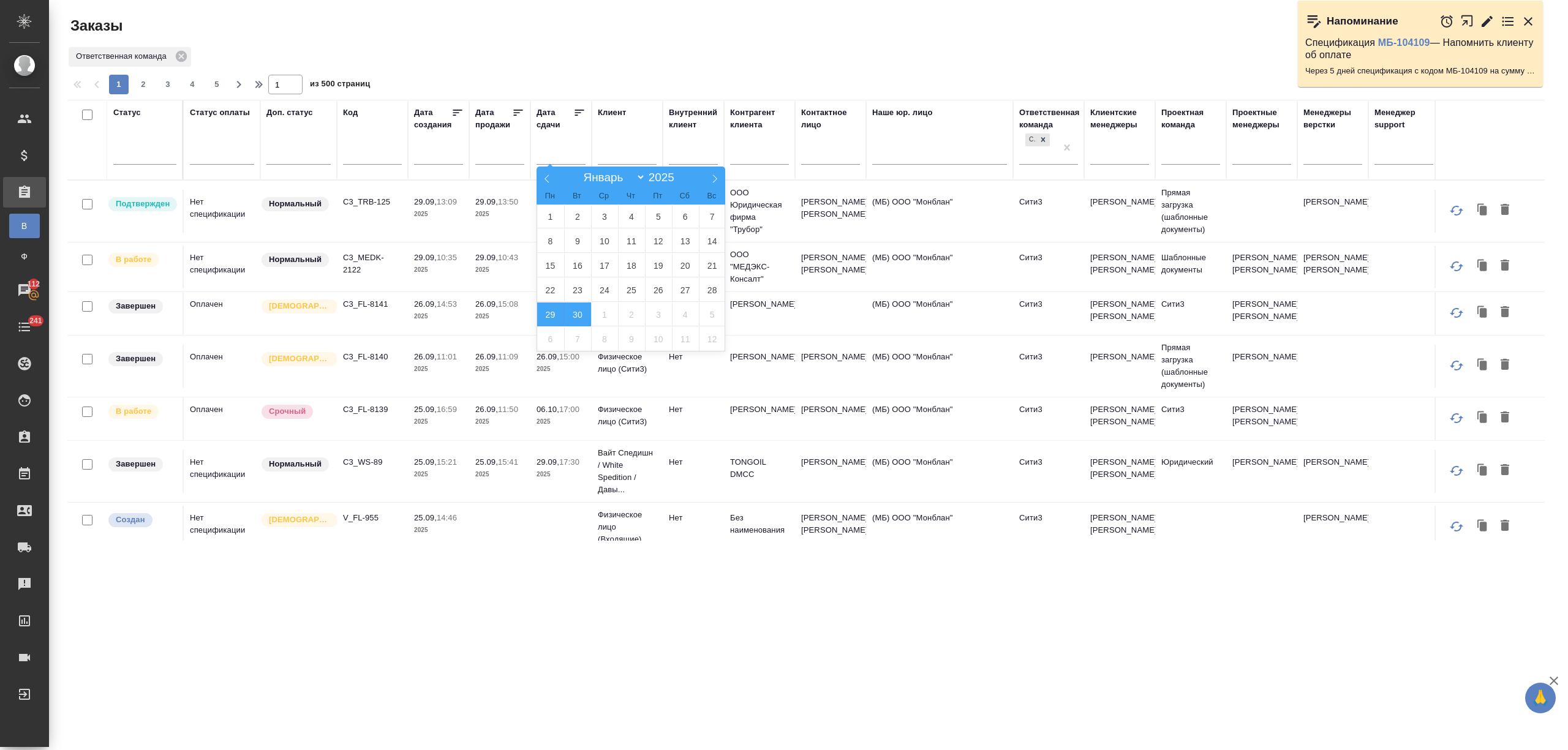
click at [571, 310] on span "30" at bounding box center [578, 315] width 27 height 24
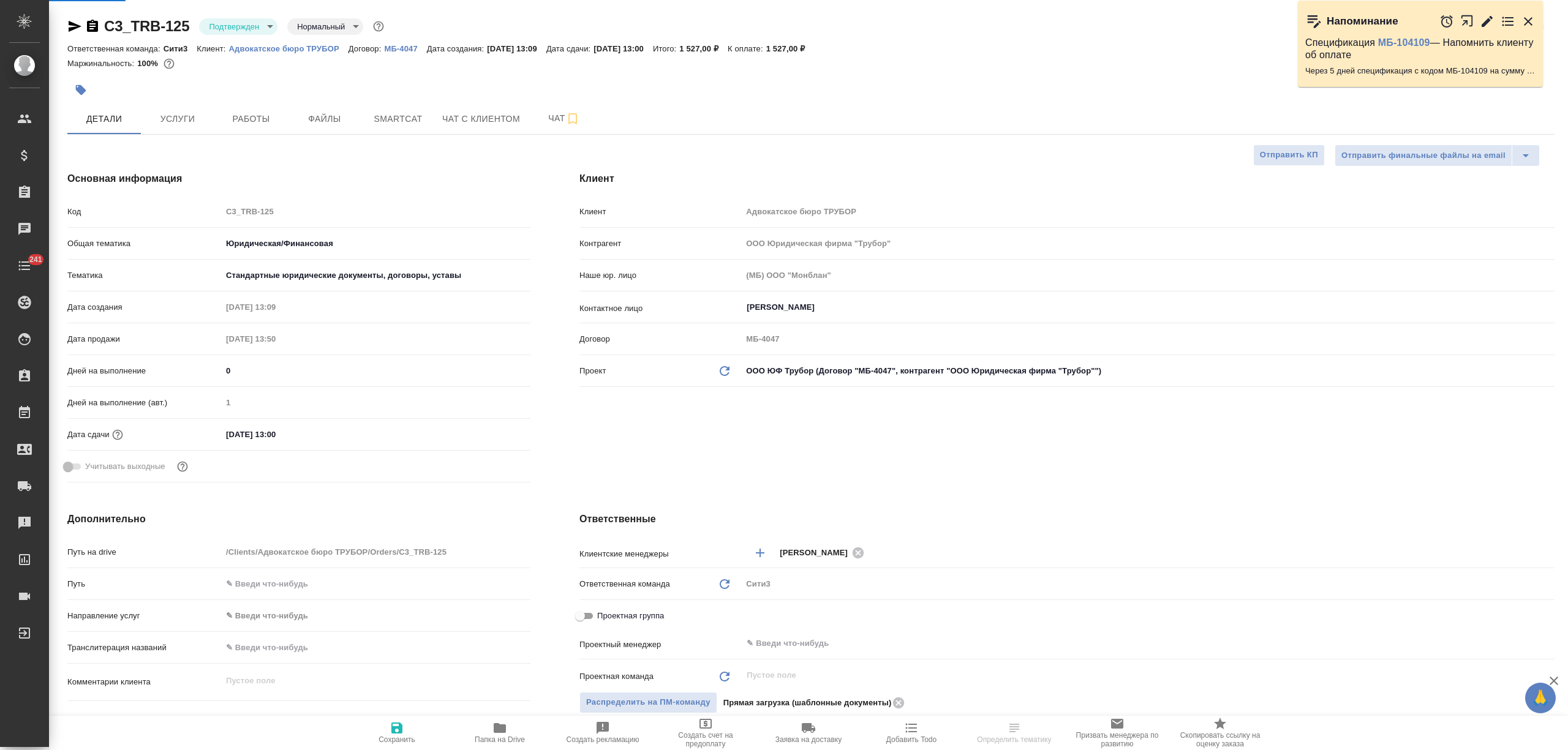
select select "RU"
